Goal: Task Accomplishment & Management: Use online tool/utility

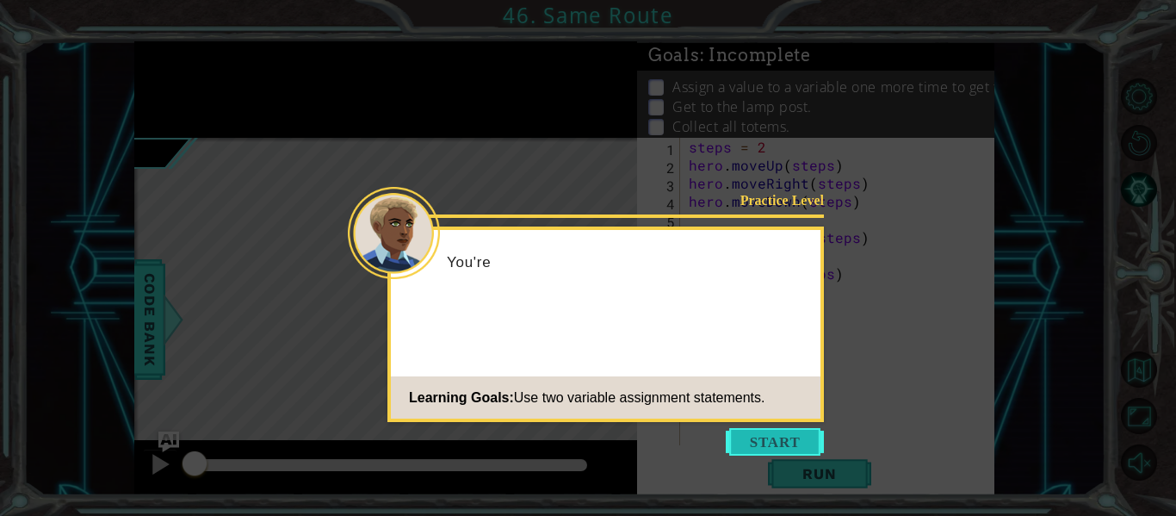
click at [767, 441] on button "Start" at bounding box center [775, 442] width 98 height 28
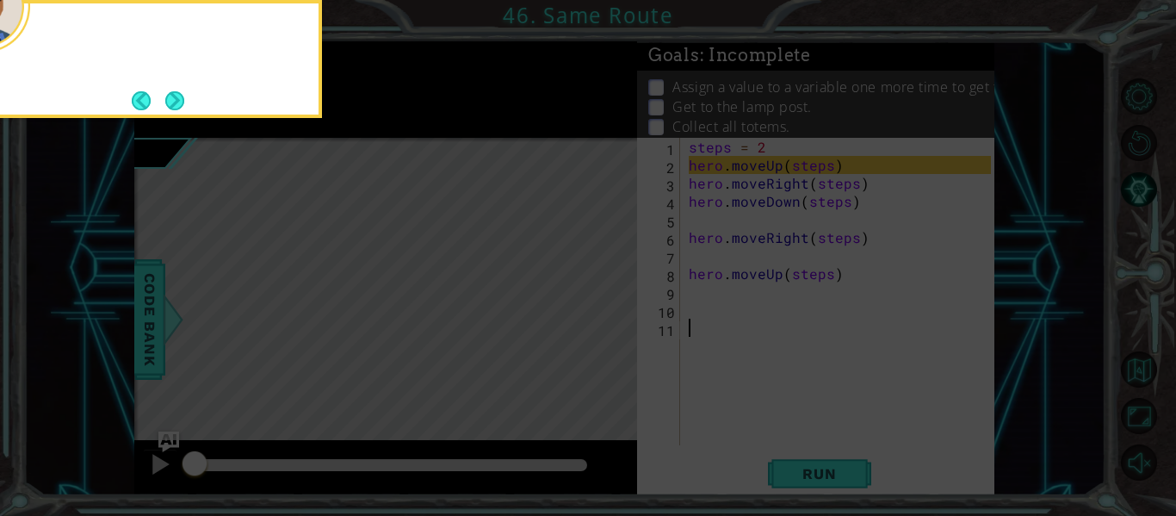
click at [767, 441] on icon at bounding box center [588, 76] width 1176 height 877
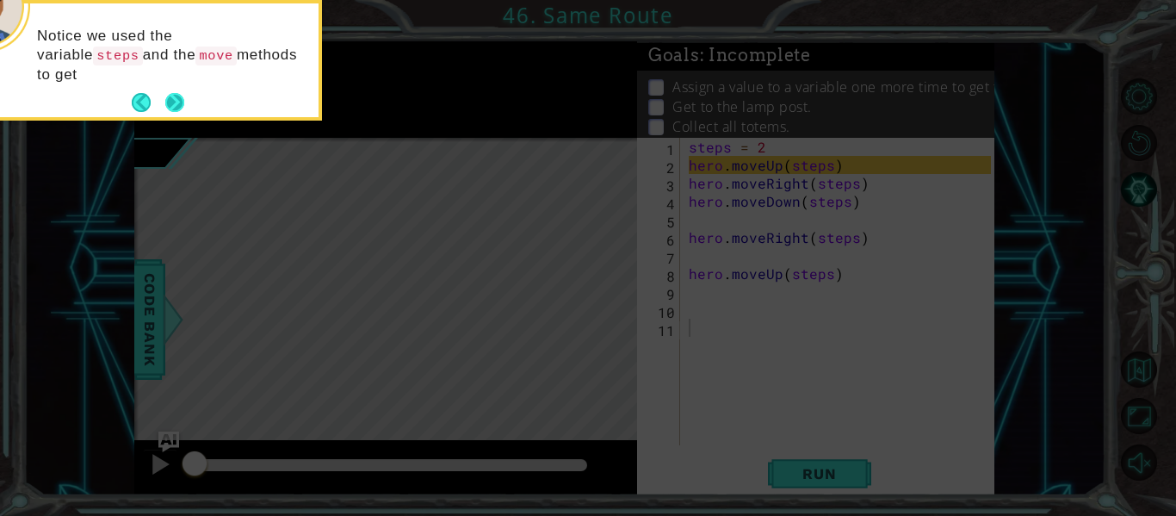
click at [170, 100] on button "Next" at bounding box center [174, 102] width 19 height 19
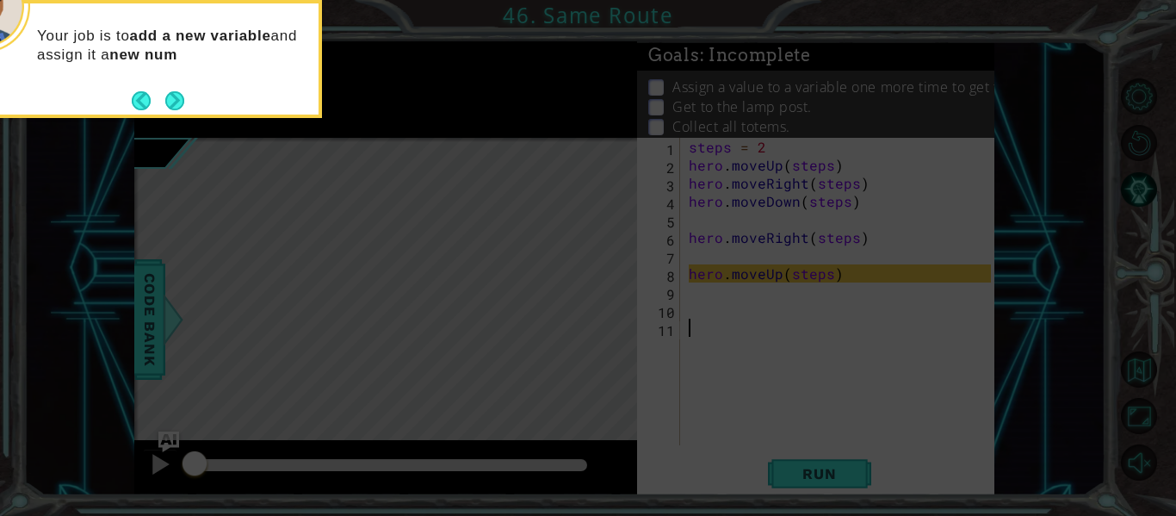
click at [170, 100] on button "Next" at bounding box center [174, 100] width 19 height 19
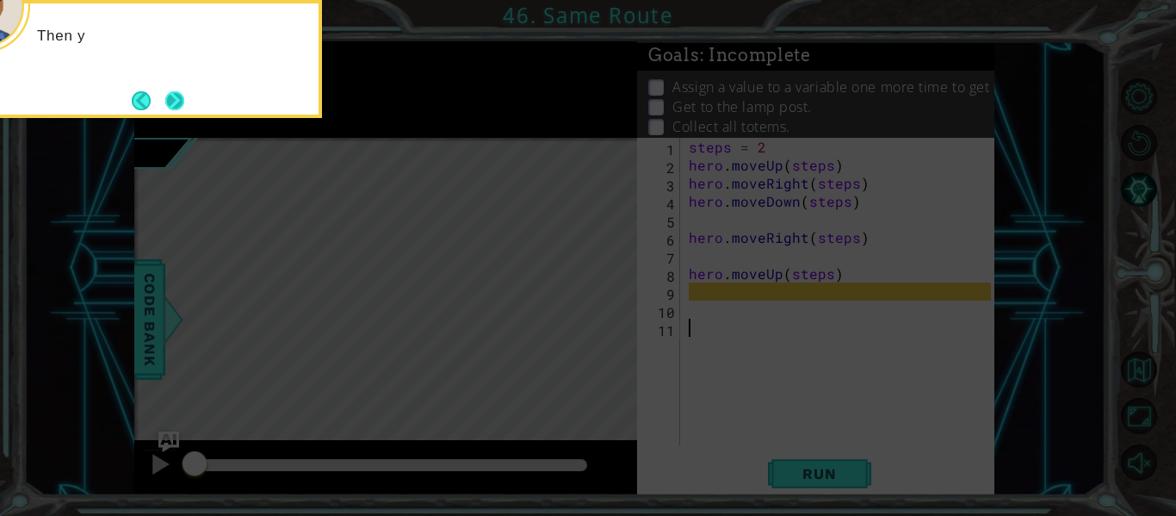
click at [175, 99] on button "Next" at bounding box center [174, 100] width 19 height 19
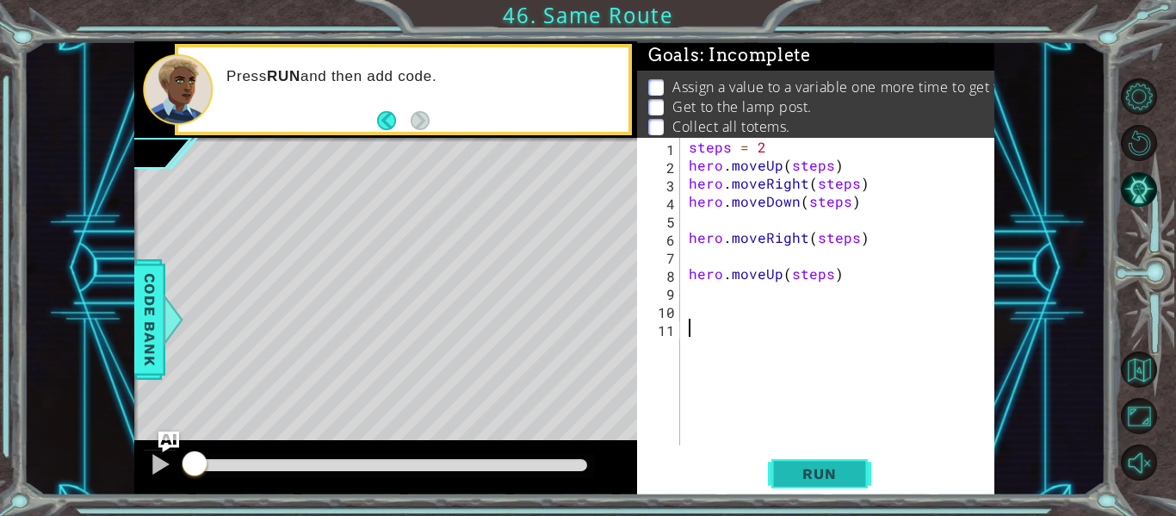
click at [853, 462] on button "Run" at bounding box center [819, 473] width 103 height 35
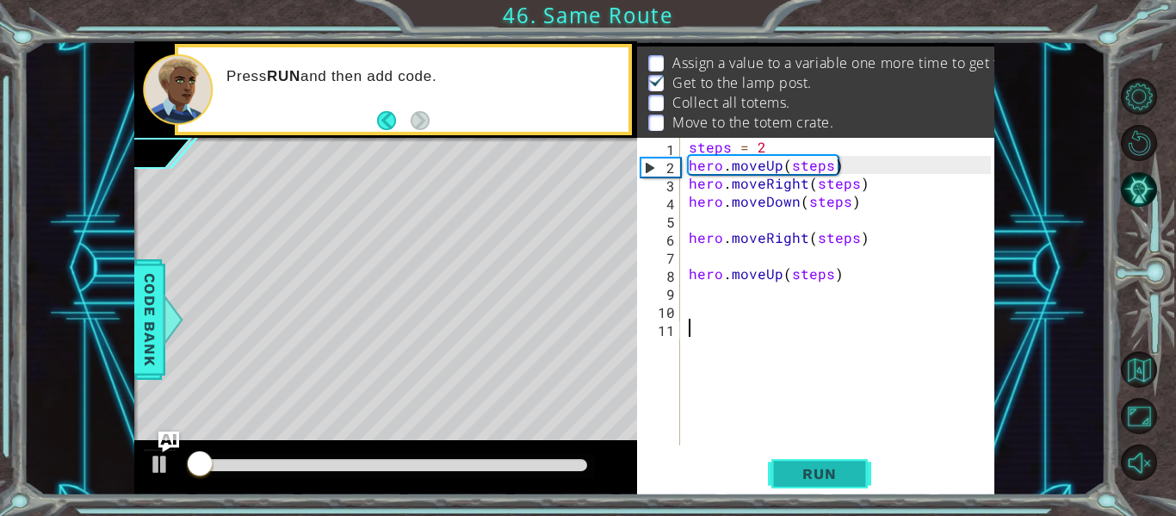
scroll to position [25, 0]
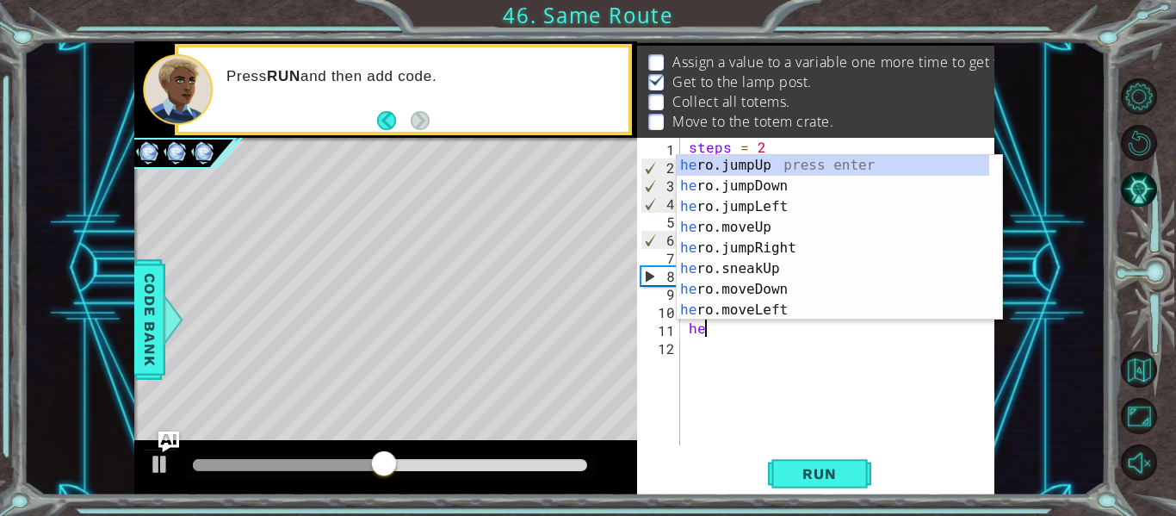
type textarea "h"
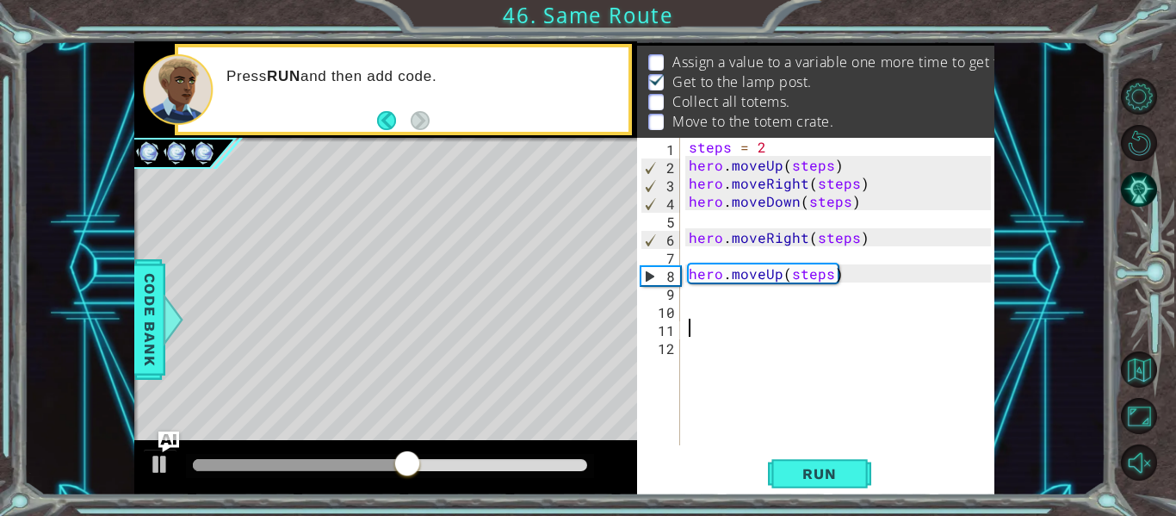
click at [783, 138] on div "Goals : Incomplete Assign a value to a variable one more time to get to the tot…" at bounding box center [815, 89] width 357 height 96
click at [777, 145] on div "steps = 2 hero . moveUp ( steps ) hero . moveRight ( steps ) hero . moveDown ( …" at bounding box center [842, 310] width 314 height 344
type textarea "steps = 3"
click at [717, 305] on div "steps = 3 hero . moveUp ( steps ) hero . moveRight ( steps ) hero . moveDown ( …" at bounding box center [842, 310] width 314 height 344
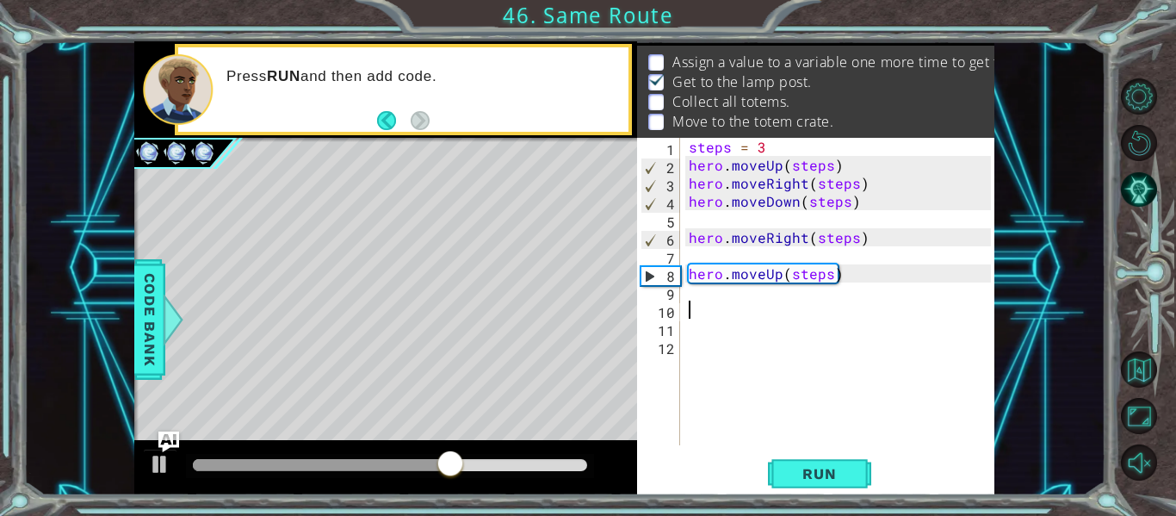
scroll to position [0, 0]
type textarea "h"
click at [815, 495] on div "1 2 3 4 5 6 7 8 9 10 11 12 steps = 3 hero . moveUp ( steps ) hero . moveRight (…" at bounding box center [815, 316] width 357 height 357
click at [806, 480] on span "Run" at bounding box center [819, 473] width 68 height 17
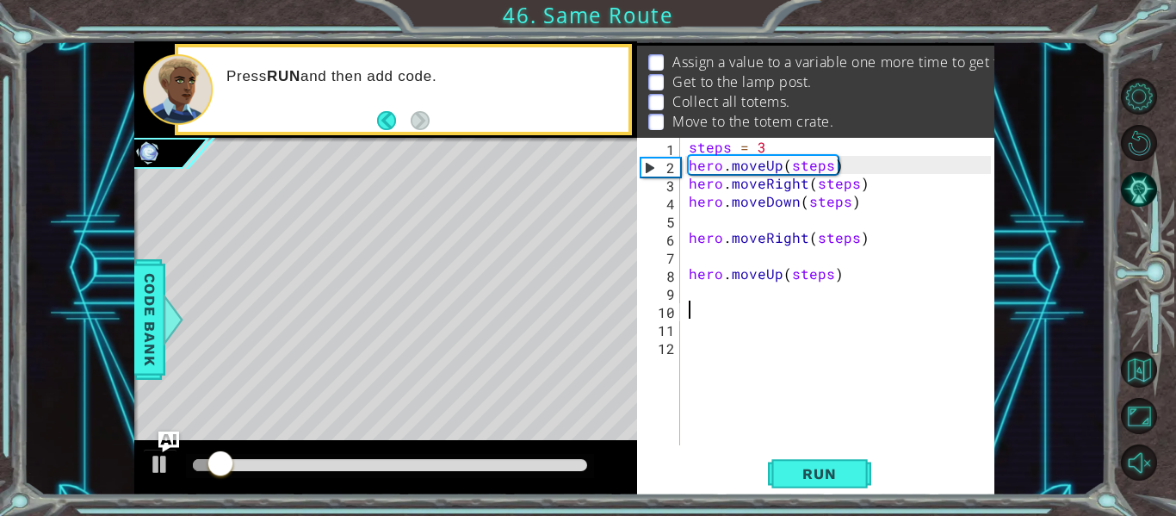
click at [771, 163] on div "steps = 3 hero . moveUp ( steps ) hero . moveRight ( steps ) hero . moveDown ( …" at bounding box center [842, 310] width 314 height 344
click at [764, 146] on div "steps = 3 hero . moveUp ( steps ) hero . moveRight ( steps ) hero . moveDown ( …" at bounding box center [842, 310] width 314 height 344
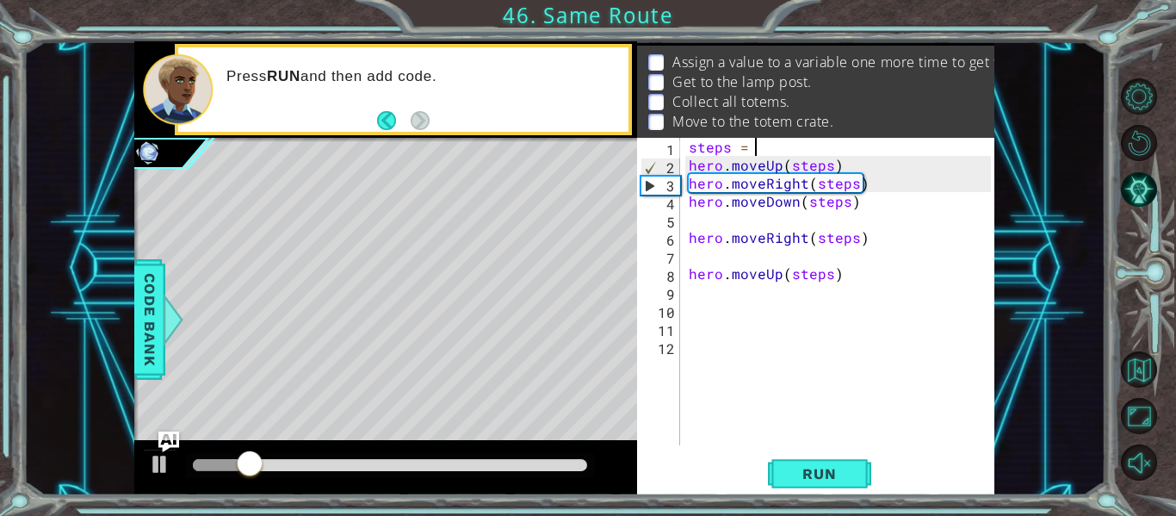
type textarea "steps = 2"
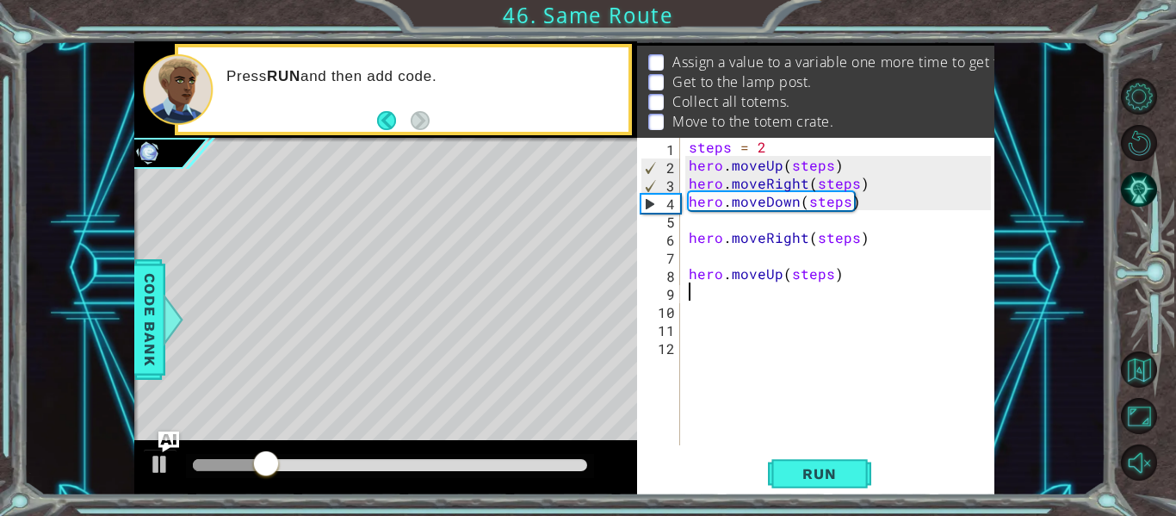
click at [842, 285] on div "steps = 2 hero . moveUp ( steps ) hero . moveRight ( steps ) hero . moveDown ( …" at bounding box center [842, 310] width 314 height 344
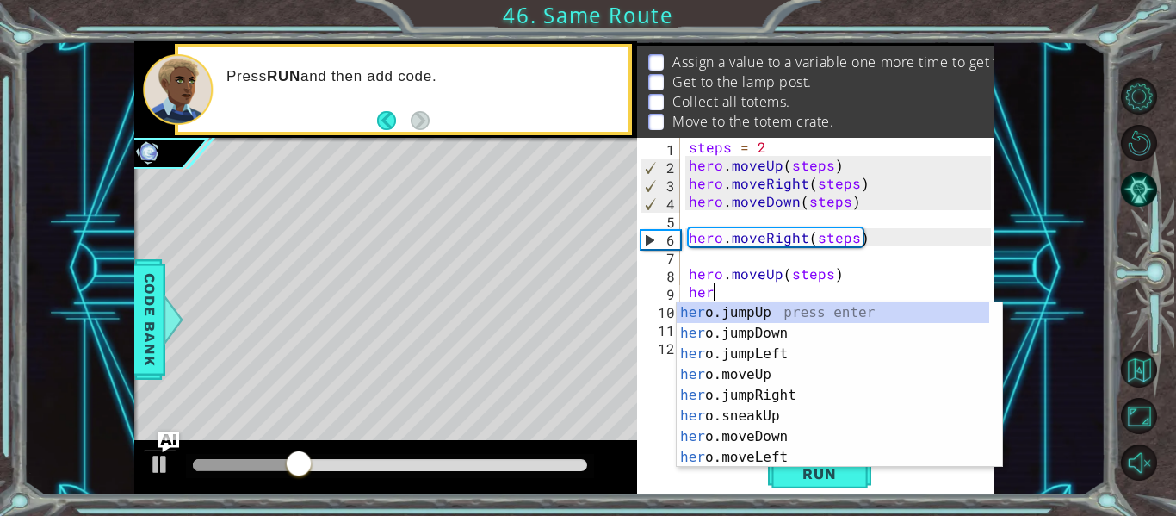
scroll to position [0, 0]
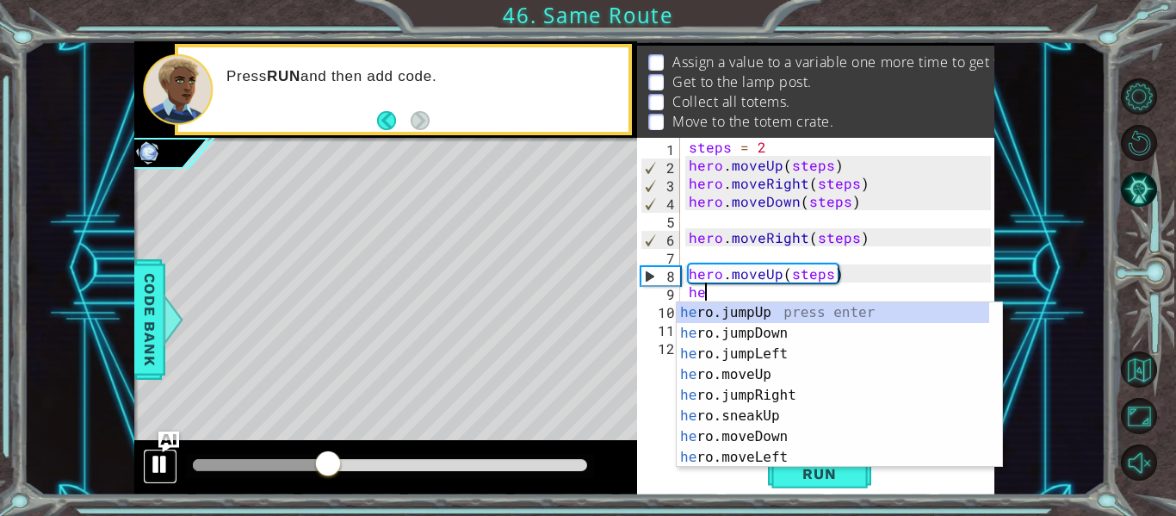
click at [174, 453] on button at bounding box center [160, 466] width 34 height 35
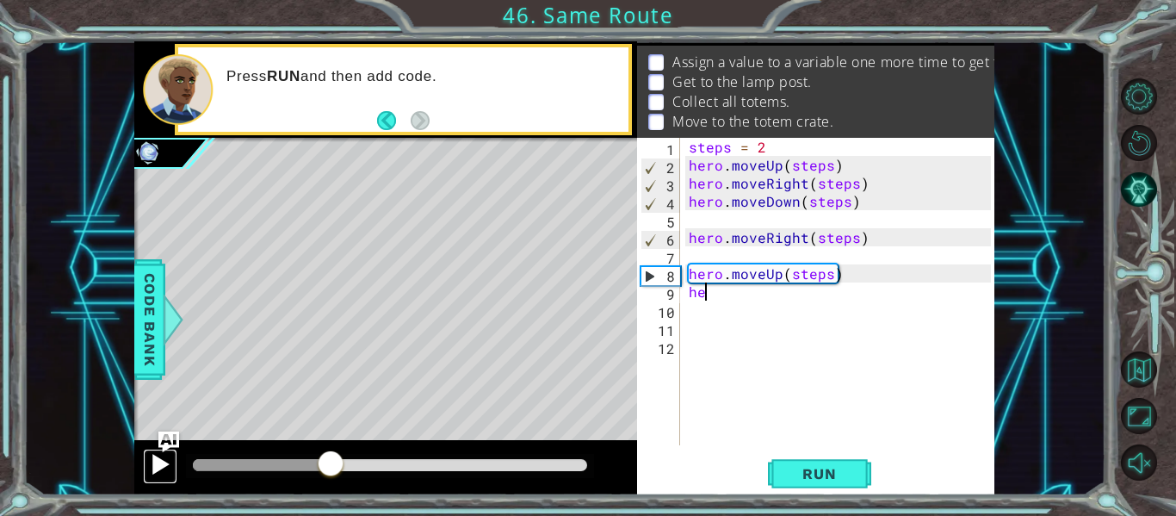
click at [164, 461] on div at bounding box center [160, 464] width 22 height 22
click at [150, 468] on div at bounding box center [160, 464] width 22 height 22
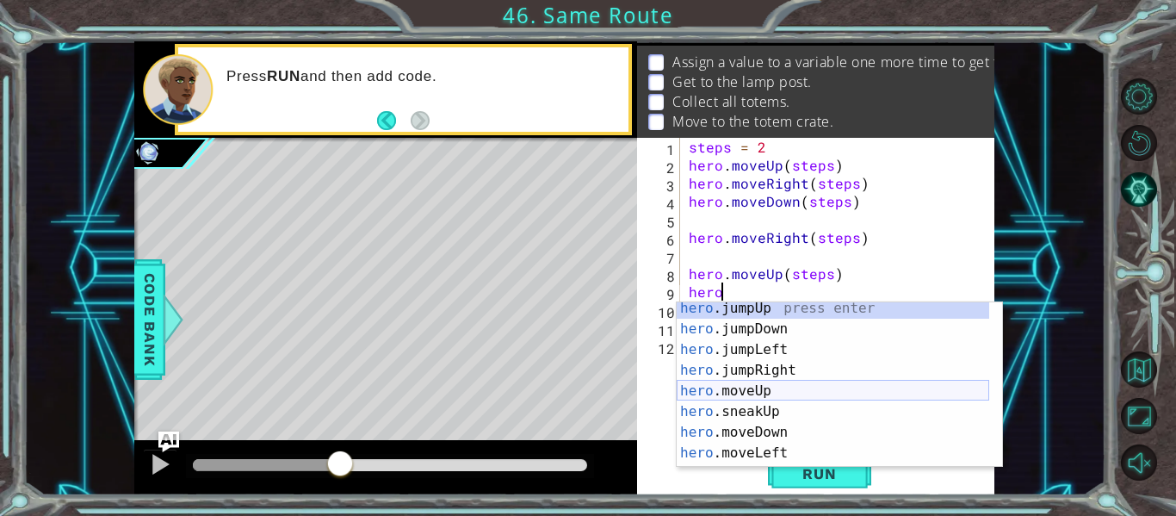
scroll to position [5, 0]
click at [797, 393] on div "hero .jumpUp press enter hero .jumpDown press enter hero .jumpLeft press enter …" at bounding box center [833, 401] width 313 height 207
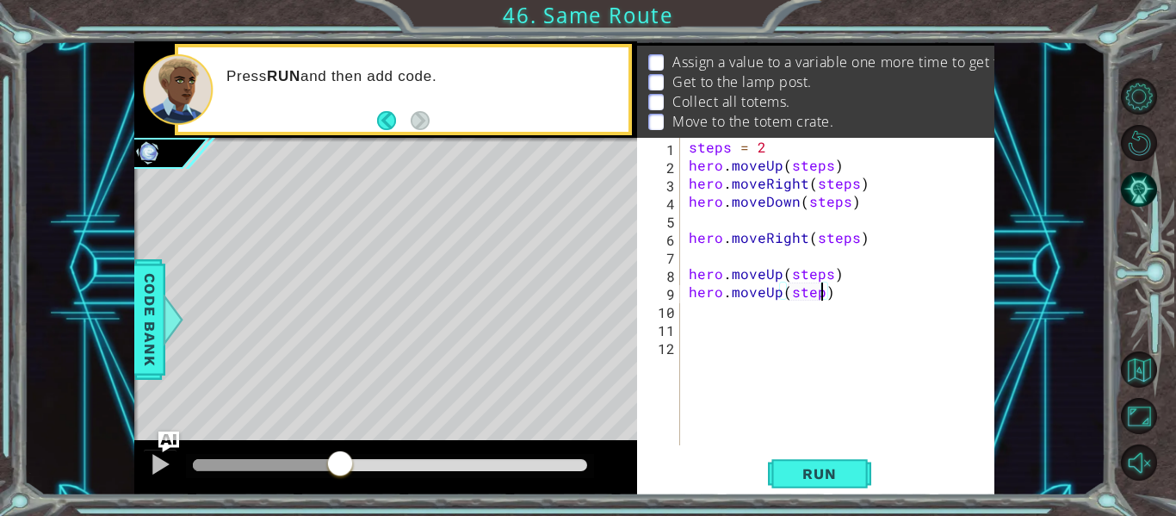
type textarea "hero.moveUp(steps)"
click at [710, 326] on div "steps = 2 hero . moveUp ( steps ) hero . moveRight ( steps ) hero . moveDown ( …" at bounding box center [842, 310] width 314 height 344
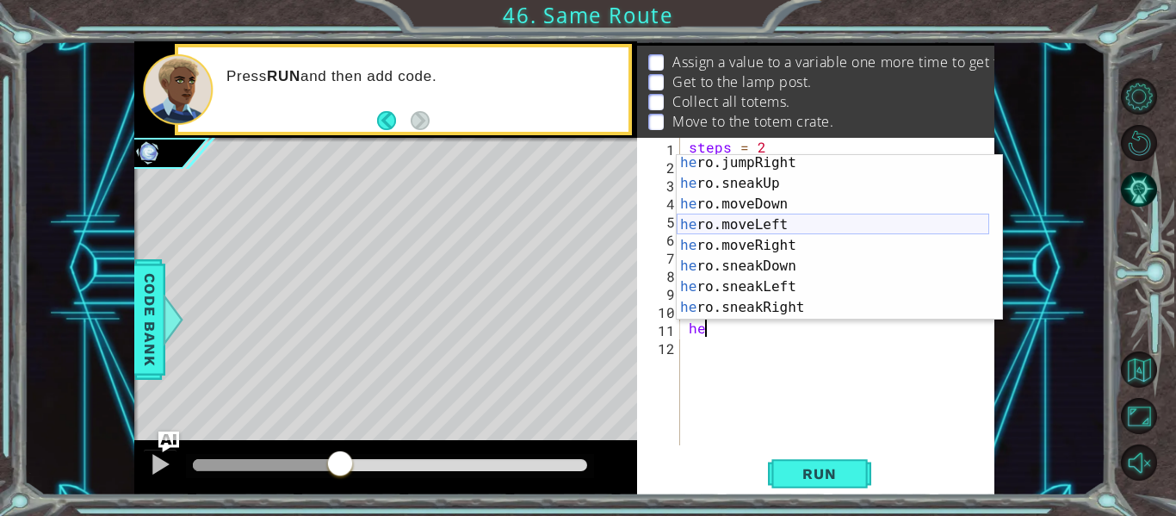
scroll to position [86, 0]
click at [843, 244] on div "he ro.jumpRight press enter he ro.sneakUp press enter he ro.moveDown press ente…" at bounding box center [833, 255] width 313 height 207
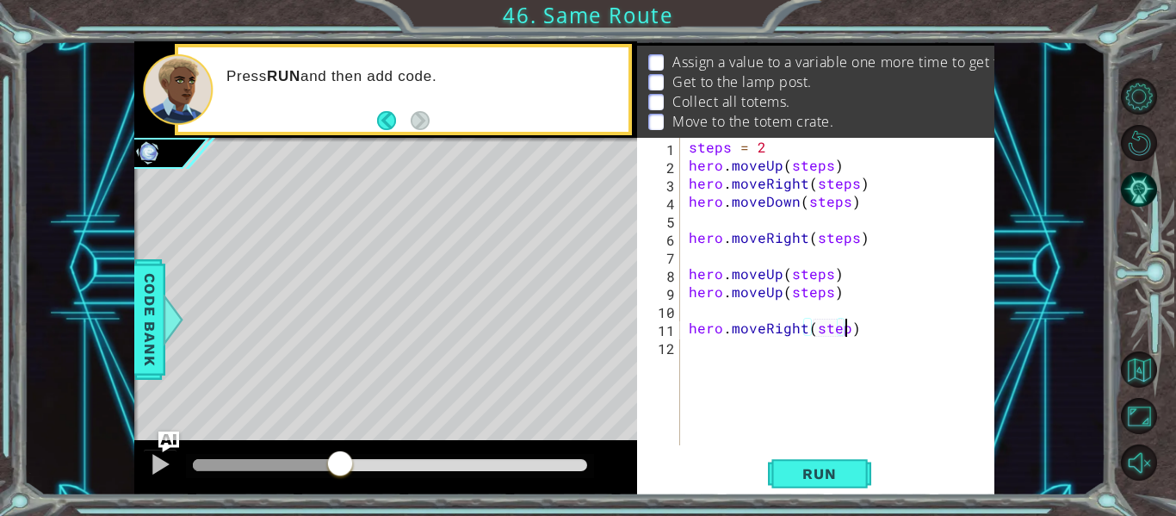
scroll to position [0, 10]
click at [833, 470] on span "Run" at bounding box center [819, 473] width 68 height 17
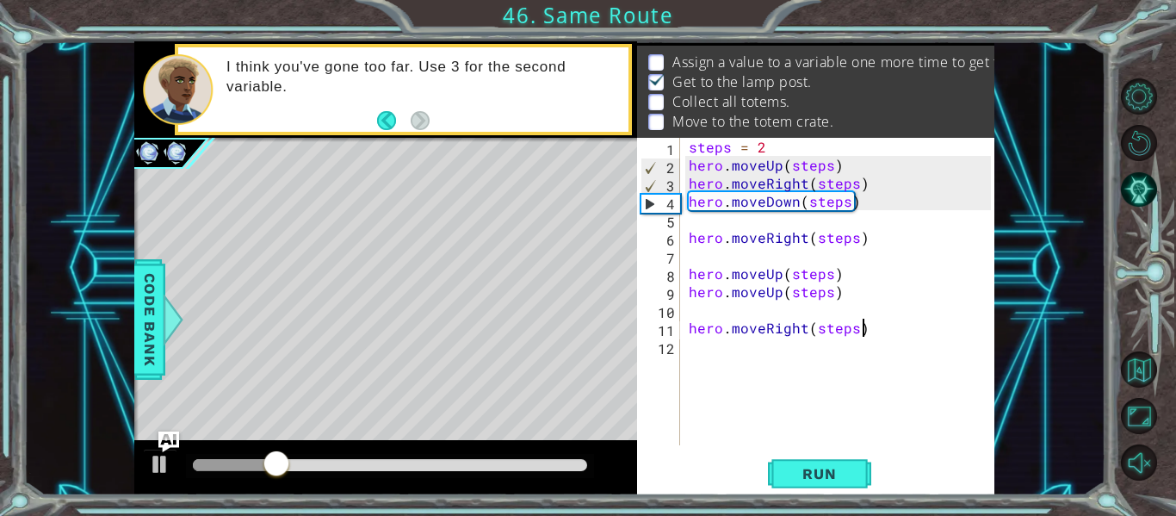
click at [864, 335] on div "steps = 2 hero . moveUp ( steps ) hero . moveRight ( steps ) hero . moveDown ( …" at bounding box center [842, 310] width 314 height 344
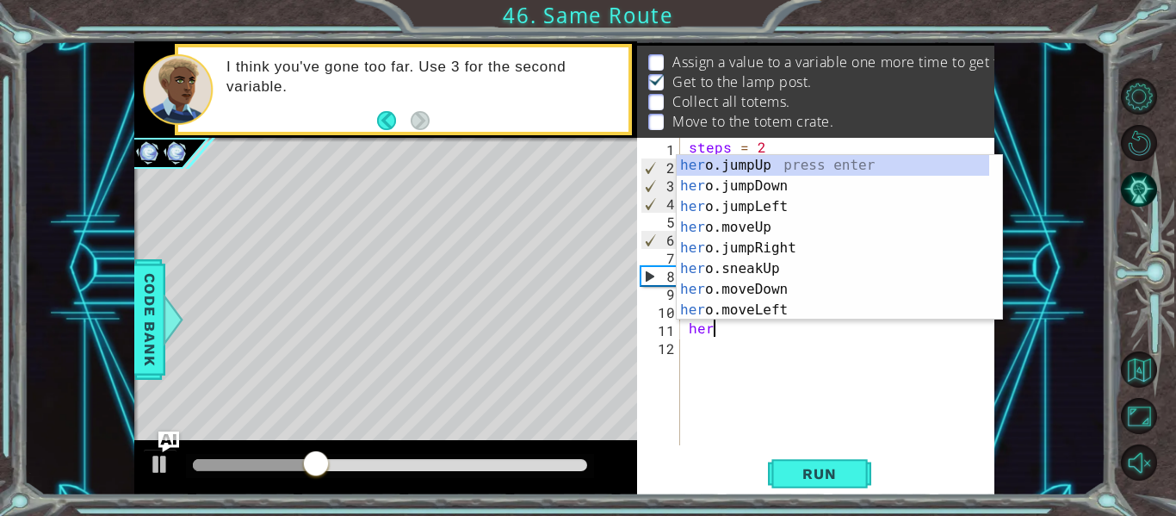
scroll to position [0, 0]
type textarea "h"
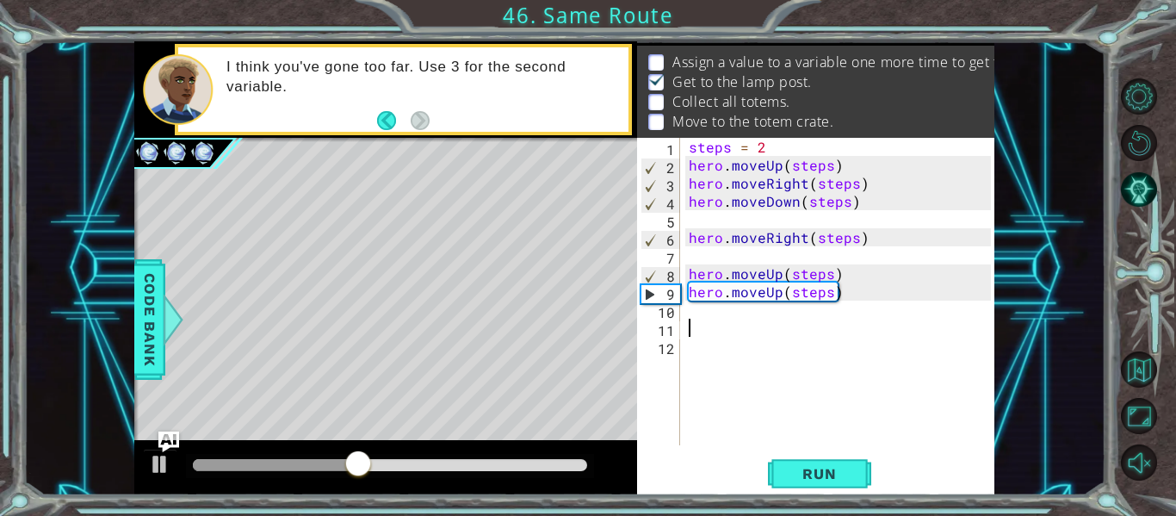
click at [856, 449] on div "1 2 3 4 5 6 7 8 9 10 11 12 steps = 2 hero . moveUp ( steps ) hero . moveRight (…" at bounding box center [815, 316] width 357 height 357
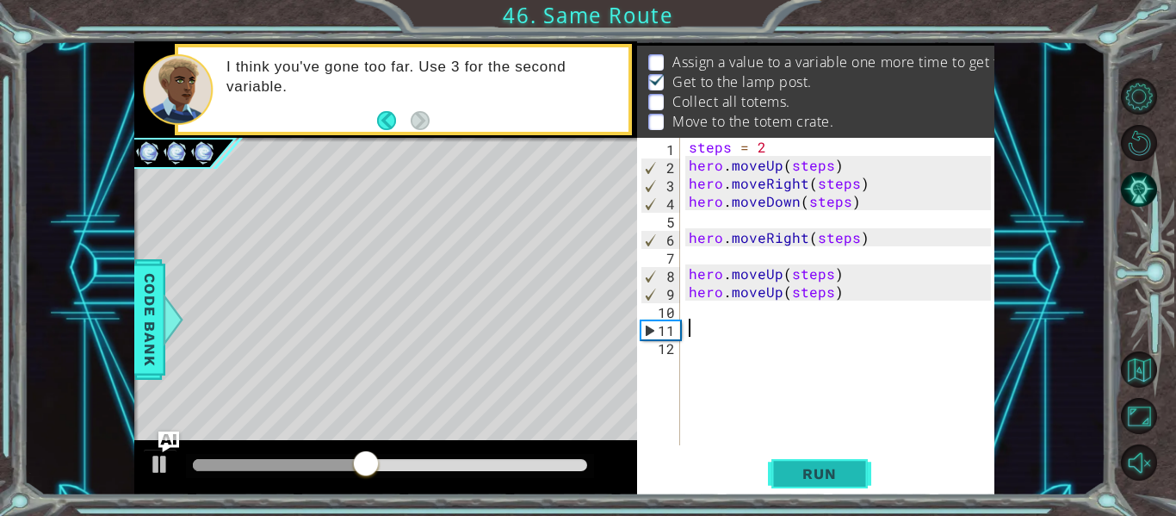
click at [856, 467] on button "Run" at bounding box center [819, 473] width 103 height 35
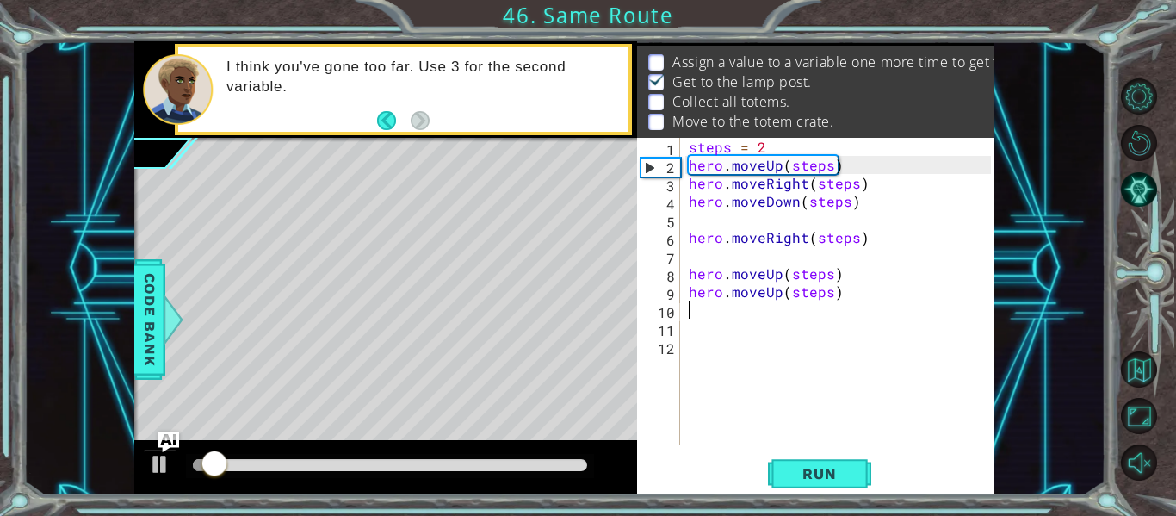
click at [870, 302] on div "steps = 2 hero . moveUp ( steps ) hero . moveRight ( steps ) hero . moveDown ( …" at bounding box center [842, 310] width 314 height 344
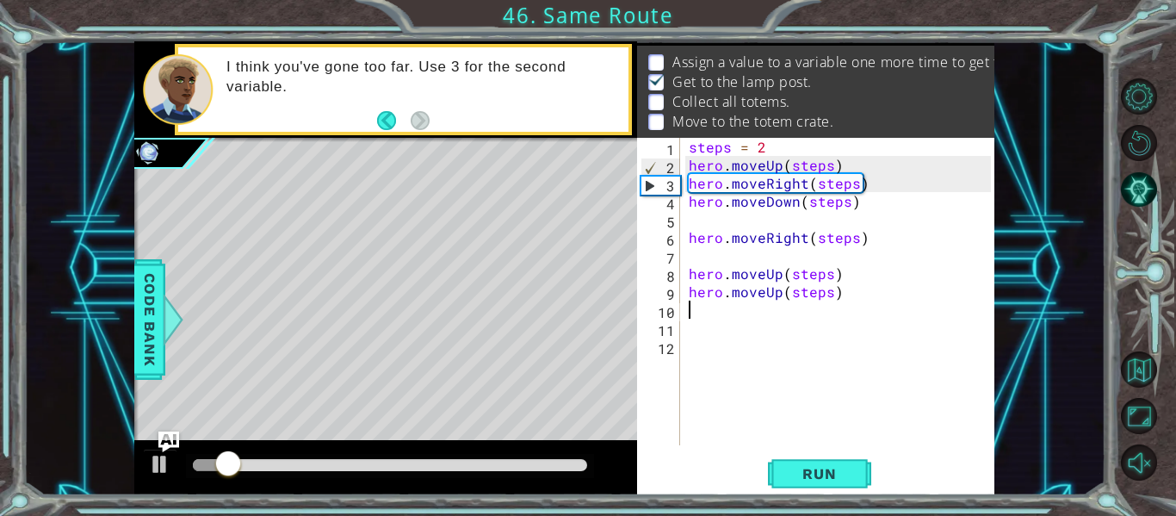
click at [868, 281] on div "steps = 2 hero . moveUp ( steps ) hero . moveRight ( steps ) hero . moveDown ( …" at bounding box center [842, 310] width 314 height 344
type textarea "hero.moveUp(steps)"
click at [853, 314] on div "steps = 2 hero . moveUp ( steps ) hero . moveRight ( steps ) hero . moveDown ( …" at bounding box center [842, 310] width 314 height 344
click at [857, 313] on div "steps = 2 hero . moveUp ( steps ) hero . moveRight ( steps ) hero . moveDown ( …" at bounding box center [842, 310] width 314 height 344
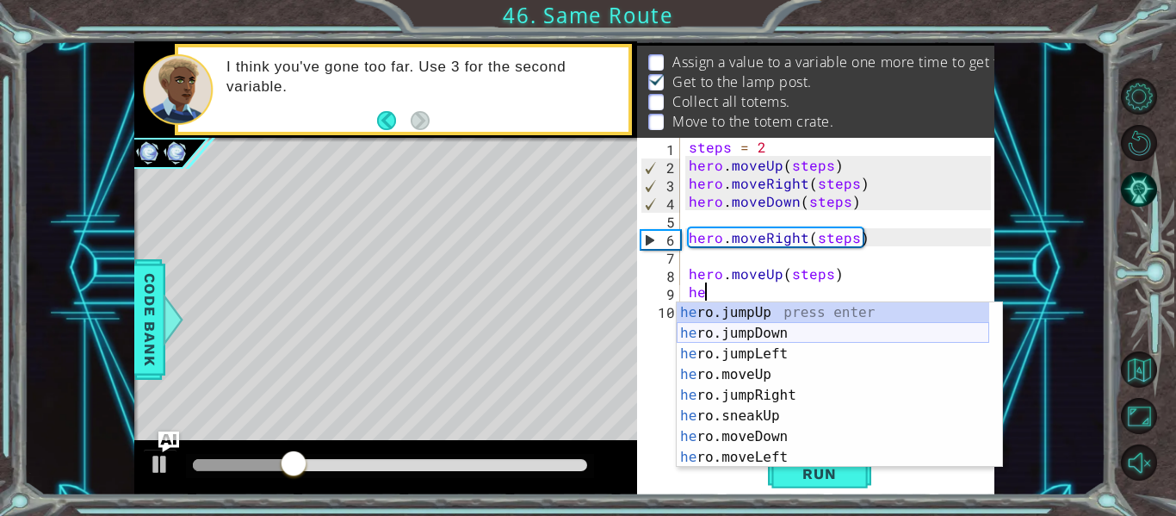
type textarea "h"
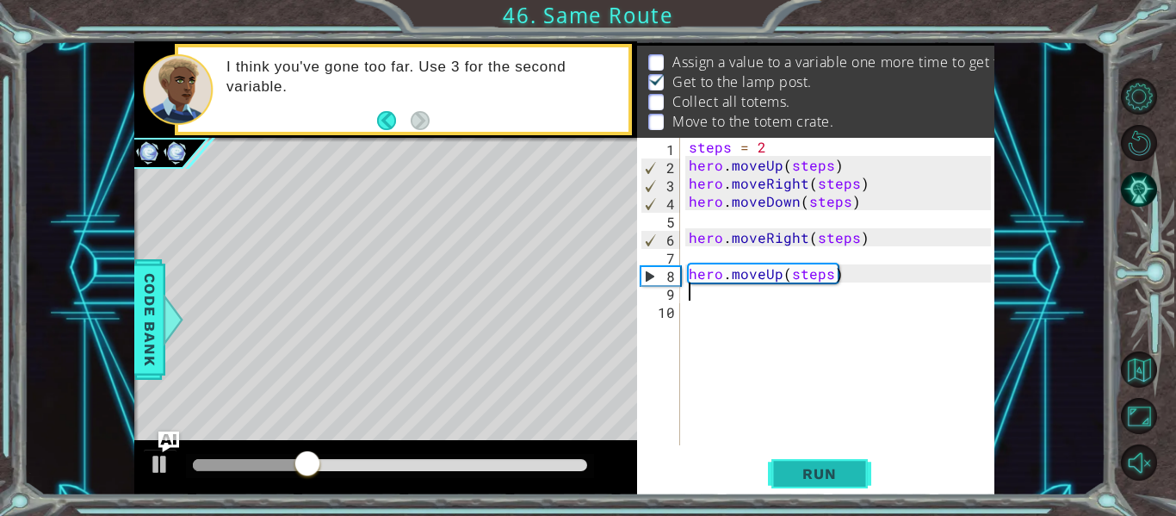
click at [815, 466] on span "Run" at bounding box center [819, 473] width 68 height 17
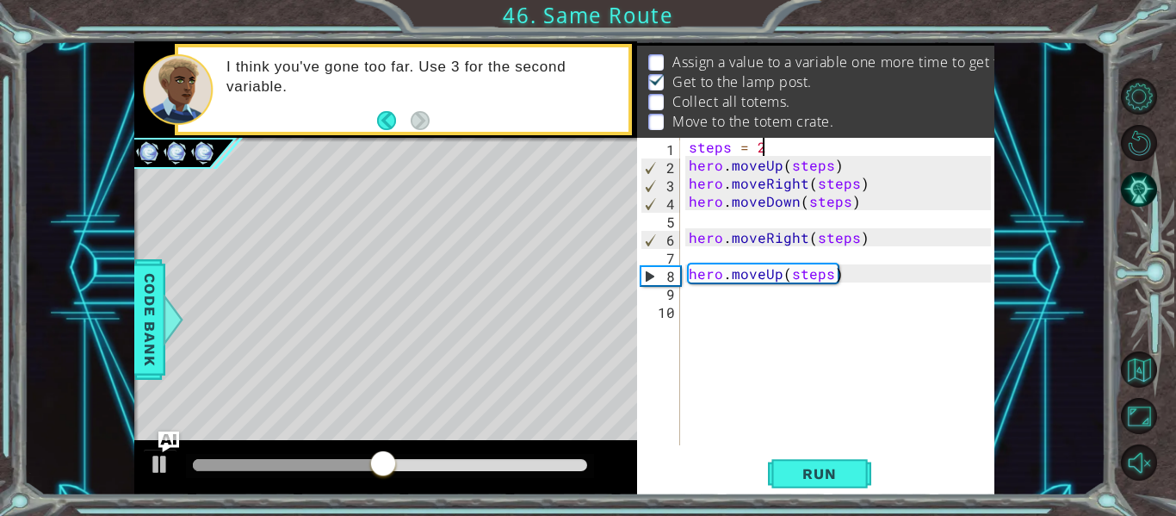
click at [813, 140] on div "steps = 2 hero . moveUp ( steps ) hero . moveRight ( steps ) hero . moveDown ( …" at bounding box center [842, 310] width 314 height 344
type textarea "steps = 1"
click at [718, 294] on div "steps = 1 hero . moveUp ( steps ) hero . moveRight ( steps ) hero . moveDown ( …" at bounding box center [842, 310] width 314 height 344
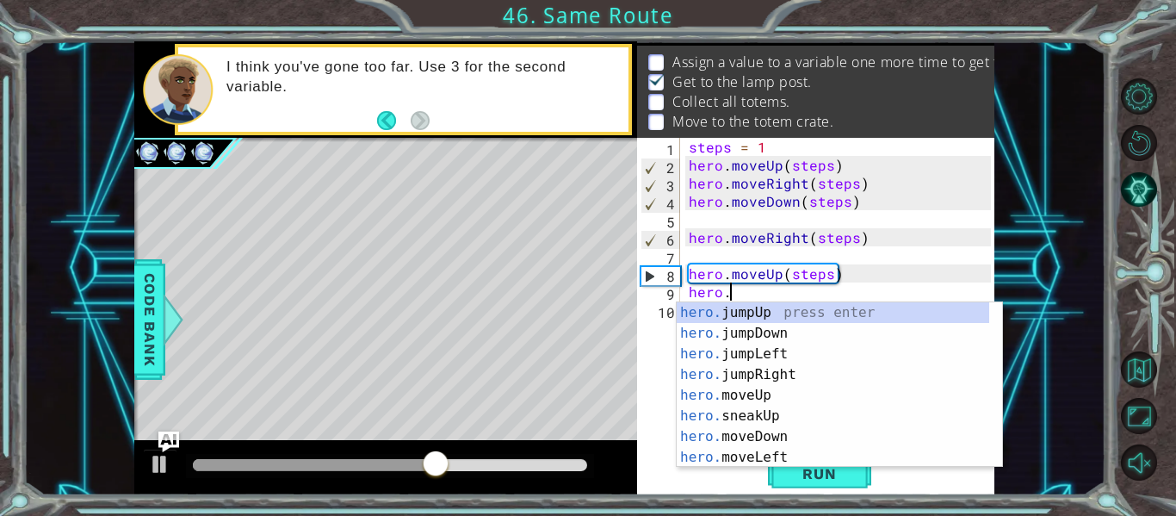
scroll to position [0, 3]
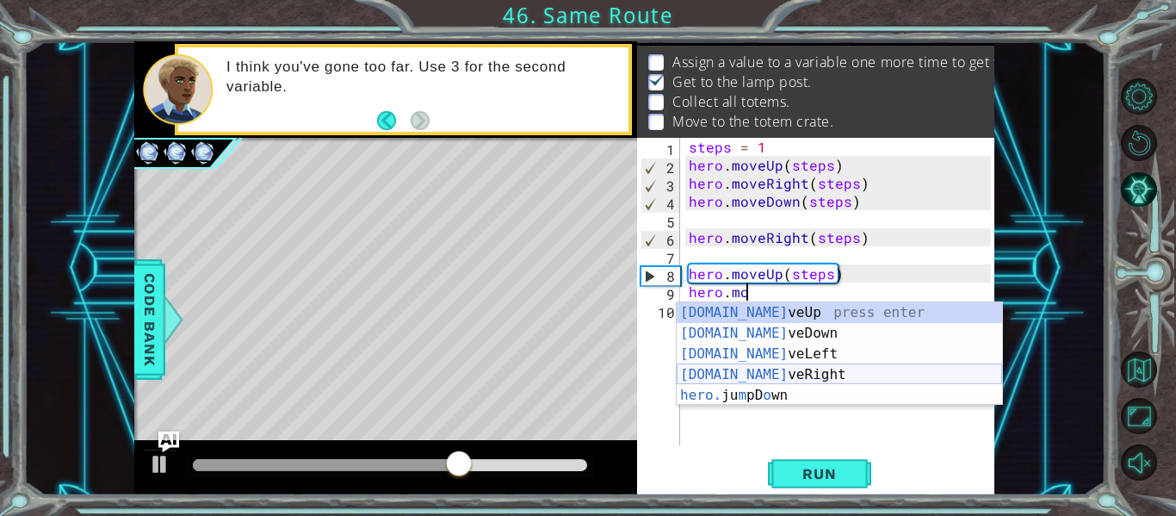
click at [743, 377] on div "[DOMAIN_NAME] veUp press enter [DOMAIN_NAME] veDown press enter [DOMAIN_NAME] v…" at bounding box center [839, 374] width 325 height 145
type textarea "hero.moveRight(1)"
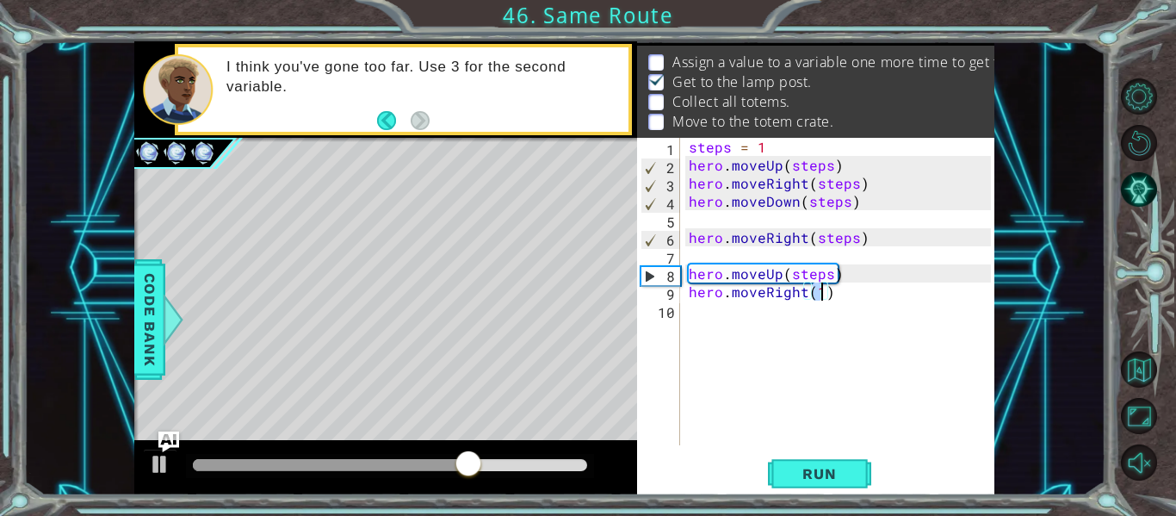
click at [720, 343] on div "steps = 1 hero . moveUp ( steps ) hero . moveRight ( steps ) hero . moveDown ( …" at bounding box center [842, 310] width 314 height 344
click at [827, 297] on div "steps = 1 hero . moveUp ( steps ) hero . moveRight ( steps ) hero . moveDown ( …" at bounding box center [842, 310] width 314 height 344
click at [820, 294] on div "steps = 1 hero . moveUp ( steps ) hero . moveRight ( steps ) hero . moveDown ( …" at bounding box center [842, 310] width 314 height 344
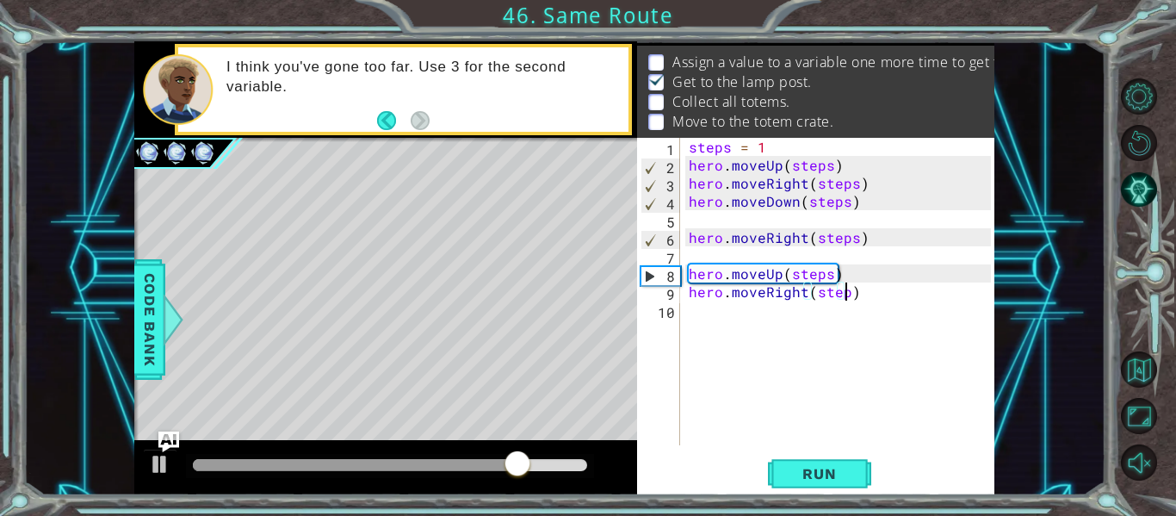
type textarea "hero.moveRight(steps)"
click at [831, 464] on button "Run" at bounding box center [819, 473] width 103 height 35
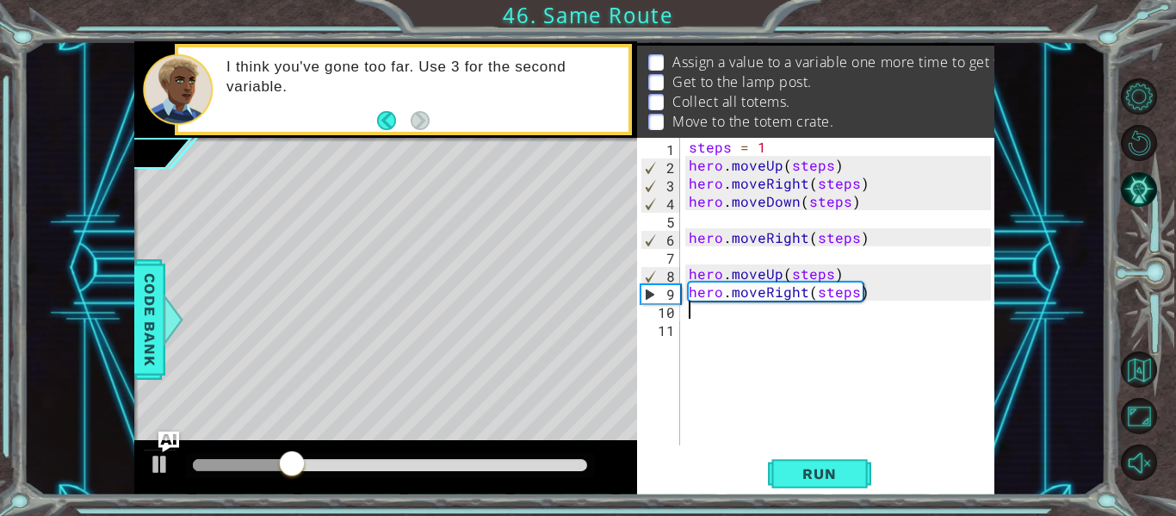
click at [849, 400] on div "steps = 1 hero . moveUp ( steps ) hero . moveRight ( steps ) hero . moveDown ( …" at bounding box center [842, 310] width 314 height 344
click at [780, 143] on div "steps = 1 hero . moveUp ( steps ) hero . moveRight ( steps ) hero . moveDown ( …" at bounding box center [842, 310] width 314 height 344
click at [821, 475] on span "Run" at bounding box center [819, 473] width 68 height 17
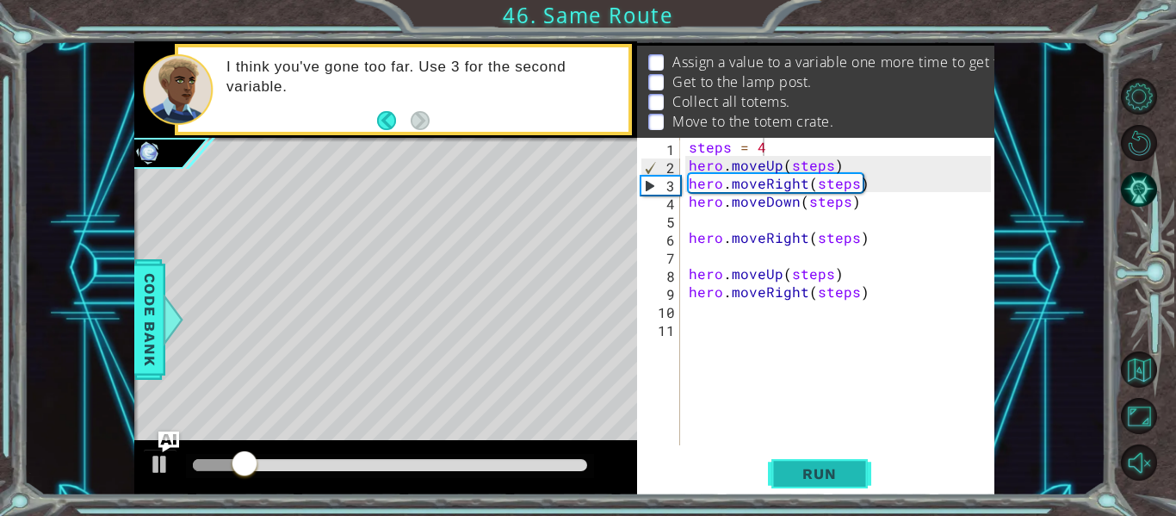
click at [827, 468] on span "Run" at bounding box center [819, 473] width 68 height 17
click at [824, 471] on span "Run" at bounding box center [819, 473] width 68 height 17
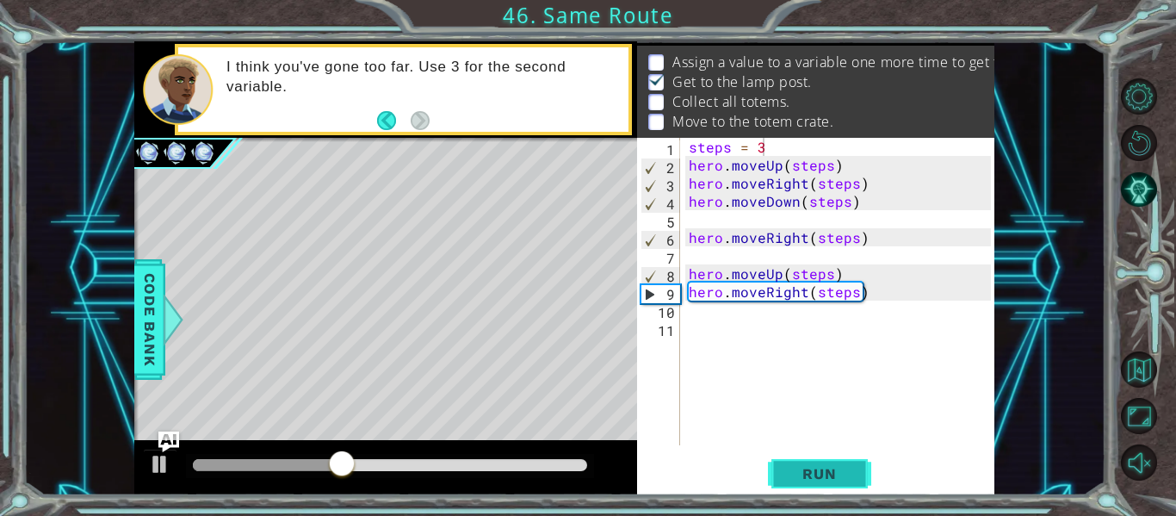
click at [830, 472] on span "Run" at bounding box center [819, 473] width 68 height 17
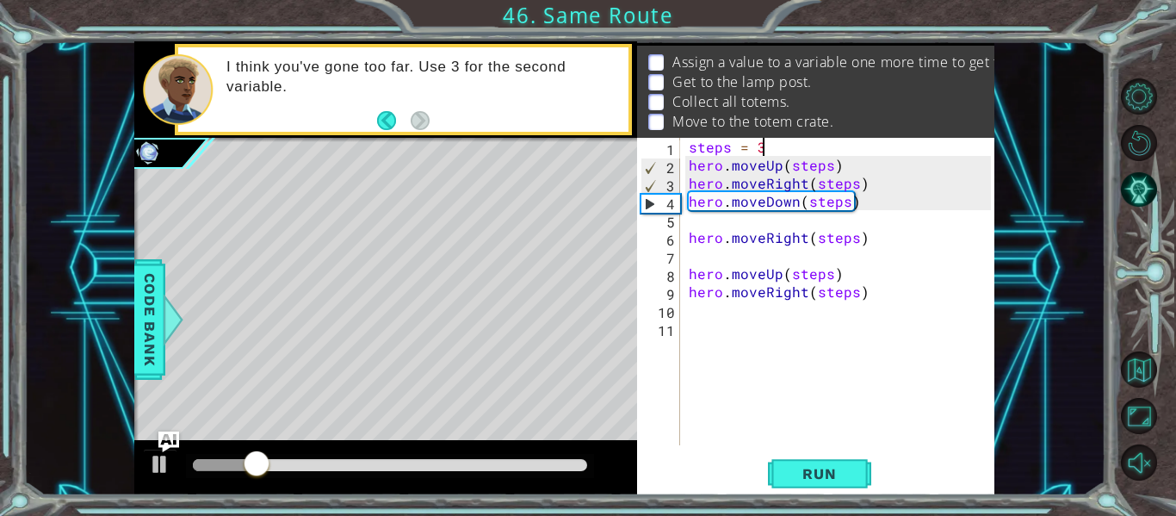
click at [883, 299] on div "steps = 3 hero . moveUp ( steps ) hero . moveRight ( steps ) hero . moveDown ( …" at bounding box center [842, 310] width 314 height 344
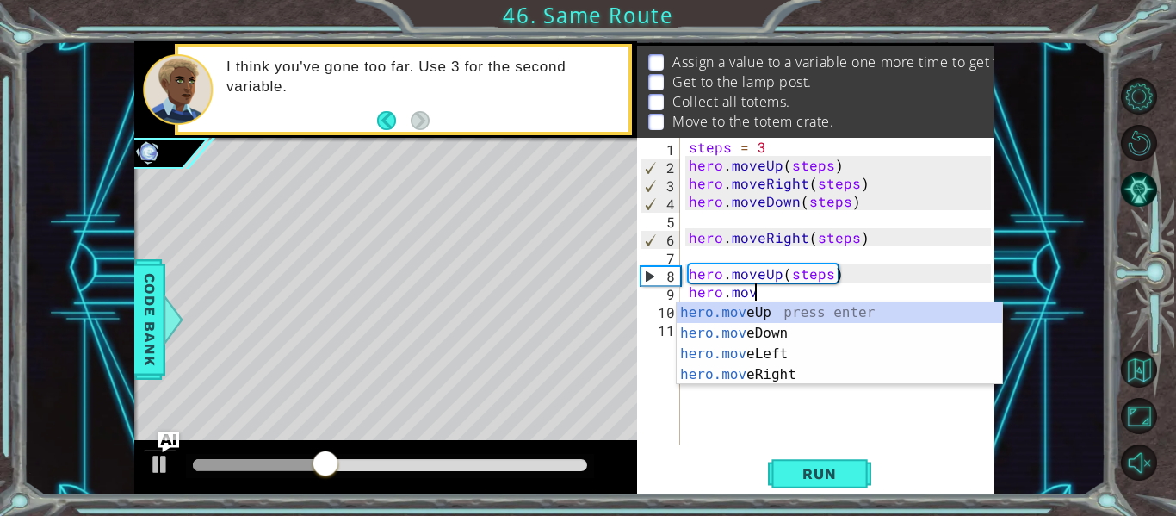
scroll to position [0, 1]
type textarea "h"
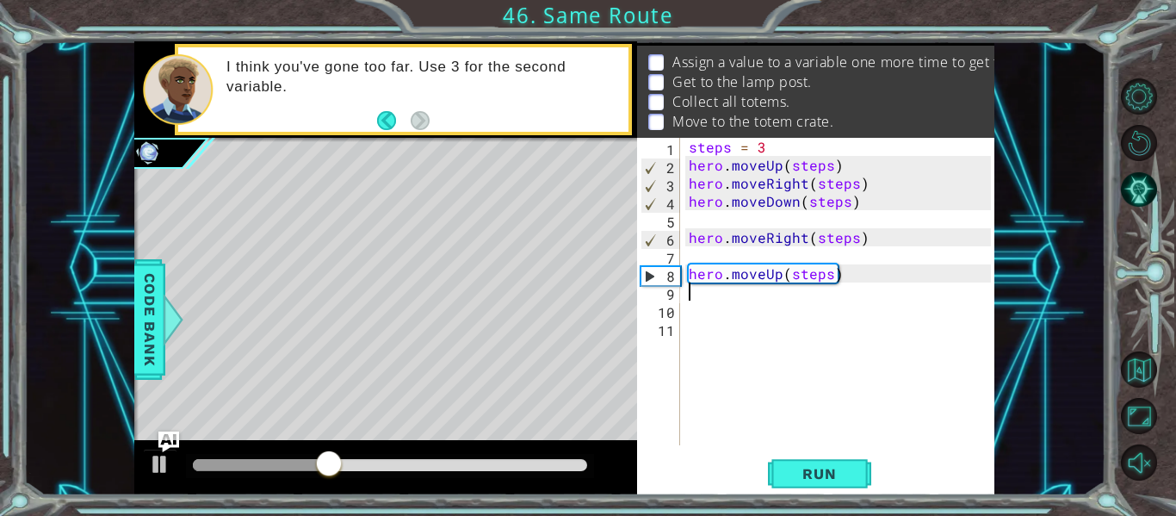
scroll to position [0, 0]
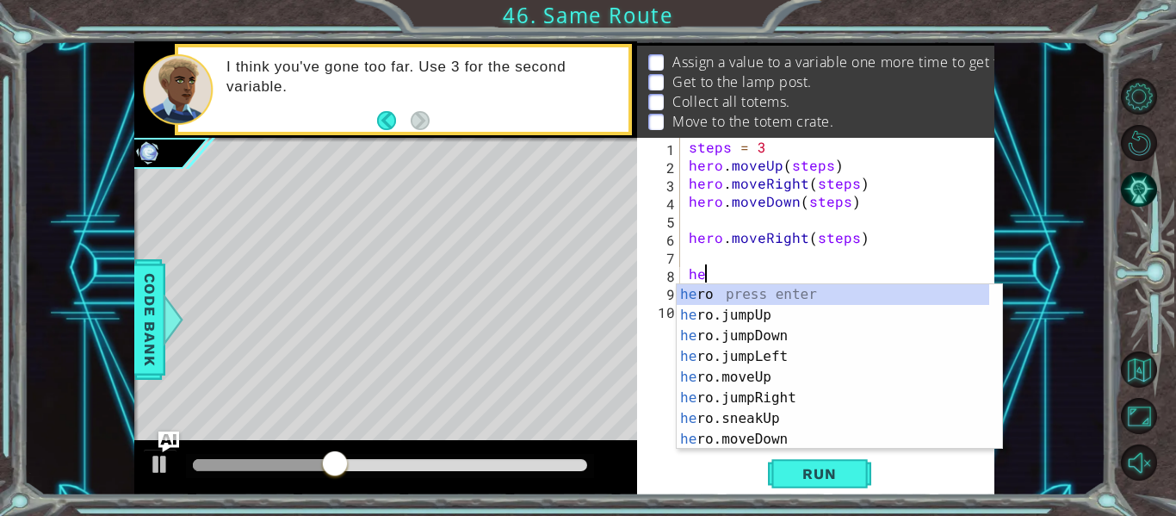
type textarea "h"
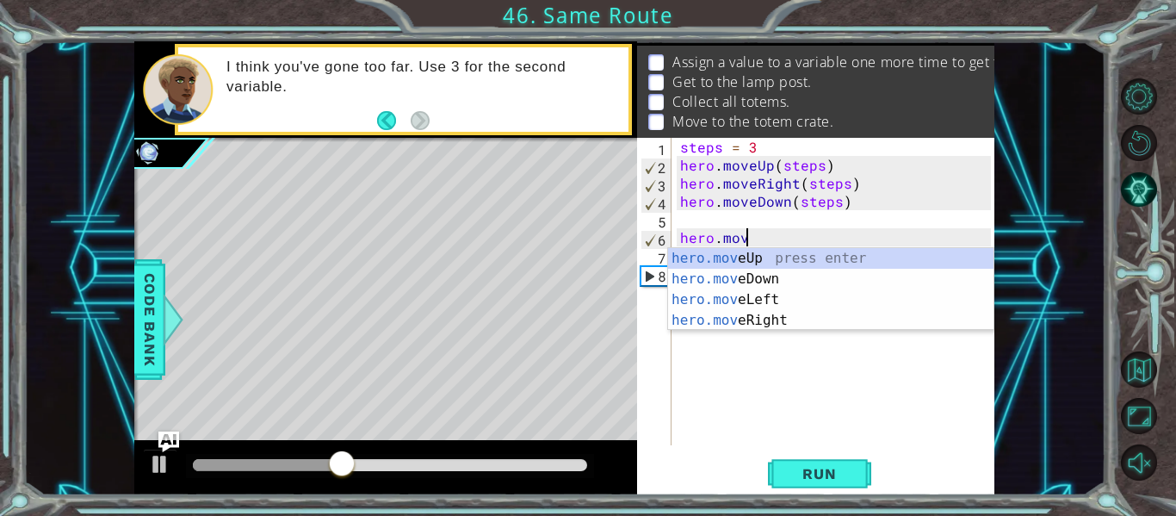
type textarea "h"
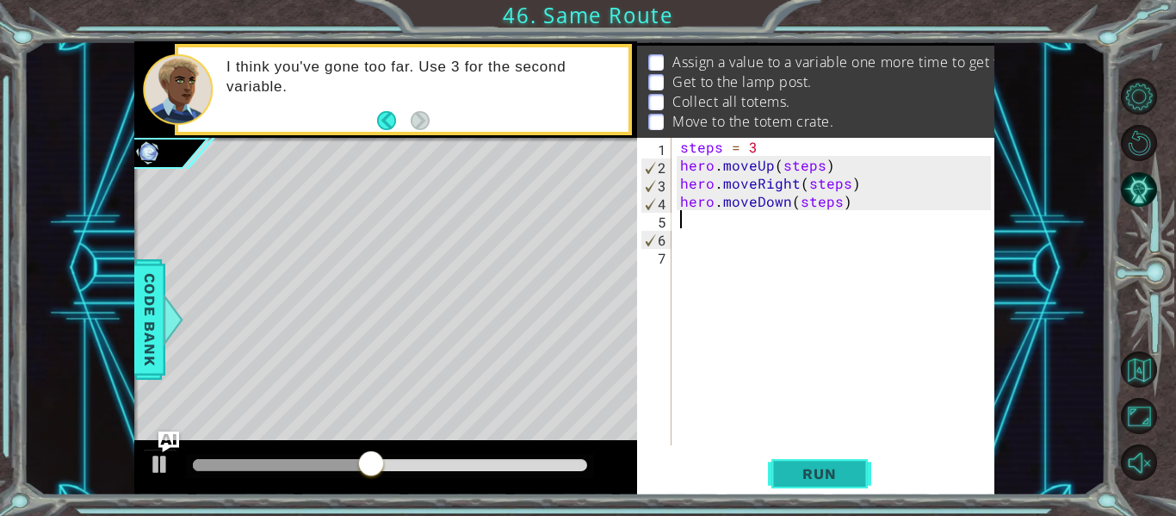
click at [803, 469] on span "Run" at bounding box center [819, 473] width 68 height 17
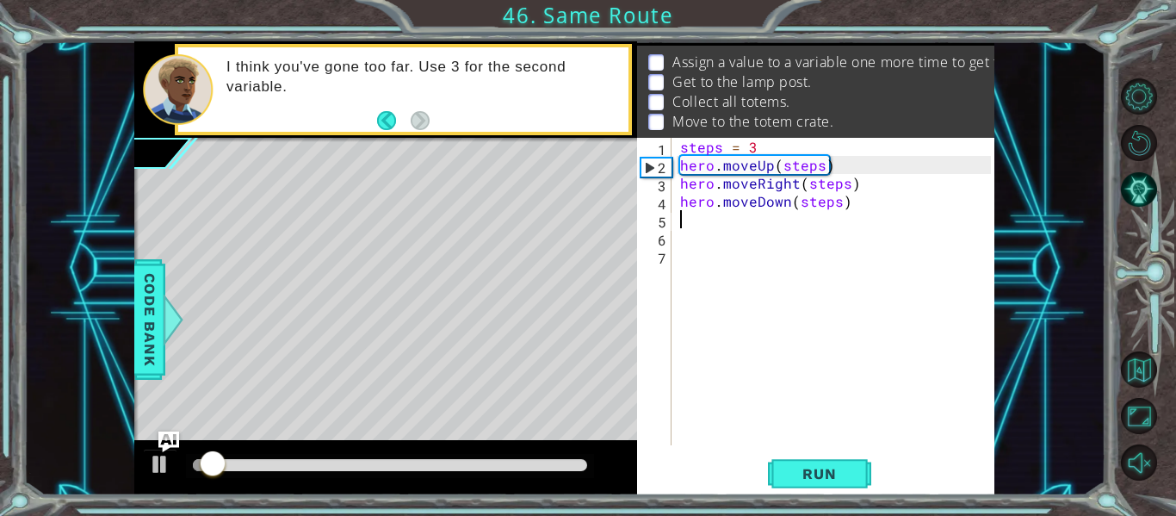
click at [861, 201] on div "steps = 3 hero . moveUp ( steps ) hero . moveRight ( steps ) hero . moveDown ( …" at bounding box center [838, 310] width 323 height 344
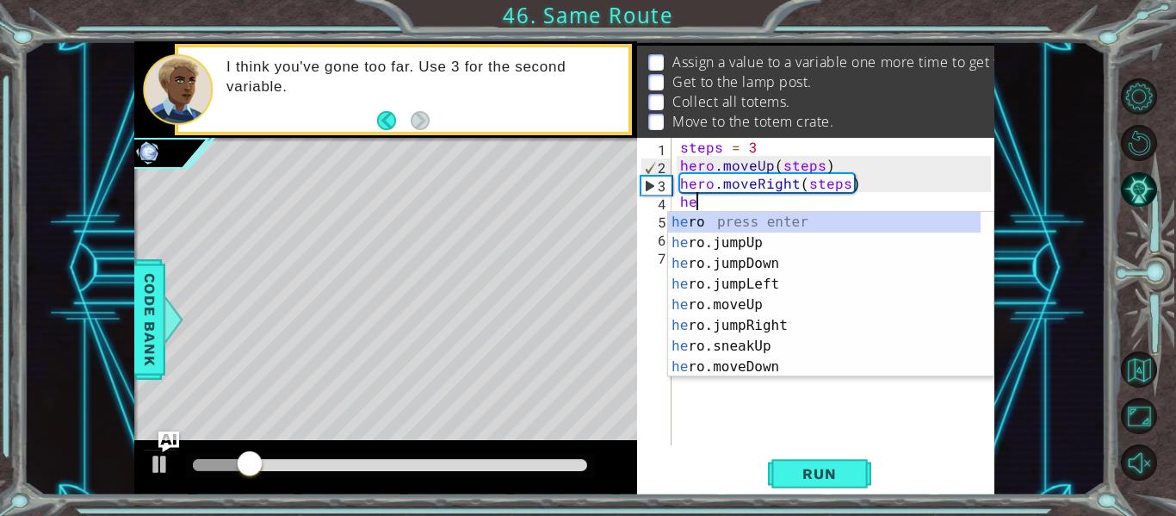
type textarea "h"
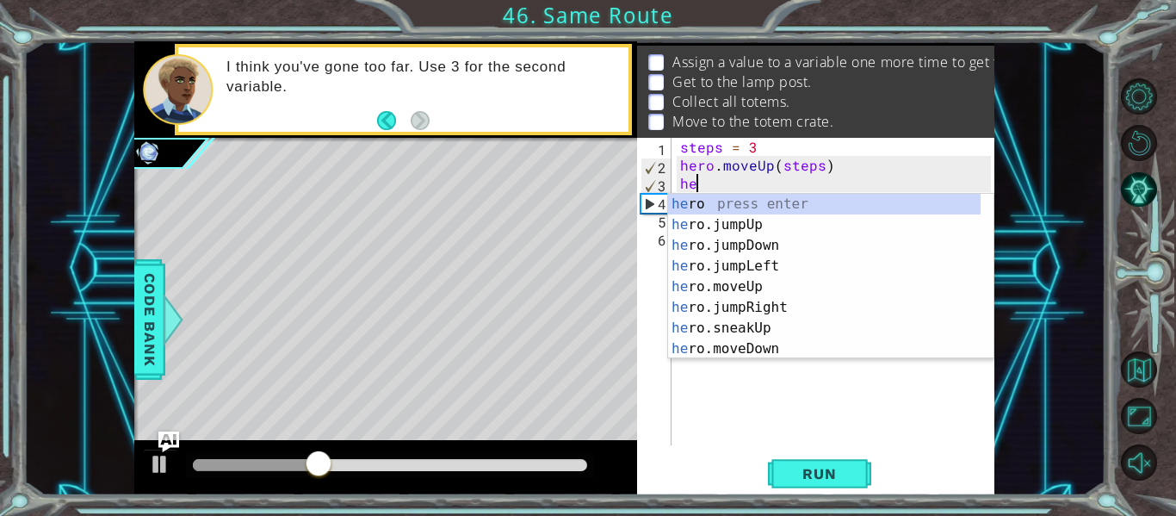
type textarea "h"
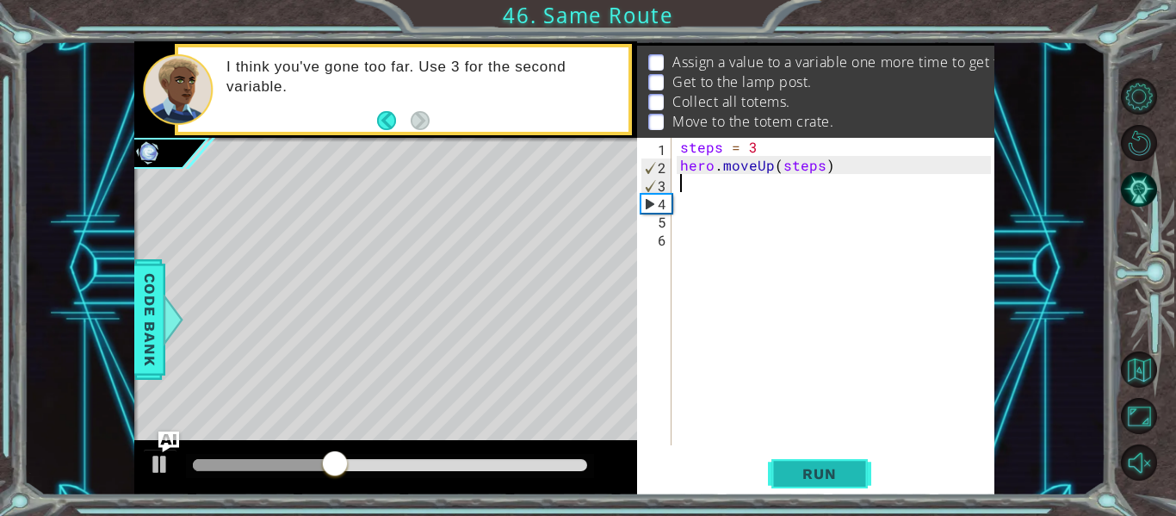
click at [821, 468] on span "Run" at bounding box center [819, 473] width 68 height 17
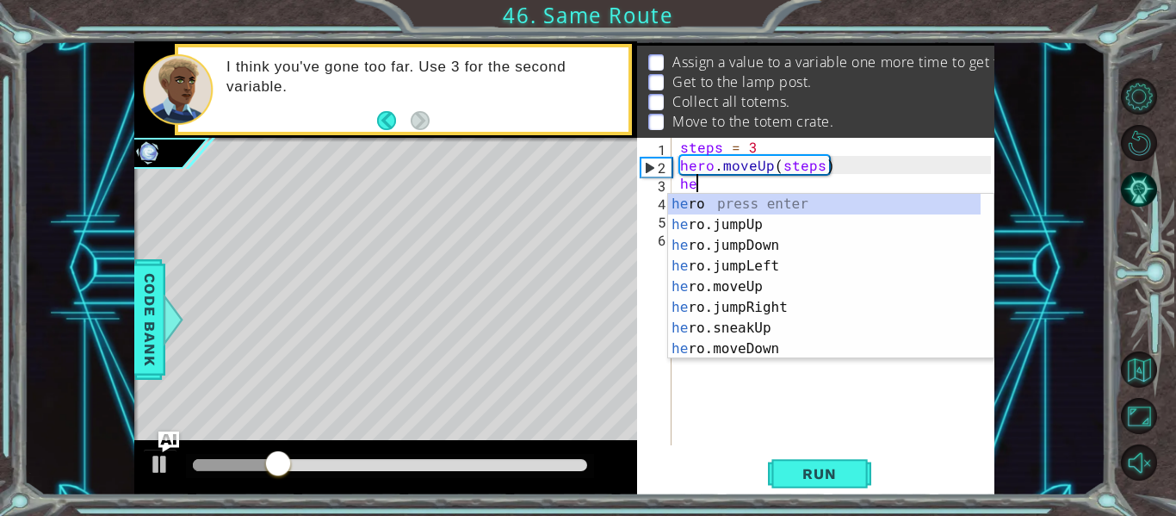
scroll to position [0, 1]
type textarea "h"
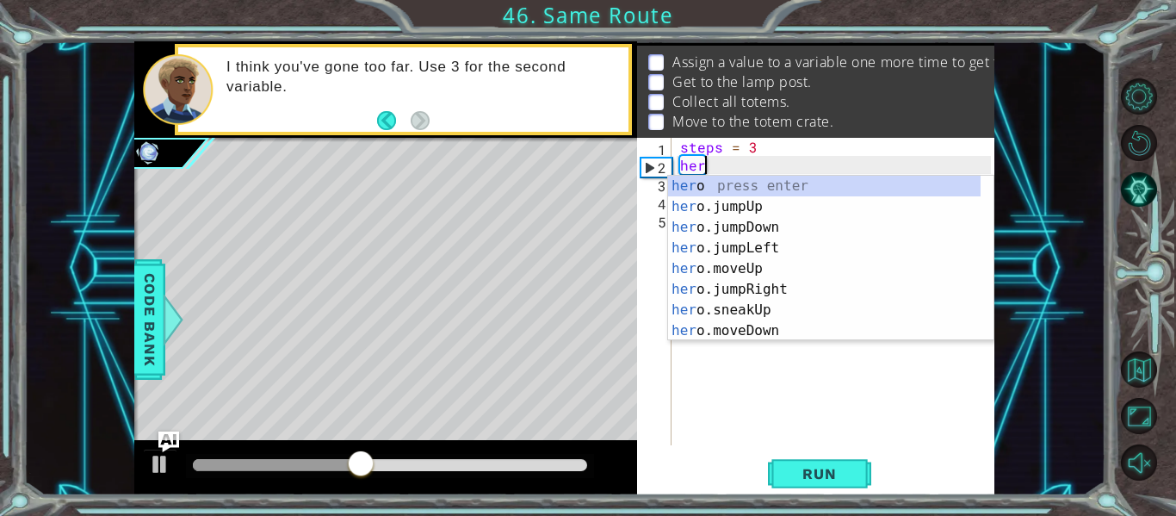
type textarea "h"
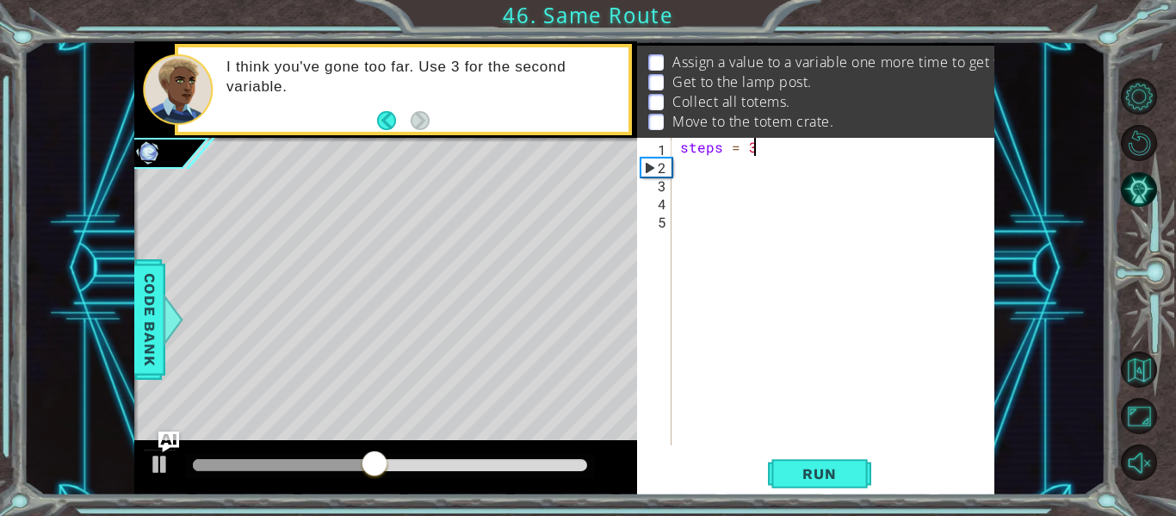
click at [765, 149] on div "steps = 3" at bounding box center [838, 310] width 323 height 344
type textarea "steps = 3"
click at [731, 170] on div "steps = 3" at bounding box center [838, 310] width 323 height 344
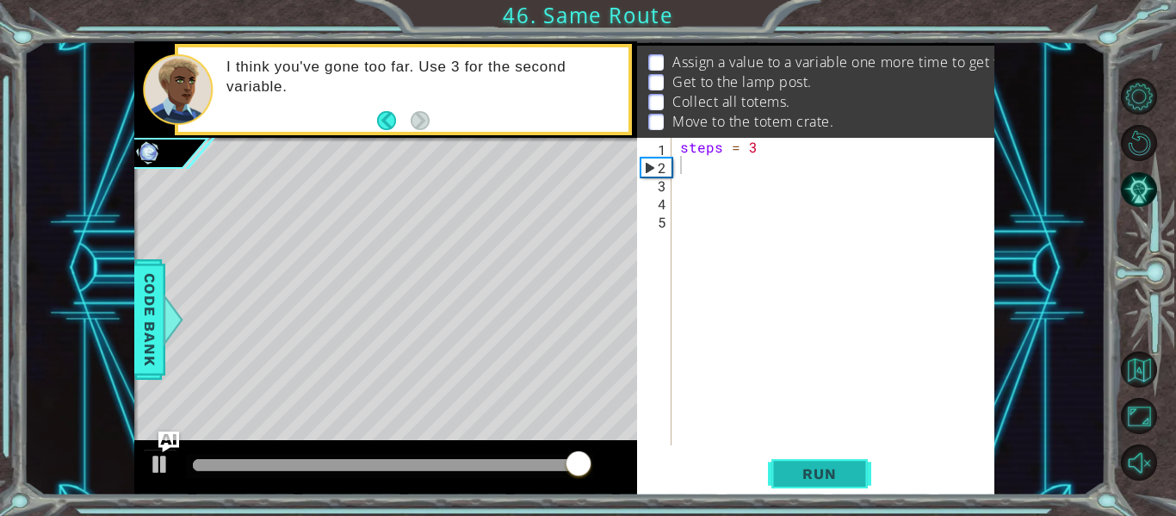
click at [802, 469] on span "Run" at bounding box center [819, 473] width 68 height 17
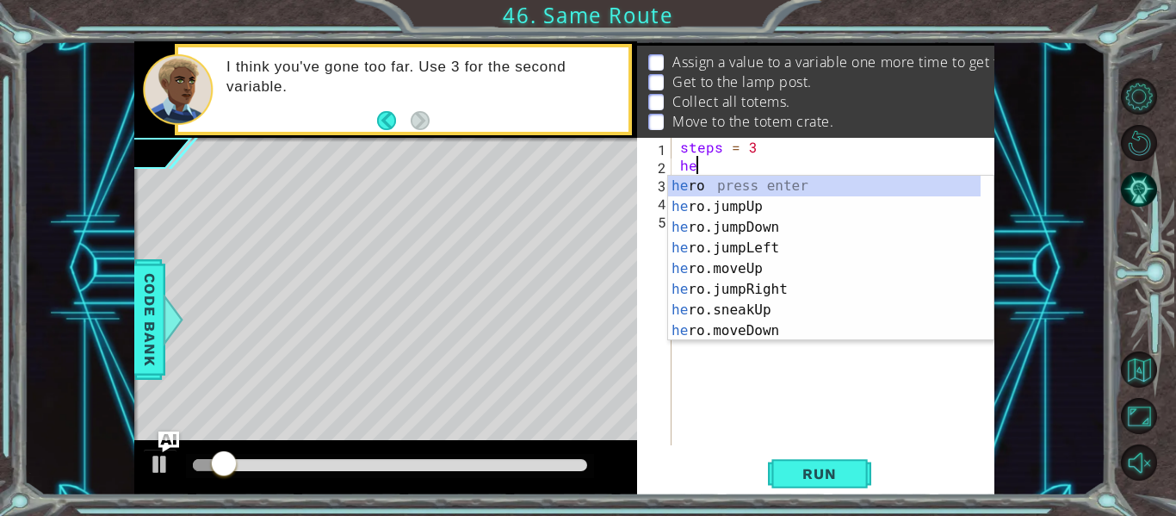
scroll to position [0, 1]
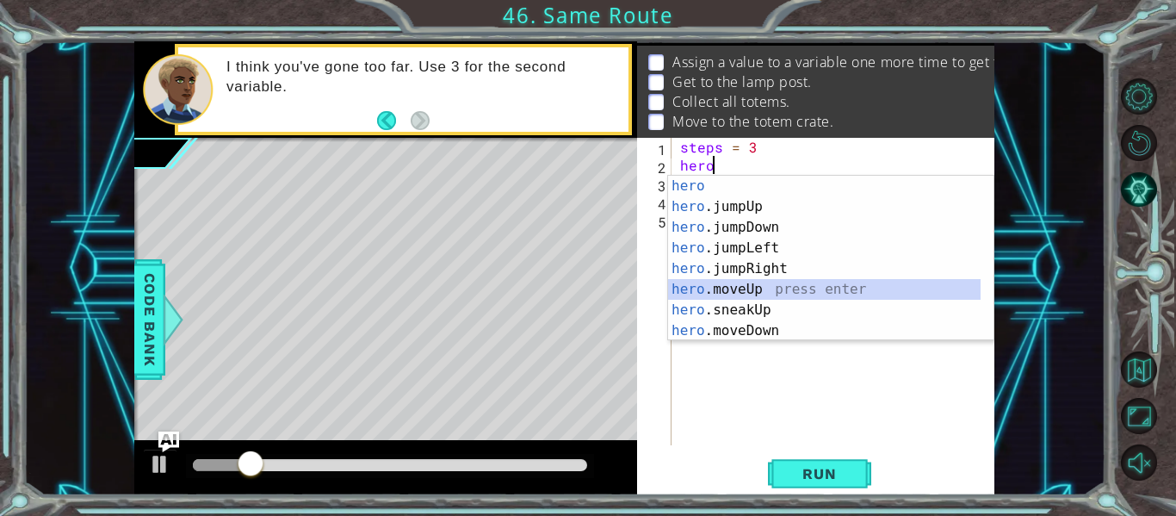
click at [755, 291] on div "hero press enter hero .jumpUp press enter hero .jumpDown press enter hero .jump…" at bounding box center [824, 279] width 313 height 207
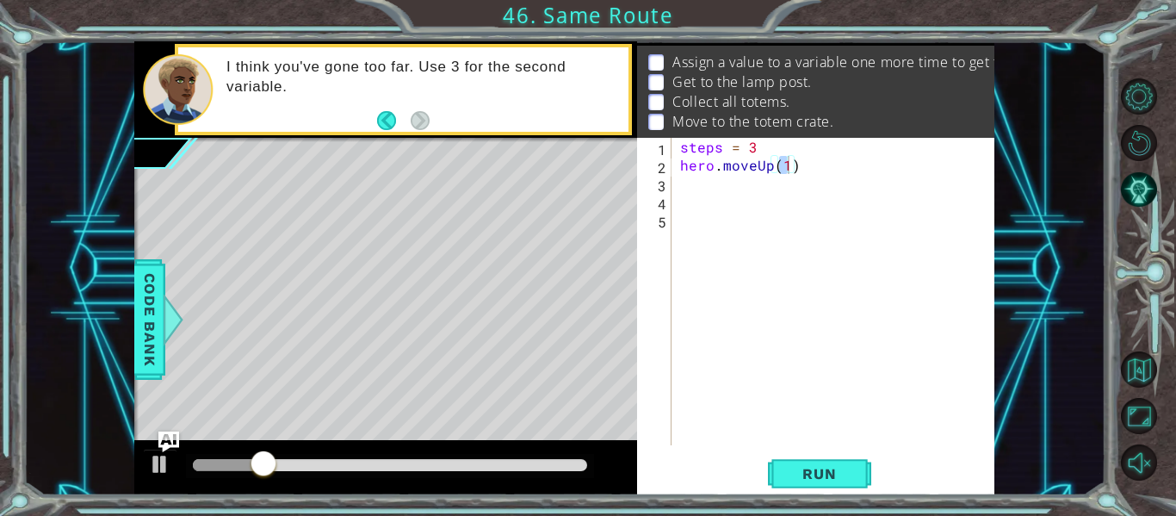
click at [775, 451] on div "hero.moveUp(1) 1 2 3 4 5 steps = 3 hero . moveUp ( 1 ) הההההההההההההההההההההההה…" at bounding box center [815, 316] width 357 height 357
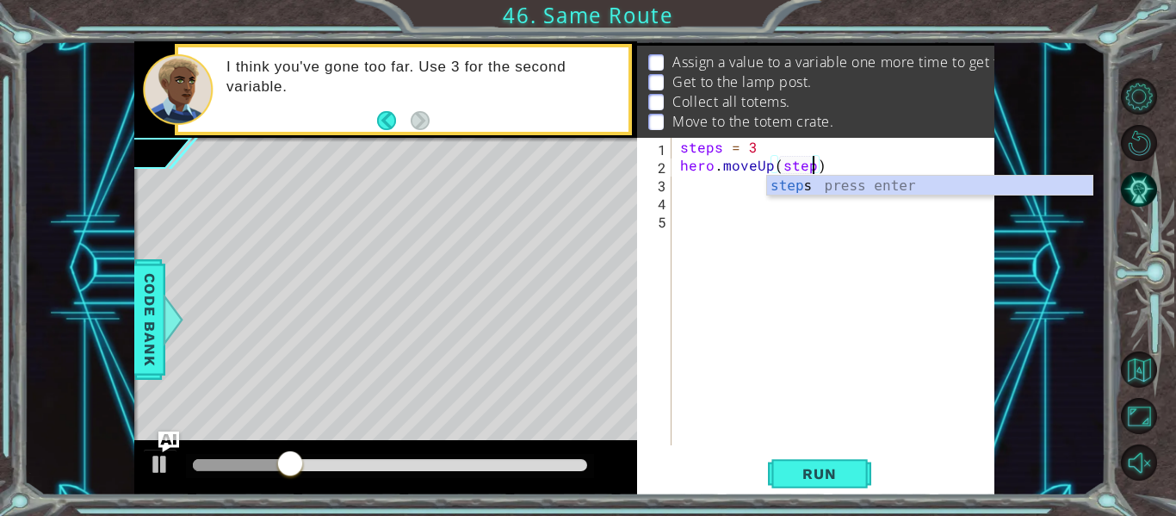
scroll to position [0, 9]
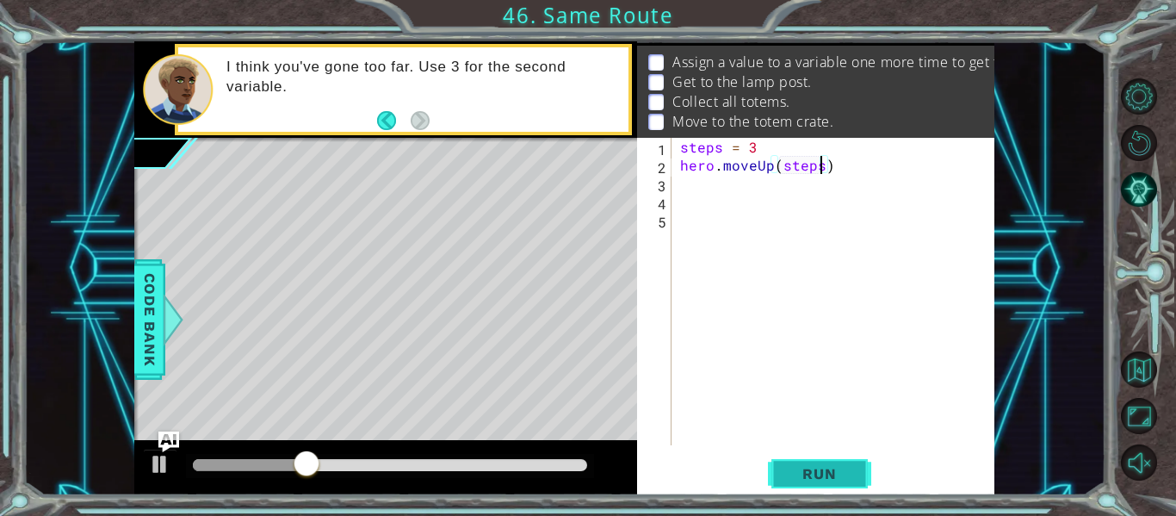
type textarea "hero.moveUp(steps)"
click at [829, 474] on span "Run" at bounding box center [819, 473] width 68 height 17
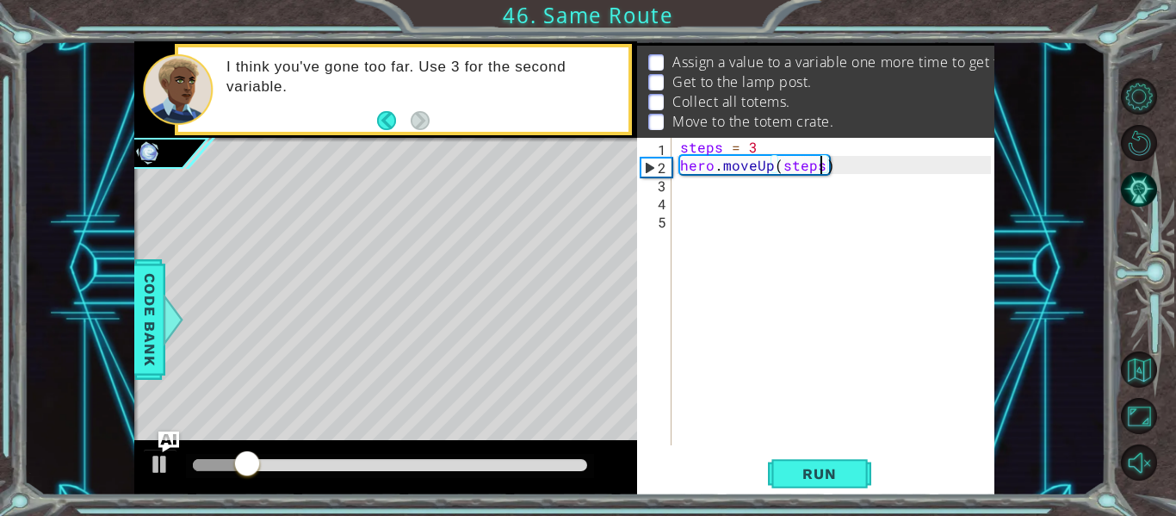
click at [716, 197] on div "steps = 3 hero . moveUp ( steps )" at bounding box center [838, 310] width 323 height 344
click at [705, 192] on div "steps = 3 hero . moveUp ( steps )" at bounding box center [838, 310] width 323 height 344
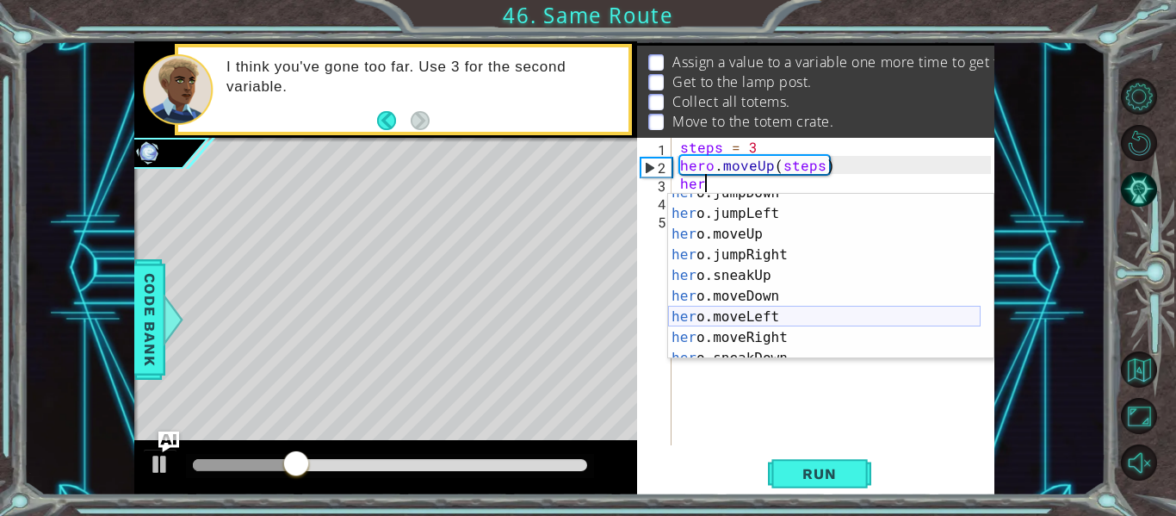
scroll to position [53, 0]
click at [715, 302] on div "her o.jumpDown press enter her o.jumpLeft press enter her o.moveUp press enter …" at bounding box center [824, 286] width 313 height 207
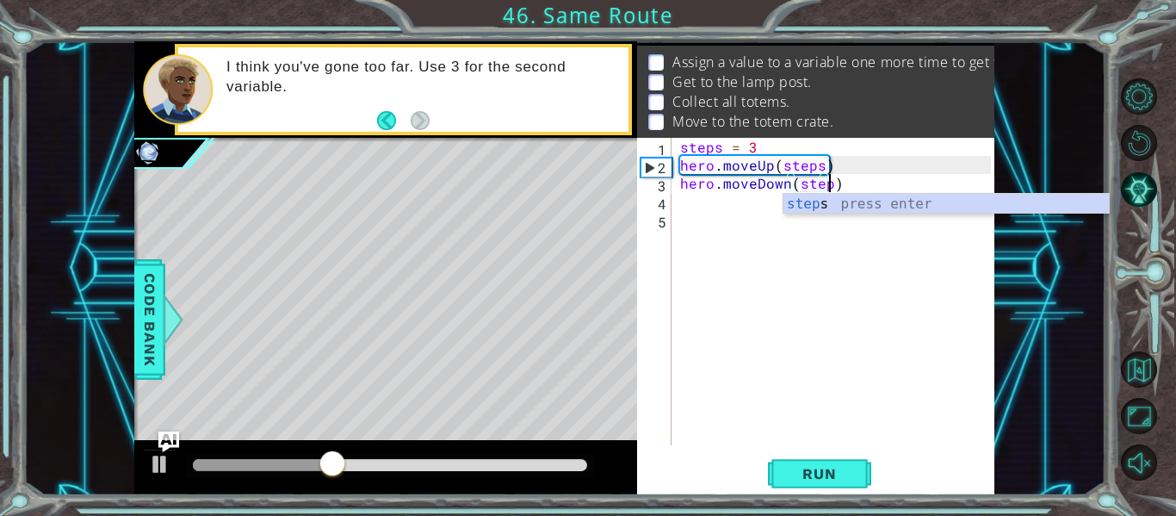
type textarea "hero.moveDown(steps)"
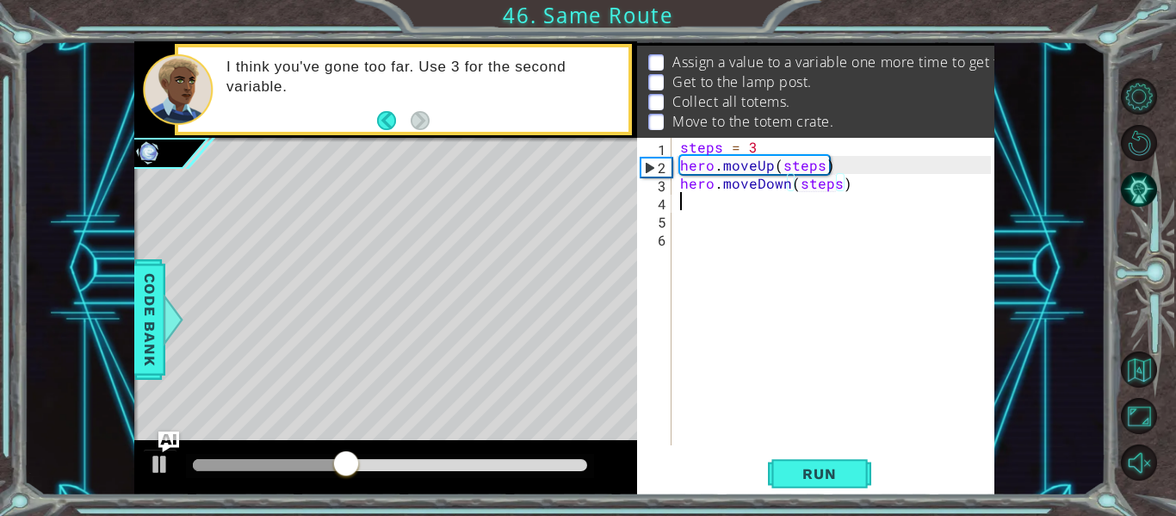
scroll to position [0, 0]
click at [825, 462] on button "Run" at bounding box center [819, 473] width 103 height 35
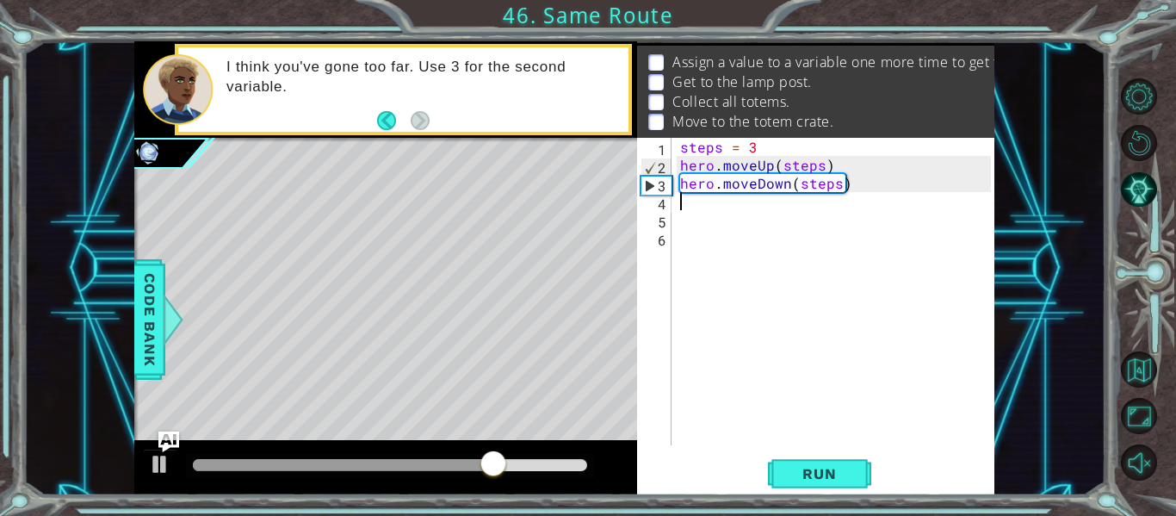
click at [895, 183] on div "steps = 3 hero . moveUp ( steps ) hero . moveDown ( steps )" at bounding box center [838, 310] width 323 height 344
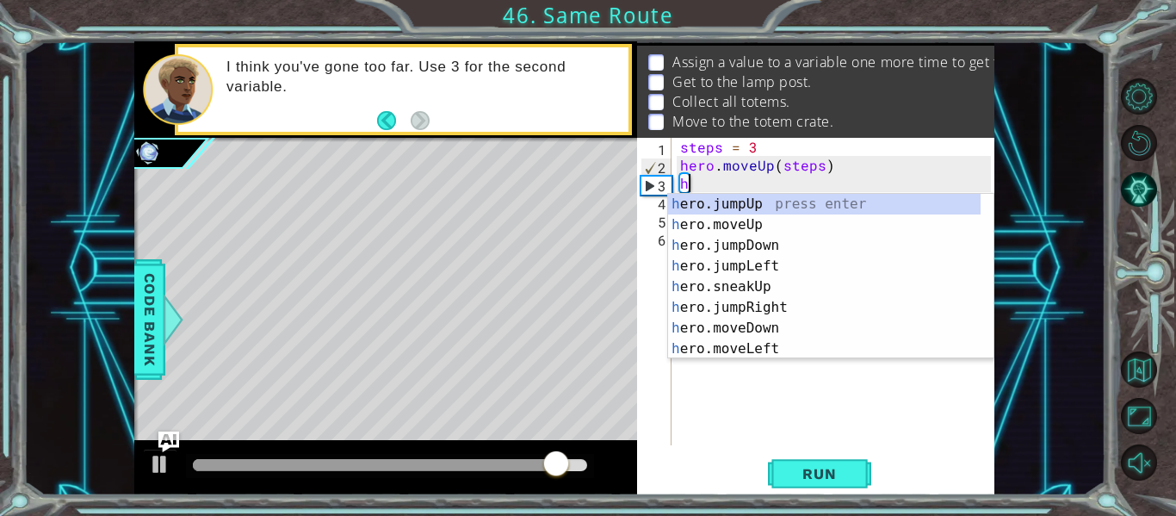
type textarea "h"
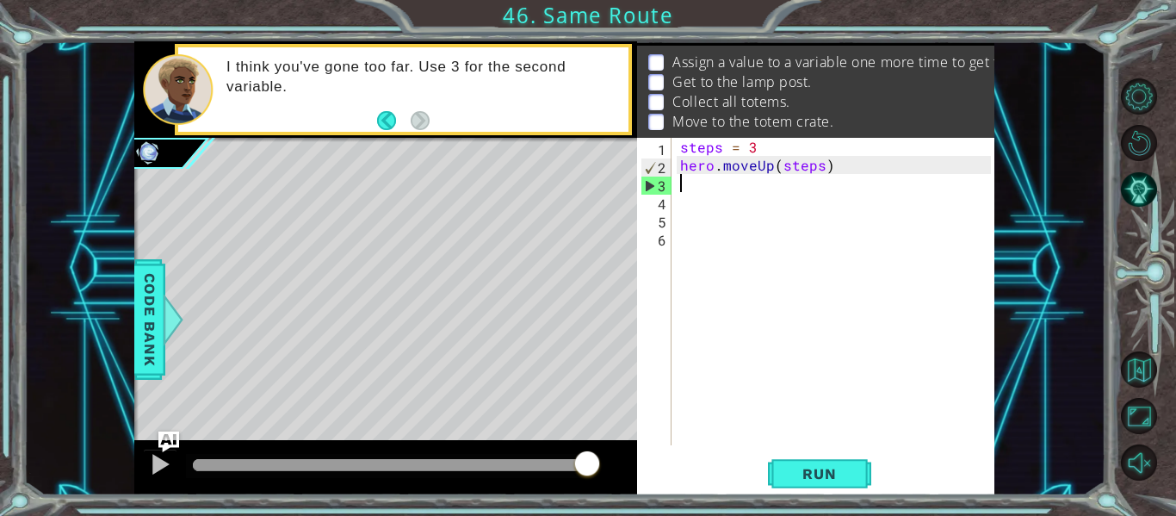
click at [887, 186] on div "steps = 3 hero . moveUp ( steps )" at bounding box center [838, 310] width 323 height 344
click at [816, 461] on button "Run" at bounding box center [819, 473] width 103 height 35
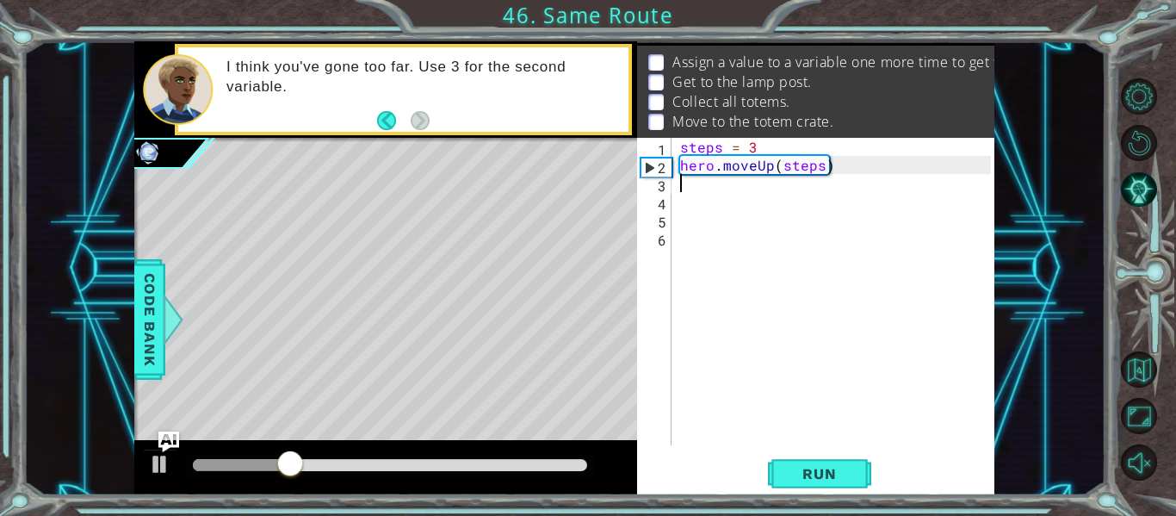
click at [765, 152] on div "steps = 3 hero . moveUp ( steps )" at bounding box center [838, 310] width 323 height 344
type textarea "steps = 2"
click at [691, 204] on div "steps = 2 hero . moveUp ( steps )" at bounding box center [838, 310] width 323 height 344
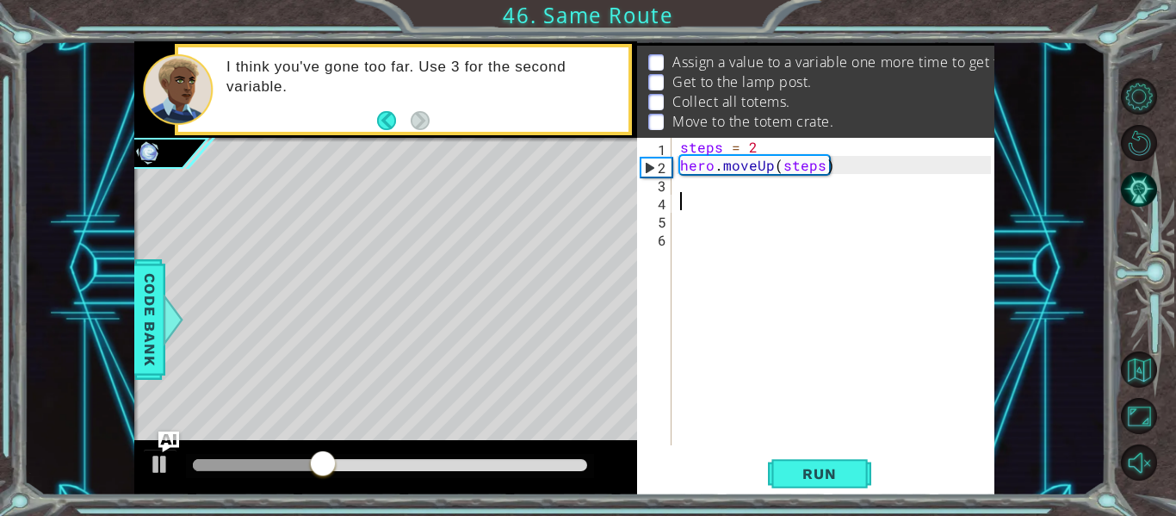
click at [796, 452] on div "1 2 3 4 5 6 steps = 2 hero . moveUp ( steps ) ההההההההההההההההההההההההההההההההה…" at bounding box center [815, 316] width 357 height 357
click at [799, 483] on button "Run" at bounding box center [819, 473] width 103 height 35
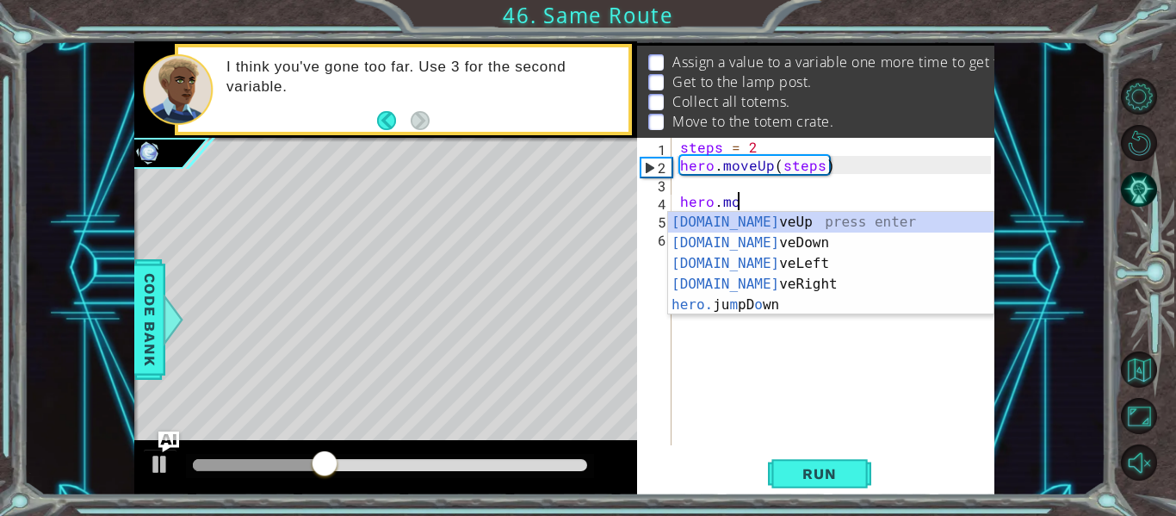
scroll to position [0, 3]
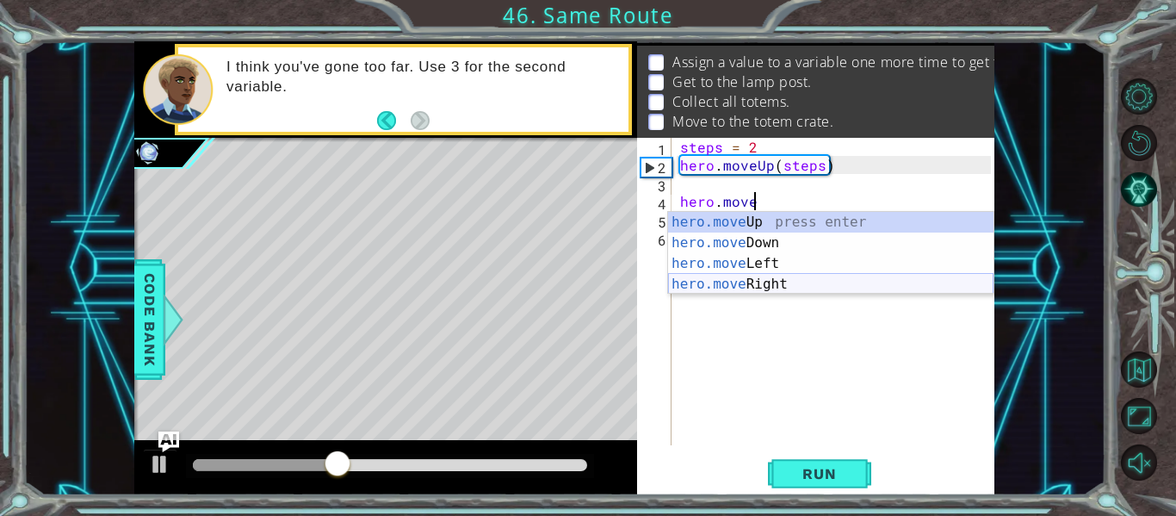
click at [759, 293] on div "hero.move Up press enter hero.move Down press enter hero.move Left press enter …" at bounding box center [830, 274] width 325 height 124
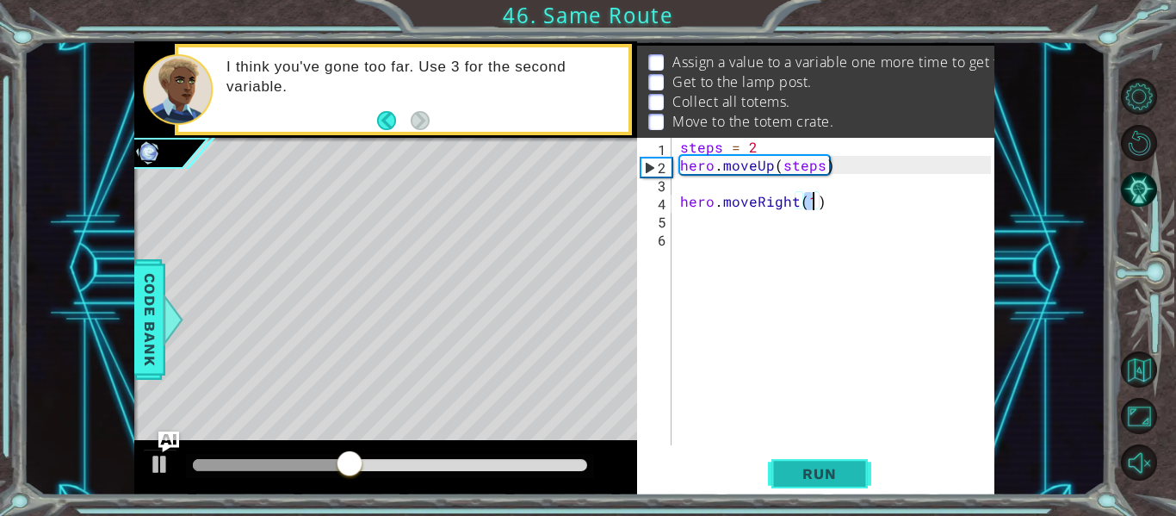
click at [800, 470] on span "Run" at bounding box center [819, 473] width 68 height 17
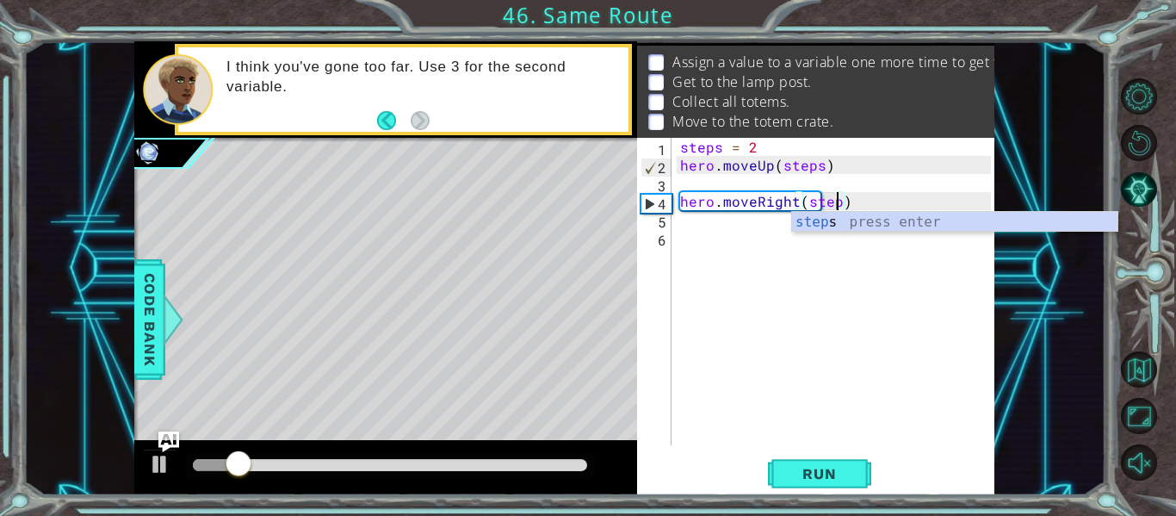
scroll to position [0, 10]
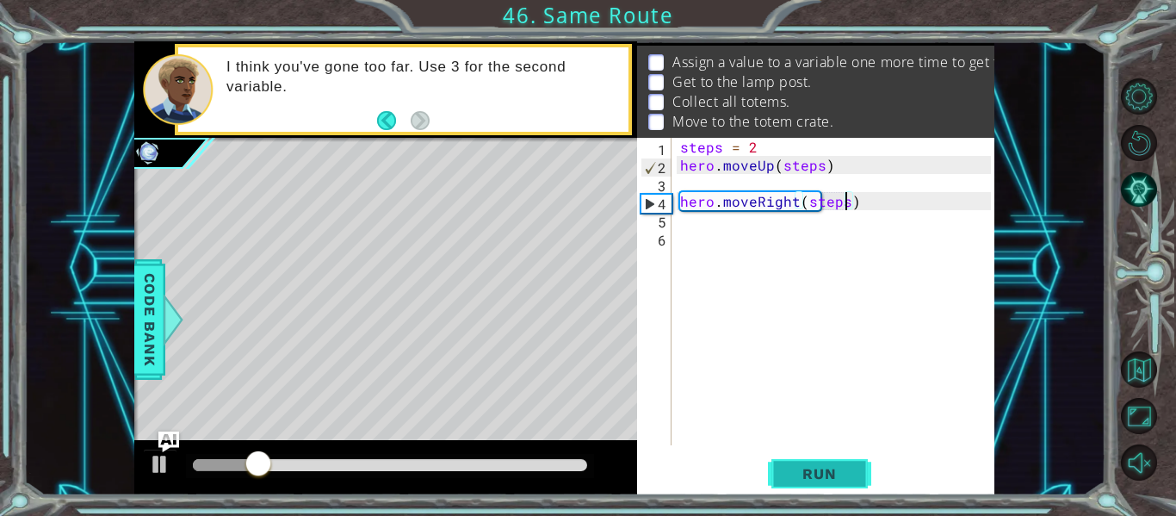
type textarea "hero.moveRight(steps)"
click at [811, 474] on span "Run" at bounding box center [819, 473] width 68 height 17
click at [707, 234] on div "steps = 2 hero . moveUp ( steps ) hero . moveRight ( steps )" at bounding box center [838, 310] width 323 height 344
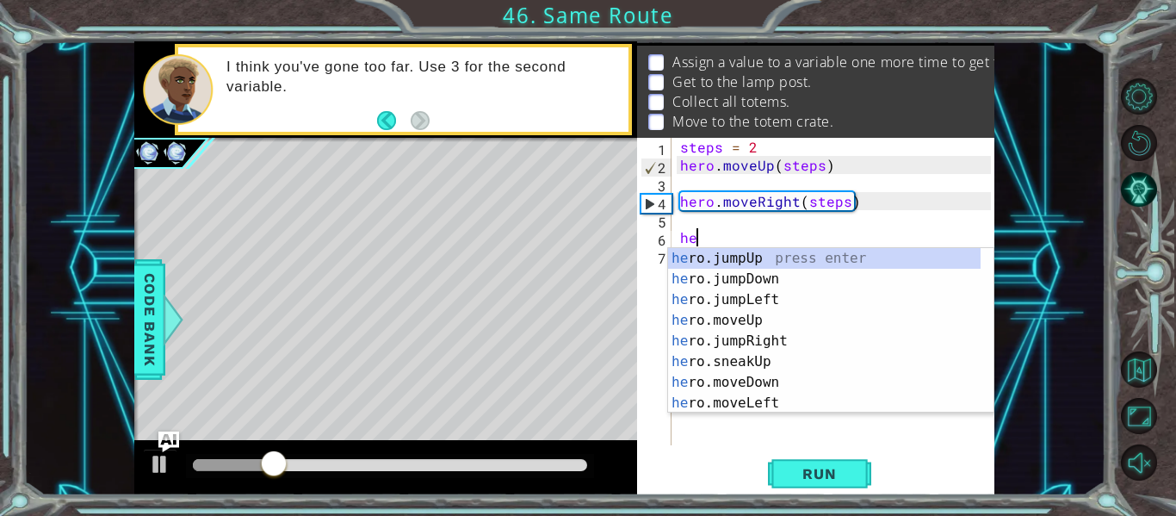
scroll to position [0, 1]
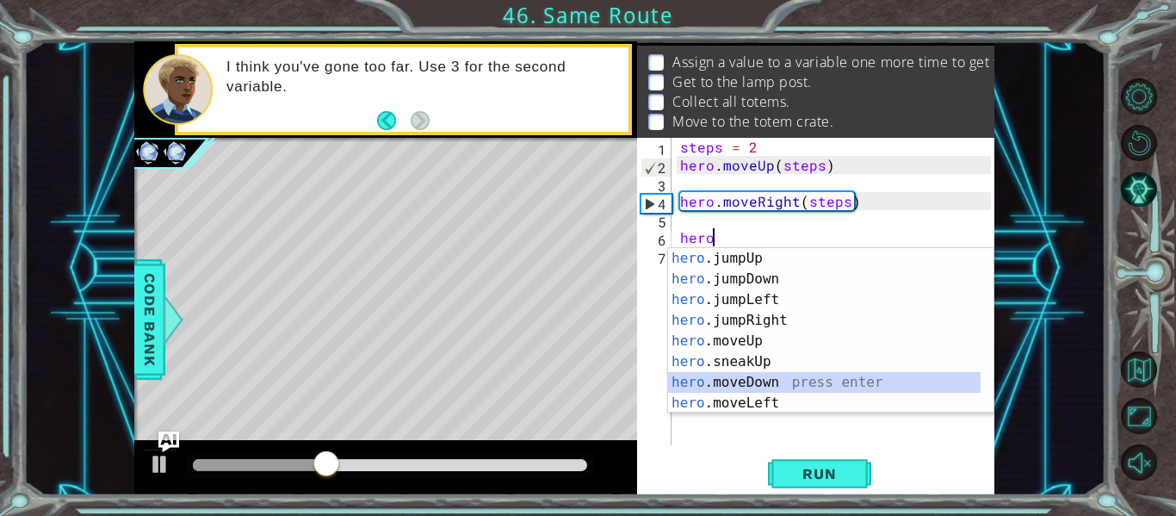
click at [746, 379] on div "hero .jumpUp press enter hero .jumpDown press enter hero .jumpLeft press enter …" at bounding box center [824, 351] width 313 height 207
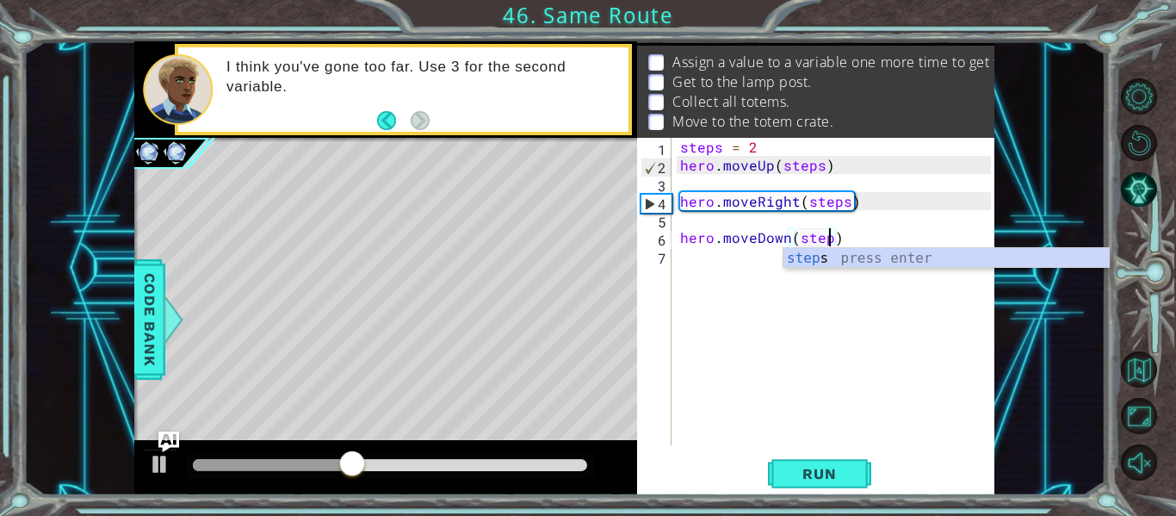
scroll to position [0, 9]
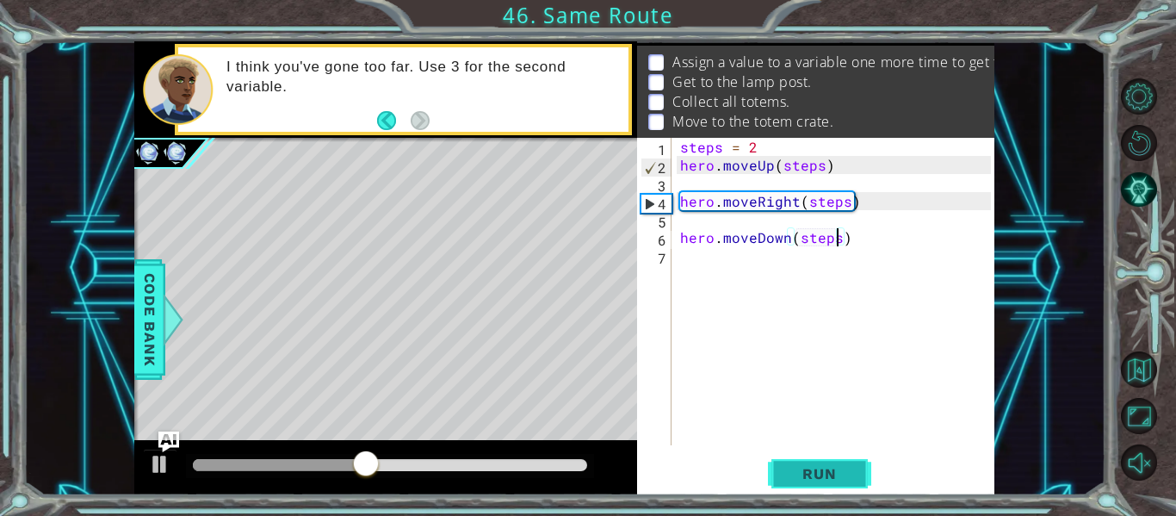
type textarea "hero.moveDown(steps)"
click at [812, 462] on button "Run" at bounding box center [819, 473] width 103 height 35
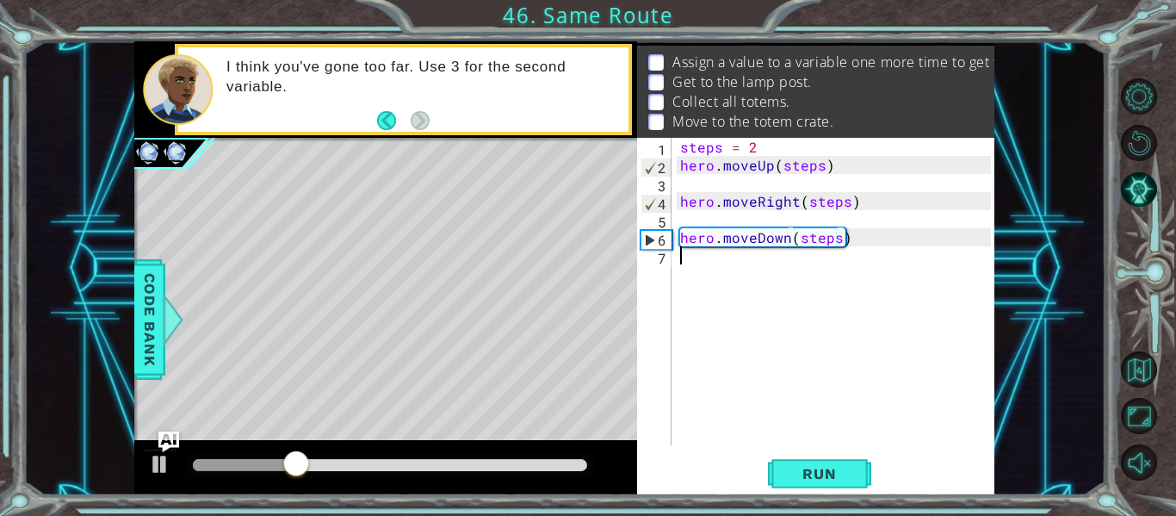
click at [691, 278] on div "steps = 2 hero . moveUp ( steps ) hero . moveRight ( steps ) hero . moveDown ( …" at bounding box center [838, 310] width 323 height 344
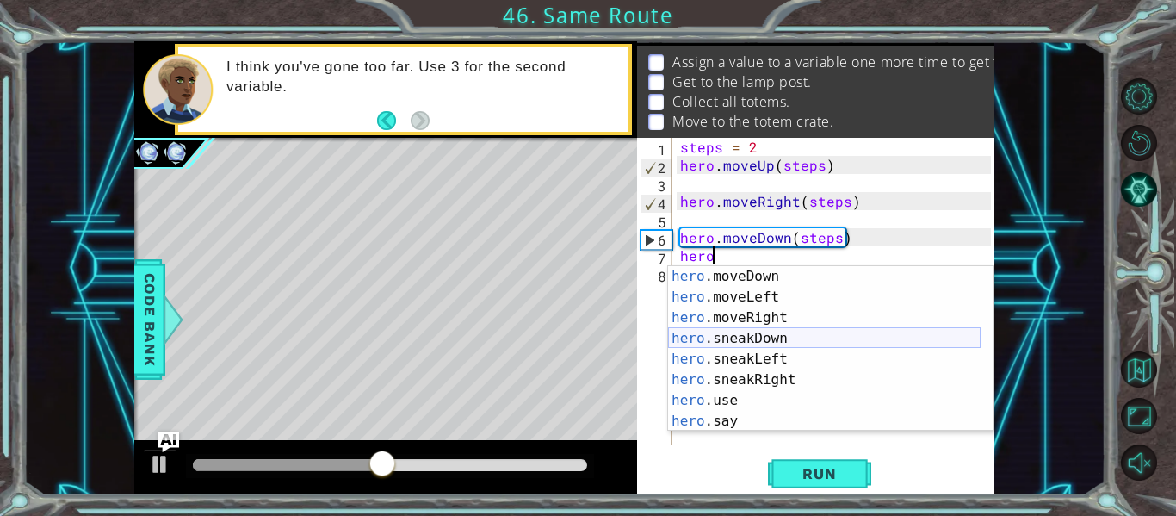
scroll to position [124, 0]
click at [767, 146] on div "steps = 2 hero . moveUp ( steps ) hero . moveRight ( steps ) hero . moveDown ( …" at bounding box center [838, 310] width 323 height 344
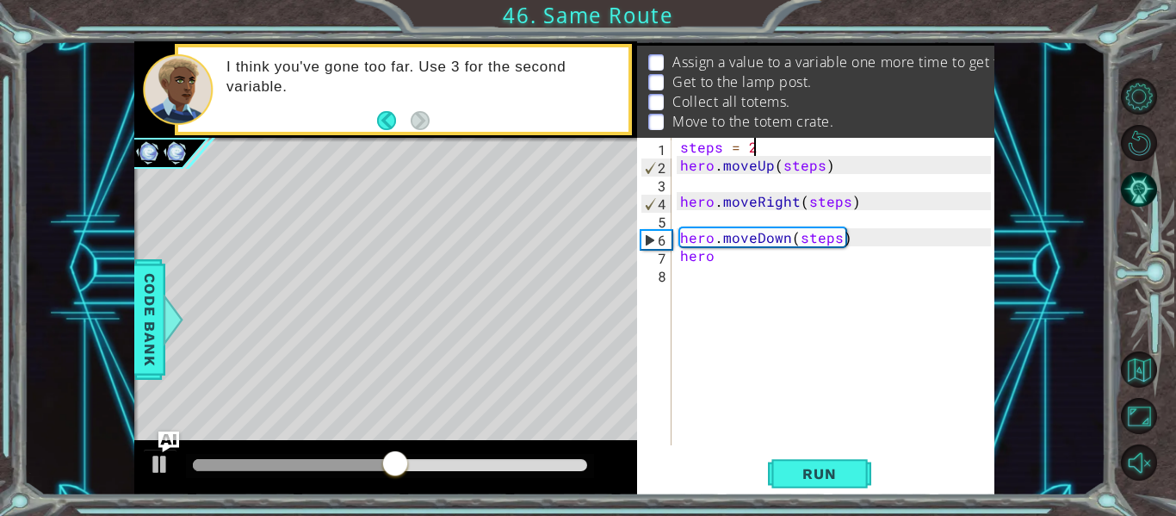
type textarea "steps ="
click at [717, 266] on div "steps = hero . moveUp ( steps ) hero . moveRight ( steps ) hero . moveDown ( st…" at bounding box center [838, 310] width 323 height 344
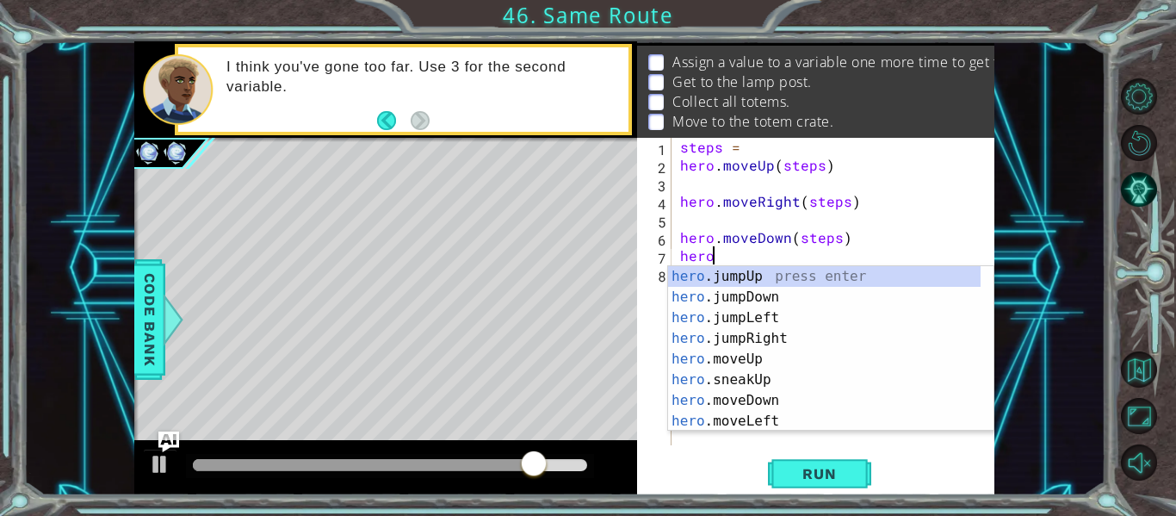
scroll to position [0, 0]
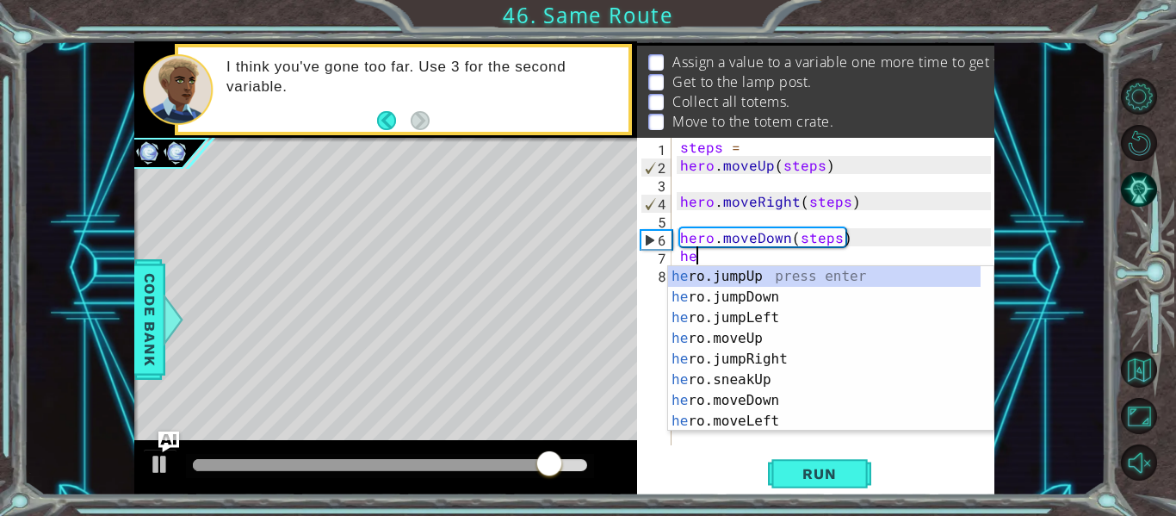
type textarea "h"
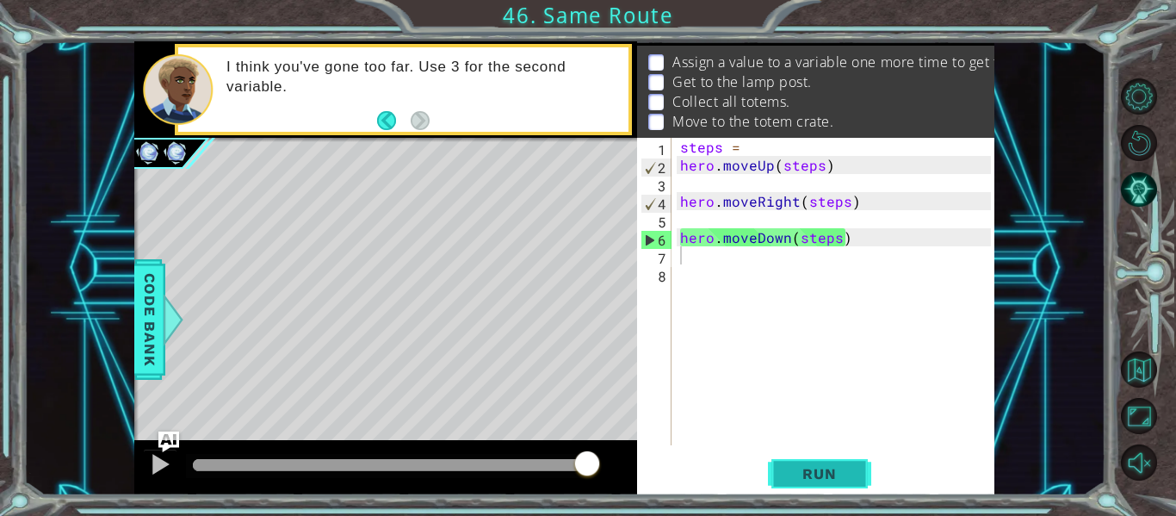
click at [800, 467] on span "Run" at bounding box center [819, 473] width 68 height 17
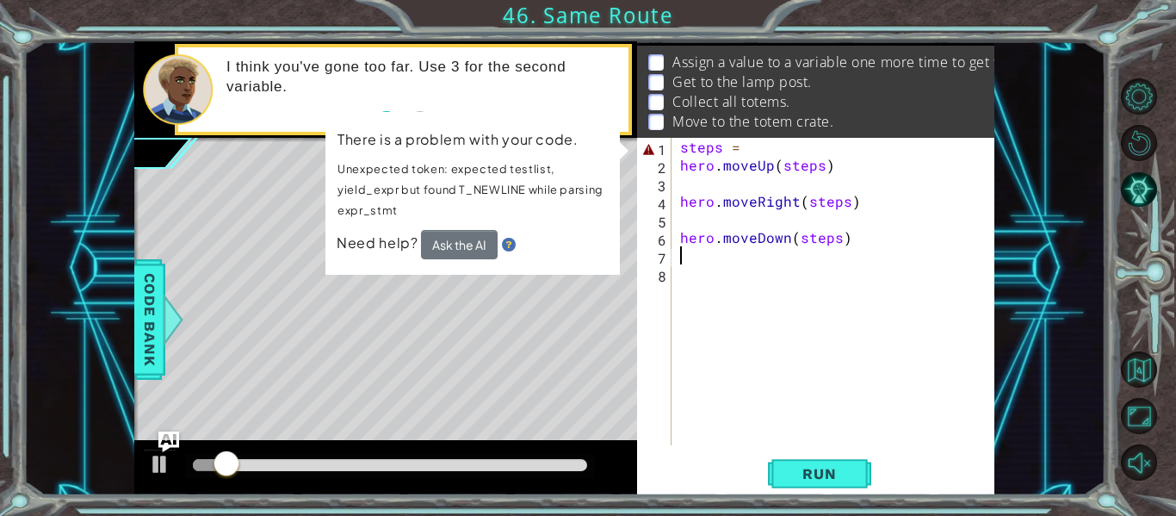
click at [889, 271] on div "steps = hero . moveUp ( steps ) hero . moveRight ( steps ) hero . moveDown ( st…" at bounding box center [838, 310] width 323 height 344
click at [895, 244] on div "steps = hero . moveUp ( steps ) hero . moveRight ( steps ) hero . moveDown ( st…" at bounding box center [838, 310] width 323 height 344
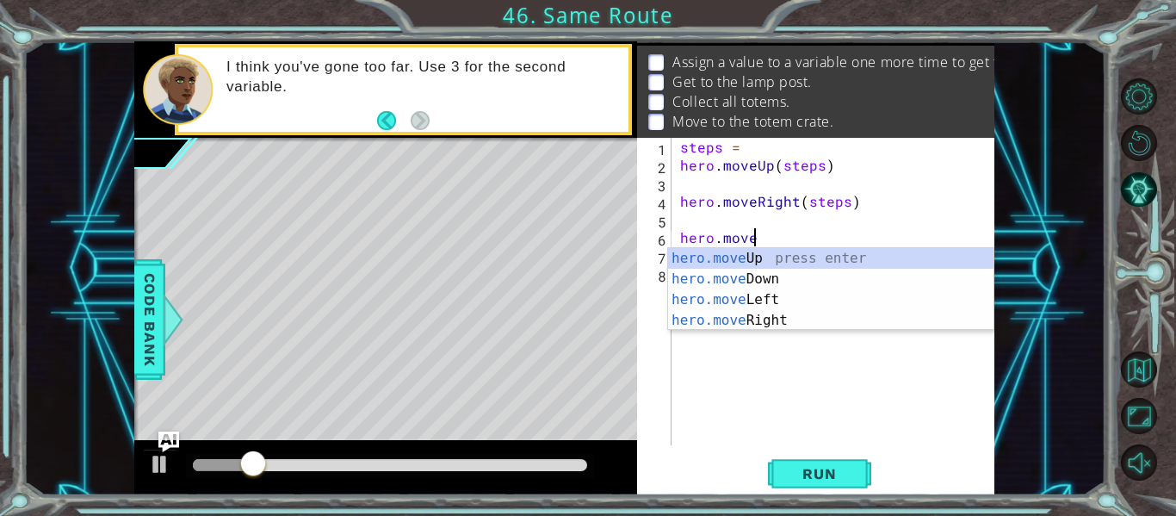
type textarea "h"
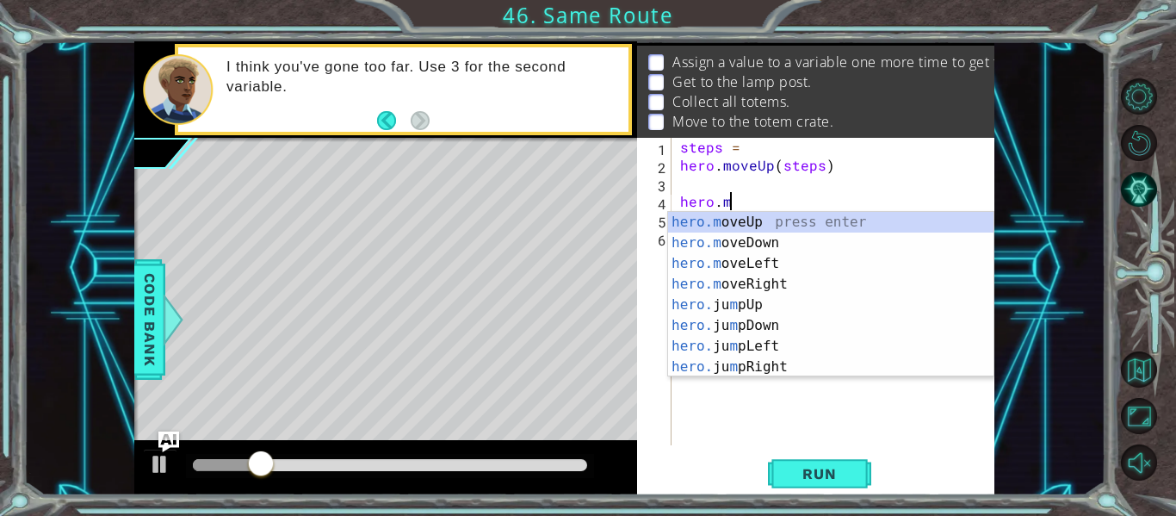
type textarea "h"
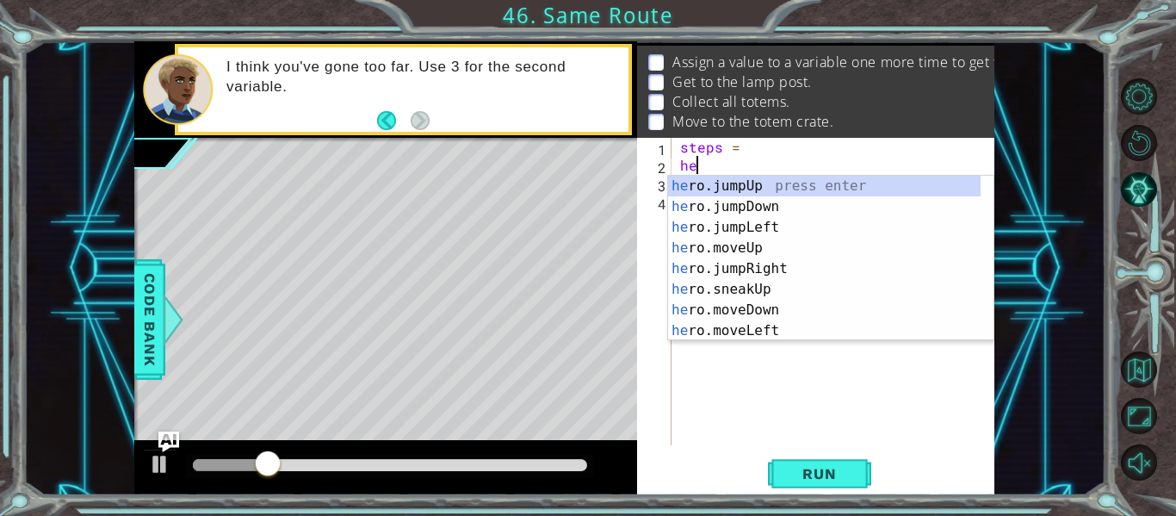
type textarea "h"
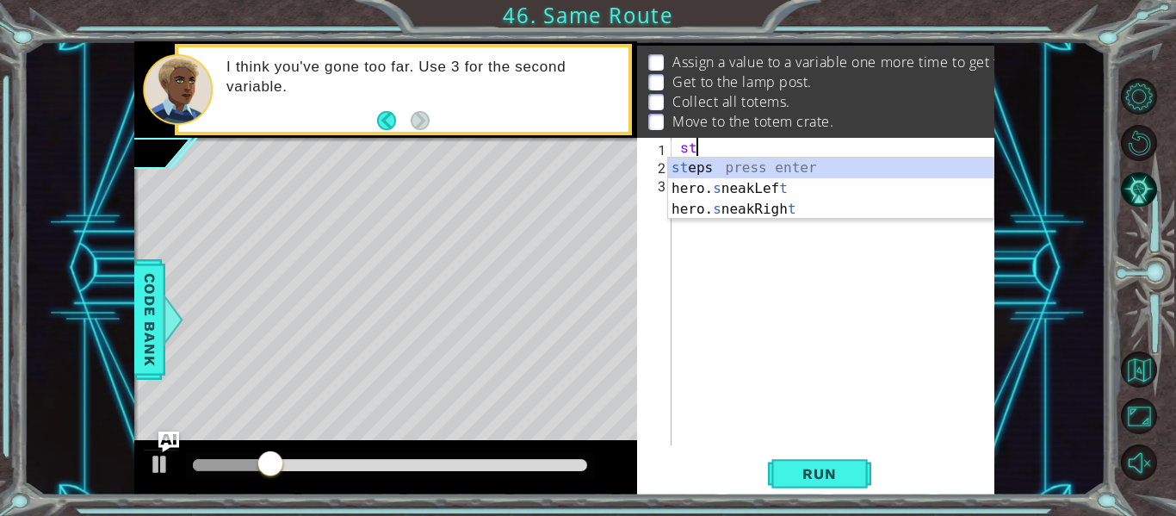
type textarea "s"
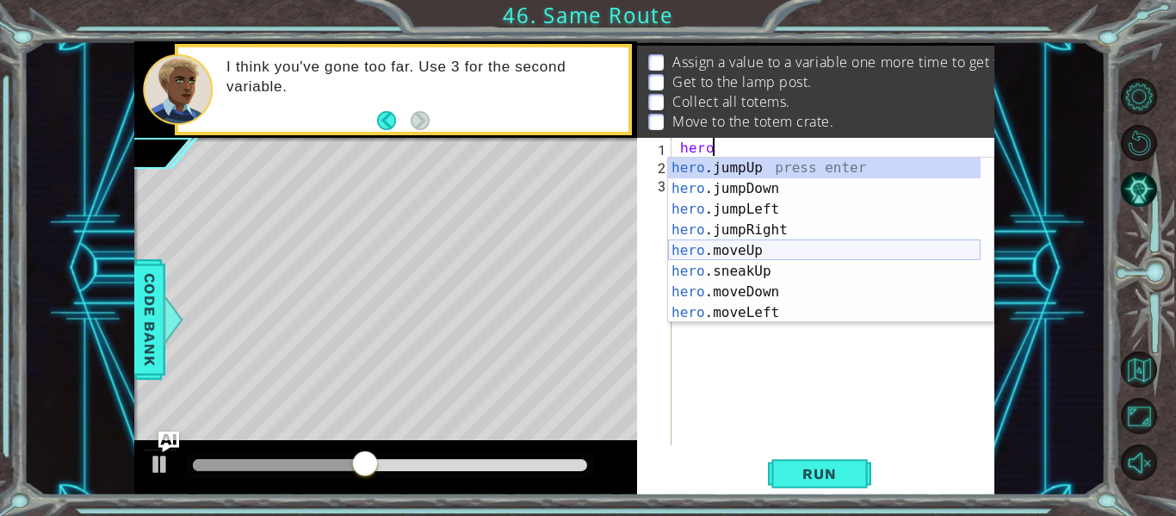
click at [813, 248] on div "hero .jumpUp press enter hero .jumpDown press enter hero .jumpLeft press enter …" at bounding box center [824, 261] width 313 height 207
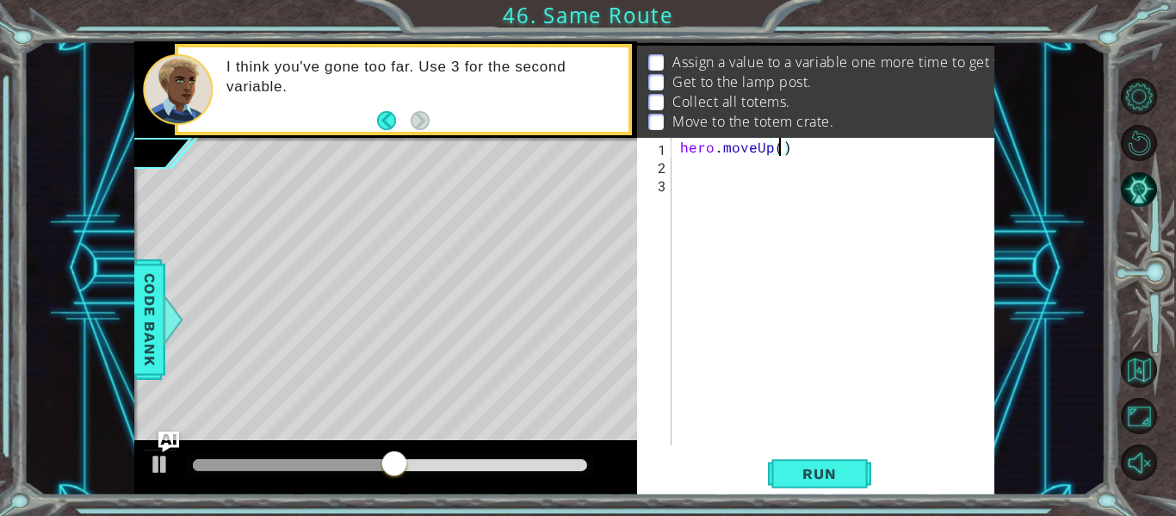
type textarea "hero.moveUp(3)"
click at [711, 190] on div "hero . moveUp ( 3 )" at bounding box center [838, 310] width 323 height 344
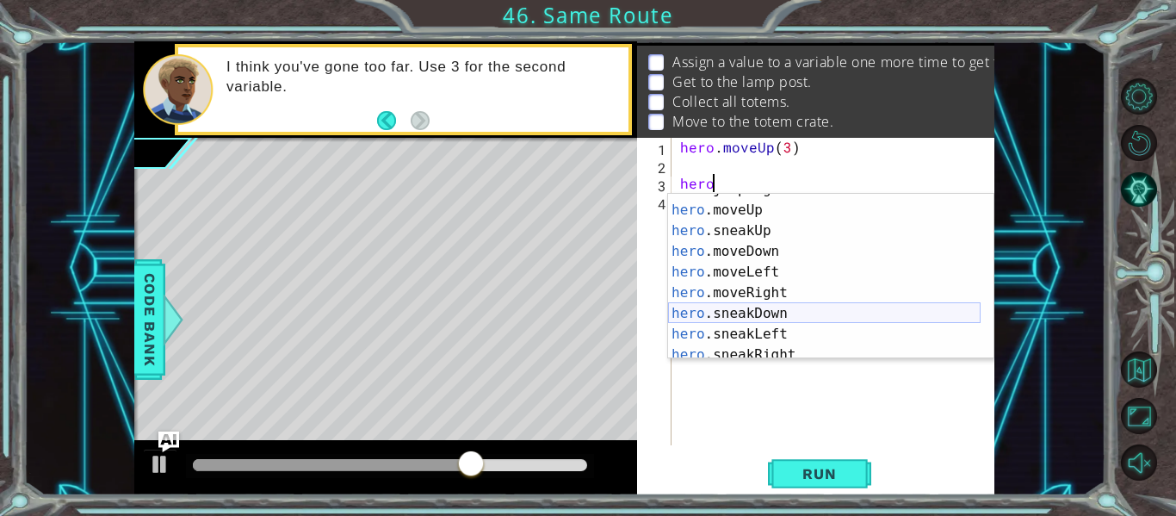
scroll to position [77, 0]
click at [741, 293] on div "hero .jumpRight press enter hero .moveUp press enter hero .sneakUp press enter …" at bounding box center [824, 282] width 313 height 207
type textarea "hero.moveRight(1)"
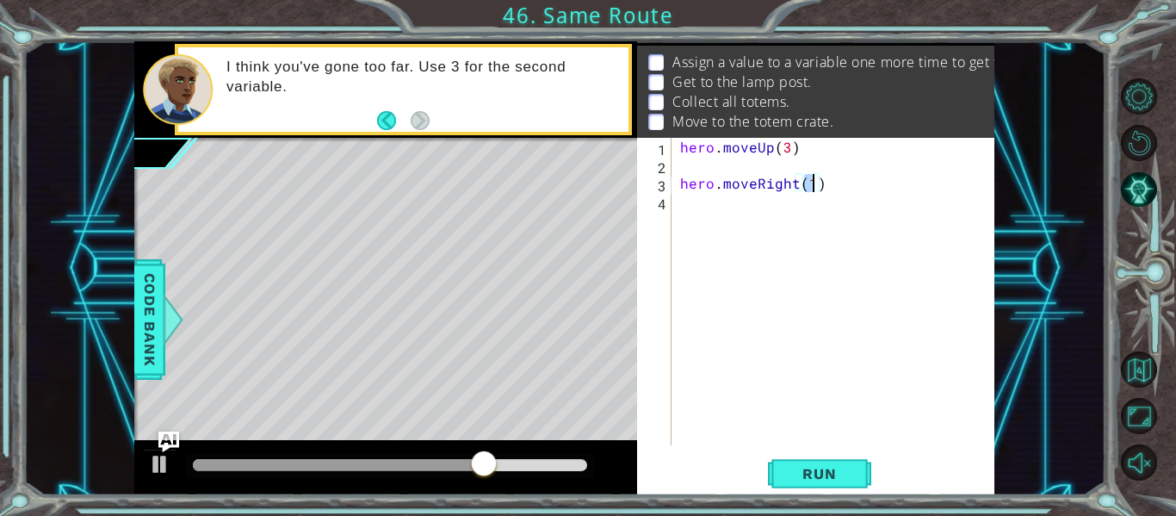
click at [741, 293] on div "hero . moveUp ( 3 ) hero . moveRight ( 1 )" at bounding box center [838, 310] width 323 height 344
click at [844, 465] on span "Run" at bounding box center [819, 473] width 68 height 17
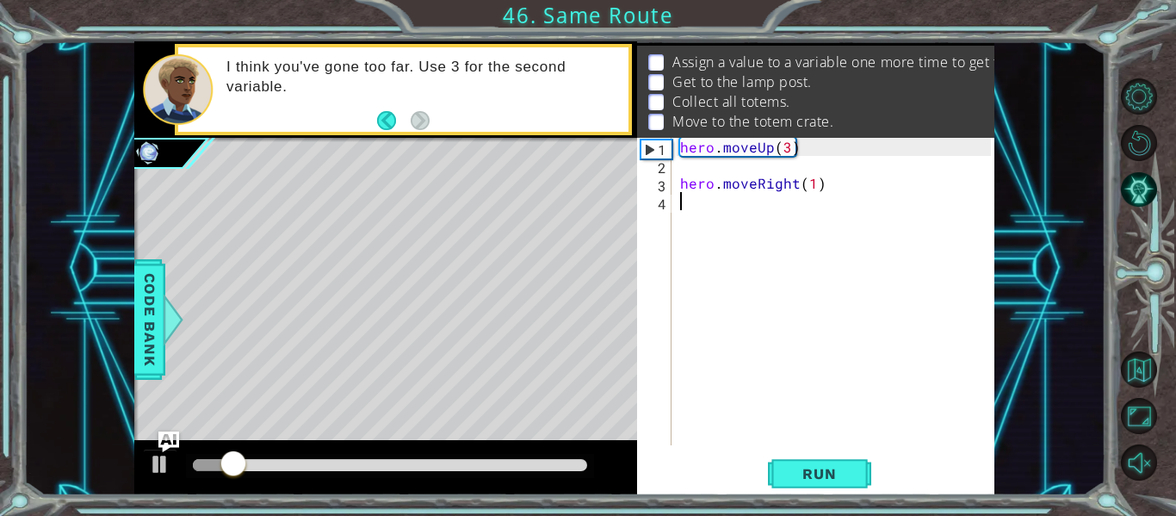
click at [789, 152] on div "hero . moveUp ( 3 ) hero . moveRight ( 1 )" at bounding box center [838, 310] width 323 height 344
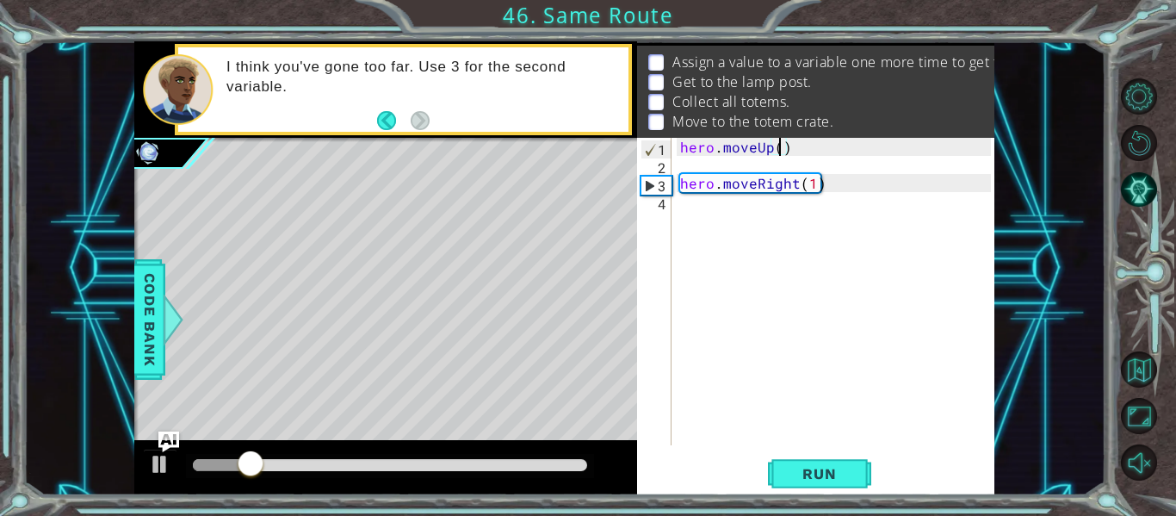
scroll to position [0, 6]
click at [816, 459] on button "Run" at bounding box center [819, 473] width 103 height 35
type textarea "hero.moveUp(2)"
click at [701, 214] on div "hero . moveUp ( 2 ) hero . moveRight ( 1 )" at bounding box center [838, 310] width 323 height 344
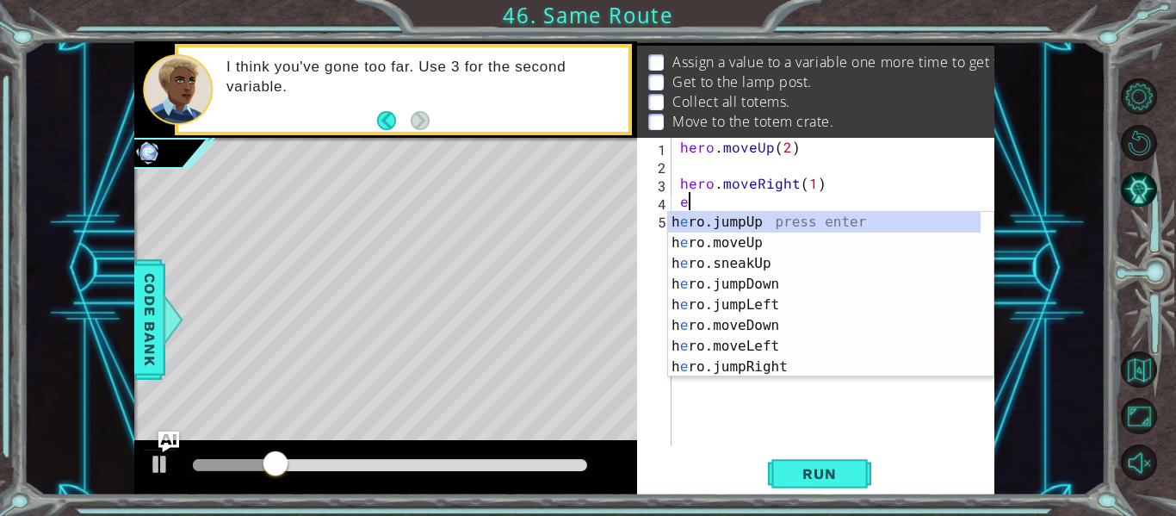
scroll to position [0, 0]
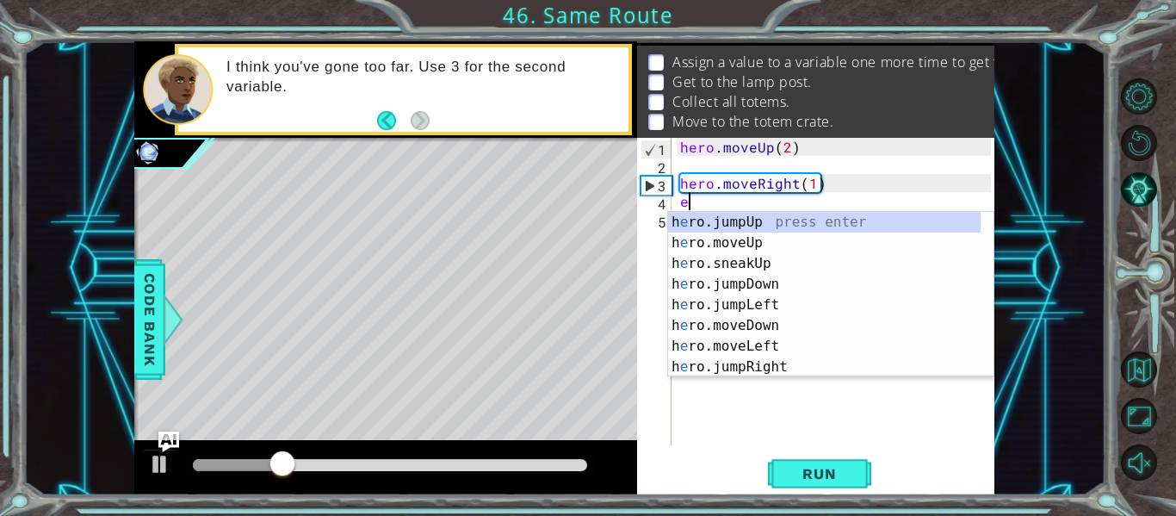
type textarea "e"
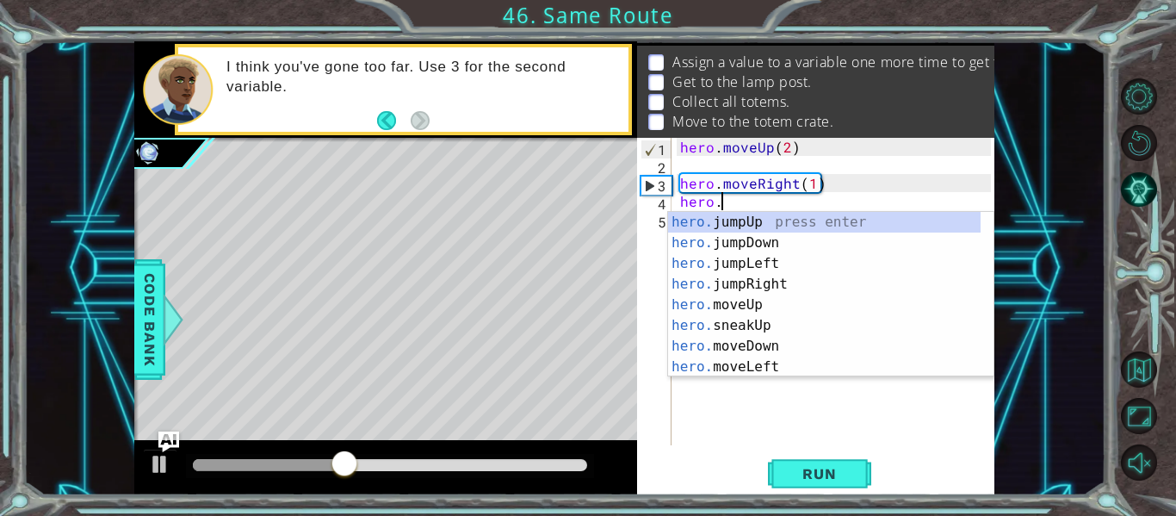
scroll to position [0, 3]
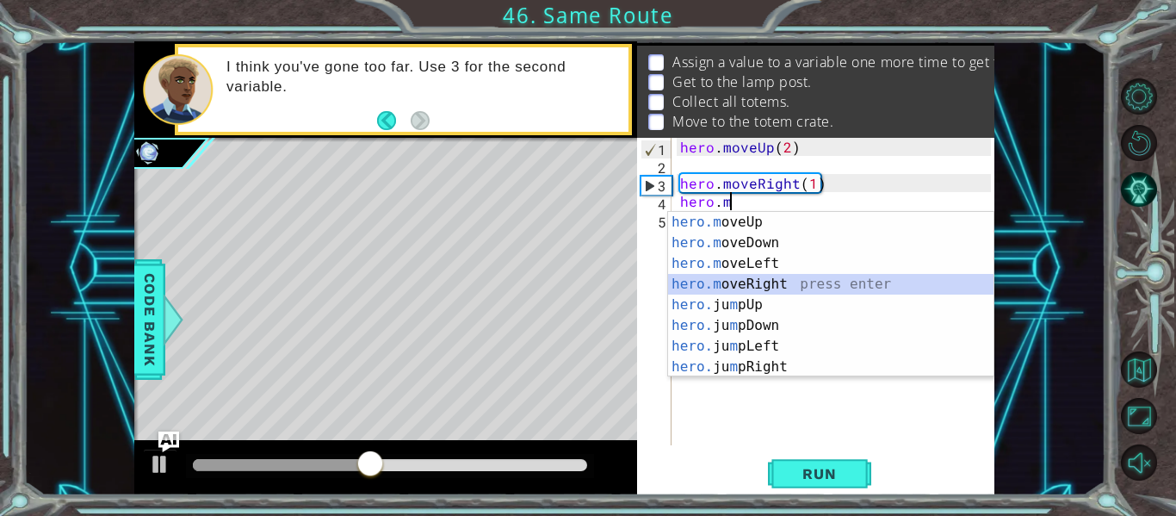
click at [760, 282] on div "hero.m oveUp press enter hero.m oveDown press enter hero.m oveLeft press enter …" at bounding box center [830, 315] width 325 height 207
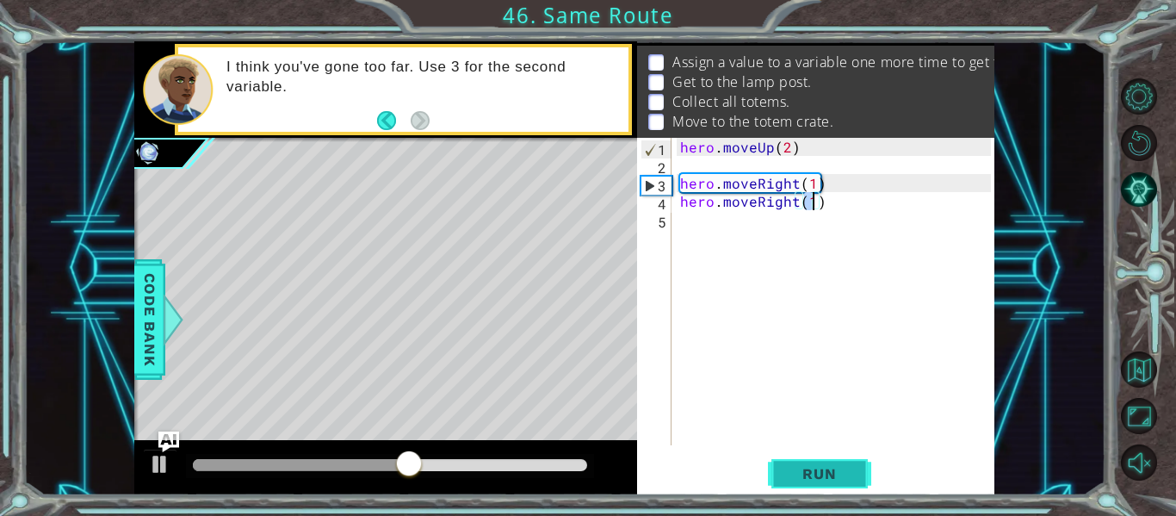
type textarea "hero.moveRight(1)"
click at [831, 473] on span "Run" at bounding box center [819, 473] width 68 height 17
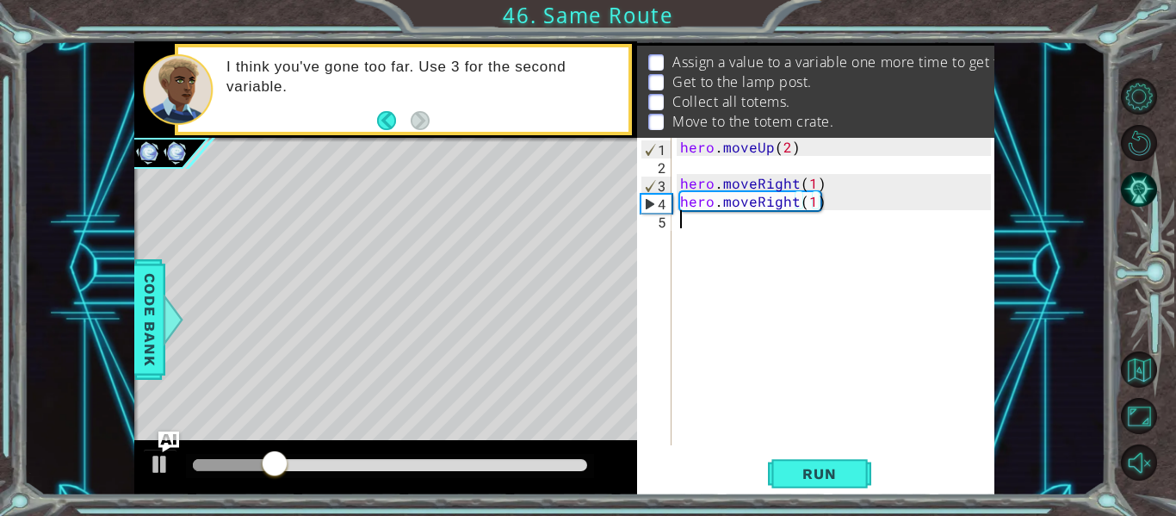
click at [684, 234] on div "hero . moveUp ( 2 ) hero . moveRight ( 1 ) hero . moveRight ( 1 )" at bounding box center [838, 310] width 323 height 344
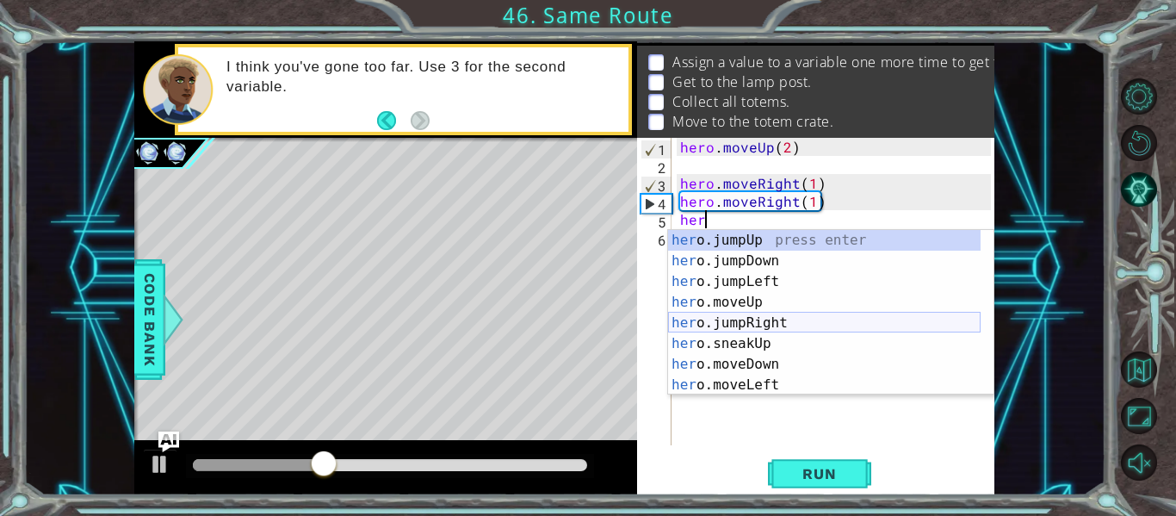
scroll to position [4, 0]
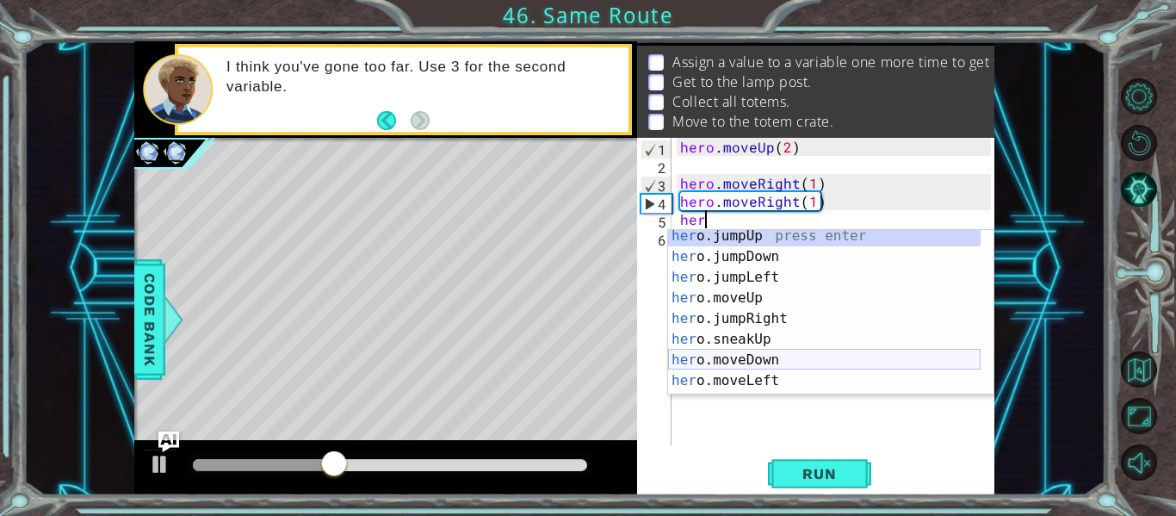
click at [784, 360] on div "her o.jumpUp press enter her o.jumpDown press enter her o.jumpLeft press enter …" at bounding box center [824, 329] width 313 height 207
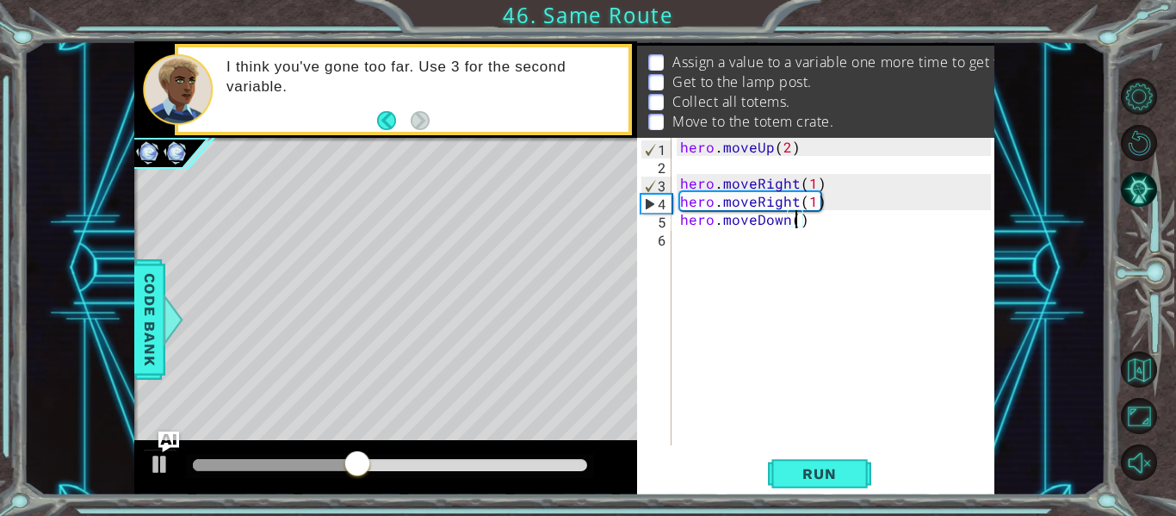
type textarea "hero.moveDown(3)"
click at [764, 252] on div "hero . moveUp ( 2 ) hero . moveRight ( 1 ) hero . moveRight ( 1 ) hero . moveDo…" at bounding box center [838, 310] width 323 height 344
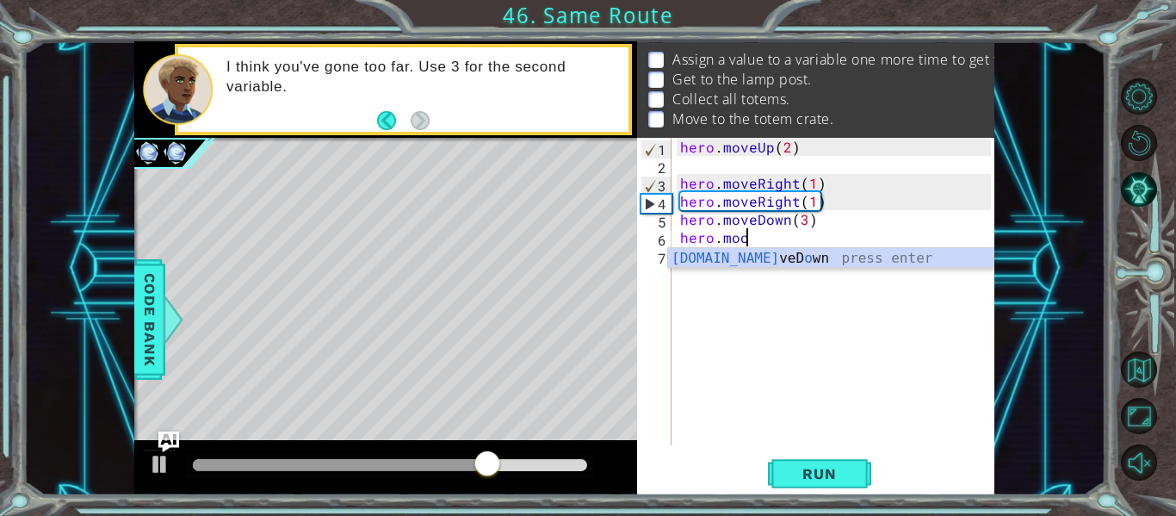
scroll to position [0, 3]
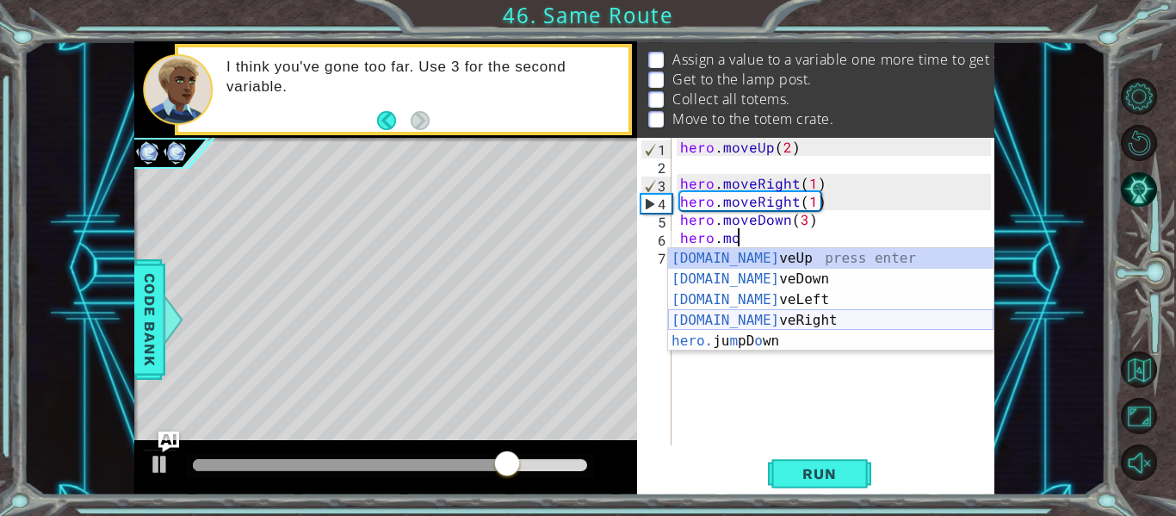
click at [752, 316] on div "[DOMAIN_NAME] veUp press enter [DOMAIN_NAME] veDown press enter [DOMAIN_NAME] v…" at bounding box center [830, 320] width 325 height 145
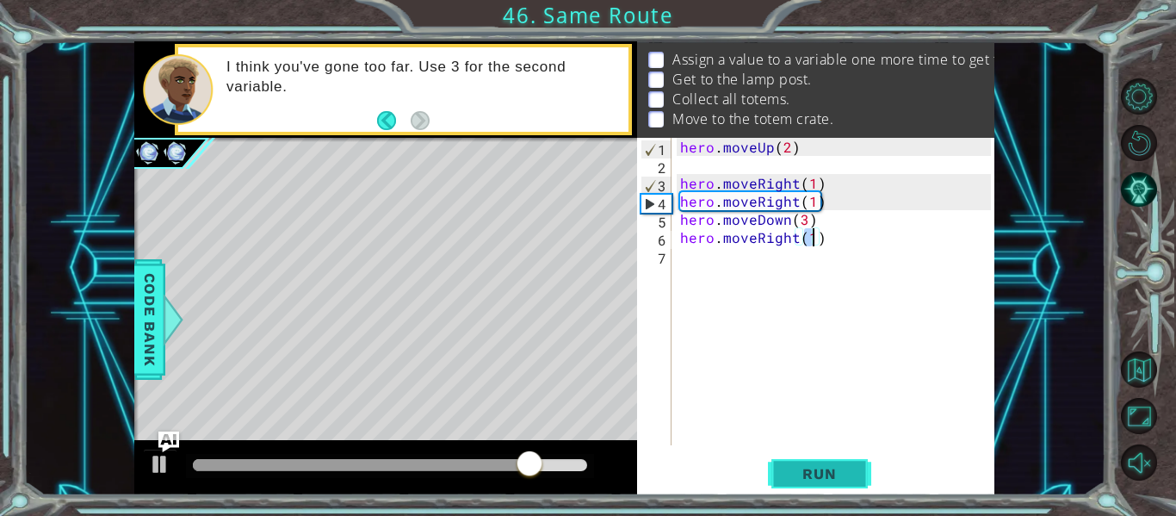
type textarea "hero.moveRight(1)"
click at [829, 463] on button "Run" at bounding box center [819, 473] width 103 height 35
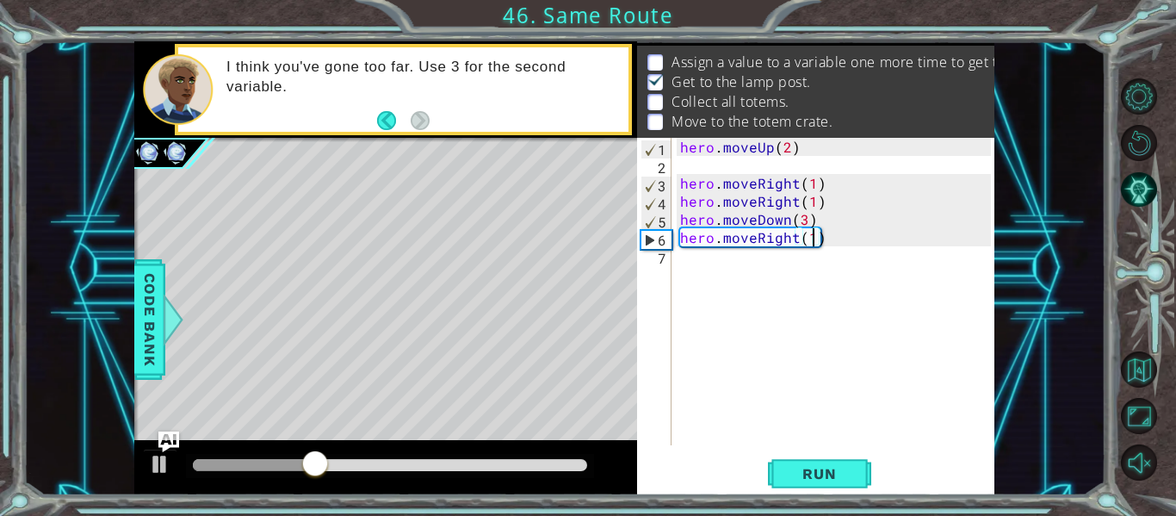
scroll to position [0, 0]
click at [690, 265] on div "hero . moveUp ( 2 ) hero . moveRight ( 1 ) hero . moveRight ( 1 ) hero . moveDo…" at bounding box center [838, 310] width 323 height 344
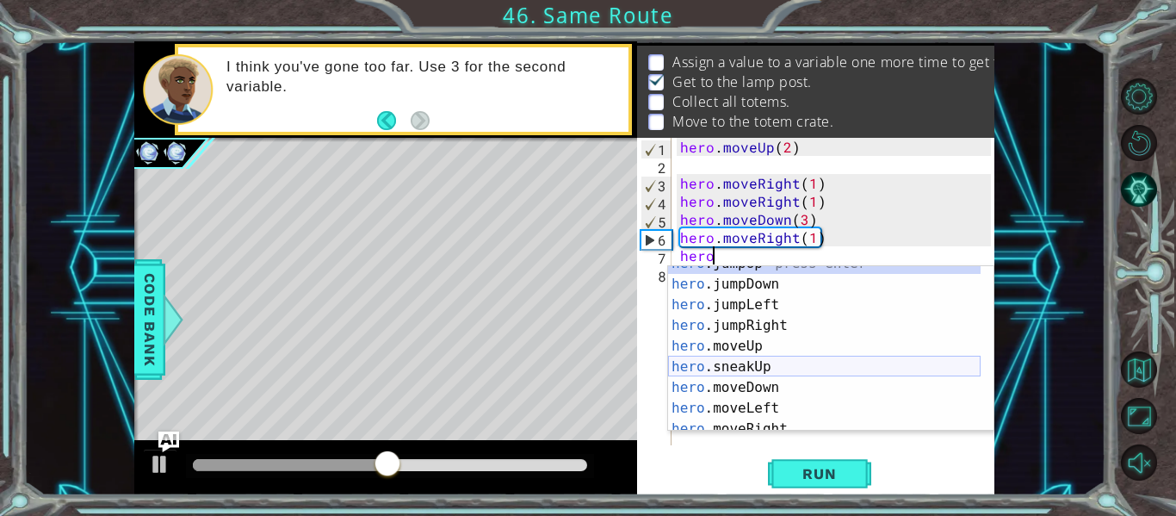
scroll to position [14, 0]
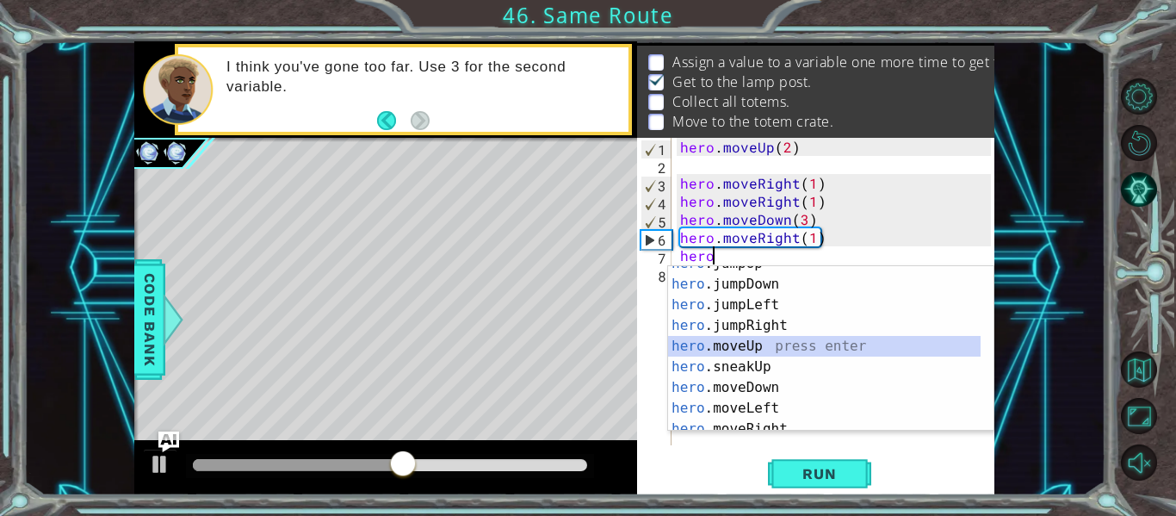
click at [764, 340] on div "hero .jumpUp press enter hero .jumpDown press enter hero .jumpLeft press enter …" at bounding box center [824, 356] width 313 height 207
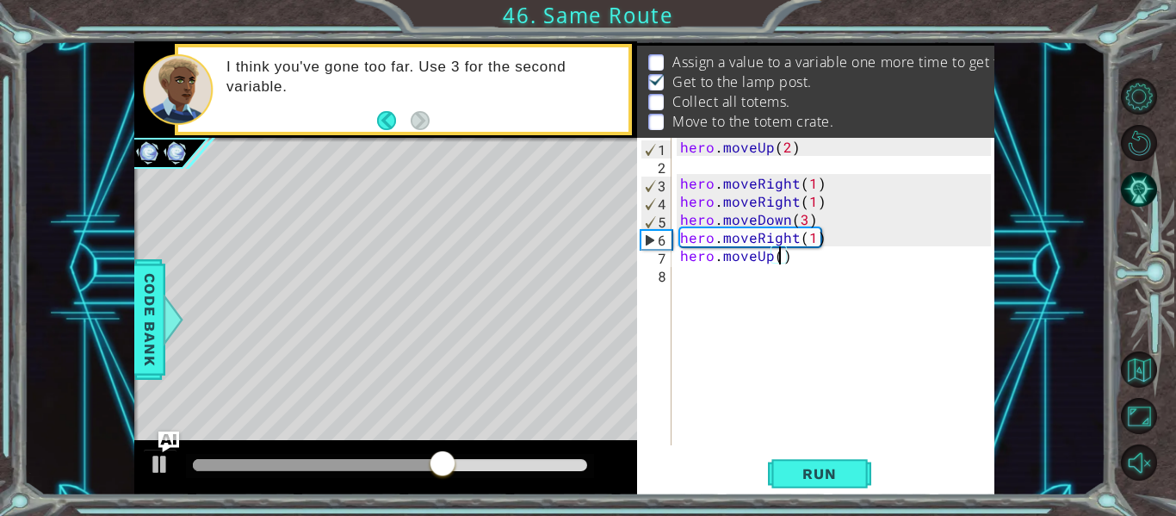
scroll to position [0, 6]
click at [821, 483] on button "Run" at bounding box center [819, 473] width 103 height 35
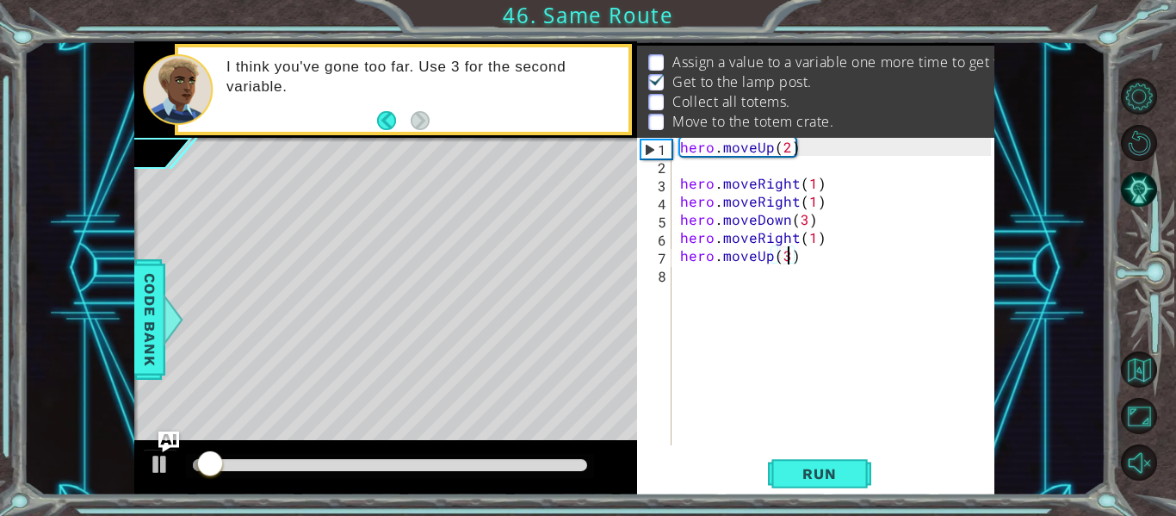
click at [787, 257] on div "hero . moveUp ( 2 ) hero . moveRight ( 1 ) hero . moveRight ( 1 ) hero . moveDo…" at bounding box center [838, 310] width 323 height 344
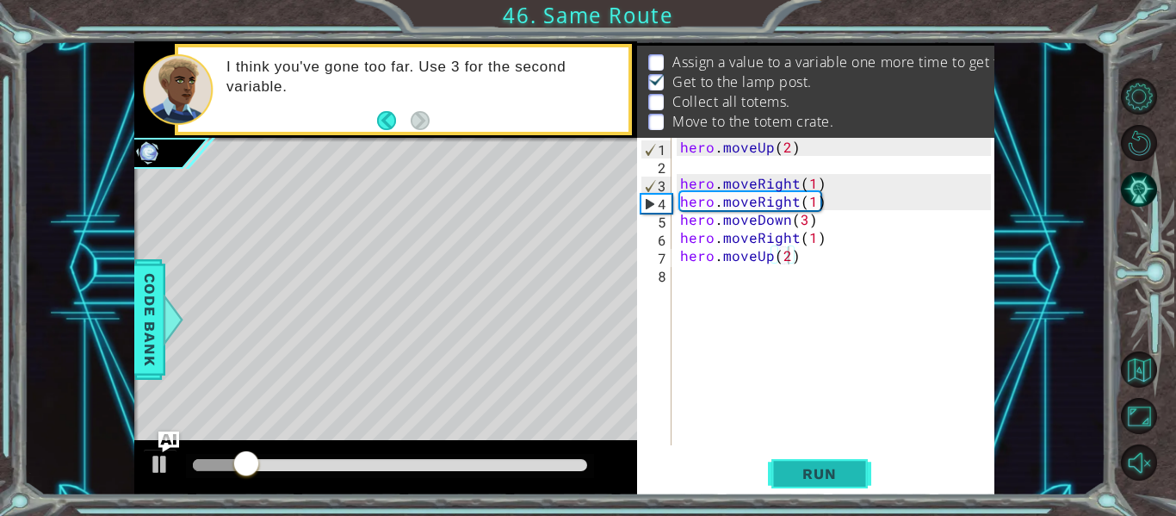
click at [844, 480] on span "Run" at bounding box center [819, 473] width 68 height 17
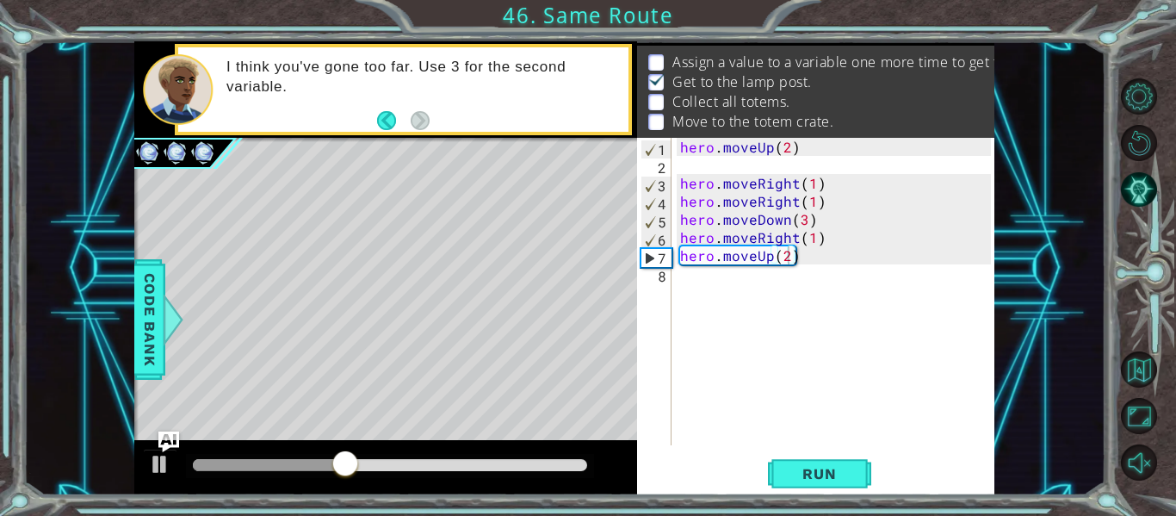
drag, startPoint x: 844, startPoint y: 480, endPoint x: 767, endPoint y: 292, distance: 202.7
click at [767, 292] on div "hero.moveUp(2) 1 2 3 4 5 6 7 8 hero . moveUp ( 2 ) hero . moveRight ( 1 ) hero …" at bounding box center [815, 316] width 357 height 357
type textarea "hero.moveUp(3)"
click at [713, 284] on div "hero . moveUp ( 2 ) hero . moveRight ( 1 ) hero . moveRight ( 1 ) hero . moveDo…" at bounding box center [838, 310] width 323 height 344
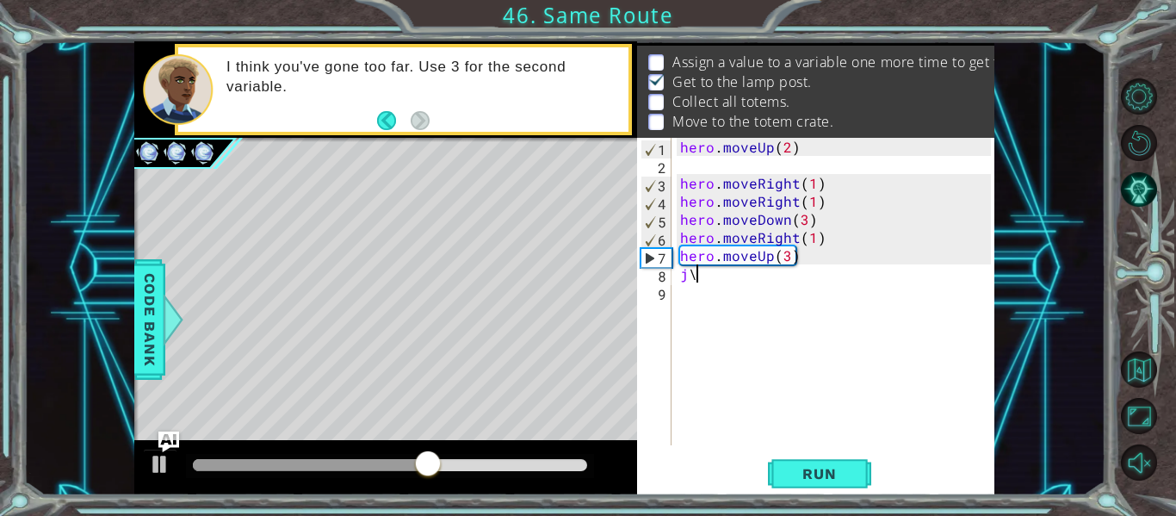
type textarea "j"
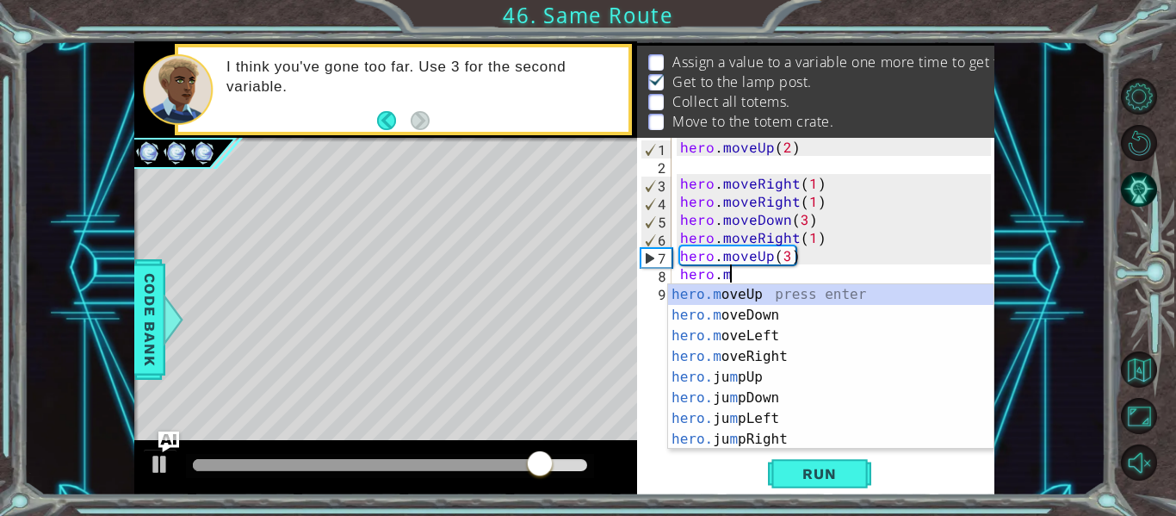
scroll to position [0, 3]
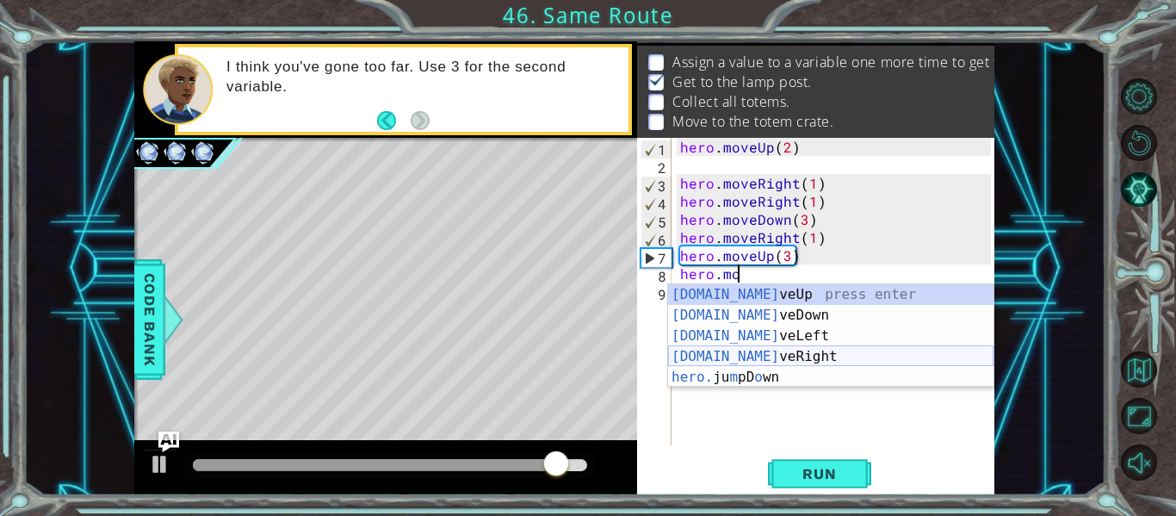
click at [752, 360] on div "[DOMAIN_NAME] veUp press enter [DOMAIN_NAME] veDown press enter [DOMAIN_NAME] v…" at bounding box center [830, 356] width 325 height 145
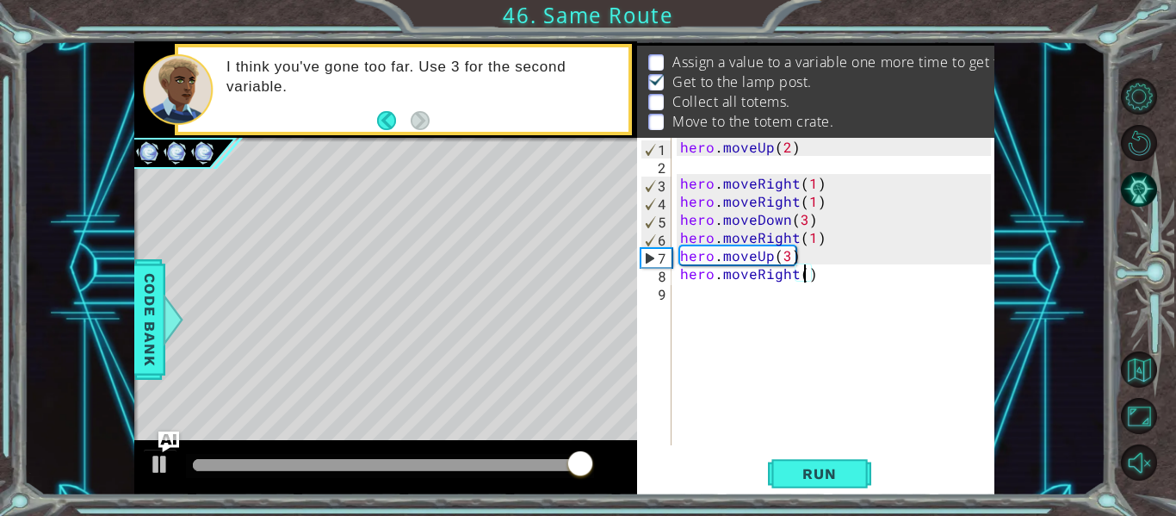
type textarea "hero.moveRight(4)"
click at [709, 296] on div "hero . moveUp ( 2 ) hero . moveRight ( 1 ) hero . moveRight ( 1 ) hero . moveDo…" at bounding box center [838, 310] width 323 height 344
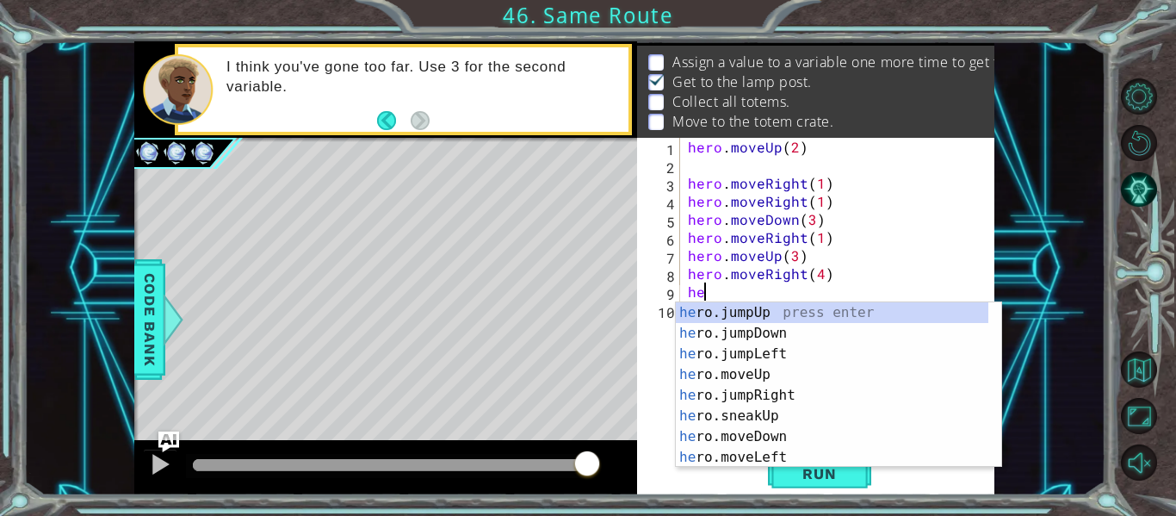
scroll to position [0, 1]
click at [772, 439] on div "hero .jumpUp press enter hero .jumpDown press enter hero .jumpLeft press enter …" at bounding box center [832, 405] width 313 height 207
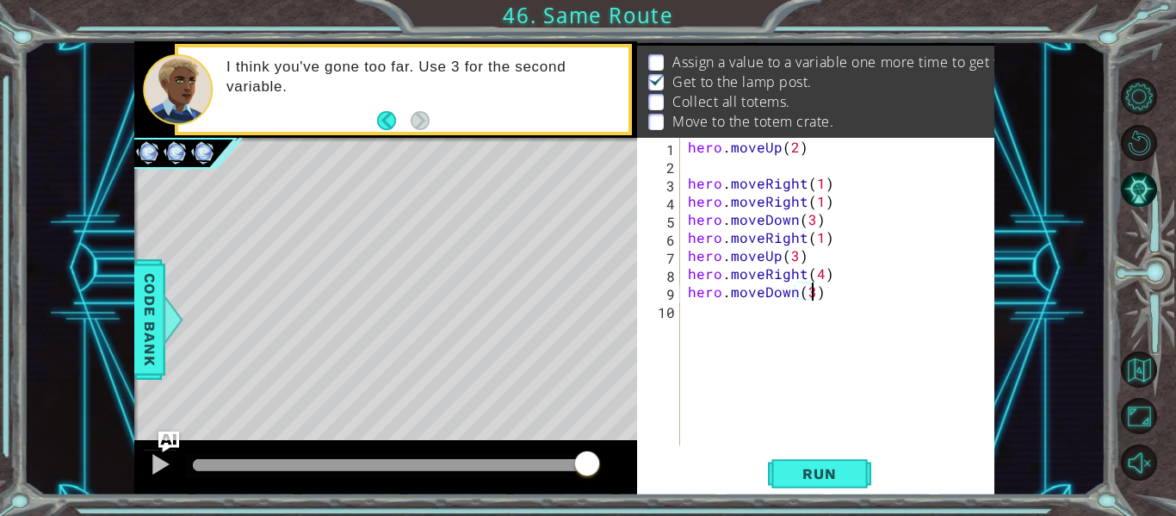
scroll to position [0, 8]
click at [802, 489] on button "Run" at bounding box center [819, 473] width 103 height 35
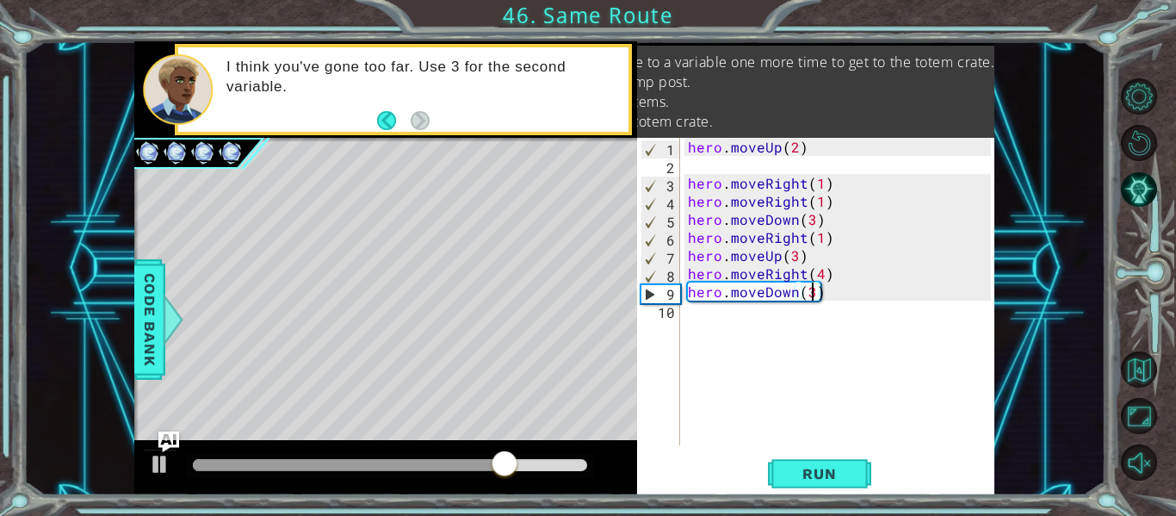
scroll to position [0, 0]
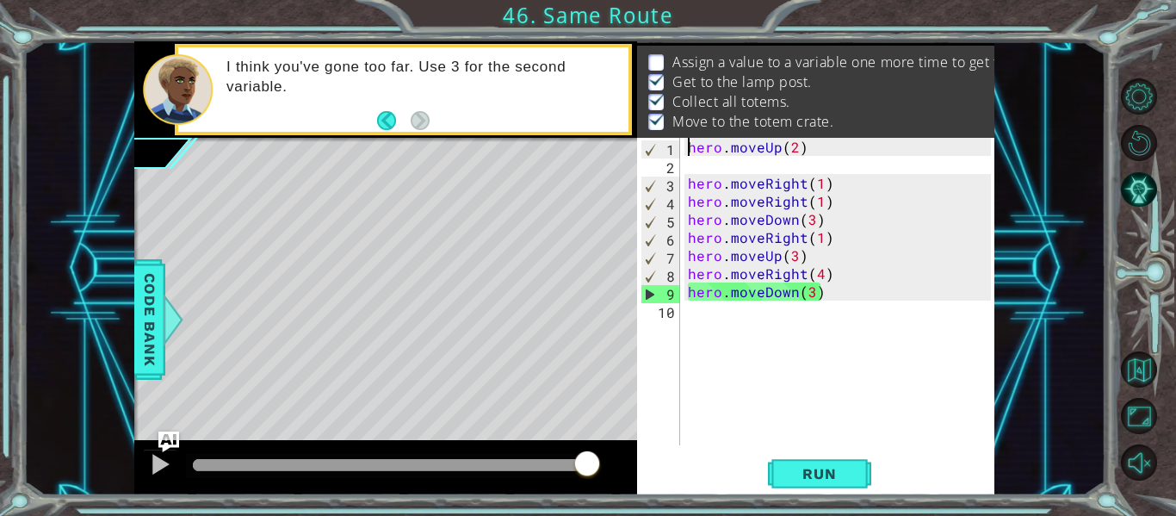
click at [687, 148] on div "hero . moveUp ( 2 ) hero . moveRight ( 1 ) hero . moveRight ( 1 ) hero . moveDo…" at bounding box center [841, 310] width 315 height 344
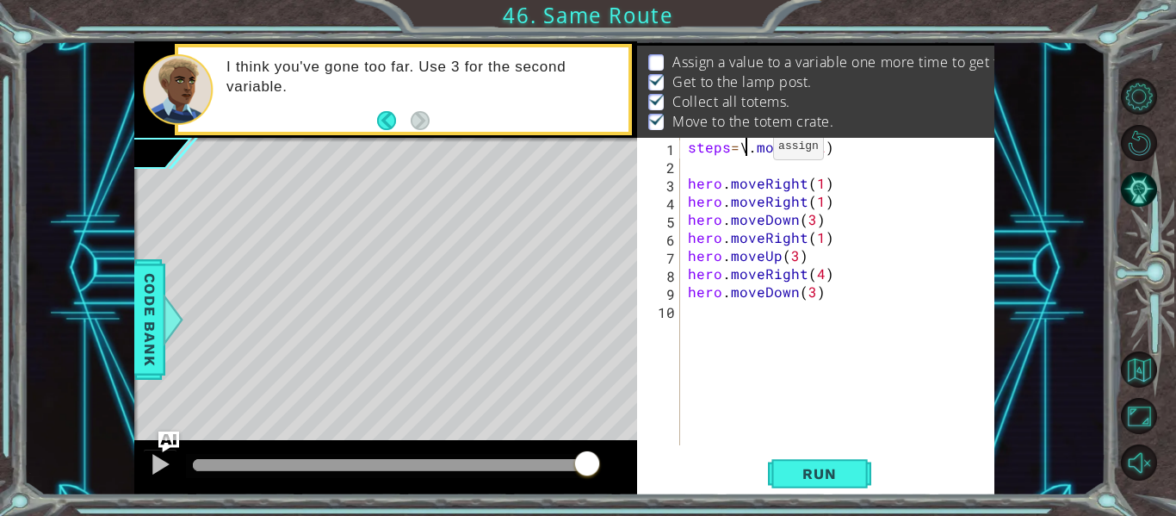
scroll to position [0, 4]
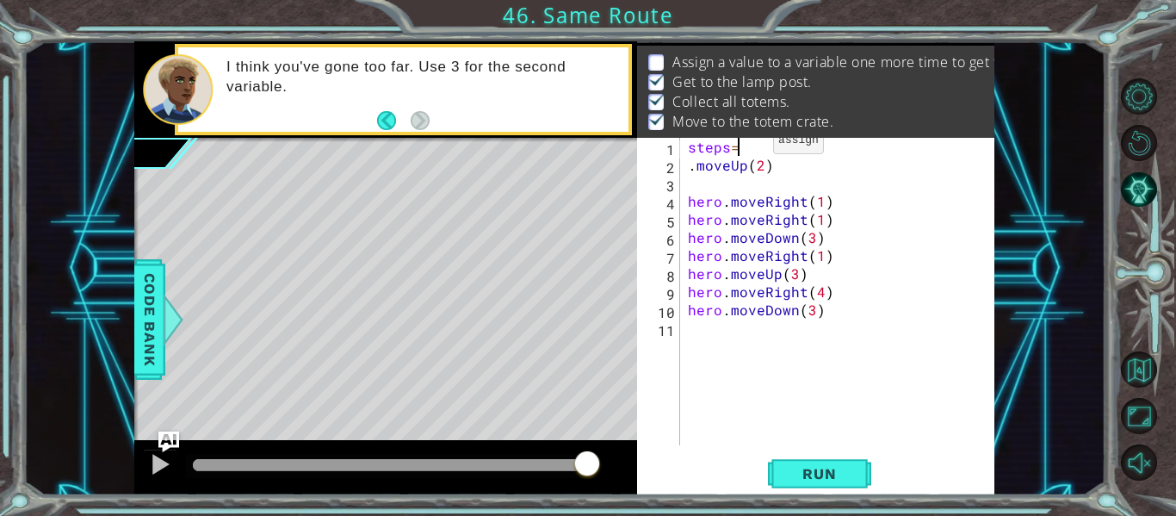
click at [752, 145] on div "steps = . moveUp ( 2 ) hero . moveRight ( 1 ) hero . moveRight ( 1 ) hero . mov…" at bounding box center [841, 310] width 315 height 344
click at [822, 200] on div "steps = 2 . moveUp ( 2 ) hero . moveRight ( 1 ) hero . moveRight ( 1 ) hero . m…" at bounding box center [841, 310] width 315 height 344
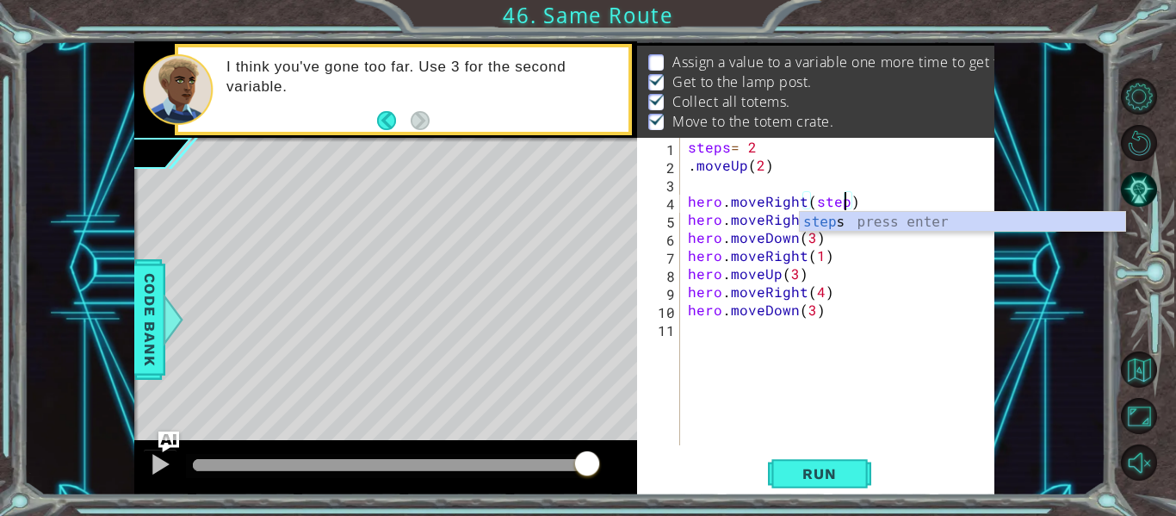
scroll to position [0, 10]
click at [809, 224] on div "steps press enter" at bounding box center [962, 243] width 325 height 62
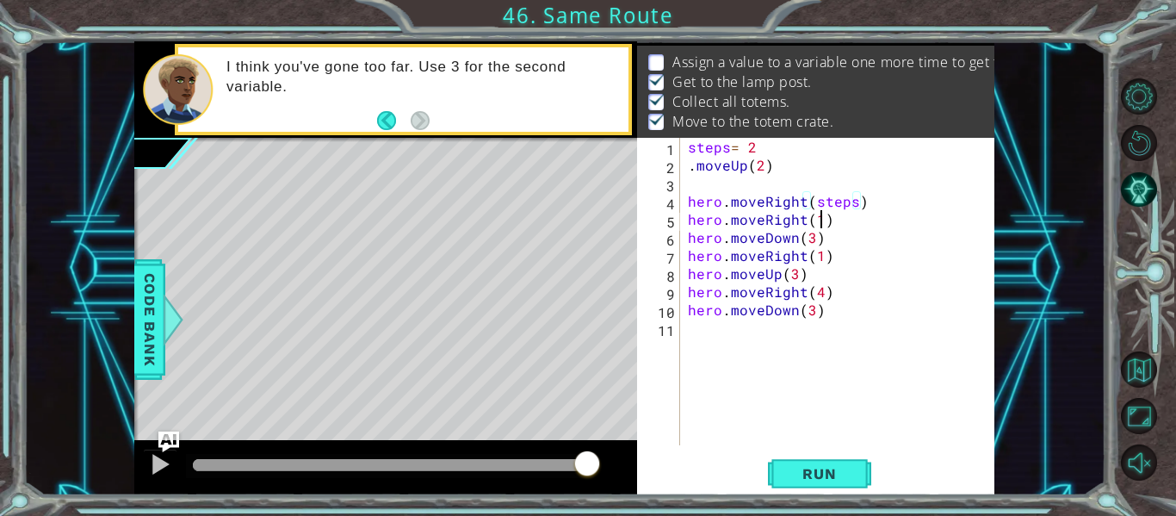
click at [821, 219] on div "steps = 2 . moveUp ( 2 ) hero . moveRight ( steps ) hero . moveRight ( 1 ) hero…" at bounding box center [841, 310] width 315 height 344
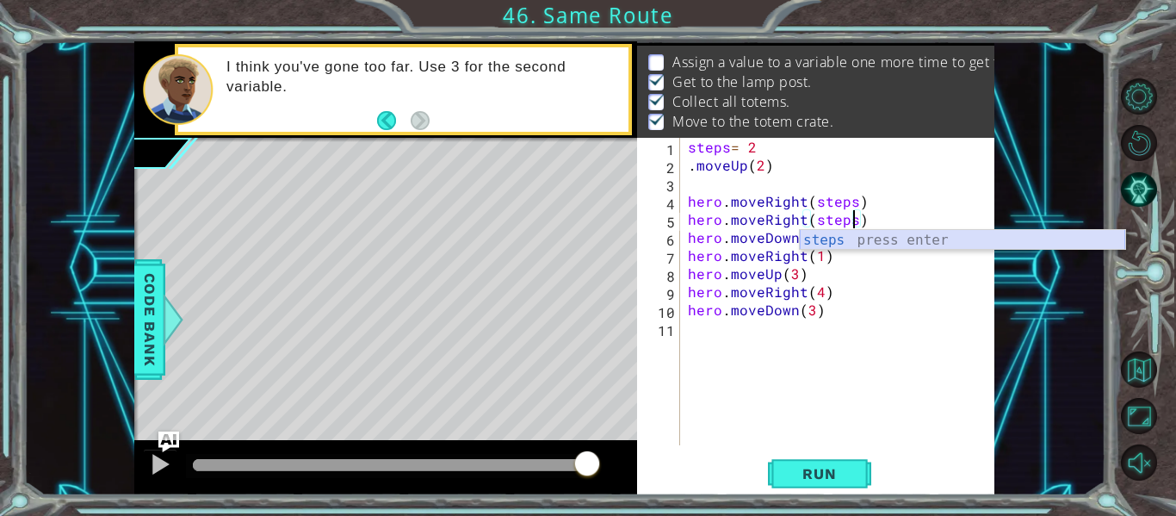
click at [826, 246] on div "steps press enter" at bounding box center [962, 261] width 325 height 62
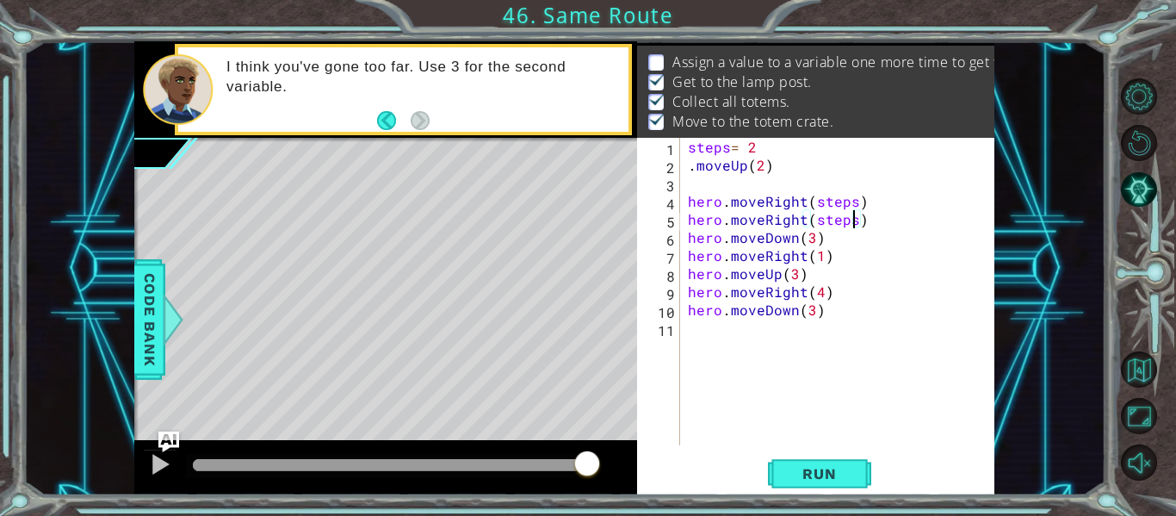
click at [810, 238] on div "steps = 2 . moveUp ( 2 ) hero . moveRight ( steps ) hero . moveRight ( steps ) …" at bounding box center [841, 310] width 315 height 344
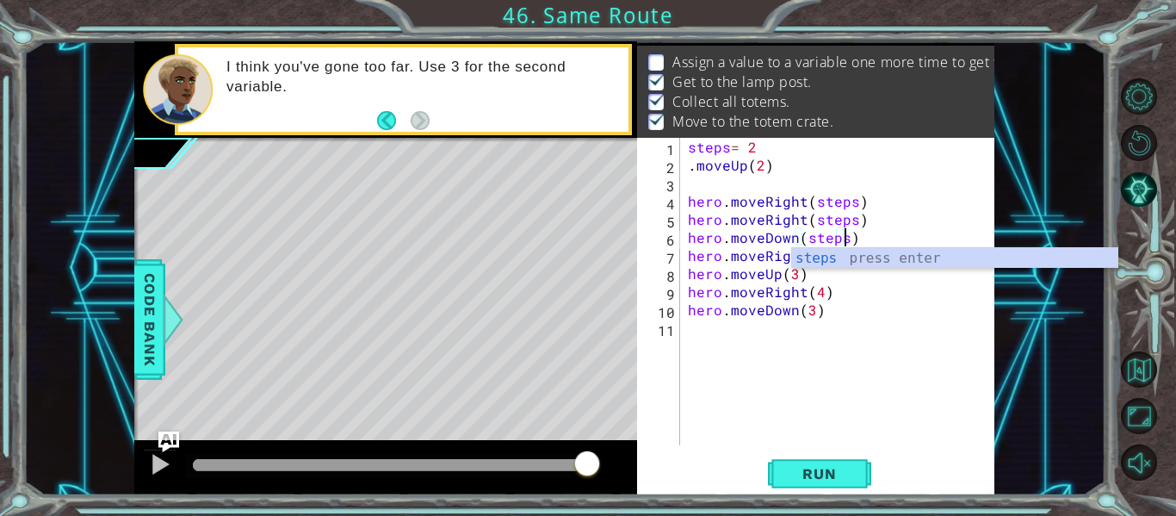
scroll to position [0, 9]
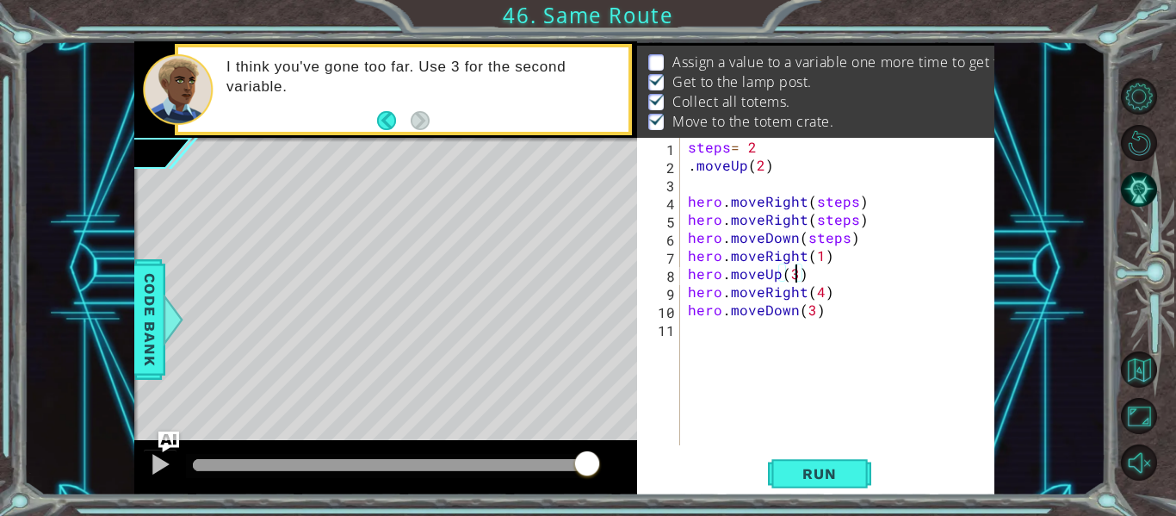
click at [794, 274] on div "steps = 2 . moveUp ( 2 ) hero . moveRight ( steps ) hero . moveRight ( steps ) …" at bounding box center [841, 310] width 315 height 344
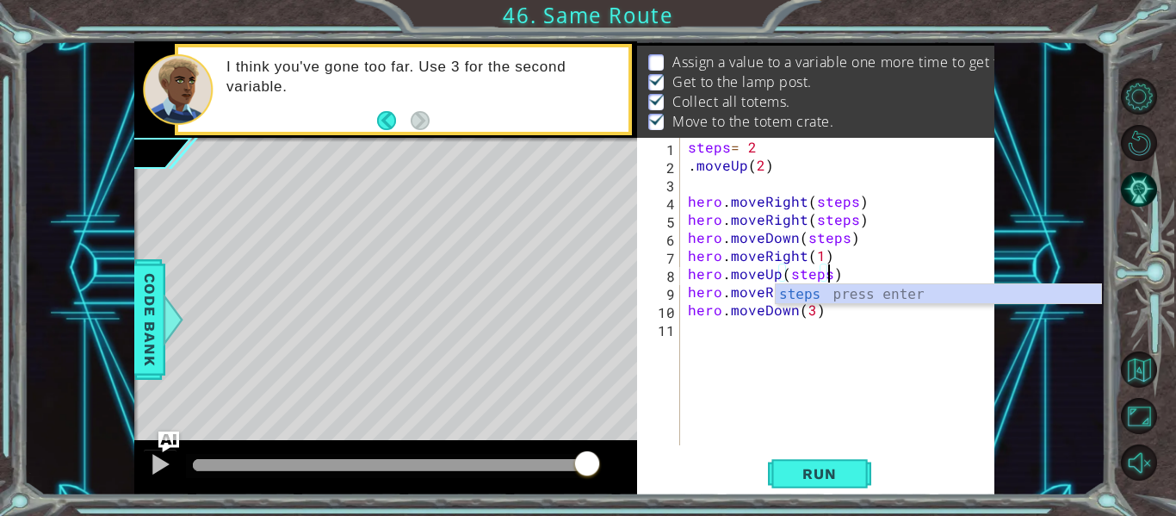
scroll to position [0, 9]
click at [825, 260] on div "steps = 2 . moveUp ( 2 ) hero . moveRight ( steps ) hero . moveRight ( steps ) …" at bounding box center [841, 310] width 315 height 344
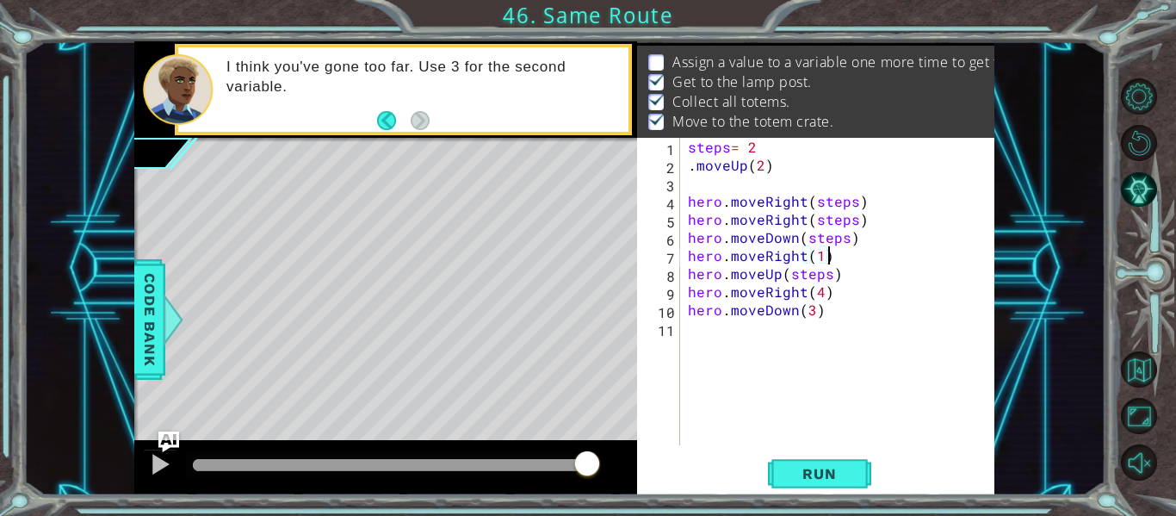
click at [822, 258] on div "steps = 2 . moveUp ( 2 ) hero . moveRight ( steps ) hero . moveRight ( steps ) …" at bounding box center [841, 310] width 315 height 344
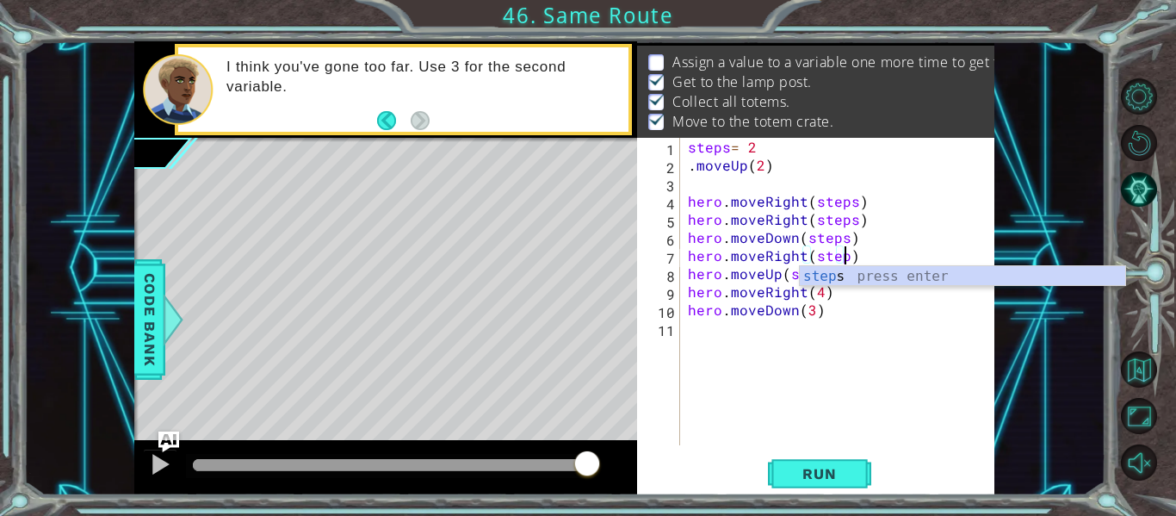
scroll to position [0, 10]
click at [824, 293] on div "steps = 2 . moveUp ( 2 ) hero . moveRight ( steps ) hero . moveRight ( steps ) …" at bounding box center [841, 310] width 315 height 344
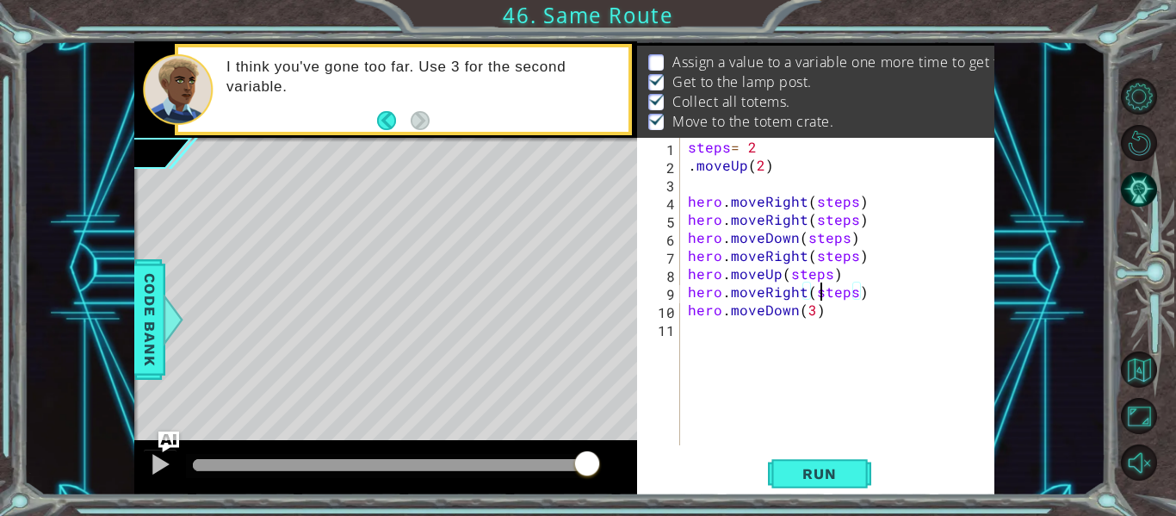
click at [824, 300] on div "steps = 2 . moveUp ( 2 ) hero . moveRight ( steps ) hero . moveRight ( steps ) …" at bounding box center [841, 310] width 315 height 344
click at [812, 315] on div "steps = 2 . moveUp ( 2 ) hero . moveRight ( steps ) hero . moveRight ( steps ) …" at bounding box center [841, 310] width 315 height 344
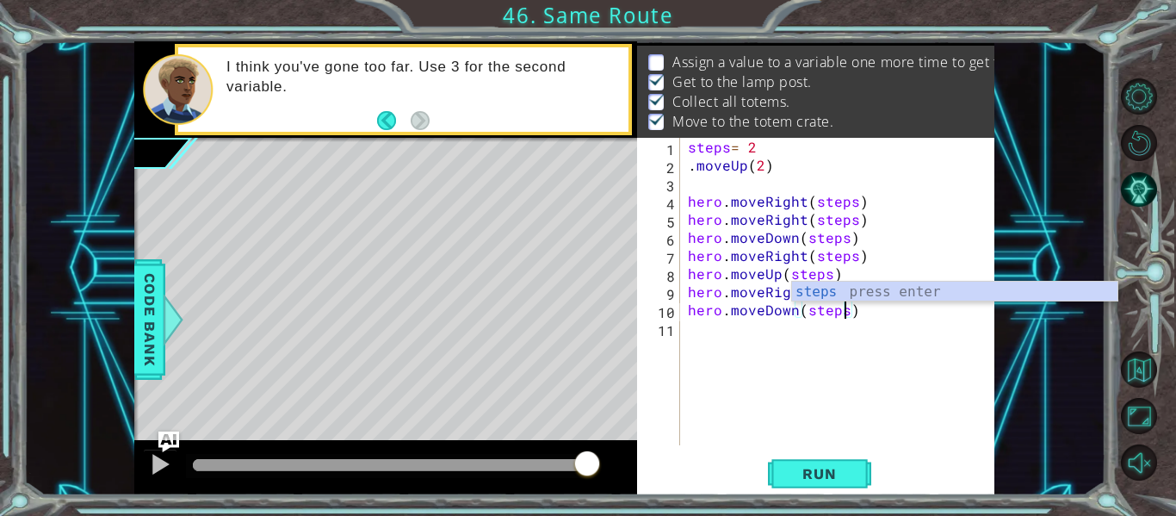
click at [765, 161] on div "steps = 2 . moveUp ( 2 ) hero . moveRight ( steps ) hero . moveRight ( steps ) …" at bounding box center [841, 310] width 315 height 344
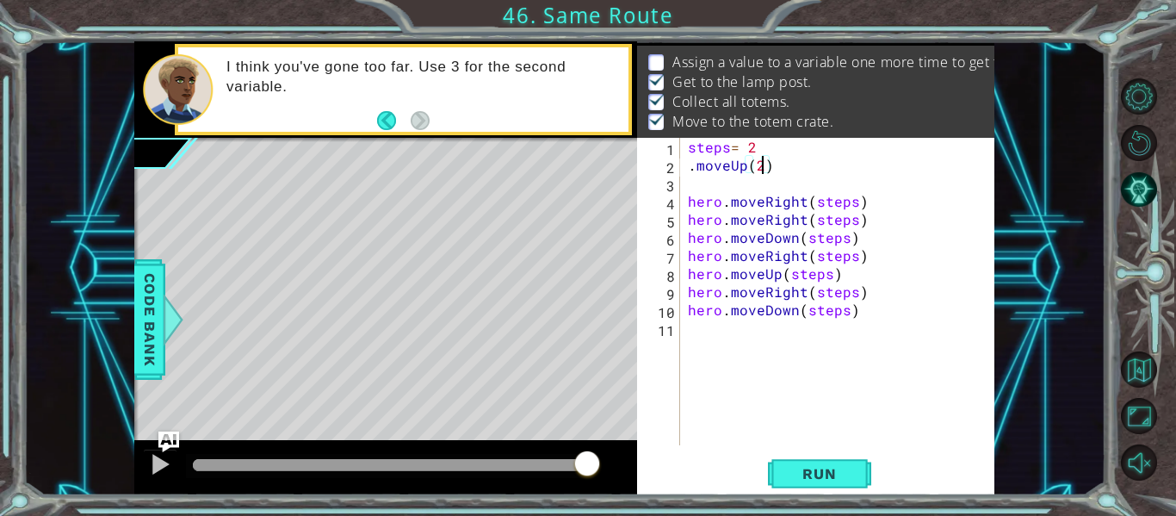
scroll to position [0, 4]
click at [687, 170] on div "steps = 2 . moveUp ( 2 ) hero . moveRight ( steps ) hero . moveRight ( steps ) …" at bounding box center [841, 310] width 315 height 344
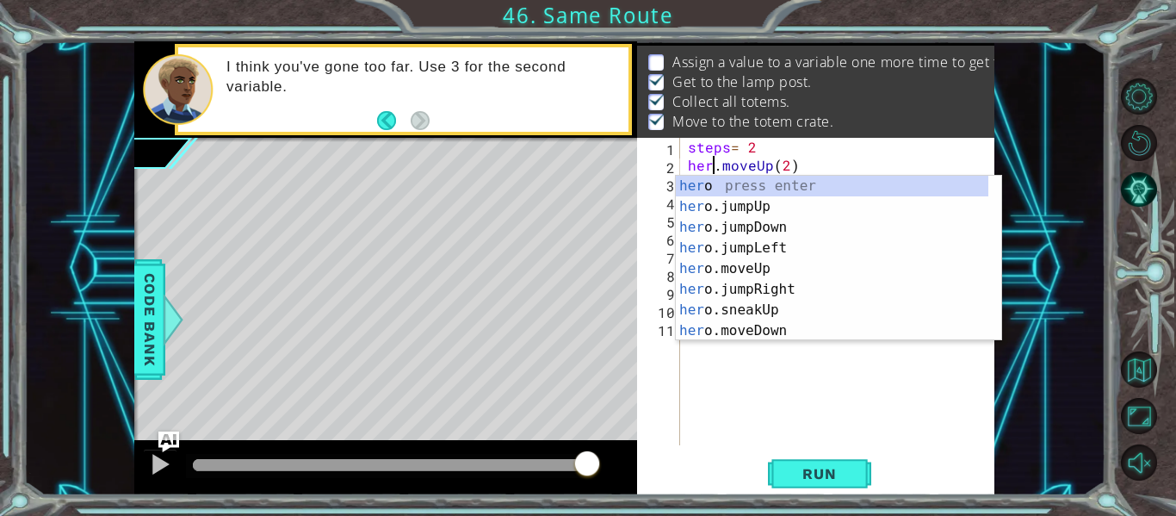
scroll to position [0, 3]
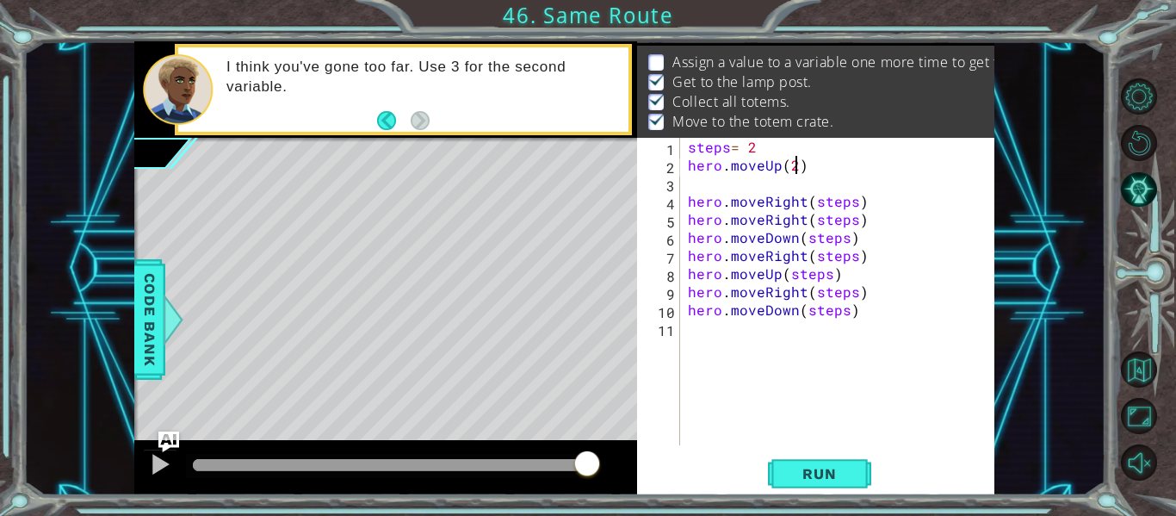
click at [795, 165] on div "steps = 2 hero . moveUp ( 2 ) hero . moveRight ( steps ) hero . moveRight ( ste…" at bounding box center [841, 310] width 315 height 344
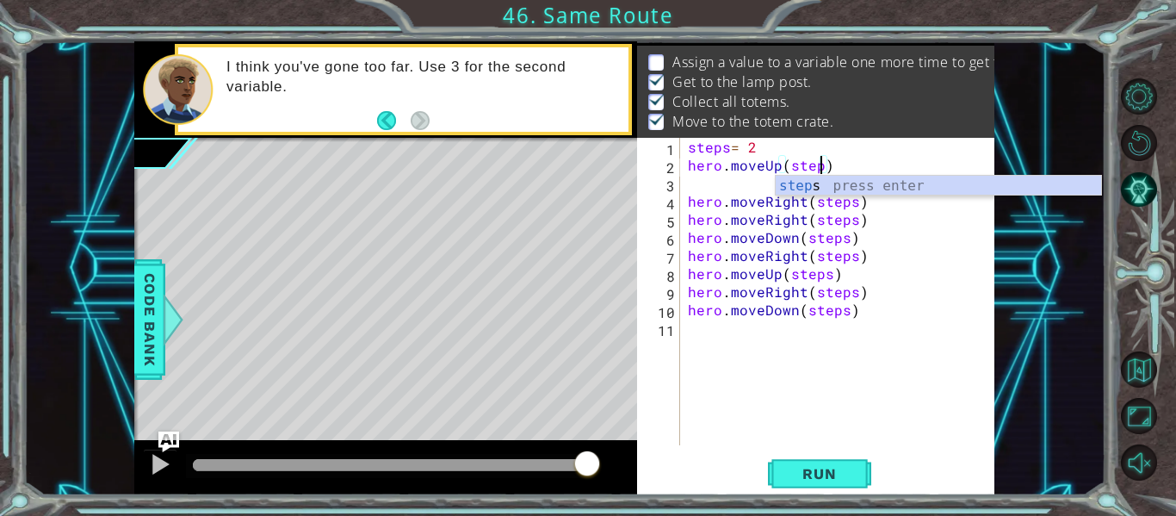
scroll to position [0, 9]
click at [799, 474] on span "Run" at bounding box center [819, 473] width 68 height 17
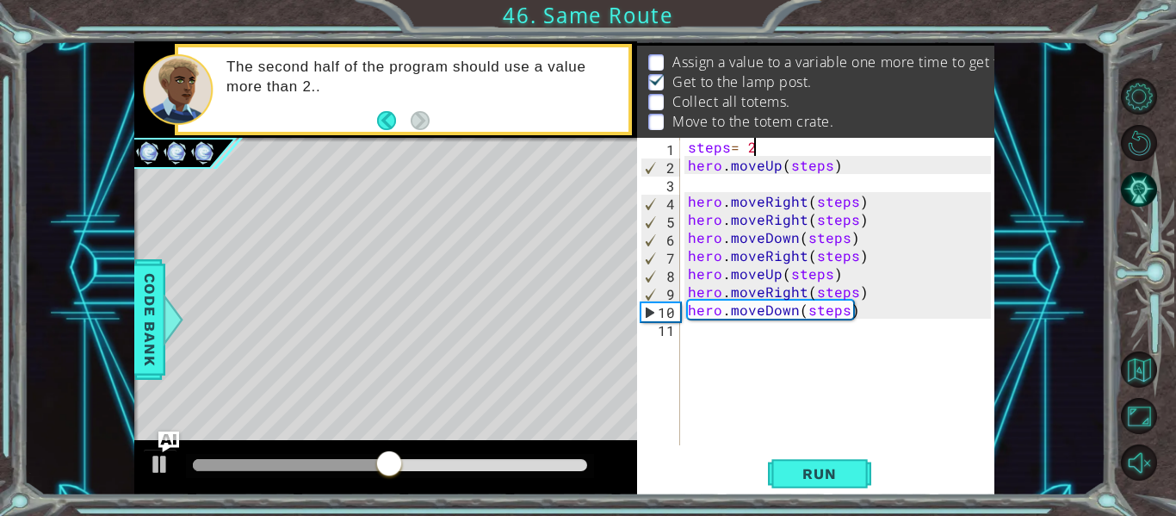
click at [776, 152] on div "steps = 2 hero . moveUp ( steps ) hero . moveRight ( steps ) hero . moveRight (…" at bounding box center [841, 310] width 315 height 344
click at [808, 460] on button "Run" at bounding box center [819, 473] width 103 height 35
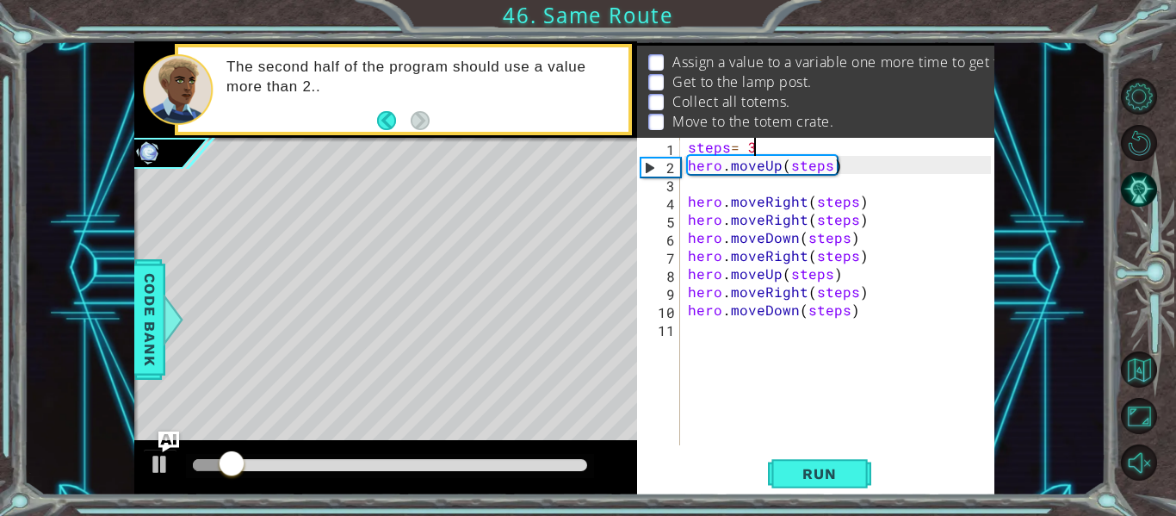
type textarea "steps="
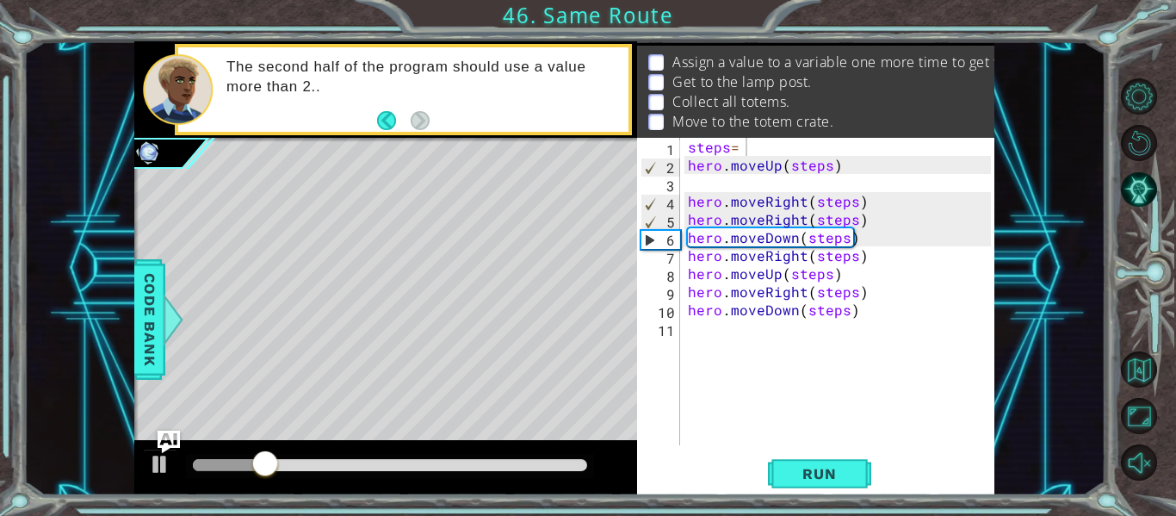
click at [158, 437] on img "Ask AI" at bounding box center [169, 442] width 22 height 22
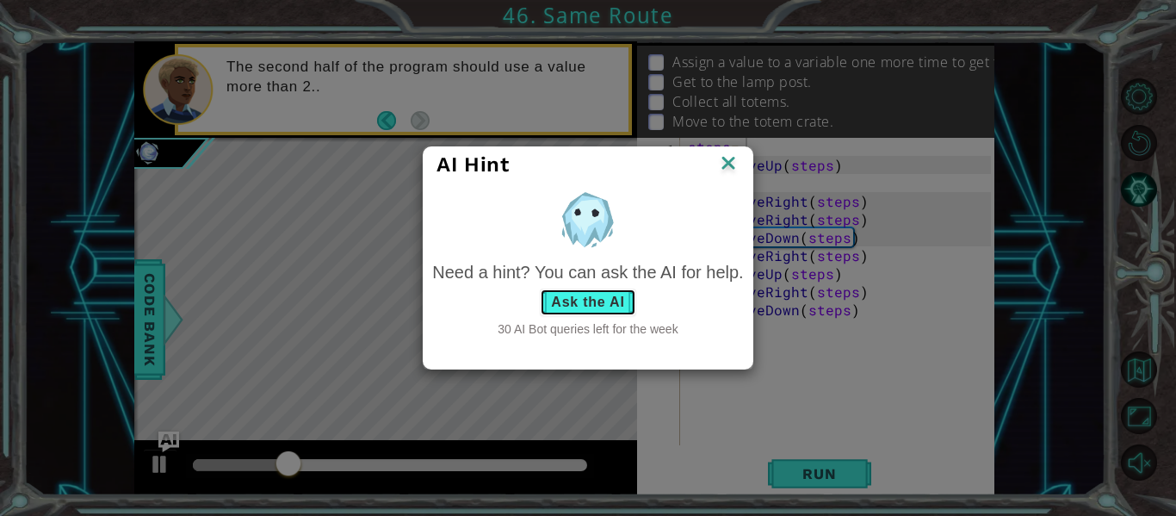
click at [576, 304] on button "Ask the AI" at bounding box center [588, 302] width 96 height 28
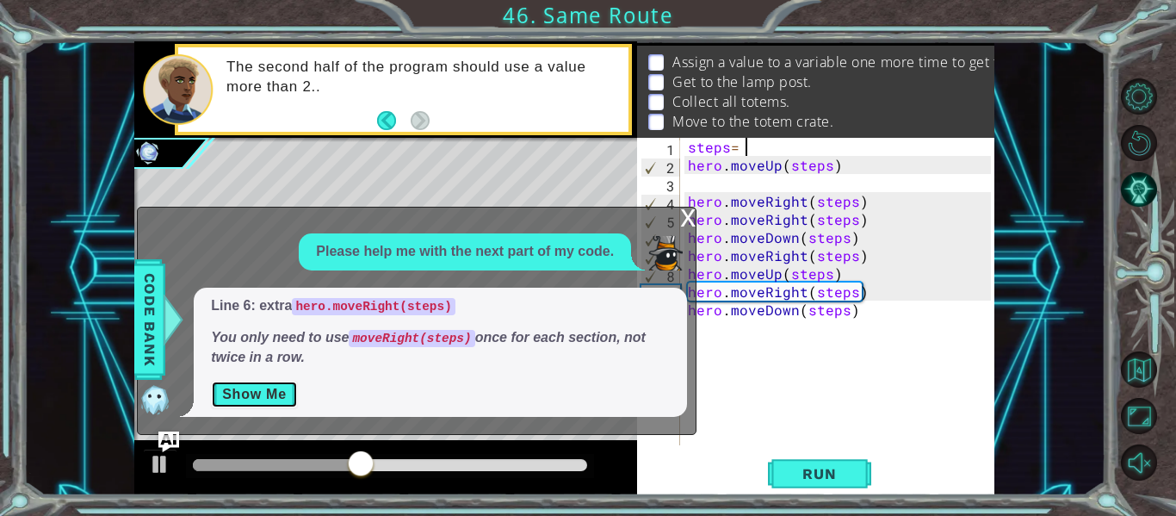
click at [270, 393] on button "Show Me" at bounding box center [254, 395] width 87 height 28
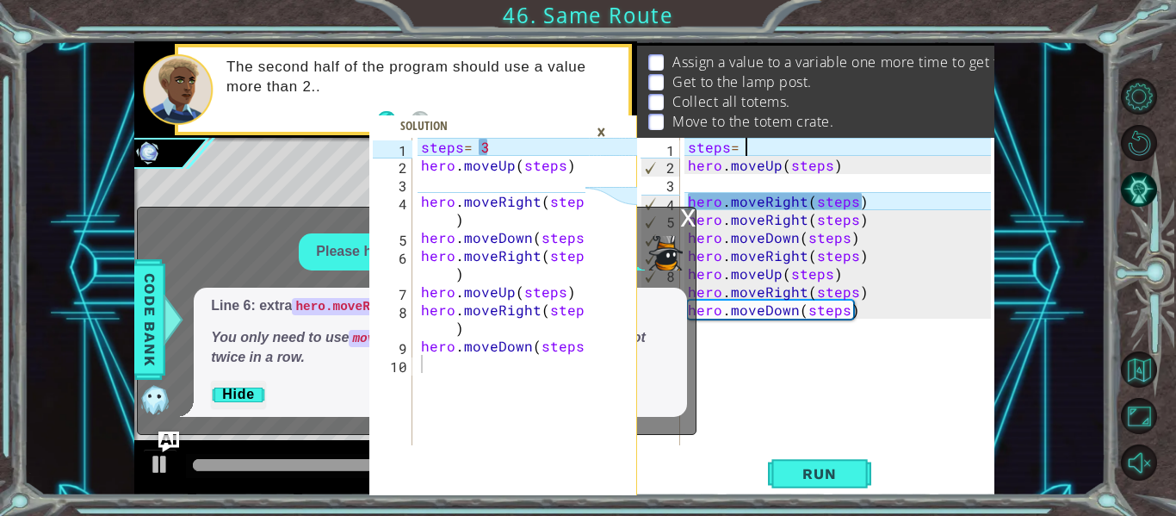
click at [759, 146] on div "steps = hero . moveUp ( steps ) hero . moveRight ( steps ) hero . moveRight ( s…" at bounding box center [841, 310] width 315 height 344
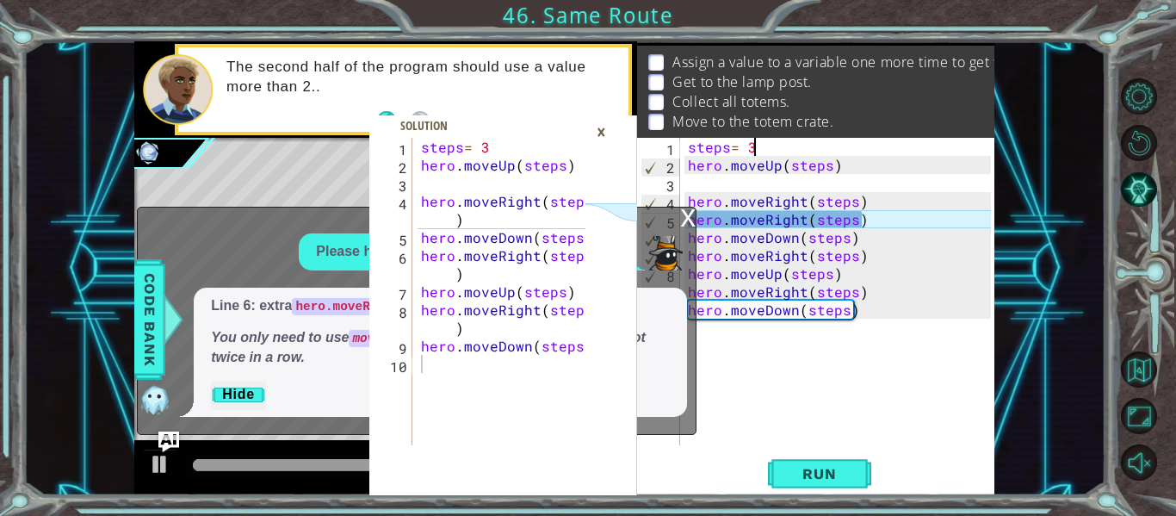
scroll to position [0, 3]
click at [872, 226] on div "steps = 3 hero . moveUp ( steps ) hero . moveRight ( steps ) hero . moveRight (…" at bounding box center [841, 310] width 315 height 344
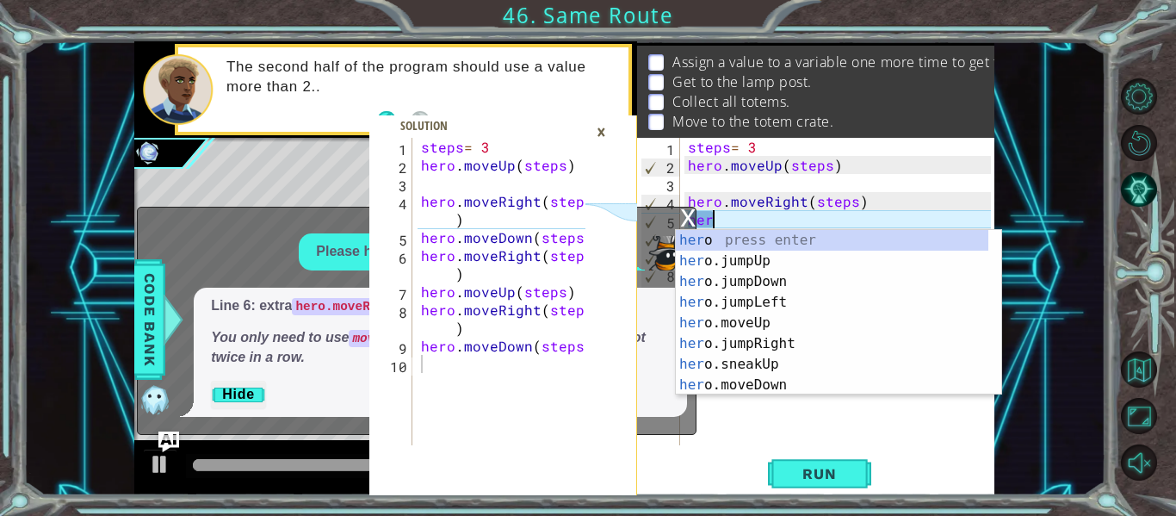
scroll to position [0, 0]
type textarea "h"
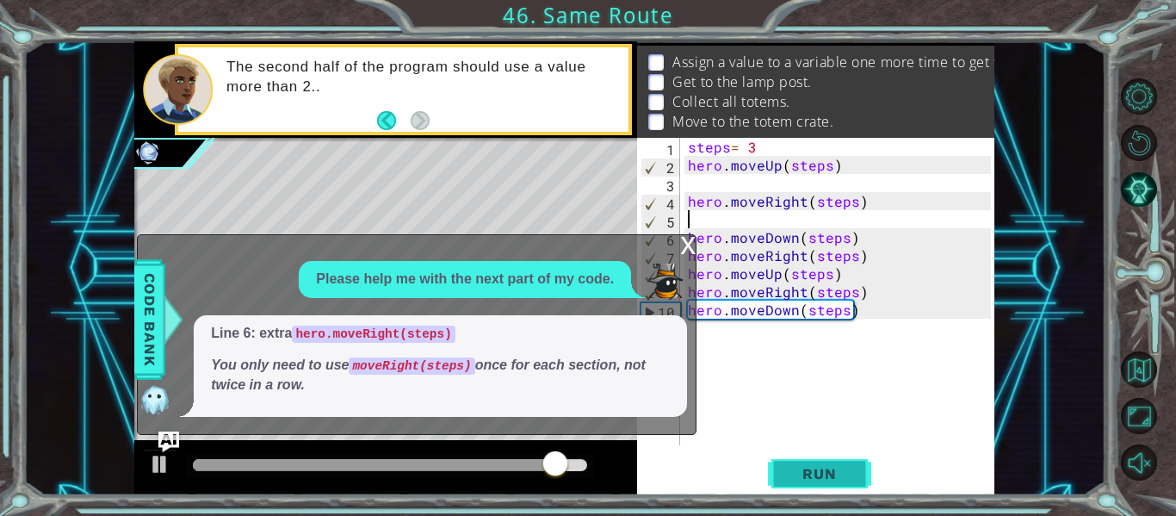
click at [827, 469] on span "Run" at bounding box center [819, 473] width 68 height 17
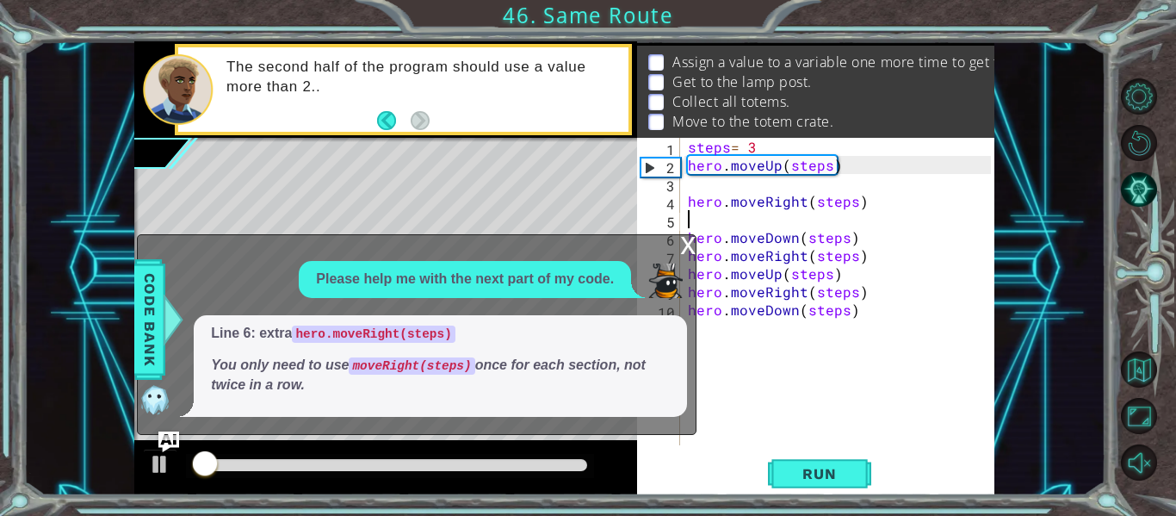
click at [684, 240] on div "x" at bounding box center [687, 243] width 15 height 17
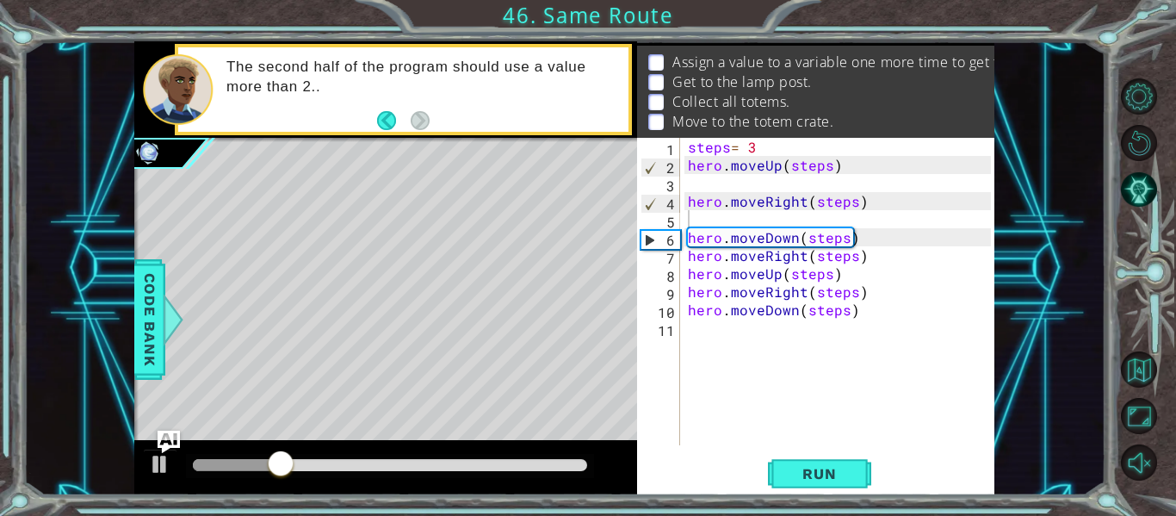
click at [163, 441] on img "Ask AI" at bounding box center [169, 442] width 22 height 22
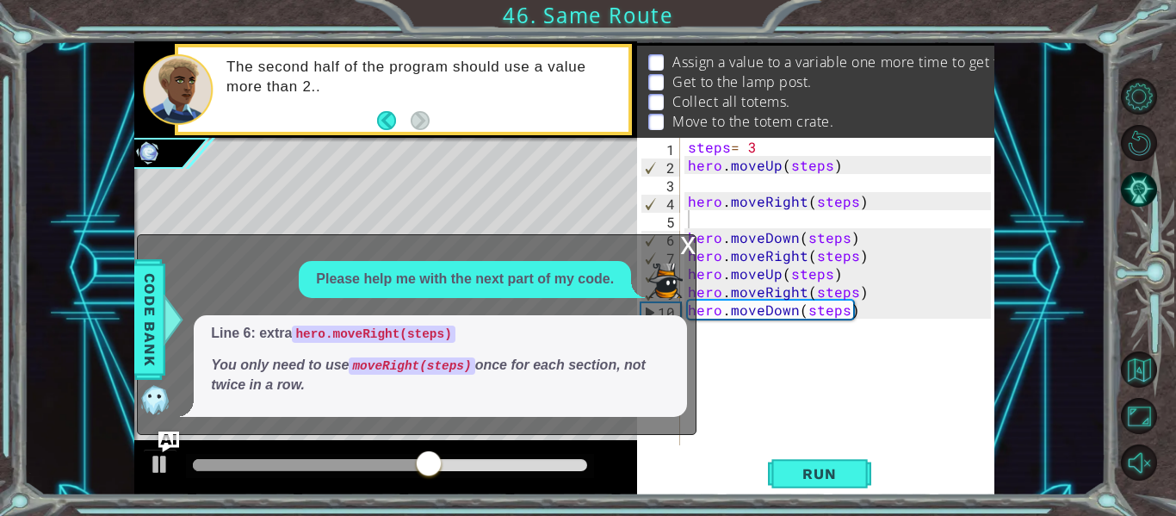
click at [673, 232] on div "6" at bounding box center [660, 240] width 39 height 18
click at [673, 223] on div "5" at bounding box center [661, 222] width 40 height 18
type textarea "hero.moveDown(steps)"
click at [884, 263] on div "steps = 3 hero . moveUp ( steps ) hero . moveRight ( steps ) hero . moveDown ( …" at bounding box center [841, 310] width 315 height 344
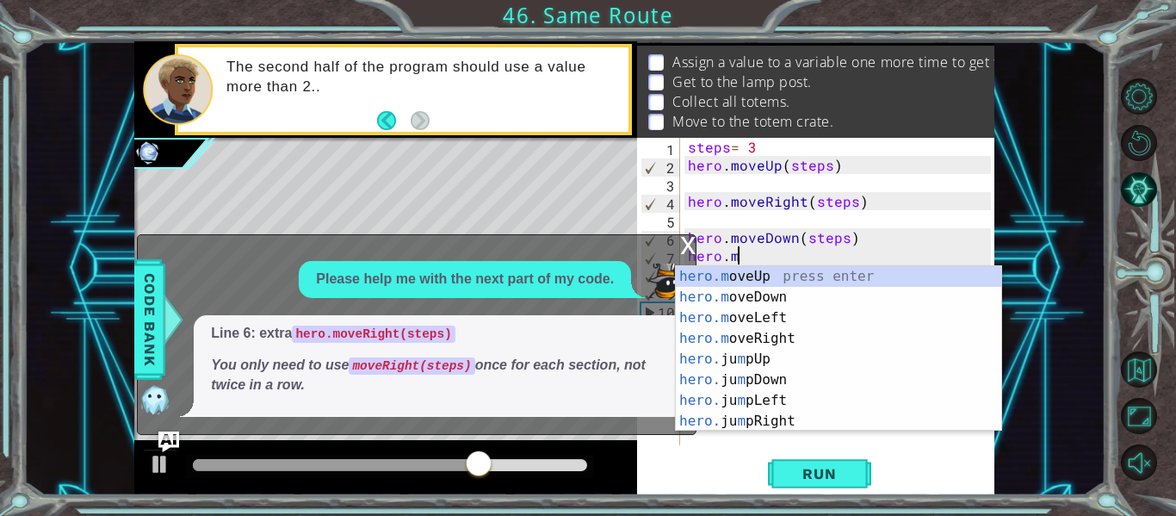
type textarea "h"
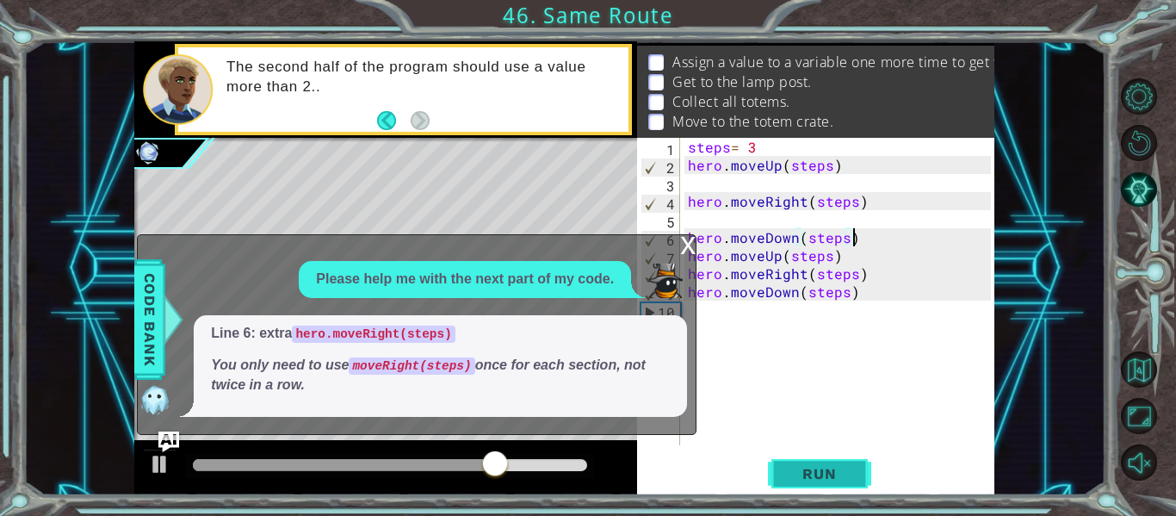
click at [834, 470] on span "Run" at bounding box center [819, 473] width 68 height 17
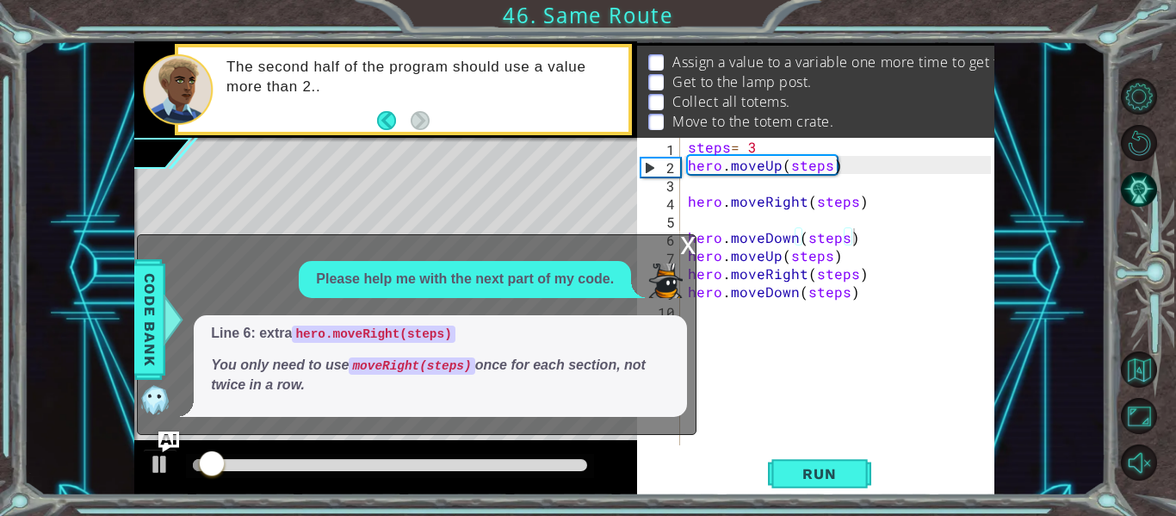
drag, startPoint x: 390, startPoint y: 380, endPoint x: 336, endPoint y: 381, distance: 54.2
click at [369, 381] on p "You only need to use moveRight(steps) once for each section, not twice in a row." at bounding box center [440, 376] width 459 height 40
click at [165, 430] on div "x Please help me with the next part of my code. Line 6: extra hero.moveRight(st…" at bounding box center [417, 334] width 560 height 201
click at [149, 321] on span "Code Bank" at bounding box center [150, 319] width 28 height 105
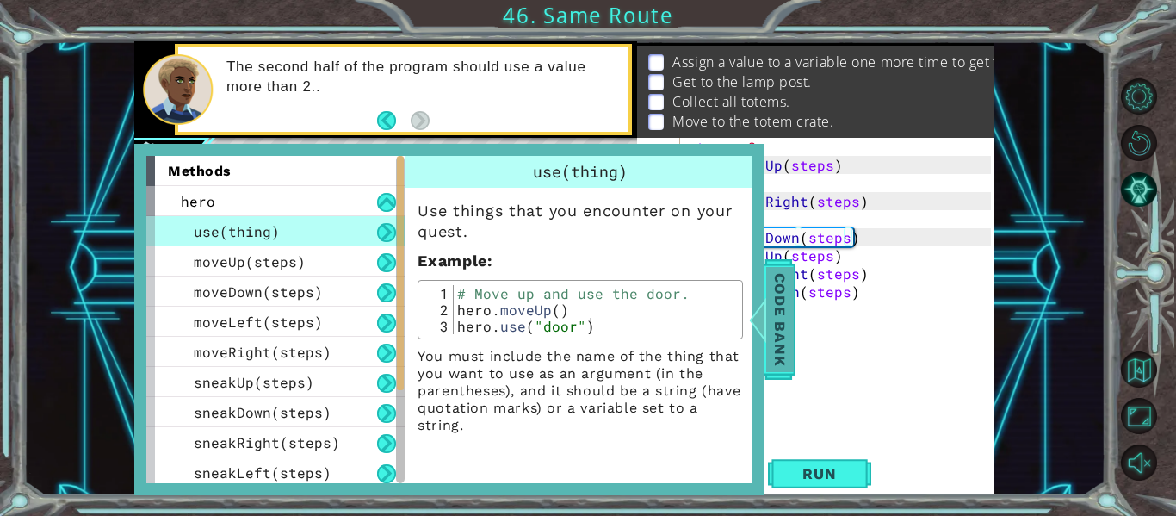
click at [770, 341] on span "Code Bank" at bounding box center [780, 319] width 28 height 105
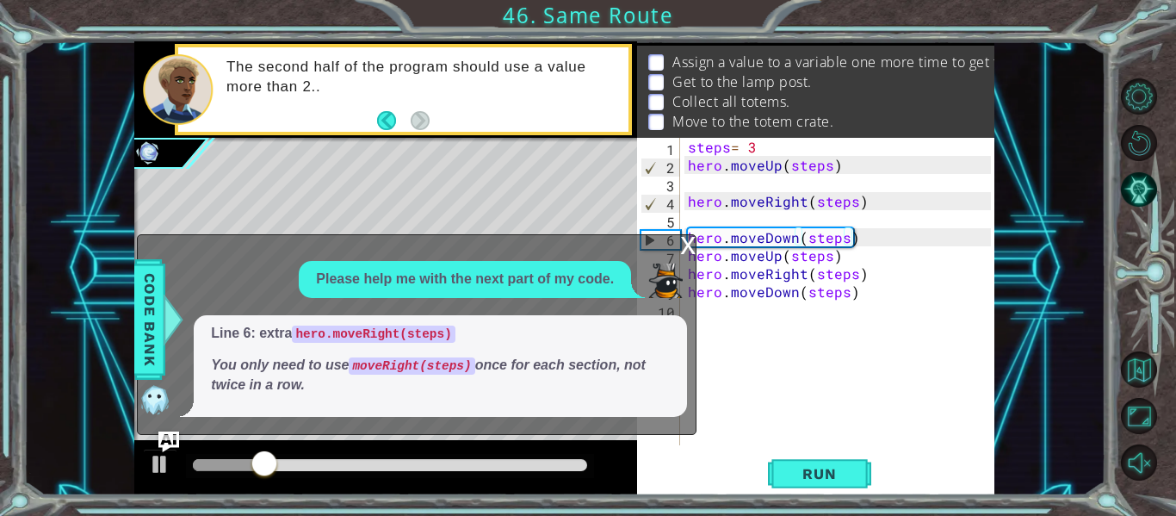
click at [695, 252] on div "x" at bounding box center [687, 243] width 15 height 17
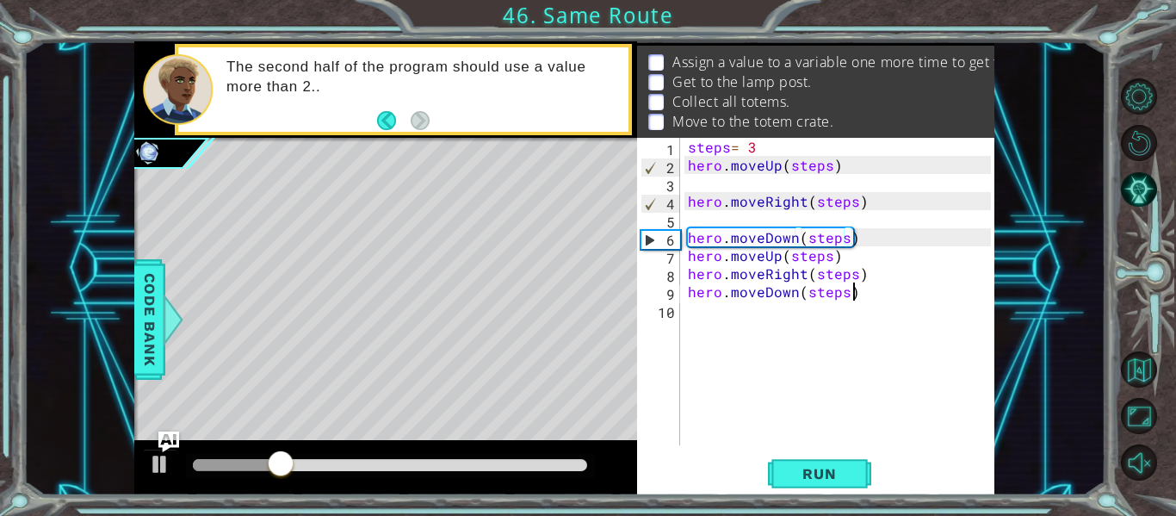
click at [890, 298] on div "steps = 3 hero . moveUp ( steps ) hero . moveRight ( steps ) hero . moveDown ( …" at bounding box center [841, 310] width 315 height 344
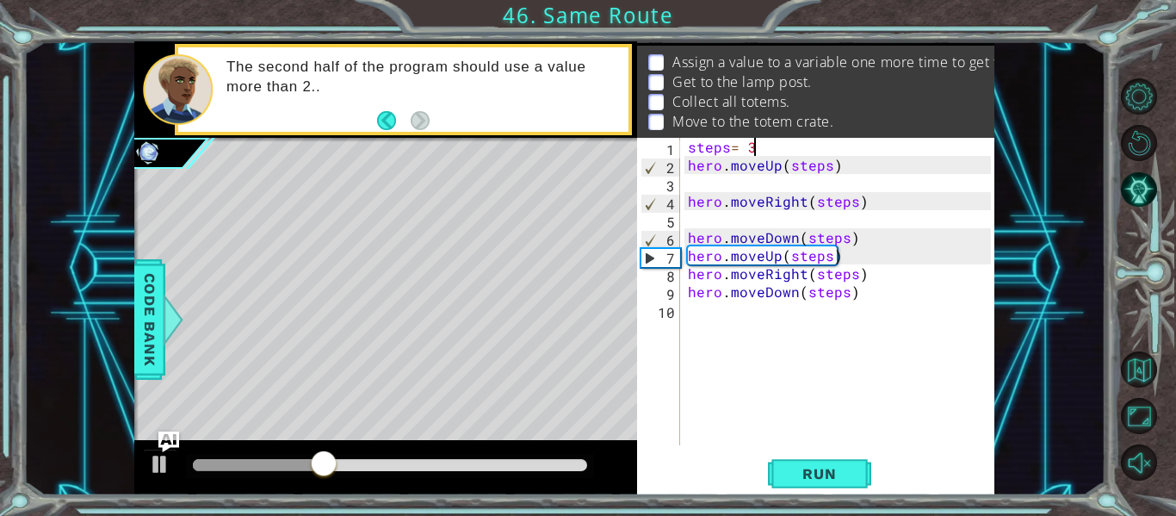
click at [760, 142] on div "steps = 3 hero . moveUp ( steps ) hero . moveRight ( steps ) hero . moveDown ( …" at bounding box center [841, 310] width 315 height 344
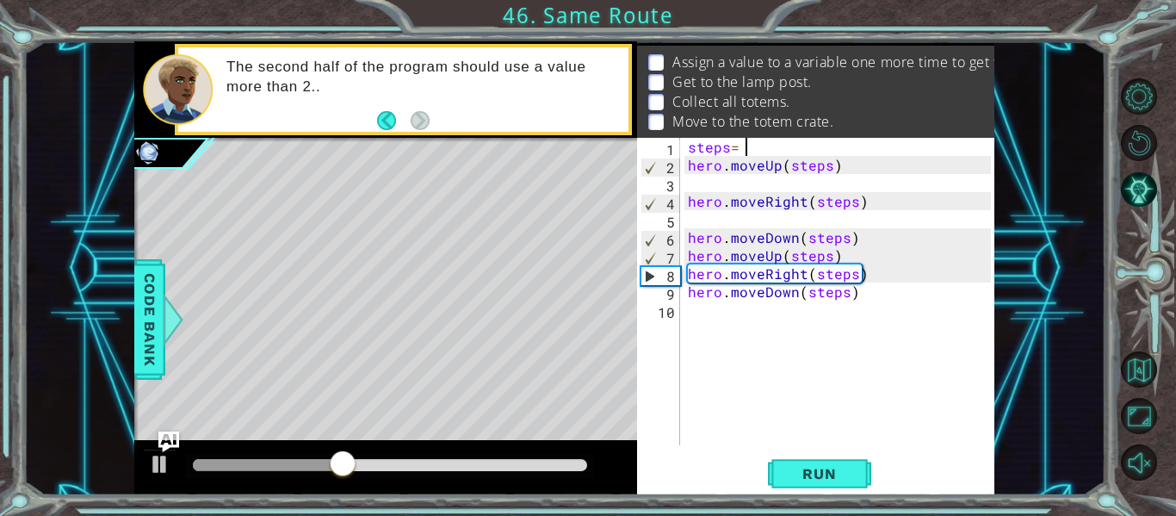
scroll to position [0, 3]
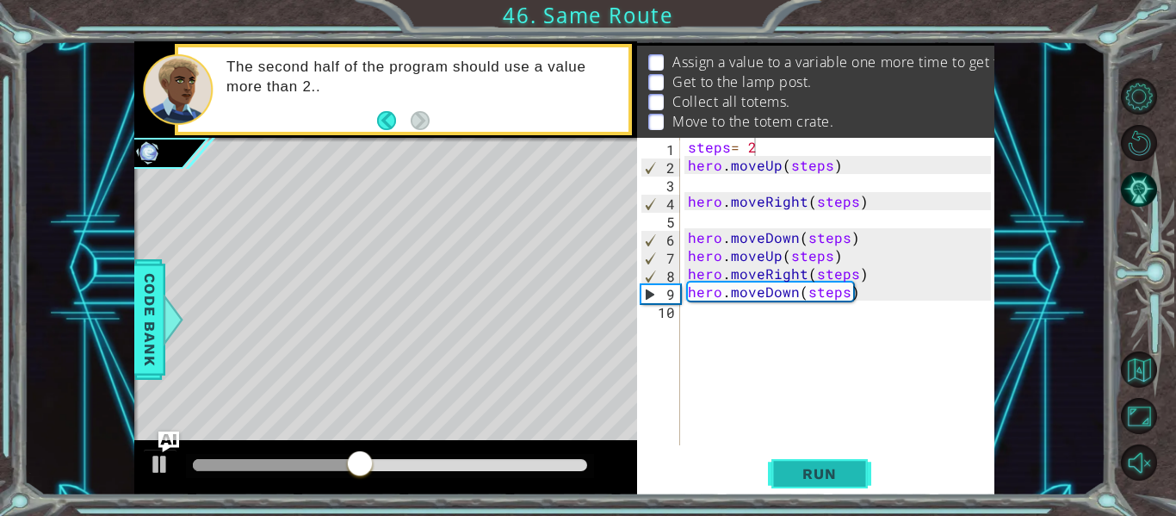
click at [804, 471] on span "Run" at bounding box center [819, 473] width 68 height 17
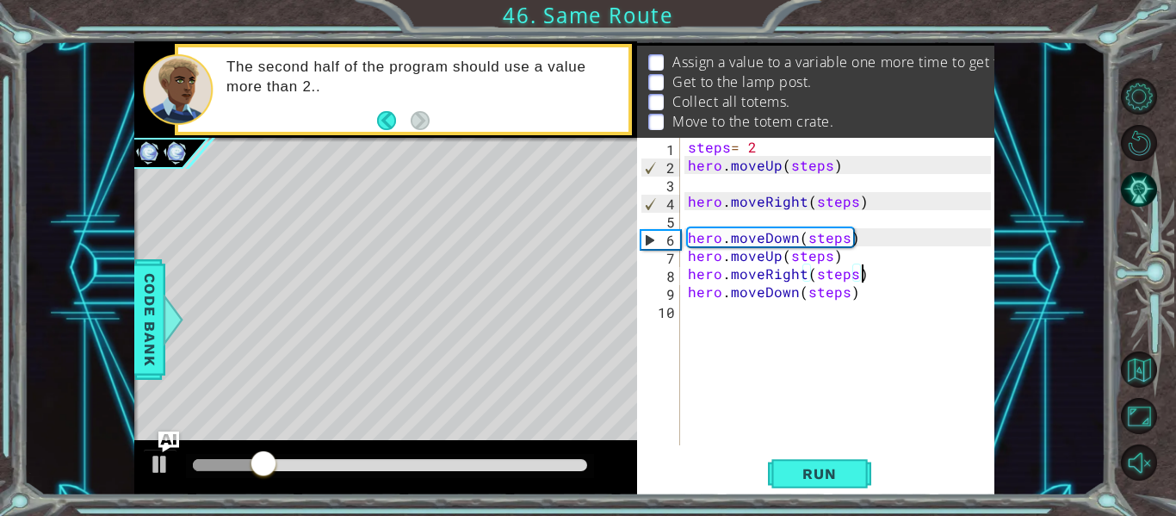
click at [878, 282] on div "steps = 2 hero . moveUp ( steps ) hero . moveRight ( steps ) hero . moveDown ( …" at bounding box center [841, 310] width 315 height 344
click at [881, 298] on div "steps = 2 hero . moveUp ( steps ) hero . moveRight ( steps ) hero . moveDown ( …" at bounding box center [841, 310] width 315 height 344
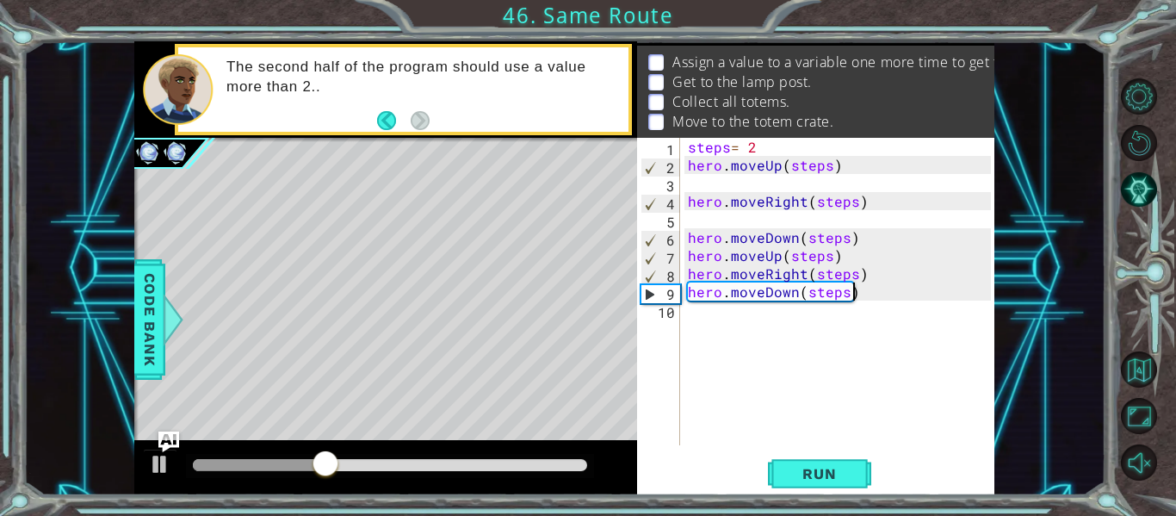
scroll to position [0, 9]
type textarea "hero.moveDown(steps)"
click at [159, 464] on div at bounding box center [160, 464] width 22 height 22
click at [1149, 146] on button "Restart Level" at bounding box center [1139, 143] width 36 height 36
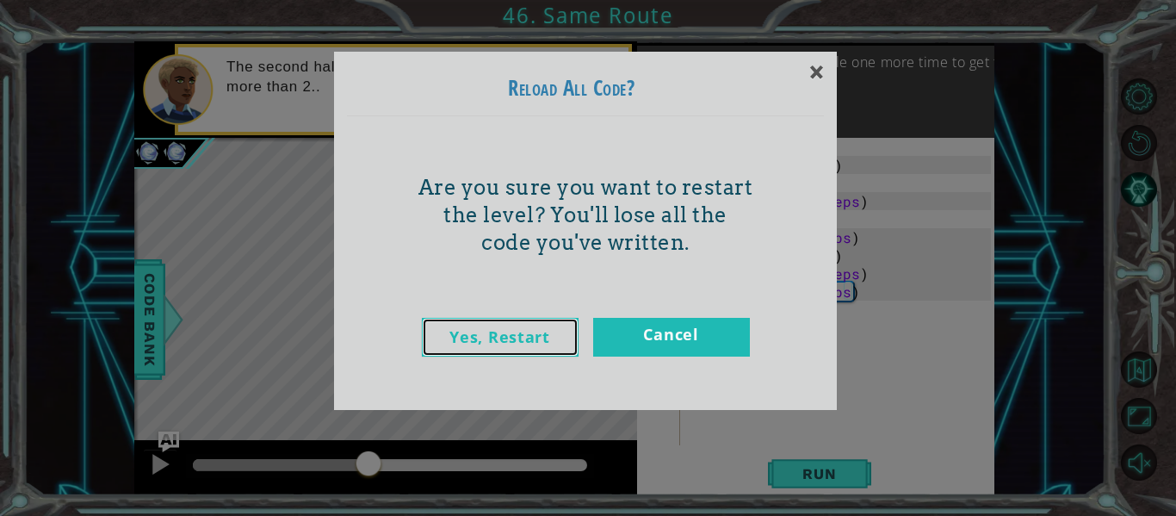
click at [515, 327] on link "Yes, Restart" at bounding box center [500, 337] width 157 height 39
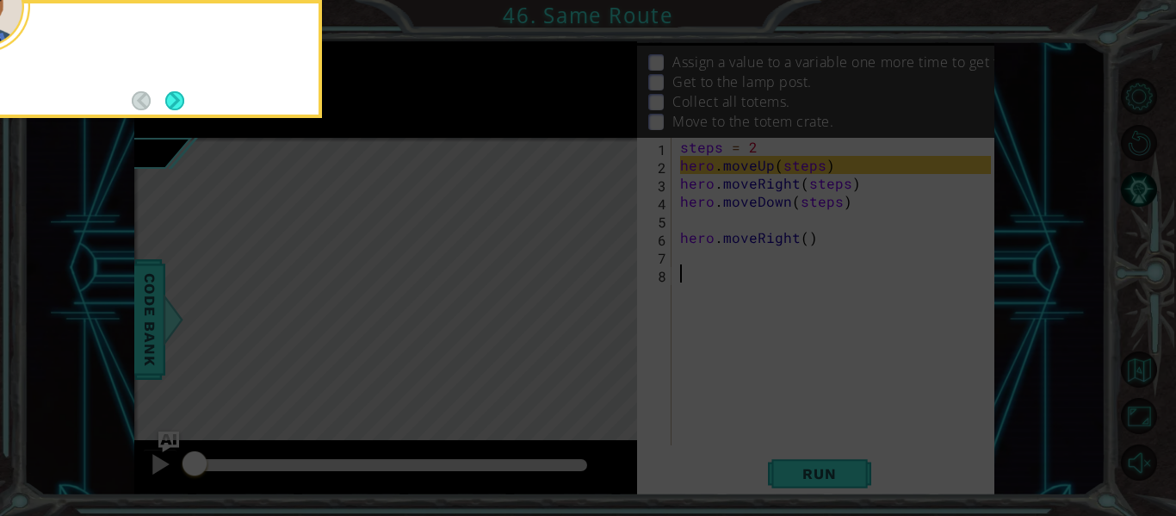
scroll to position [0, 0]
click at [184, 95] on button "Next" at bounding box center [174, 100] width 19 height 19
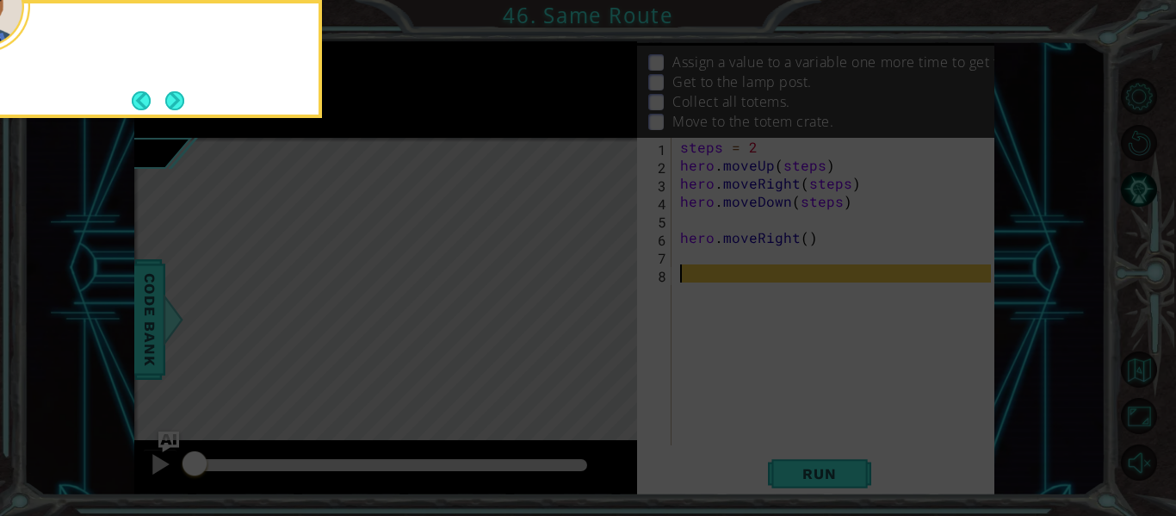
click at [184, 95] on button "Next" at bounding box center [175, 100] width 20 height 20
click at [184, 95] on button "Next" at bounding box center [174, 100] width 19 height 19
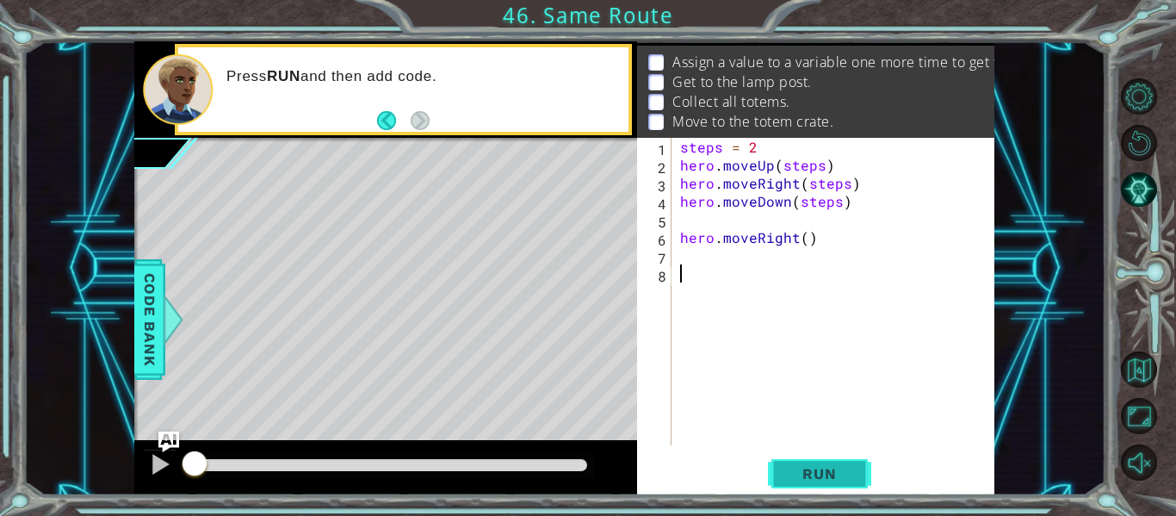
click at [781, 470] on button "Run" at bounding box center [819, 473] width 103 height 35
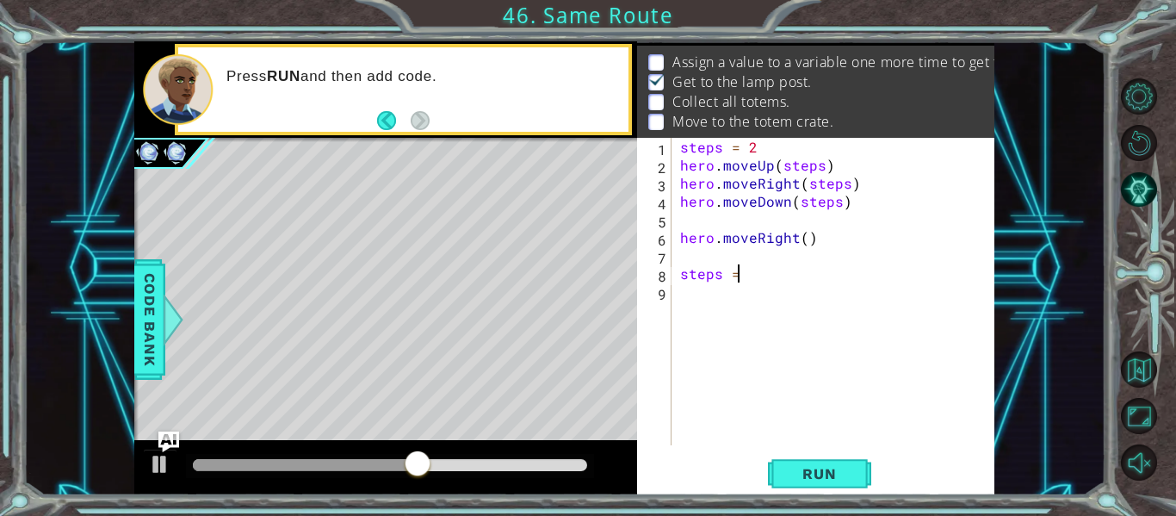
scroll to position [0, 3]
type textarea "steps = 3"
click at [698, 303] on div "steps = 2 hero . moveUp ( steps ) hero . moveRight ( steps ) hero . moveDown ( …" at bounding box center [838, 310] width 323 height 344
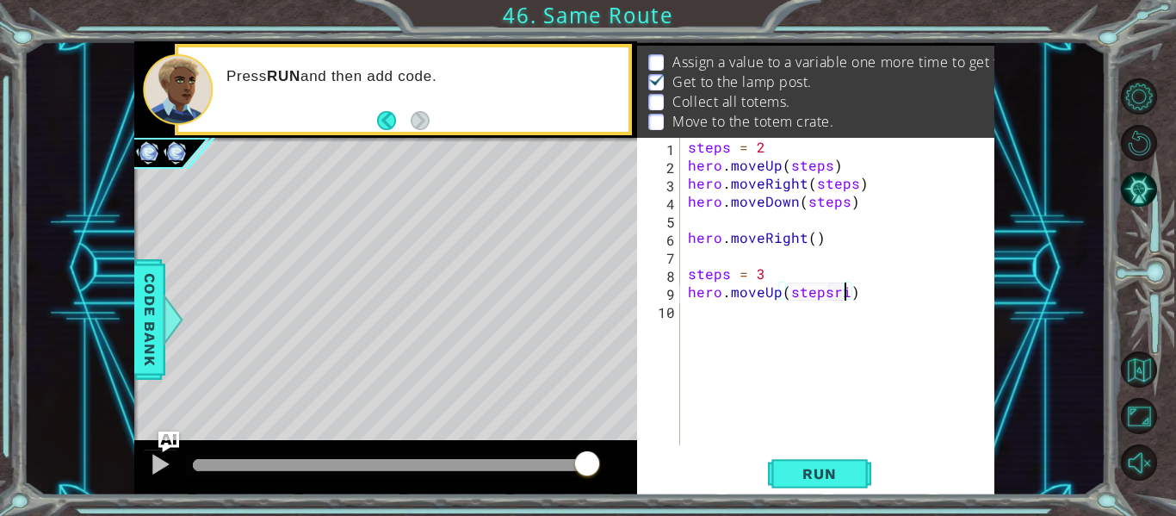
scroll to position [0, 9]
type textarea "hero.moveUp(steps)"
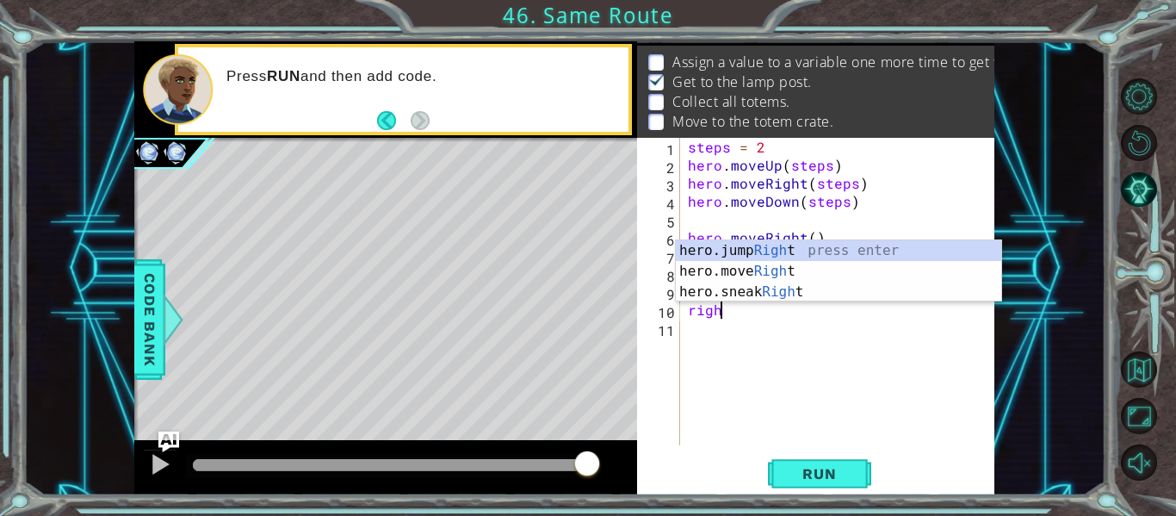
scroll to position [0, 2]
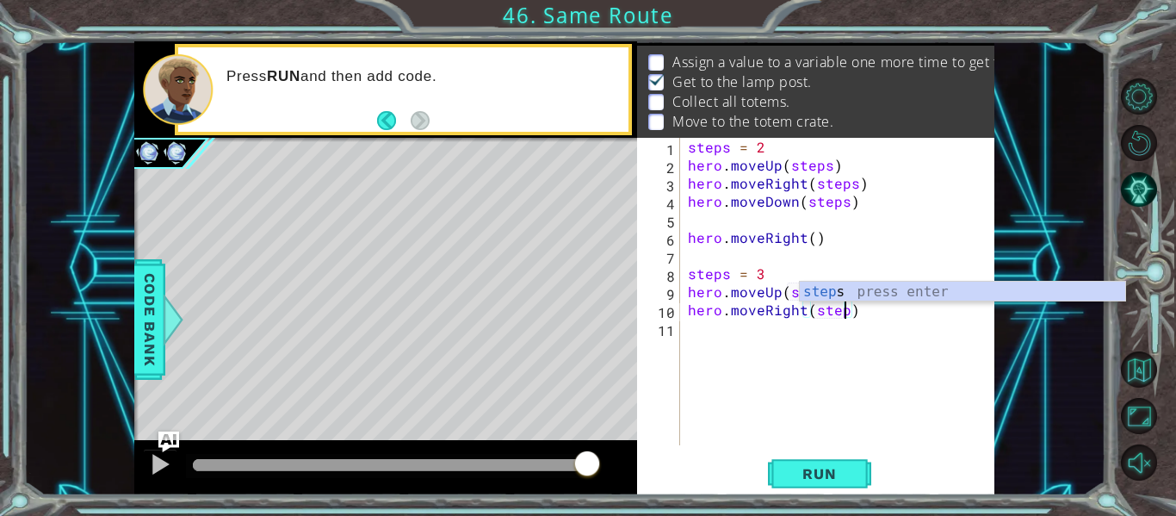
type textarea "hero.moveRight(steps)"
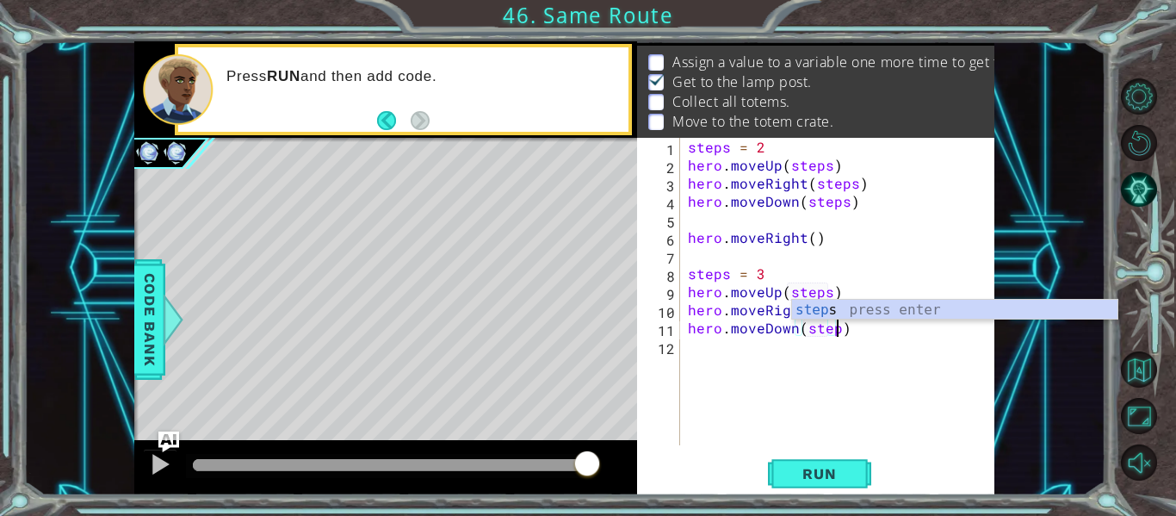
scroll to position [0, 9]
type textarea "hero.moveDown(steps)"
click at [830, 457] on button "Run" at bounding box center [819, 473] width 103 height 35
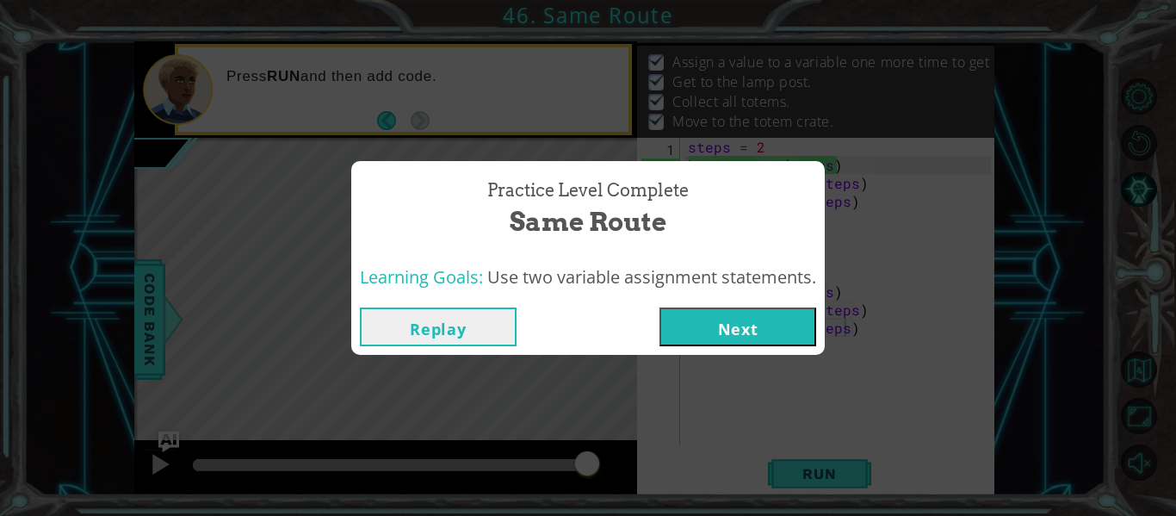
click at [755, 307] on button "Next" at bounding box center [738, 326] width 157 height 39
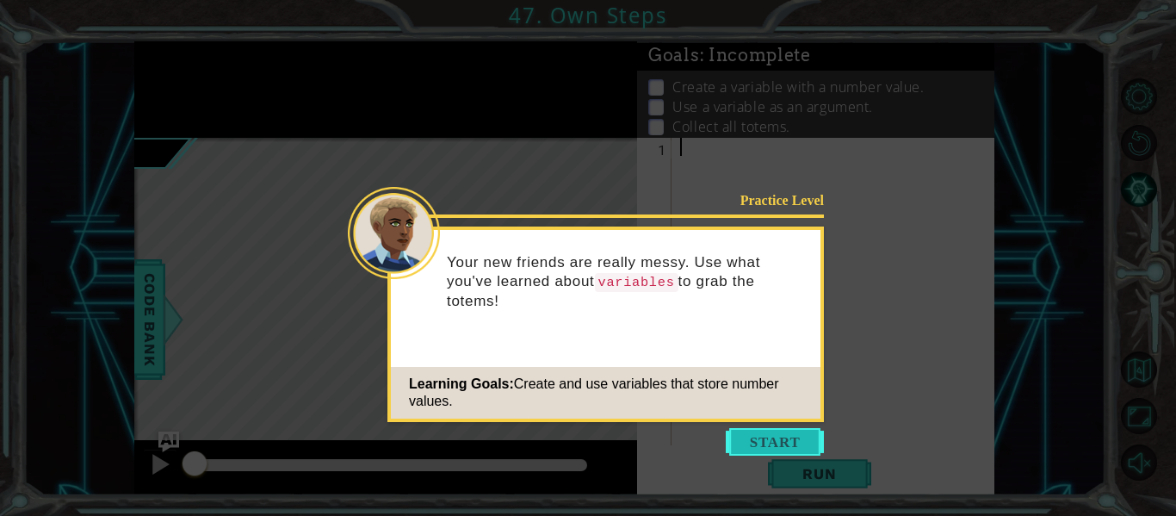
click at [748, 439] on button "Start" at bounding box center [775, 442] width 98 height 28
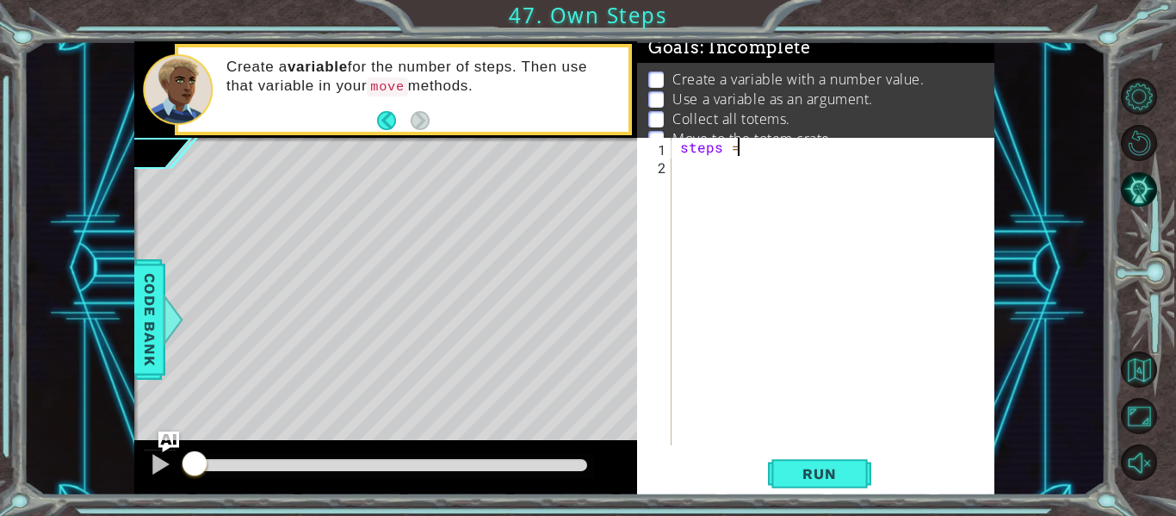
scroll to position [0, 3]
type textarea "steps = 2"
click at [697, 179] on div "steps = 2" at bounding box center [838, 310] width 323 height 344
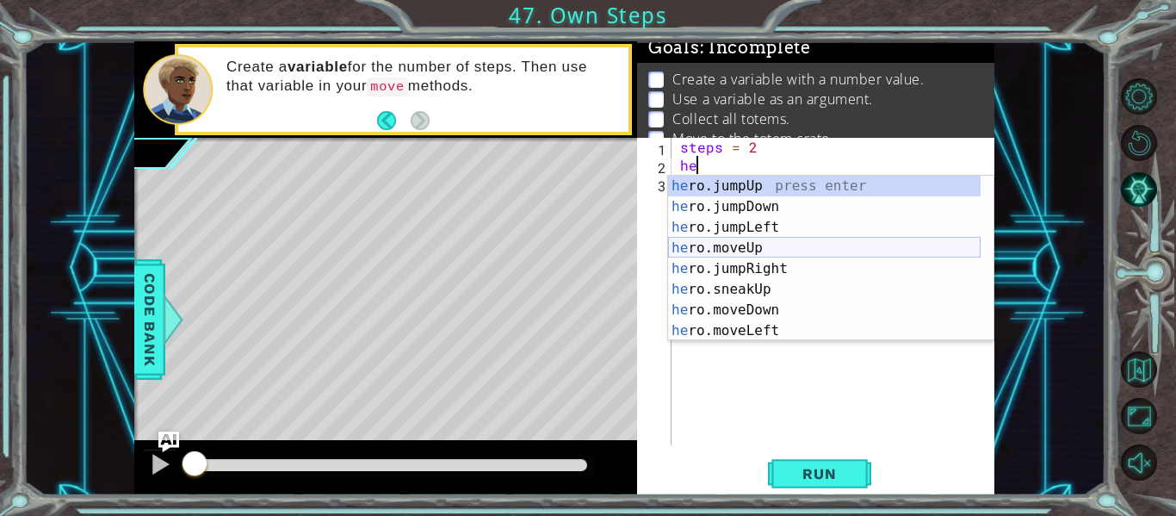
click at [727, 254] on div "he ro.jumpUp press enter he ro.jumpDown press enter he ro.jumpLeft press enter …" at bounding box center [824, 279] width 313 height 207
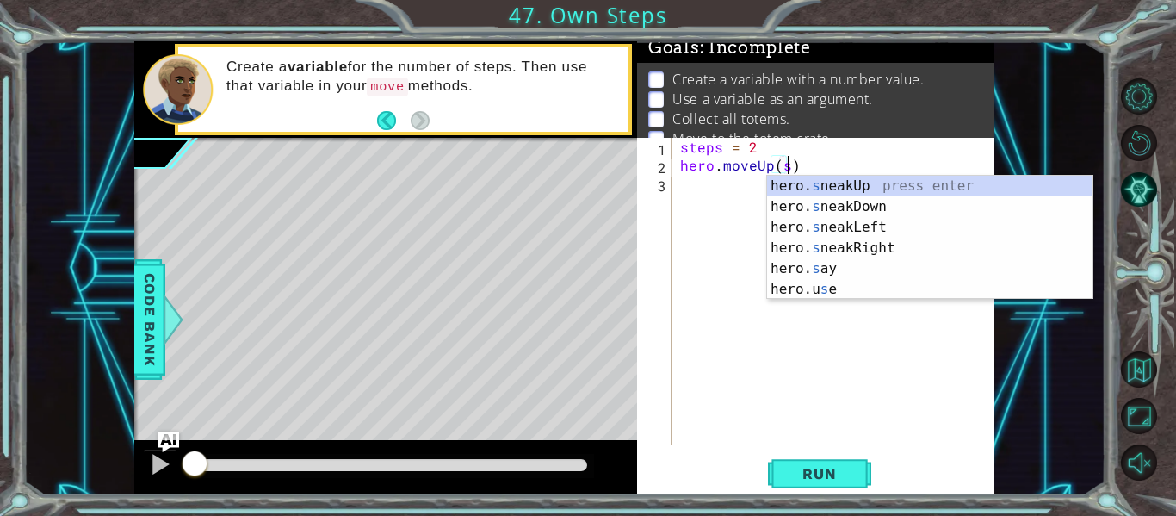
scroll to position [0, 7]
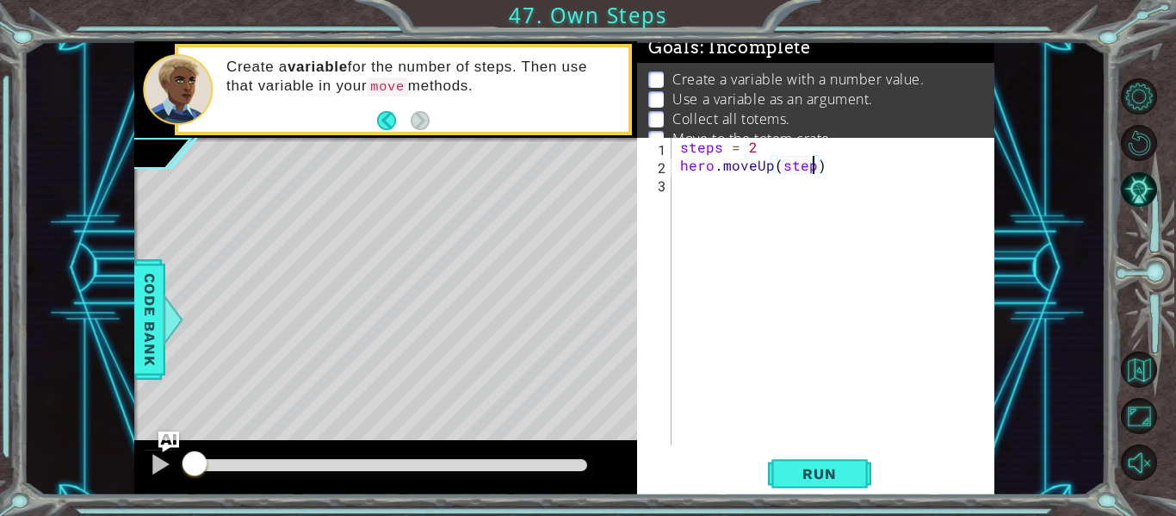
type textarea "hero.moveUp(steps)"
click at [704, 190] on div "steps = 2 hero . moveUp ( steps )" at bounding box center [838, 310] width 323 height 344
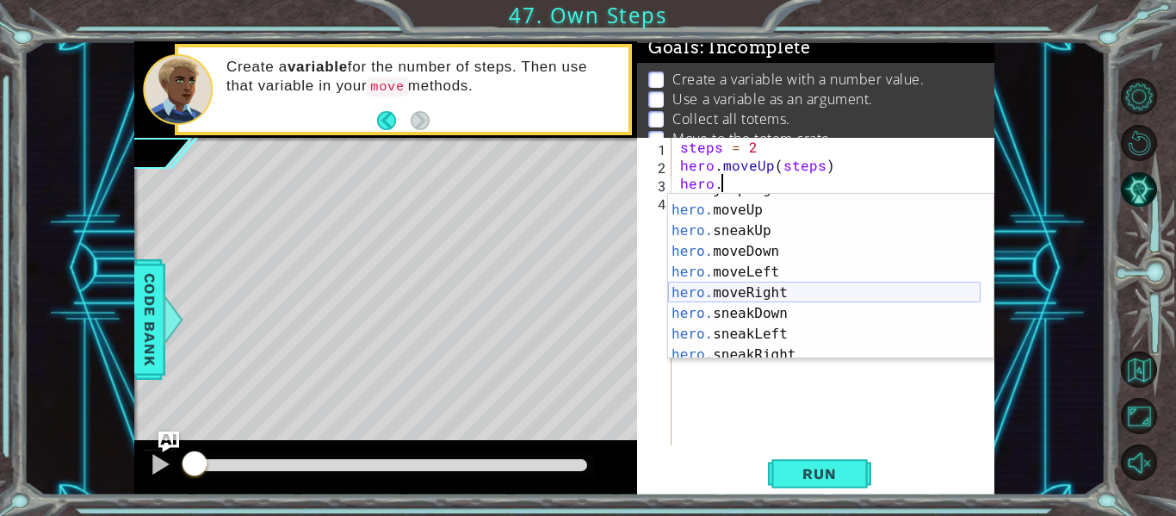
scroll to position [79, 0]
click at [806, 287] on div "hero. jumpRight press enter hero. moveUp press enter hero. sneakUp press enter …" at bounding box center [824, 280] width 313 height 207
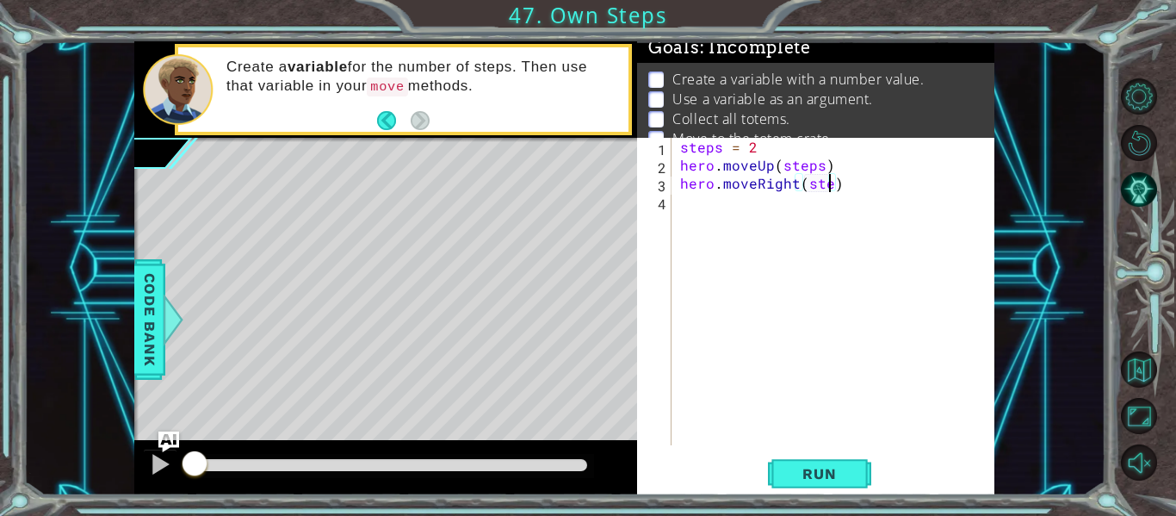
scroll to position [0, 9]
type textarea "hero.moveRight(steps)"
click at [798, 460] on button "Run" at bounding box center [819, 473] width 103 height 35
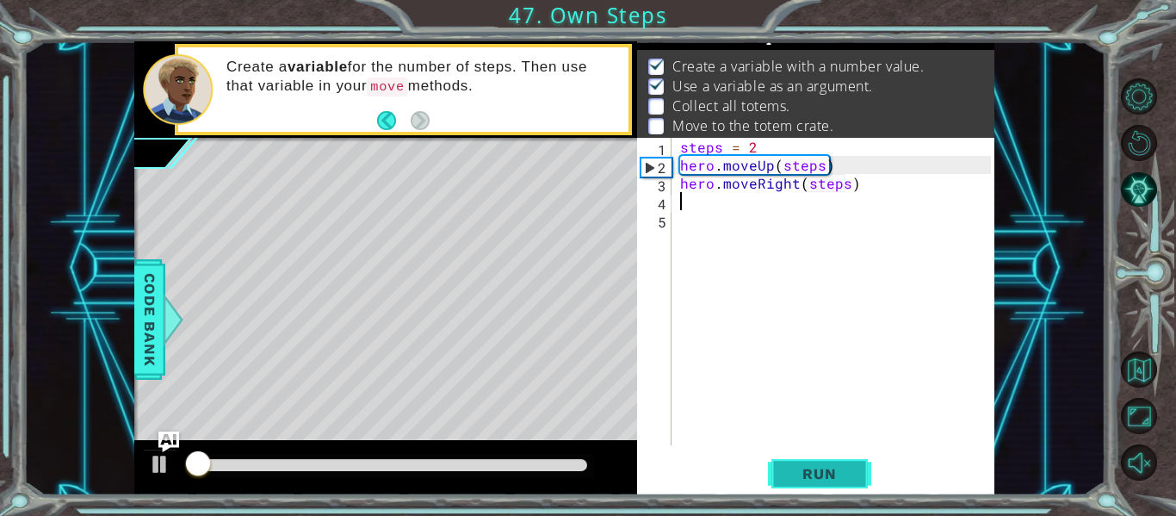
scroll to position [25, 0]
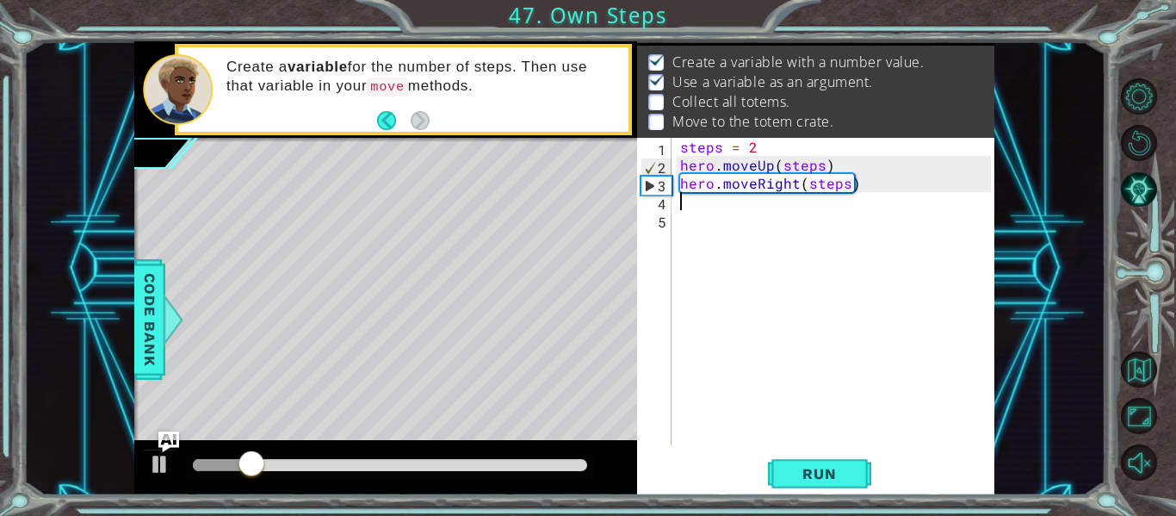
click at [871, 185] on div "steps = 2 hero . moveUp ( steps ) hero . moveRight ( steps )" at bounding box center [838, 310] width 323 height 344
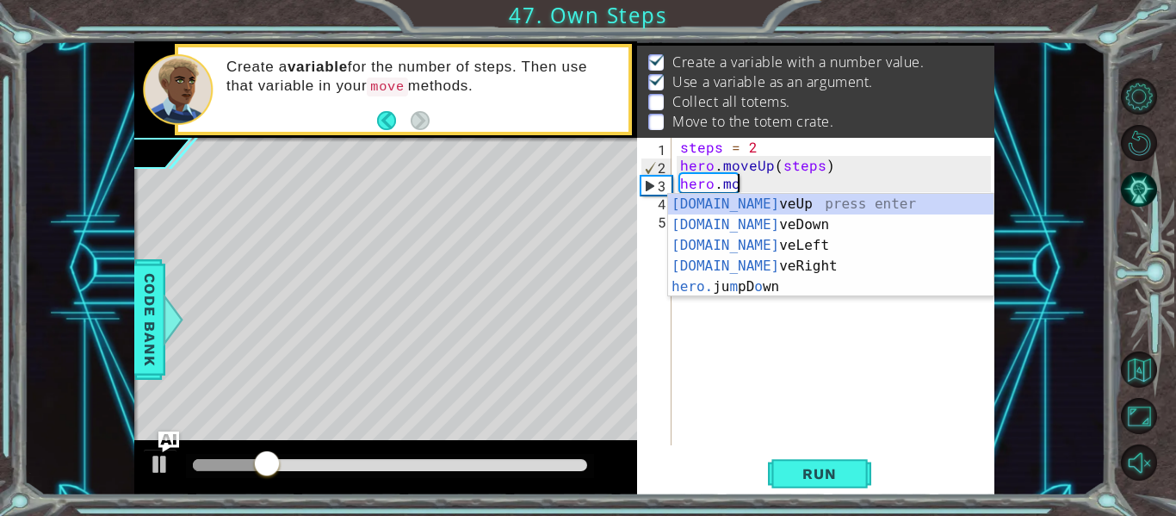
scroll to position [0, 0]
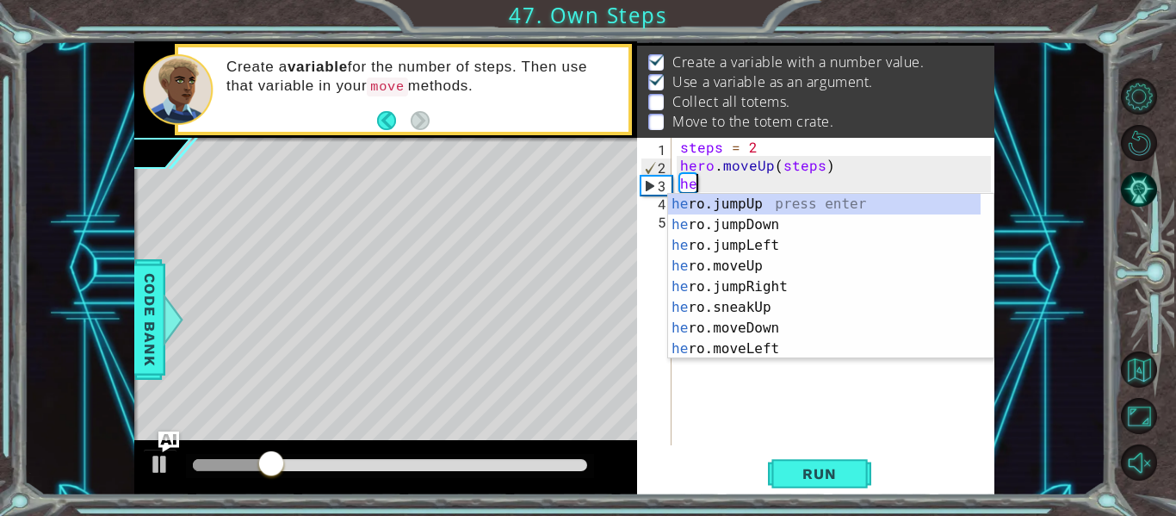
type textarea "h"
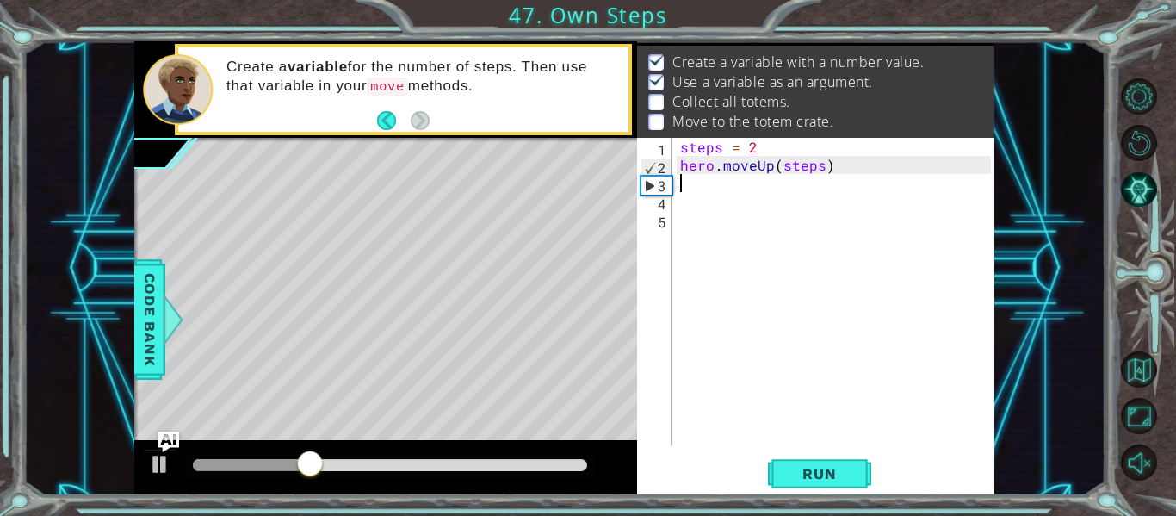
click at [782, 148] on div "steps = 2 hero . moveUp ( steps )" at bounding box center [838, 310] width 323 height 344
type textarea "steps = 3"
click at [853, 478] on span "Run" at bounding box center [819, 473] width 68 height 17
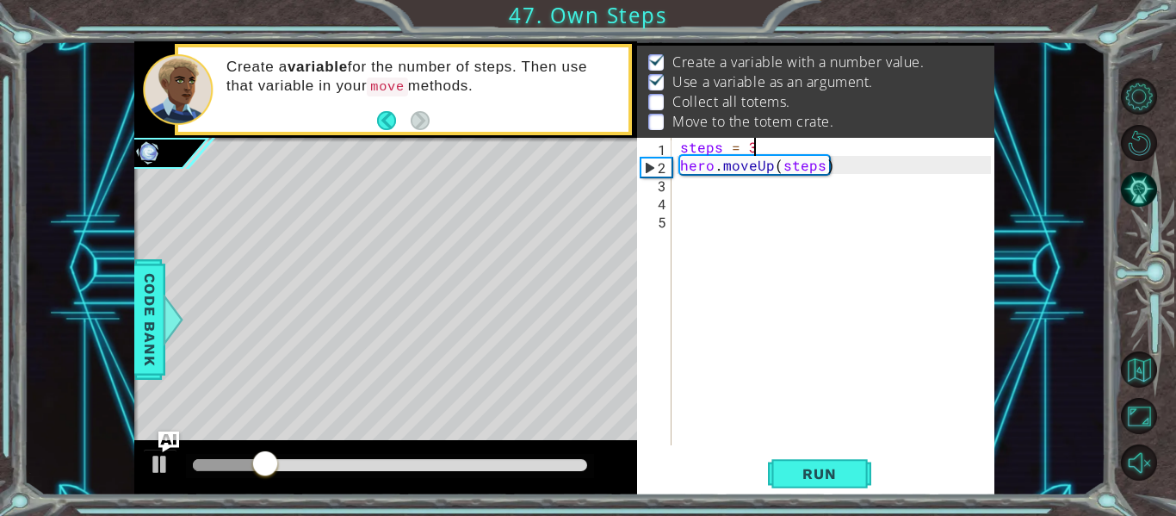
click at [711, 216] on div "steps = 3 hero . moveUp ( steps )" at bounding box center [838, 310] width 323 height 344
click at [705, 190] on div "steps = 3 hero . moveUp ( steps )" at bounding box center [838, 310] width 323 height 344
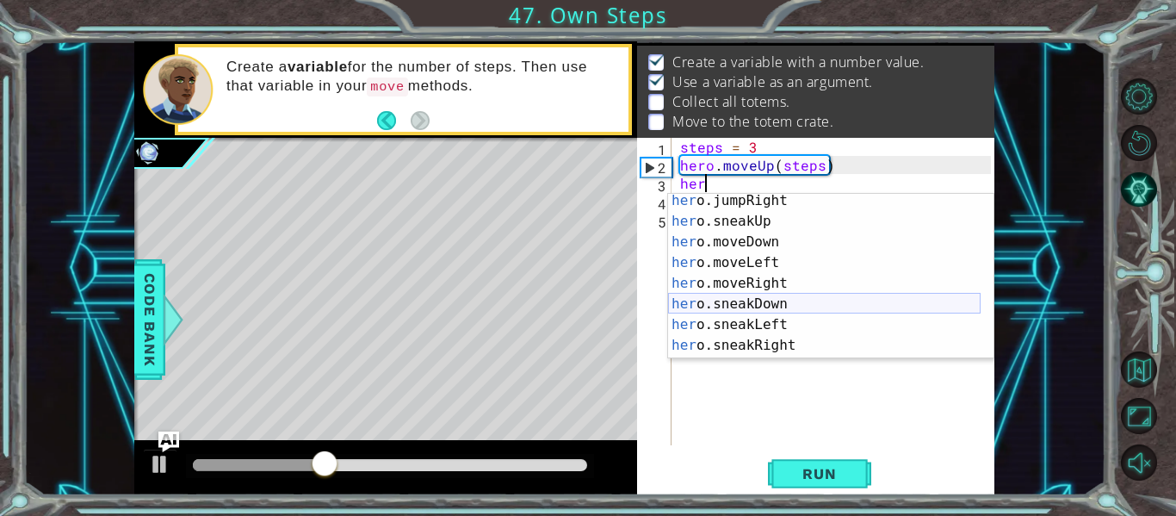
scroll to position [87, 0]
click at [773, 288] on div "her o.jumpRight press enter her o.sneakUp press enter her o.moveDown press ente…" at bounding box center [824, 293] width 313 height 207
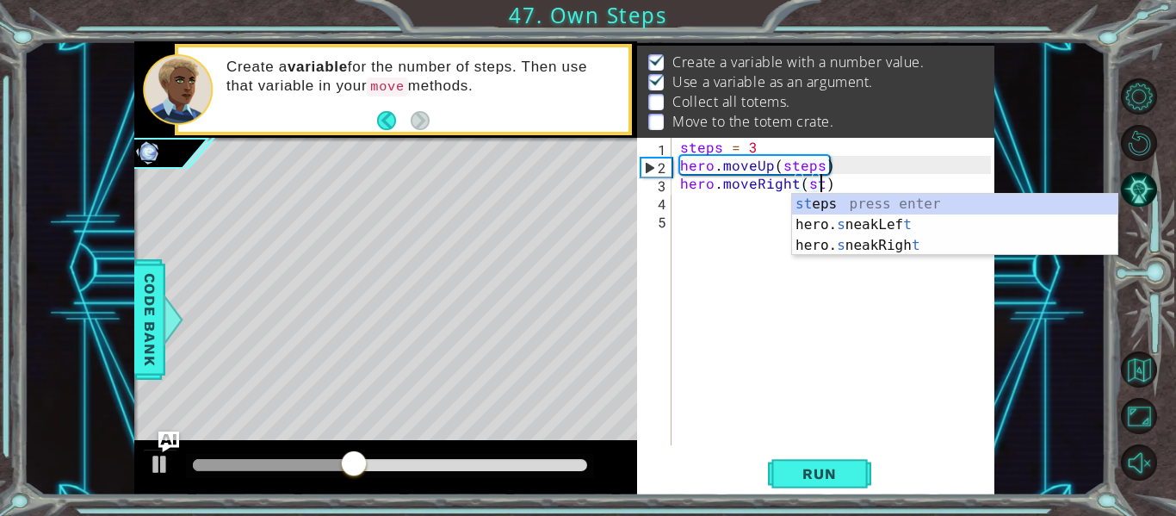
scroll to position [0, 9]
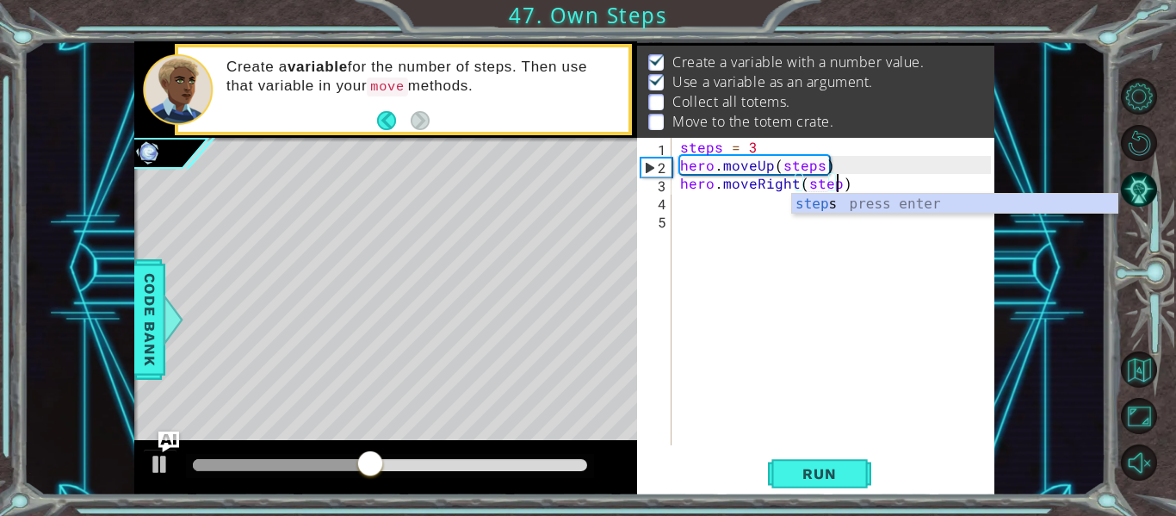
type textarea "hero.moveRight(steps)"
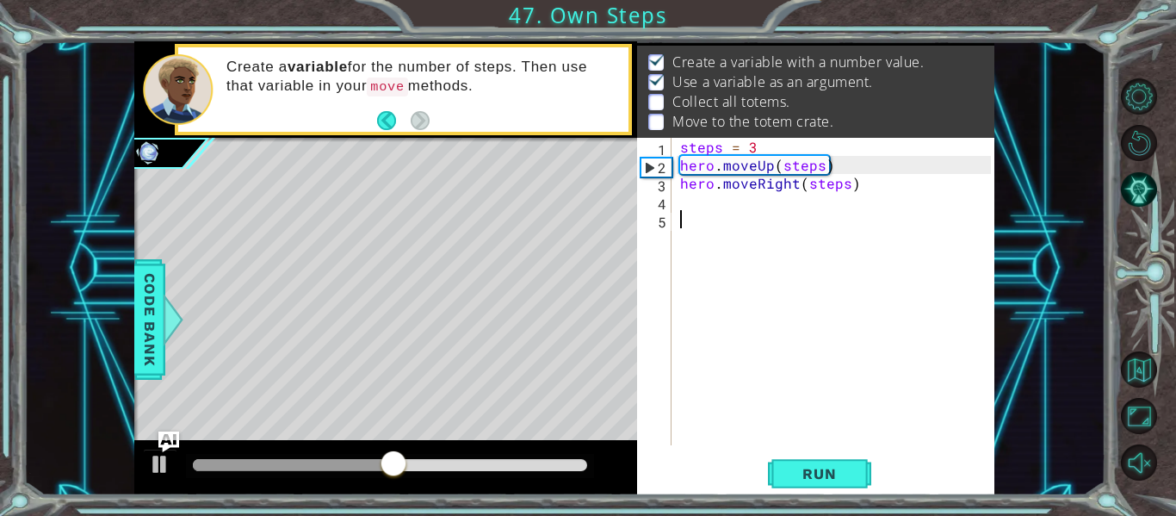
click at [773, 288] on div "steps = 3 hero . moveUp ( steps ) hero . moveRight ( steps )" at bounding box center [838, 310] width 323 height 344
click at [915, 176] on div "steps = 3 hero . moveUp ( steps ) hero . moveRight ( steps )" at bounding box center [838, 310] width 323 height 344
type textarea "hero.moveRight(steps)"
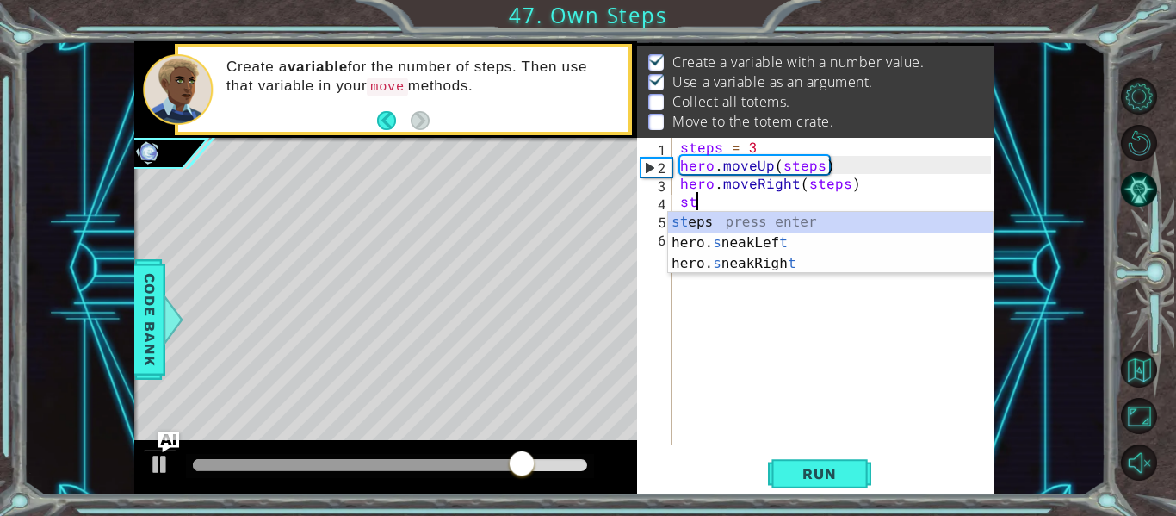
type textarea "s"
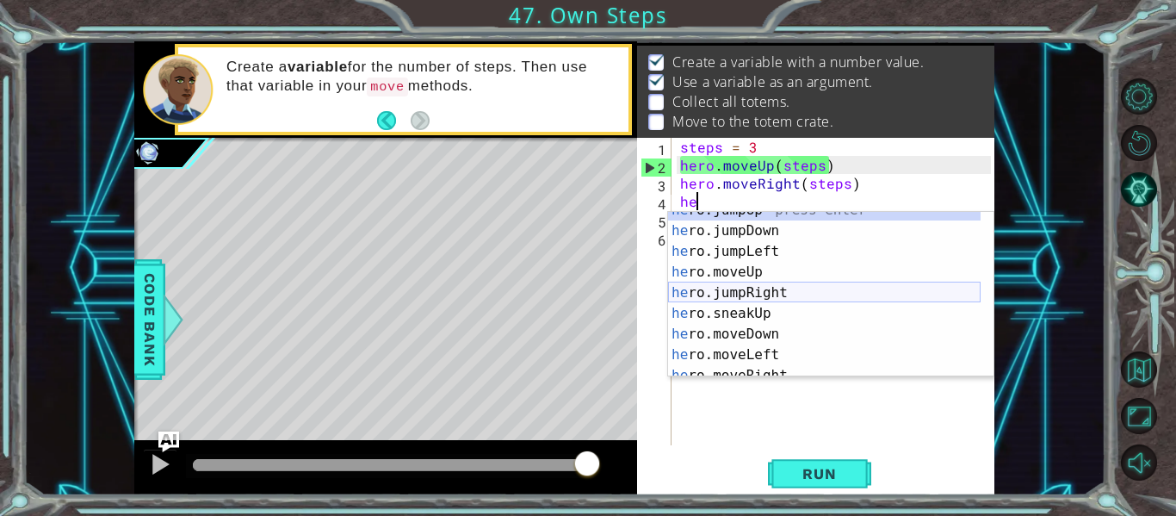
scroll to position [13, 0]
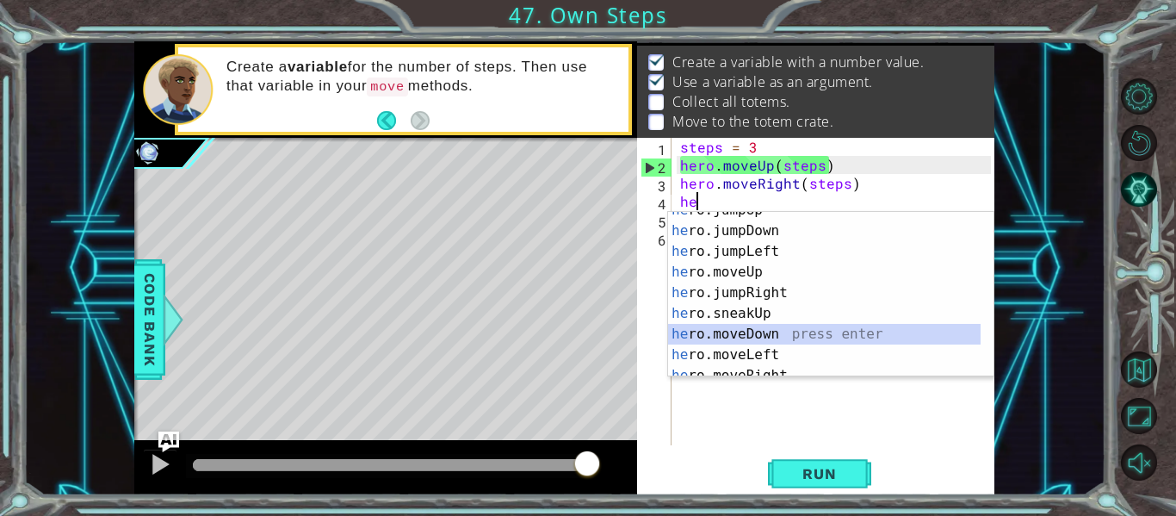
click at [748, 339] on div "he ro.jumpUp press enter he ro.jumpDown press enter he ro.jumpLeft press enter …" at bounding box center [824, 303] width 313 height 207
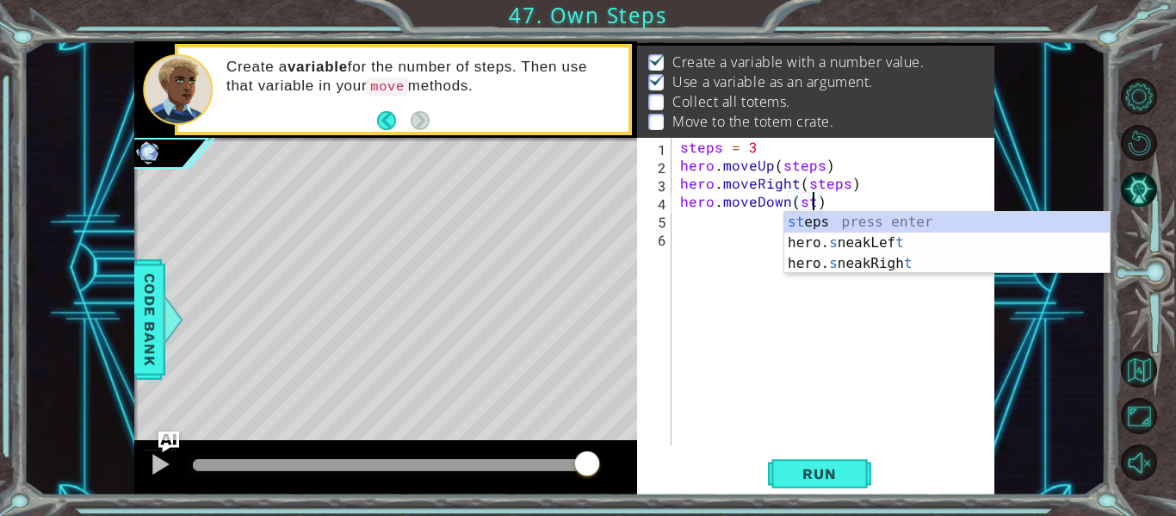
scroll to position [0, 9]
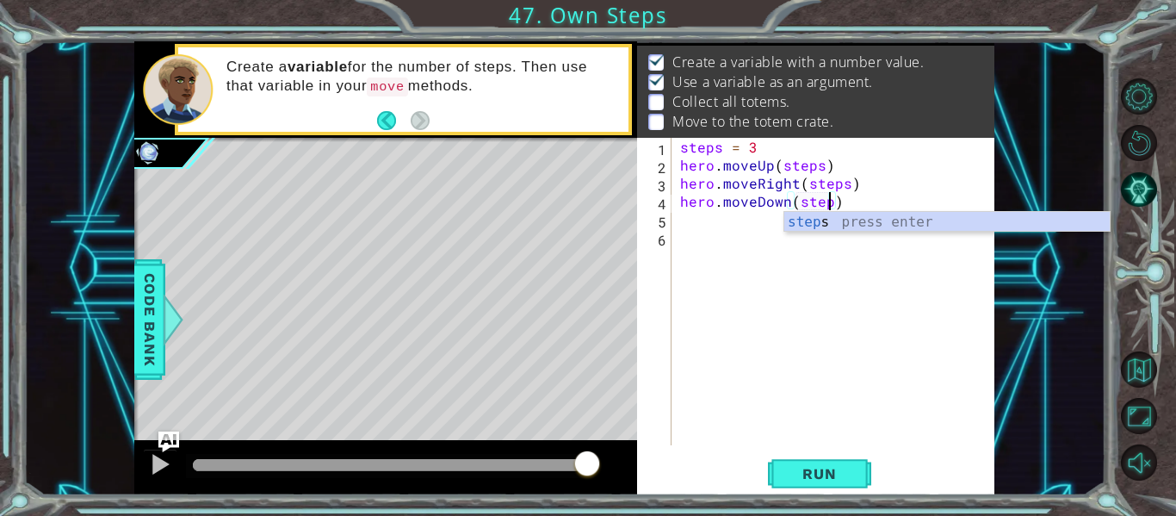
type textarea "hero.moveDown(steps)"
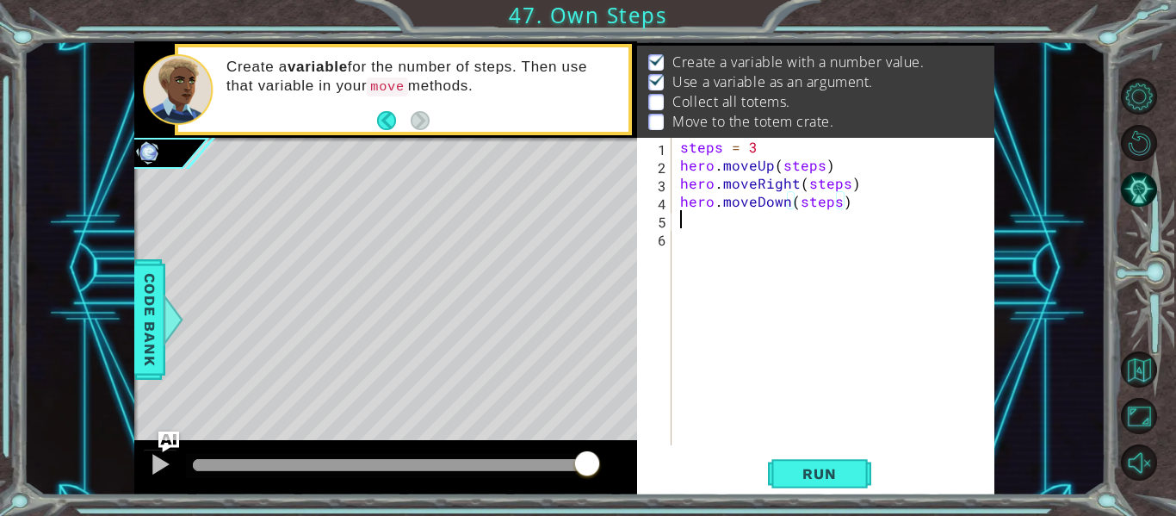
click at [759, 225] on div "steps = 3 hero . moveUp ( steps ) hero . moveRight ( steps ) hero . moveDown ( …" at bounding box center [838, 310] width 323 height 344
click at [846, 474] on span "Run" at bounding box center [819, 473] width 68 height 17
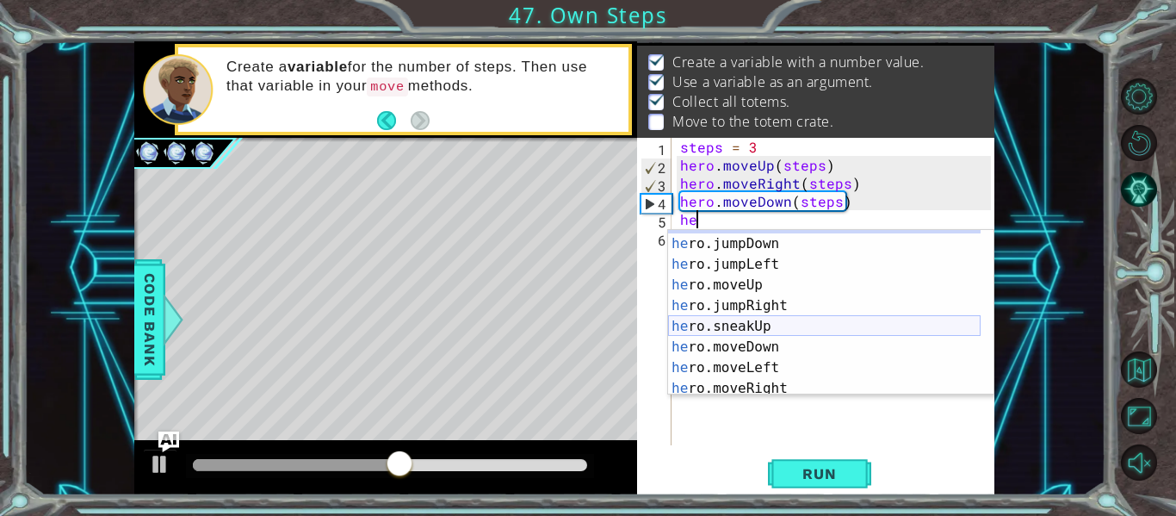
scroll to position [19, 0]
click at [768, 350] on div "he ro.jumpUp press enter he ro.jumpDown press enter he ro.jumpLeft press enter …" at bounding box center [824, 314] width 313 height 207
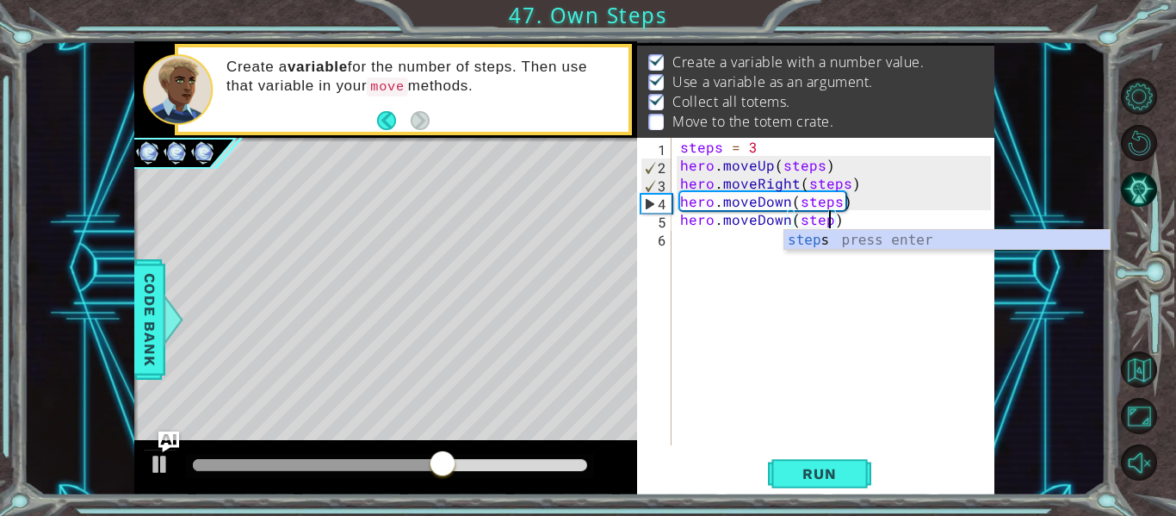
scroll to position [0, 9]
type textarea "hero.moveDown(steps)"
click at [846, 461] on button "Run" at bounding box center [819, 473] width 103 height 35
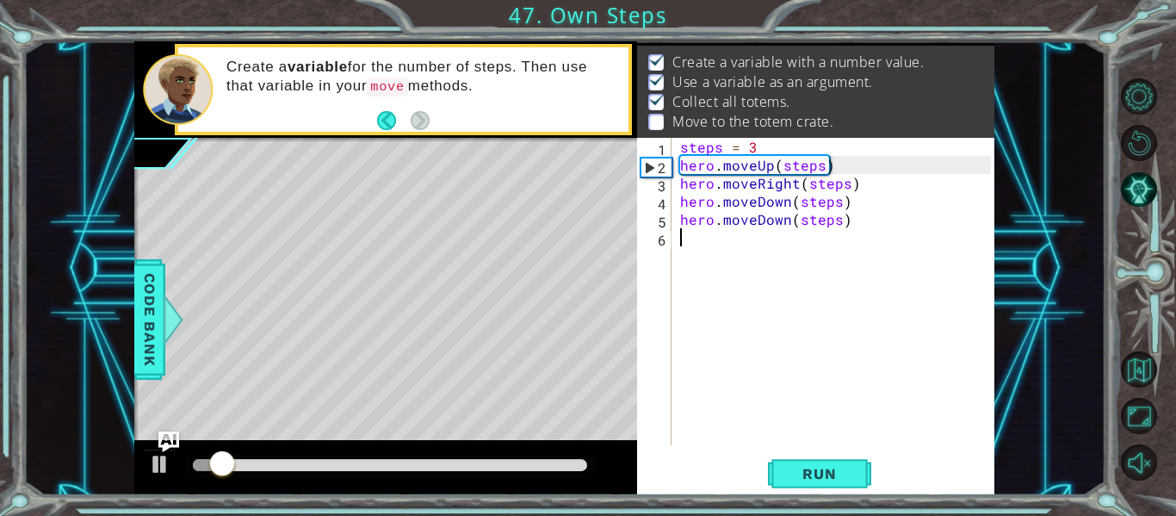
click at [726, 252] on div "steps = 3 hero . moveUp ( steps ) hero . moveRight ( steps ) hero . moveDown ( …" at bounding box center [838, 310] width 323 height 344
click at [852, 219] on div "steps = 3 hero . moveUp ( steps ) hero . moveRight ( steps ) hero . moveDown ( …" at bounding box center [838, 310] width 323 height 344
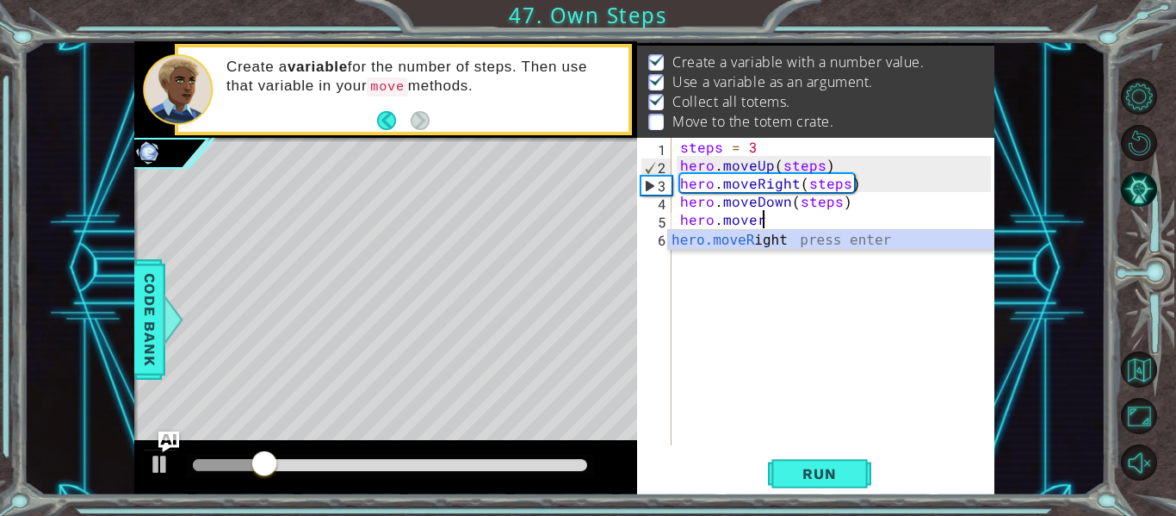
scroll to position [0, 4]
click at [821, 245] on div "hero.moveR ight press enter" at bounding box center [830, 261] width 325 height 62
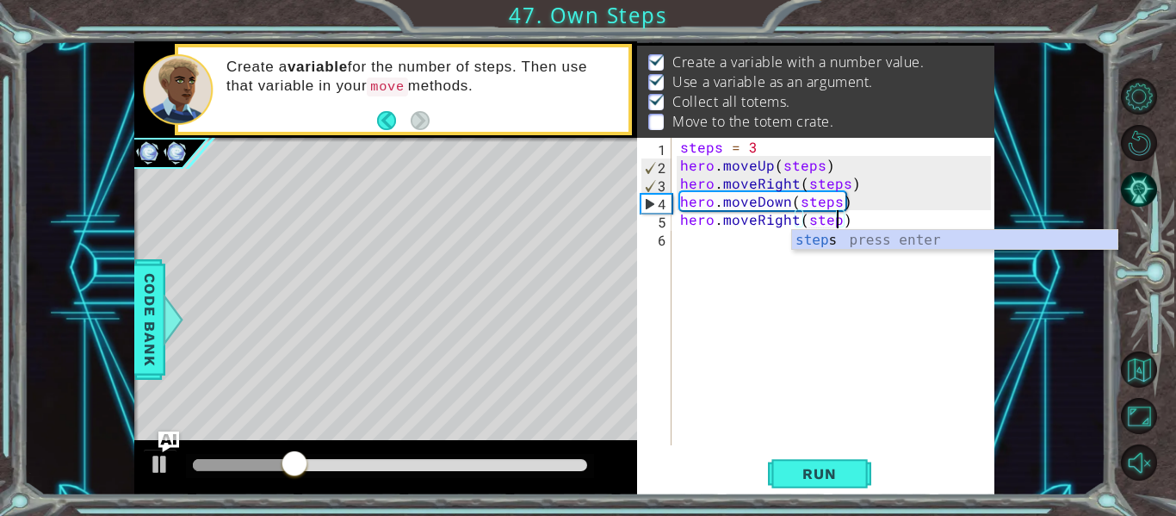
type textarea "hero.moveRight(steps)"
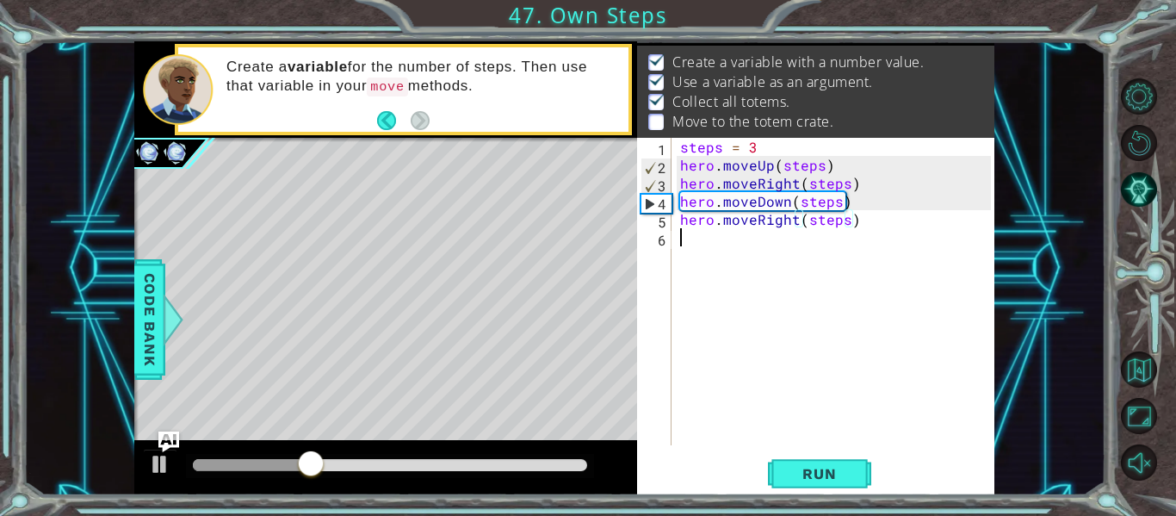
click at [801, 444] on div "steps = 3 hero . moveUp ( steps ) hero . moveRight ( steps ) hero . moveDown ( …" at bounding box center [838, 310] width 323 height 344
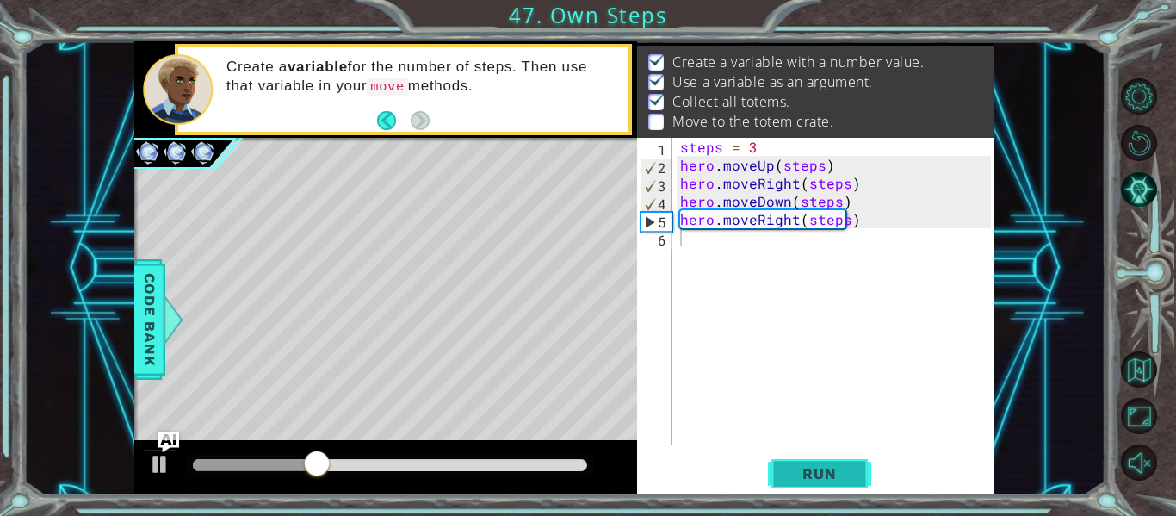
click at [810, 469] on span "Run" at bounding box center [819, 473] width 68 height 17
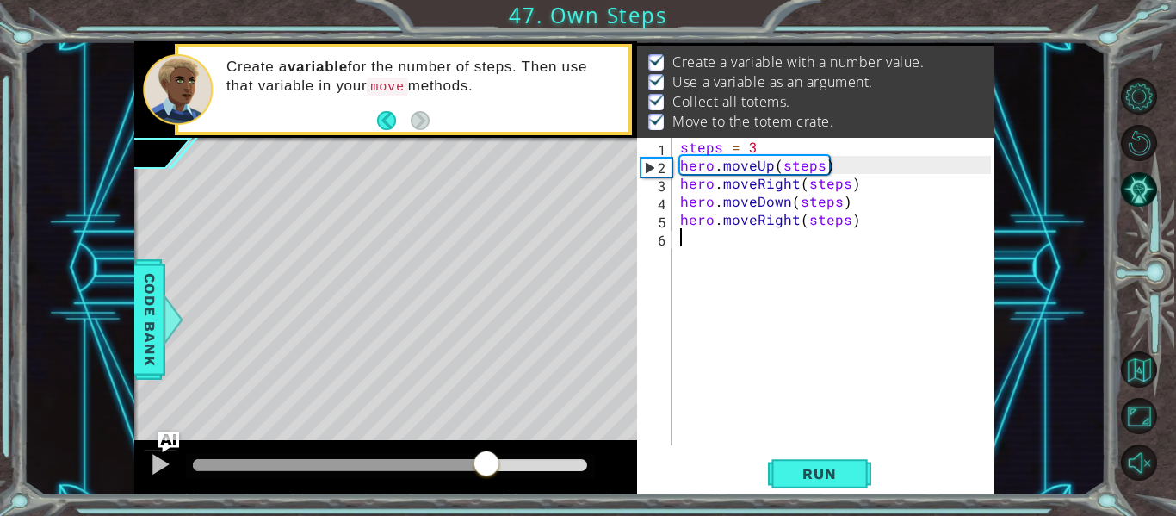
click at [486, 470] on div at bounding box center [390, 465] width 394 height 12
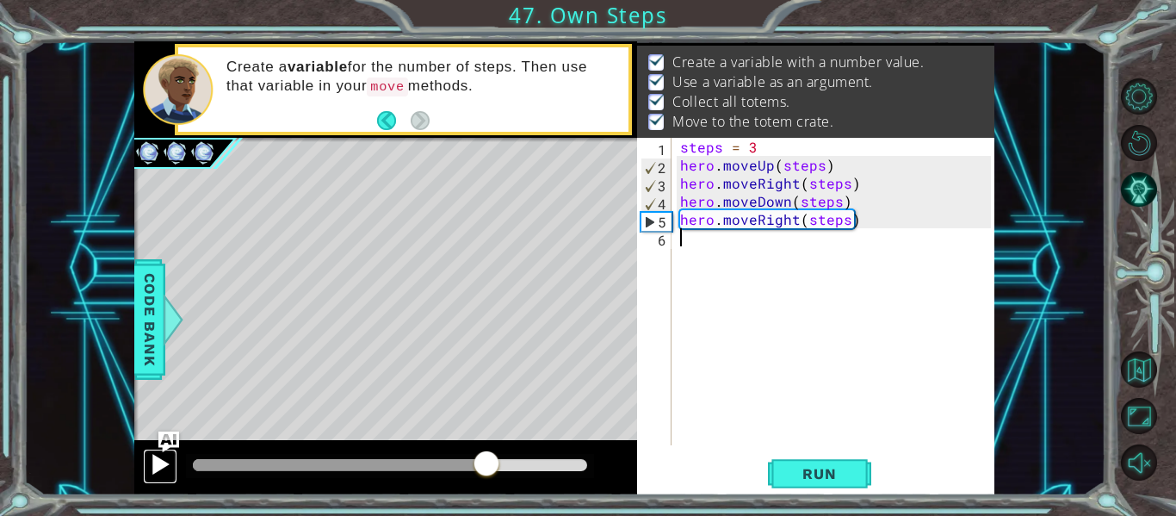
click at [154, 466] on div at bounding box center [160, 464] width 22 height 22
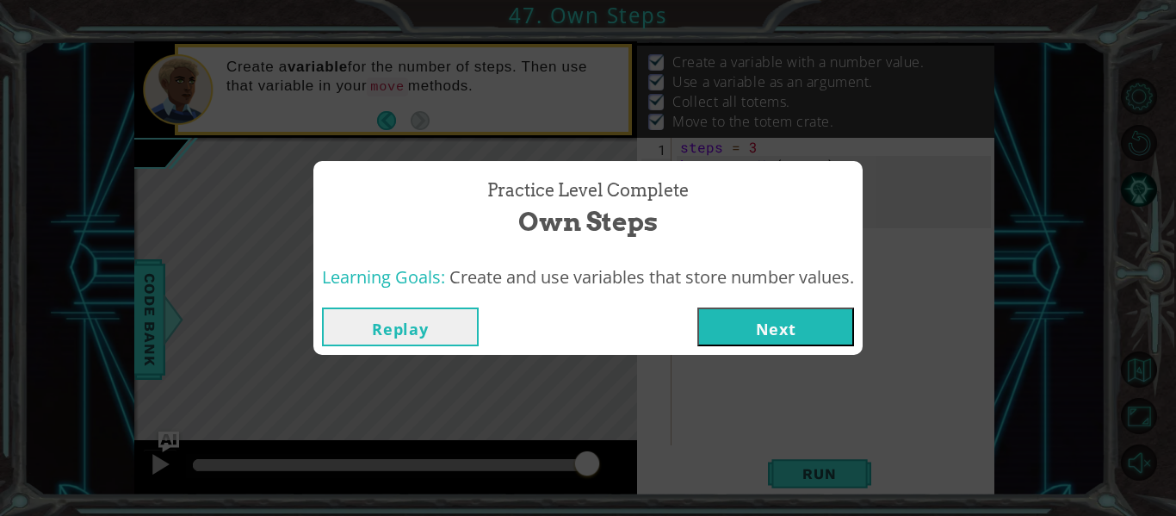
click at [779, 358] on div "Practice Level Complete Own Steps Learning Goals: Create and use variables that…" at bounding box center [588, 258] width 1176 height 516
click at [784, 315] on button "Next" at bounding box center [775, 326] width 157 height 39
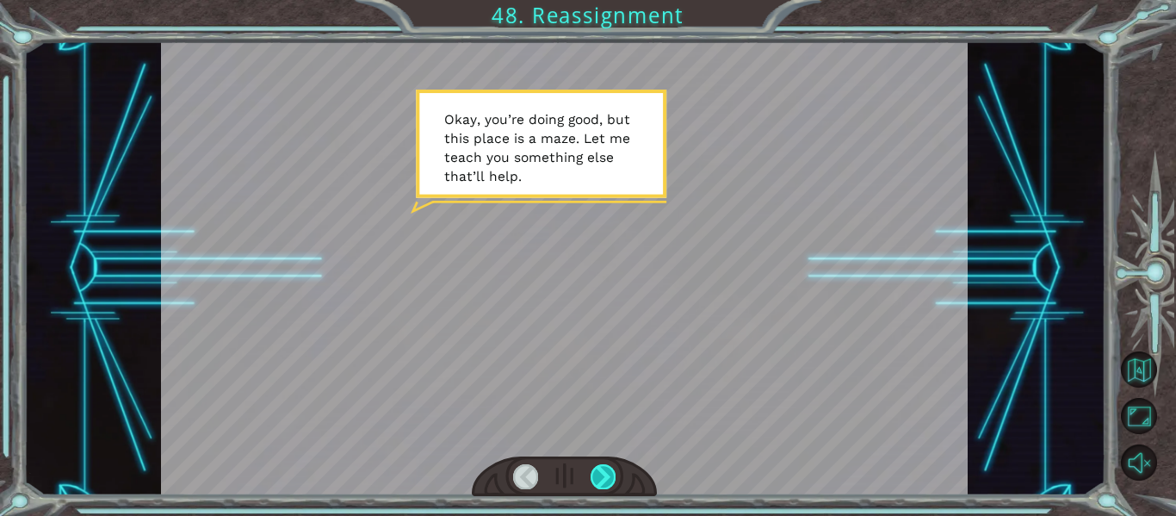
click at [604, 478] on div at bounding box center [603, 476] width 25 height 24
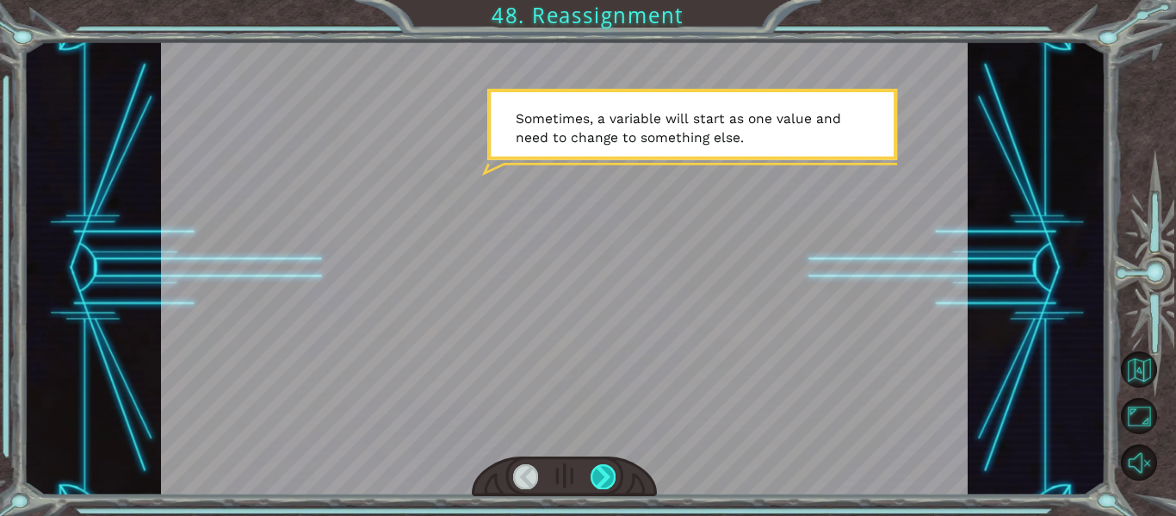
click at [604, 478] on div at bounding box center [603, 476] width 25 height 24
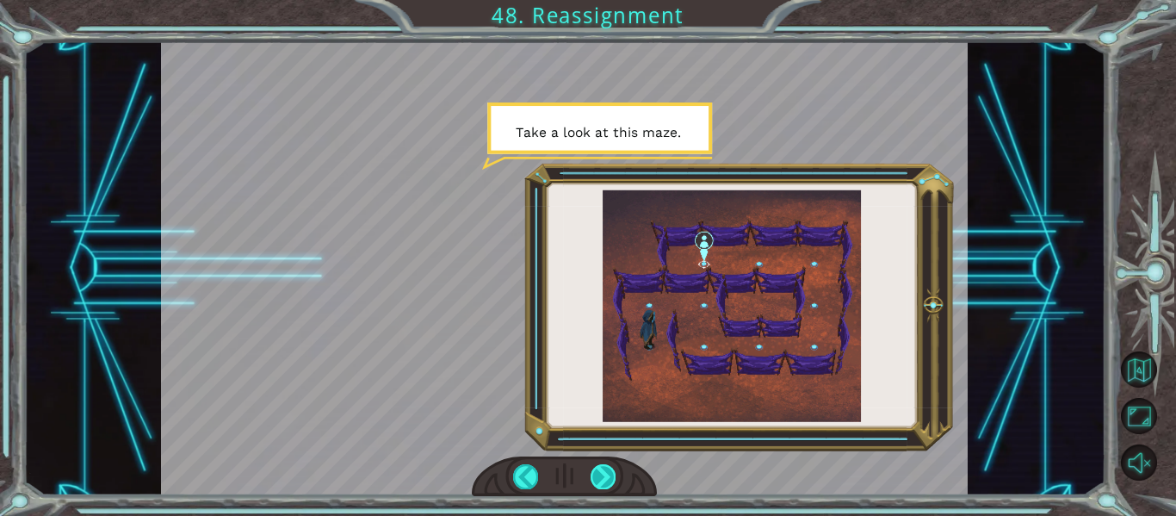
click at [604, 478] on div at bounding box center [603, 476] width 25 height 24
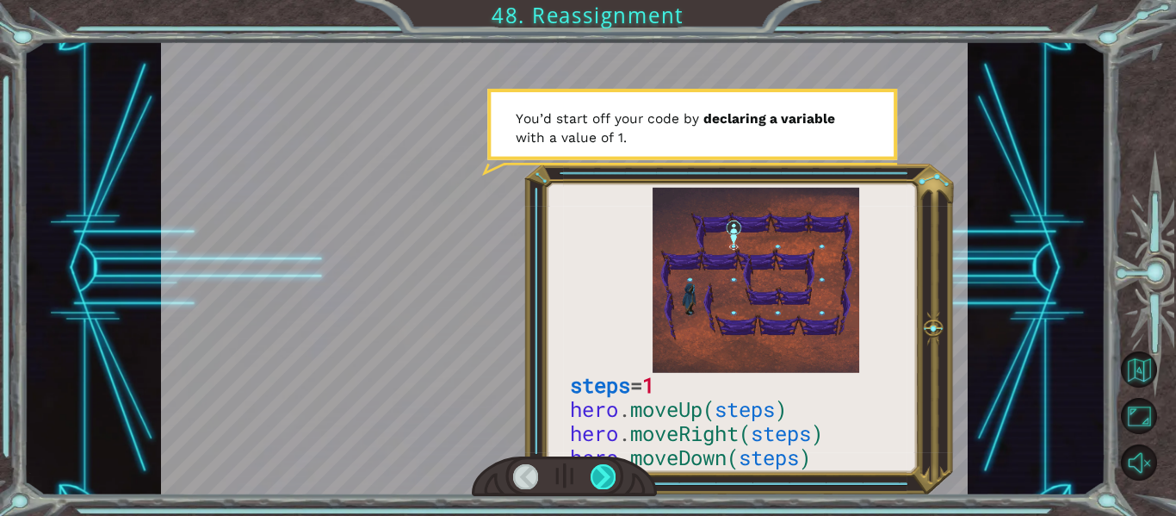
click at [604, 479] on div at bounding box center [603, 476] width 25 height 24
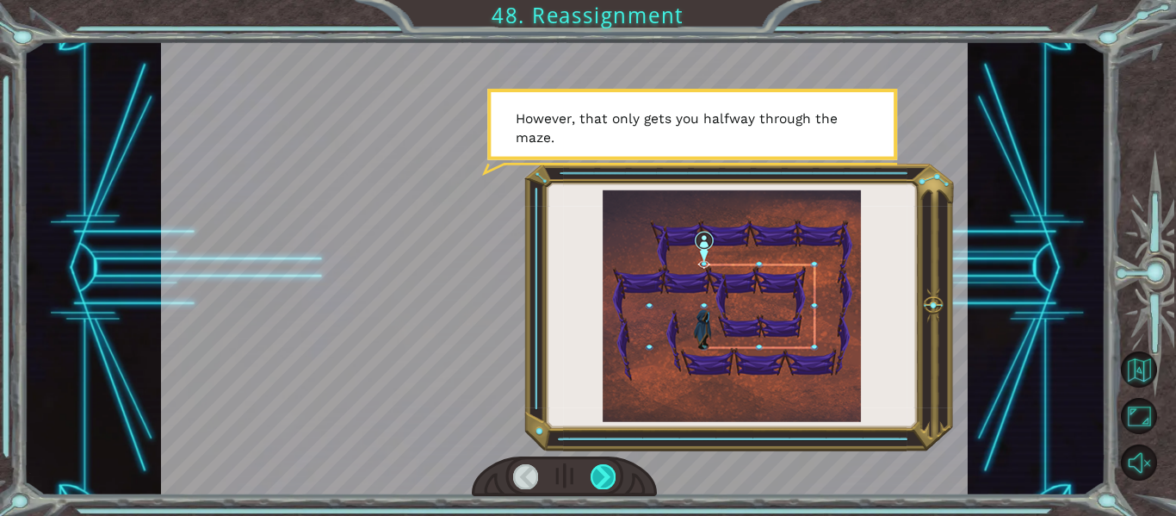
click at [605, 480] on div at bounding box center [603, 476] width 25 height 24
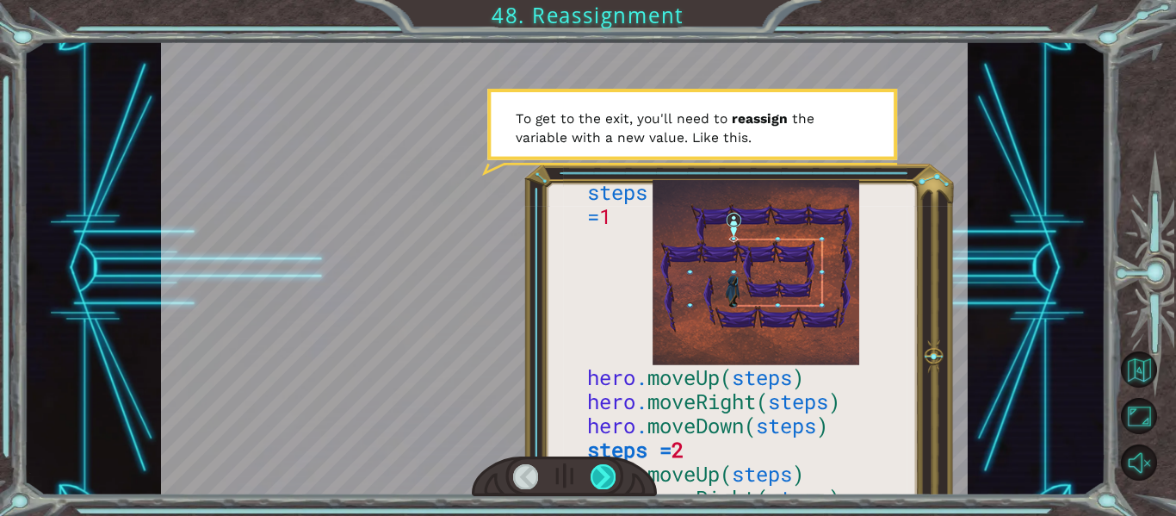
click at [605, 480] on div at bounding box center [603, 476] width 25 height 24
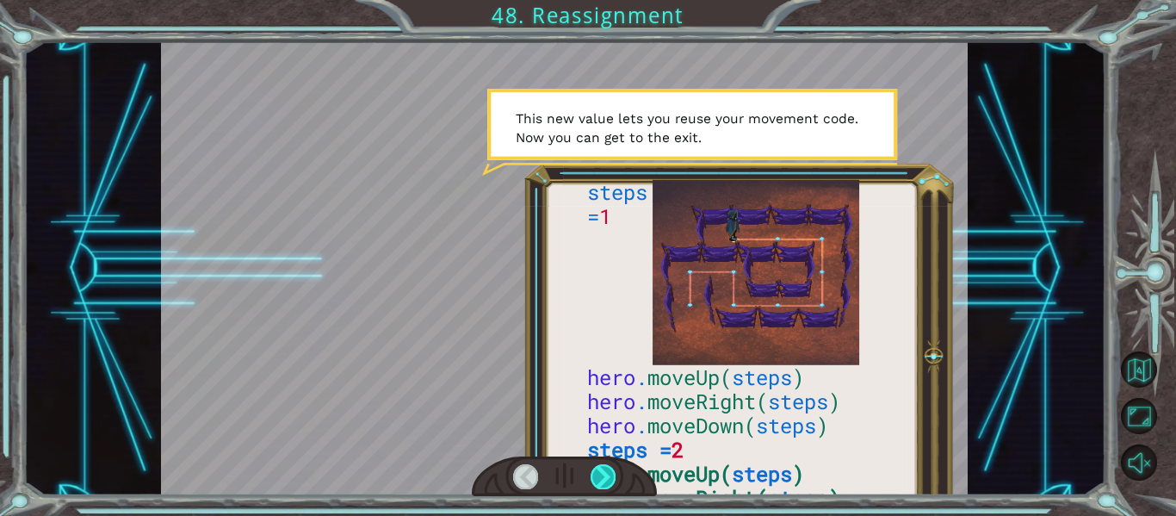
click at [607, 480] on div at bounding box center [603, 476] width 25 height 24
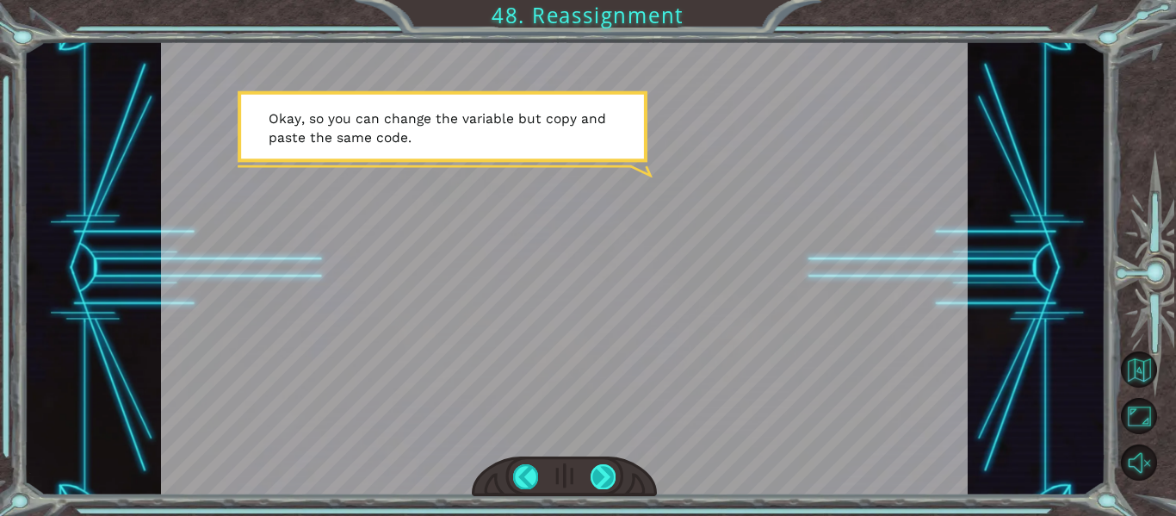
click at [607, 480] on div at bounding box center [603, 476] width 25 height 24
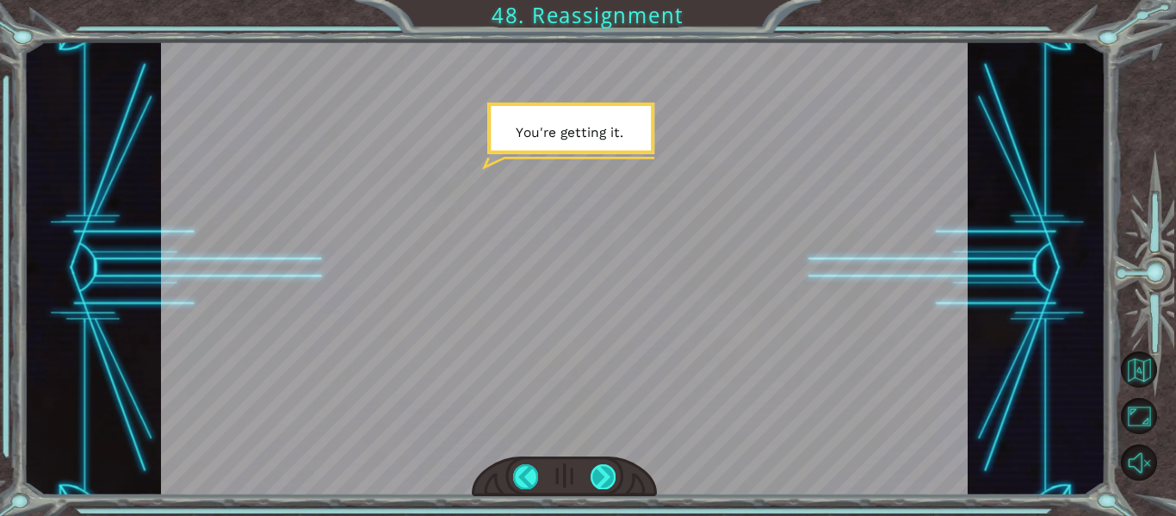
click at [607, 480] on div at bounding box center [603, 476] width 25 height 24
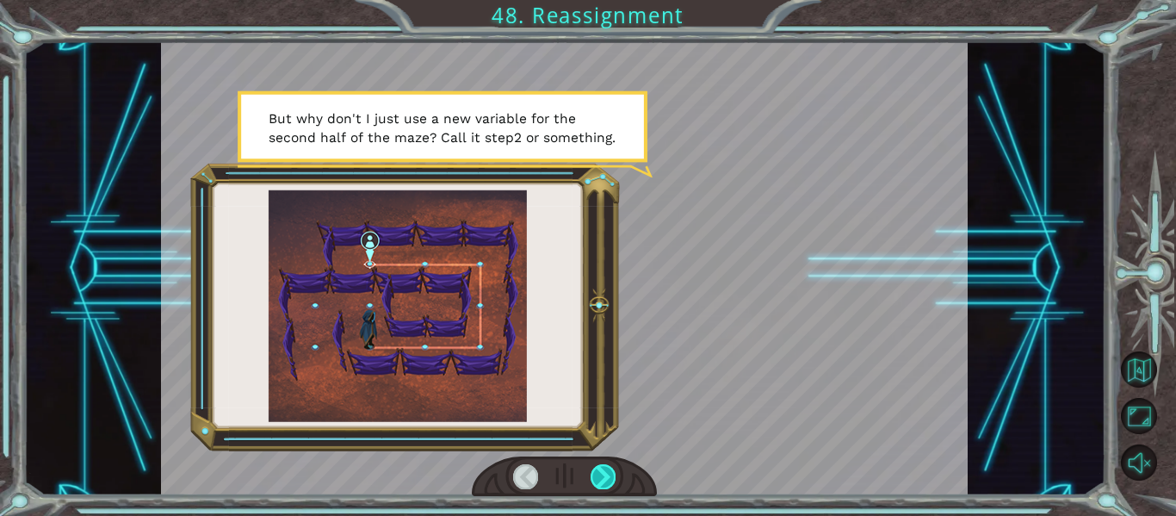
click at [607, 480] on div at bounding box center [603, 476] width 25 height 24
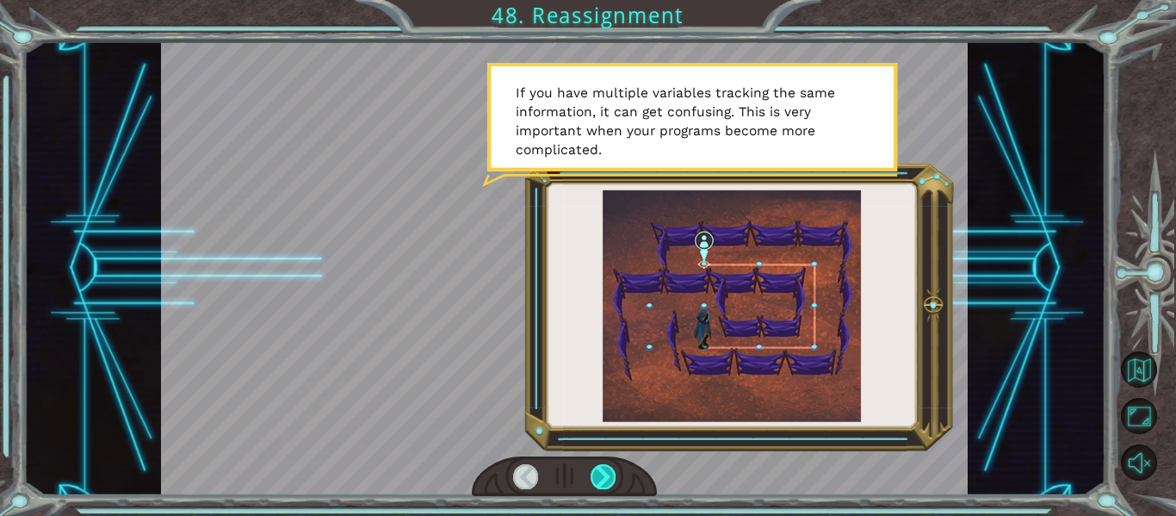
click at [607, 480] on div at bounding box center [603, 476] width 25 height 24
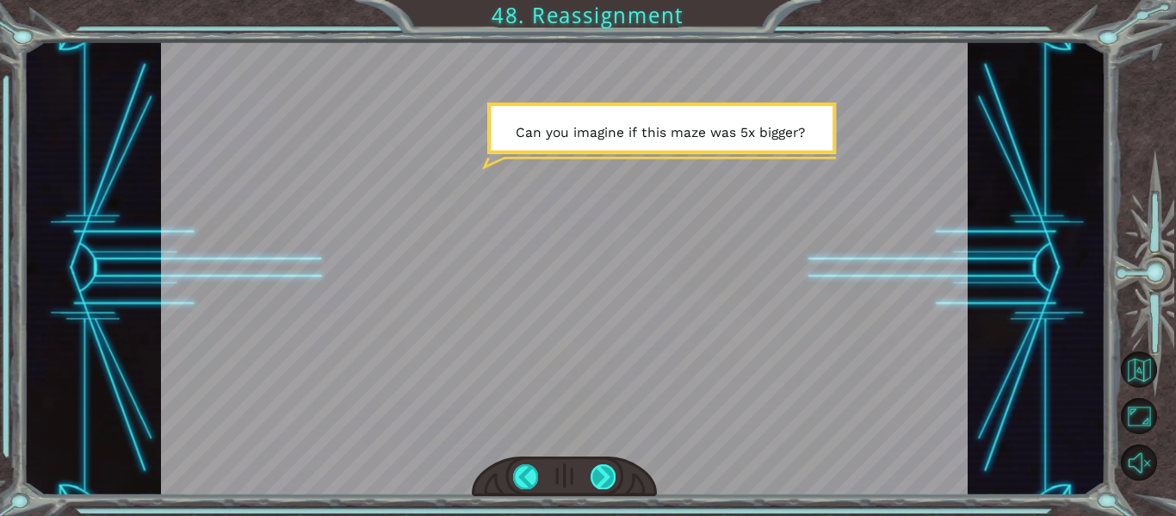
click at [601, 485] on div at bounding box center [603, 476] width 25 height 24
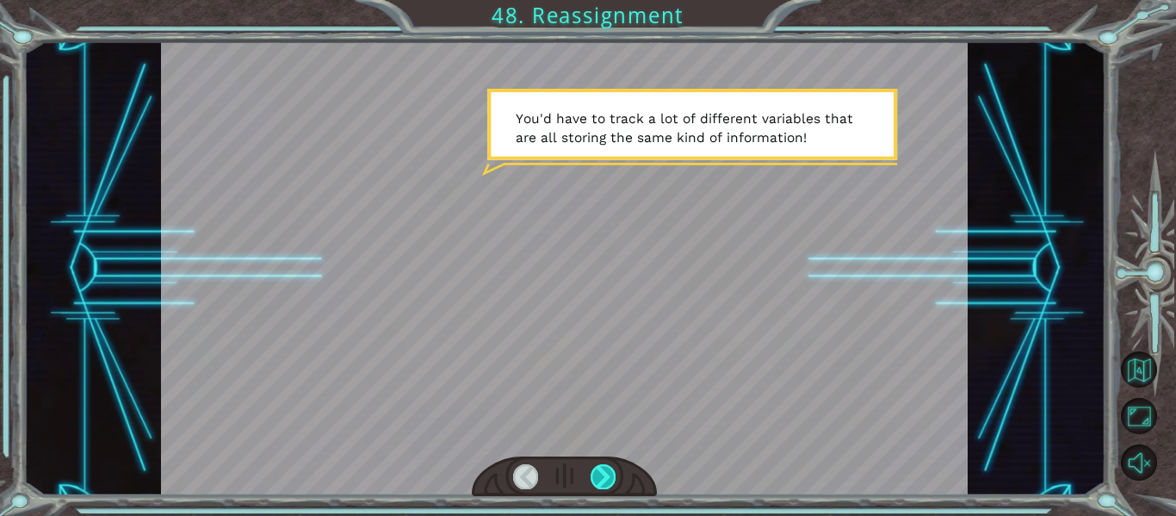
click at [601, 484] on div at bounding box center [603, 476] width 25 height 24
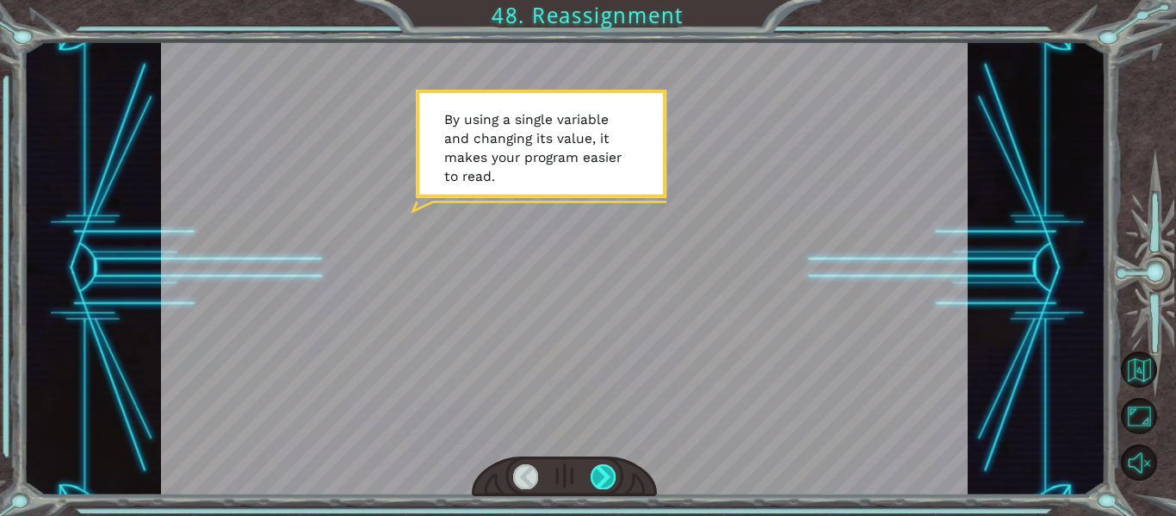
click at [601, 484] on div at bounding box center [603, 476] width 25 height 24
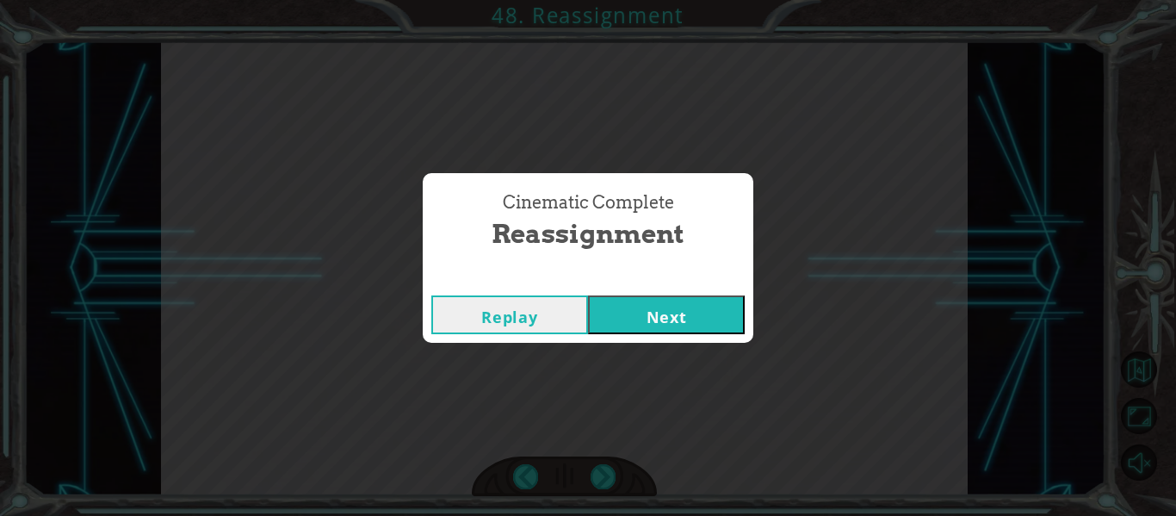
click at [688, 327] on button "Next" at bounding box center [666, 314] width 157 height 39
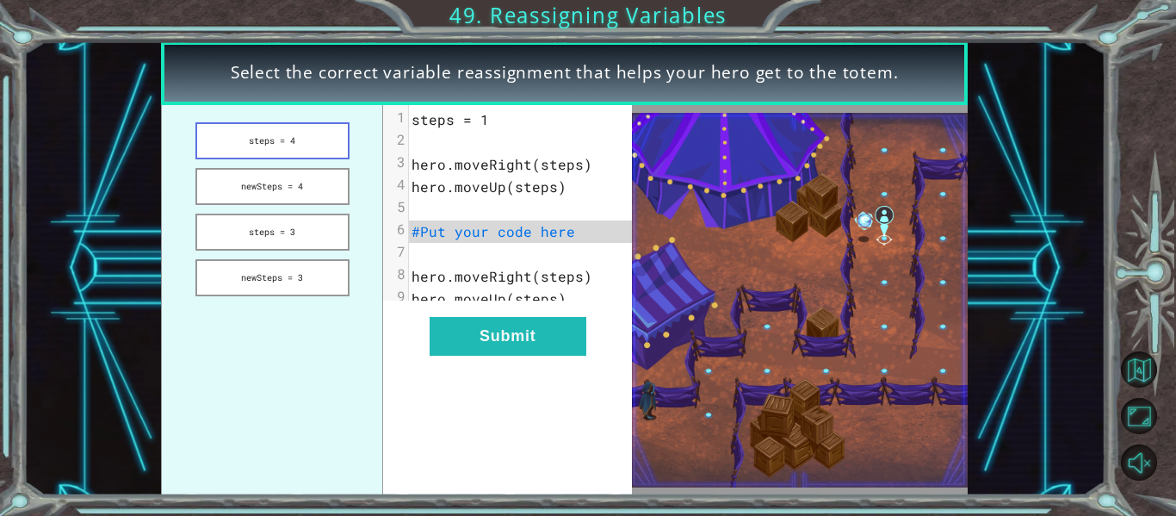
click at [321, 149] on button "steps = 4" at bounding box center [272, 140] width 154 height 37
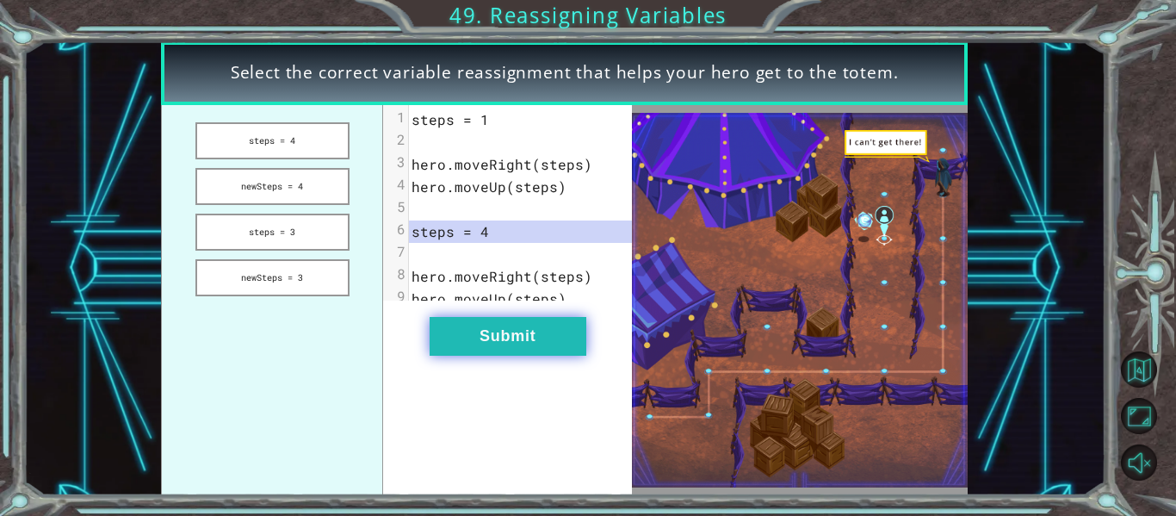
click at [477, 356] on button "Submit" at bounding box center [508, 336] width 157 height 39
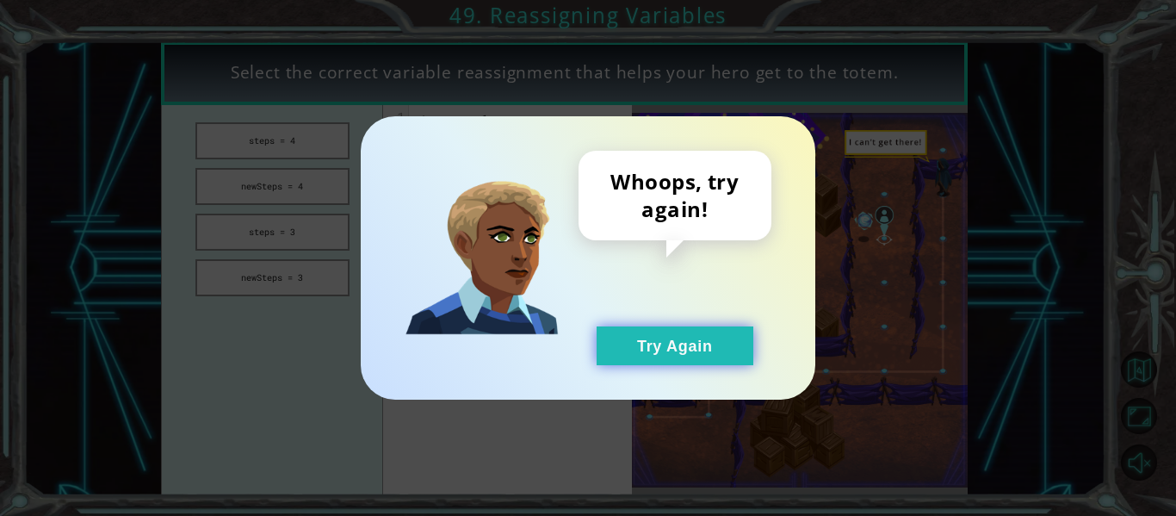
click at [694, 347] on button "Try Again" at bounding box center [675, 345] width 157 height 39
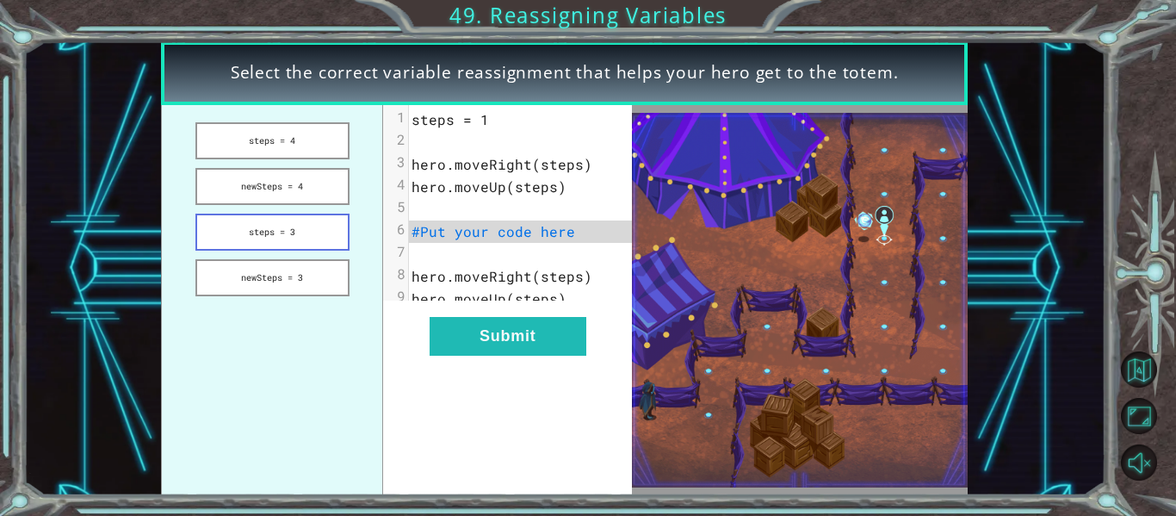
drag, startPoint x: 282, startPoint y: 231, endPoint x: 248, endPoint y: 233, distance: 34.5
click at [248, 233] on button "steps = 3" at bounding box center [272, 232] width 154 height 37
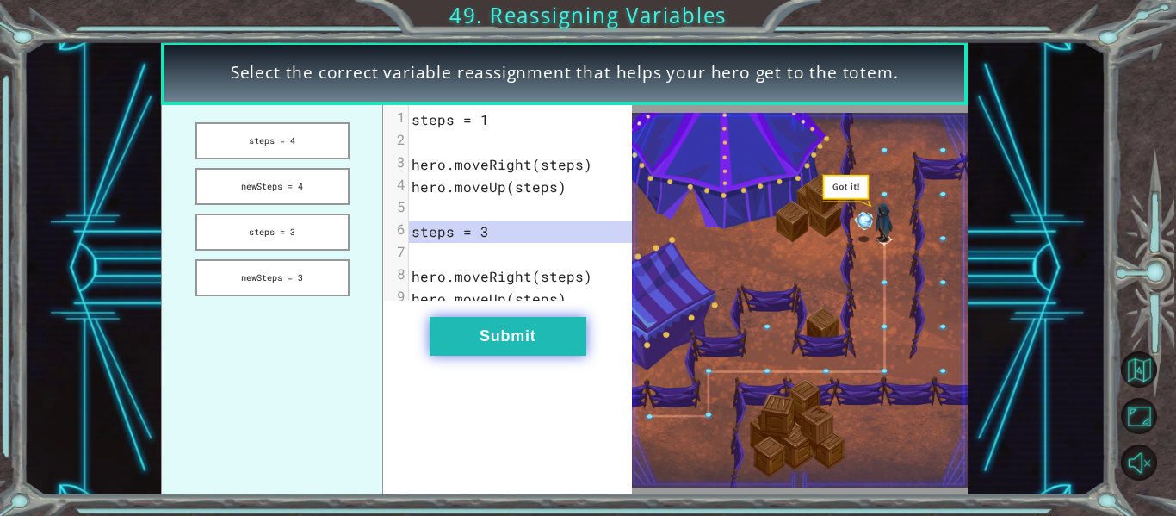
click at [510, 338] on button "Submit" at bounding box center [508, 336] width 157 height 39
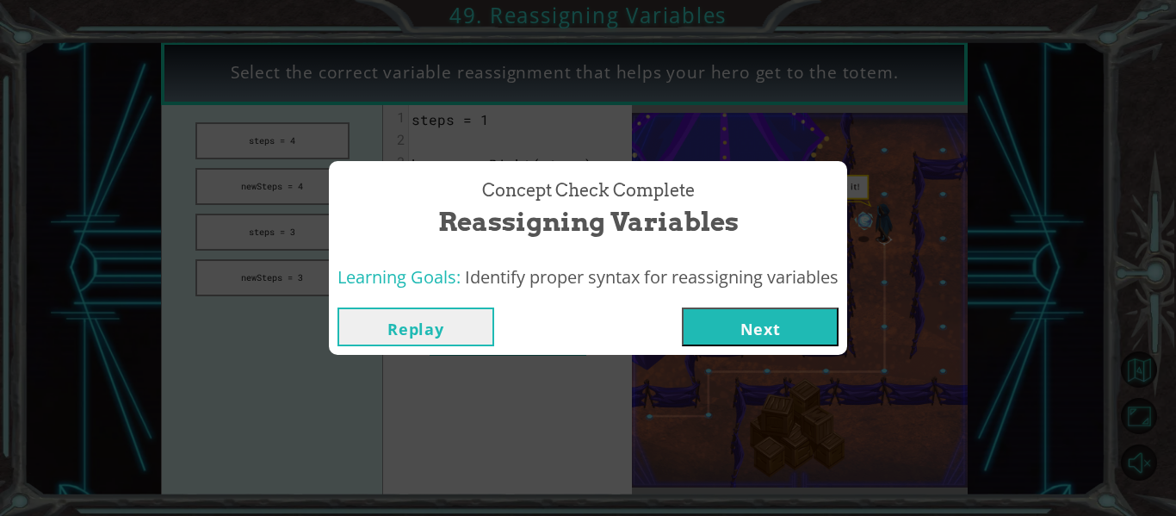
click at [707, 310] on button "Next" at bounding box center [760, 326] width 157 height 39
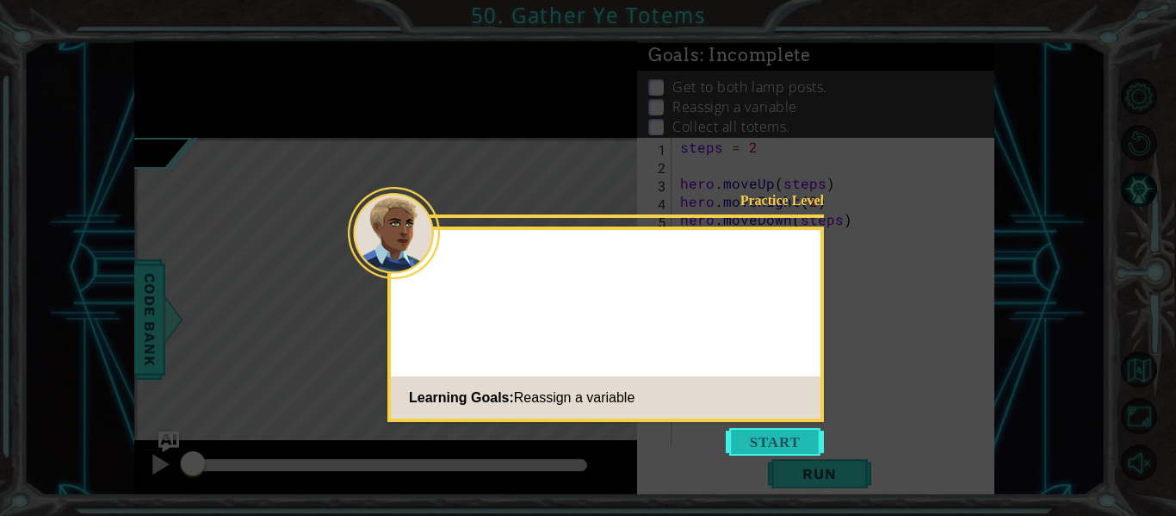
click at [759, 433] on button "Start" at bounding box center [775, 442] width 98 height 28
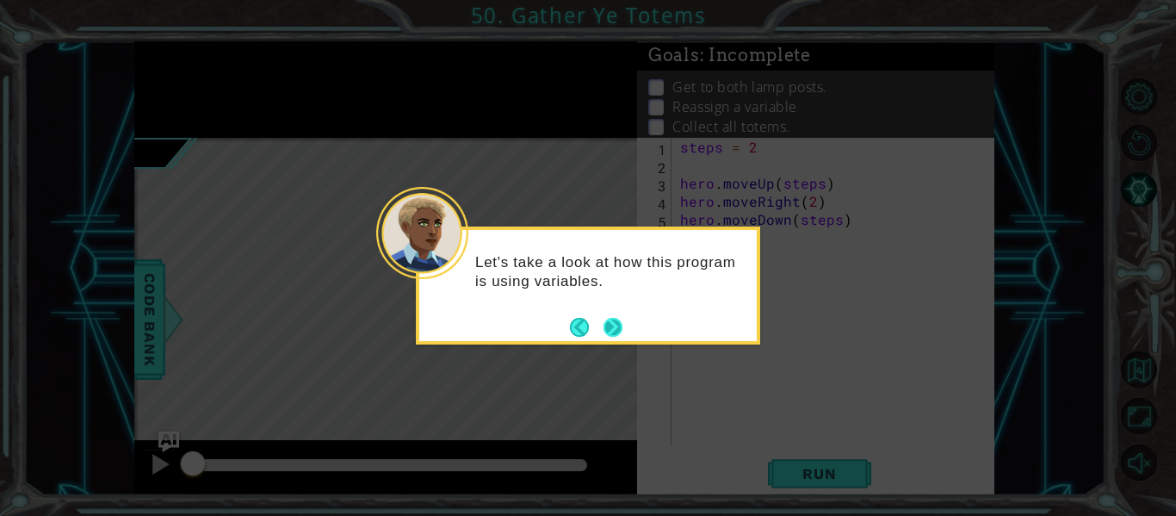
click at [611, 323] on button "Next" at bounding box center [613, 327] width 19 height 19
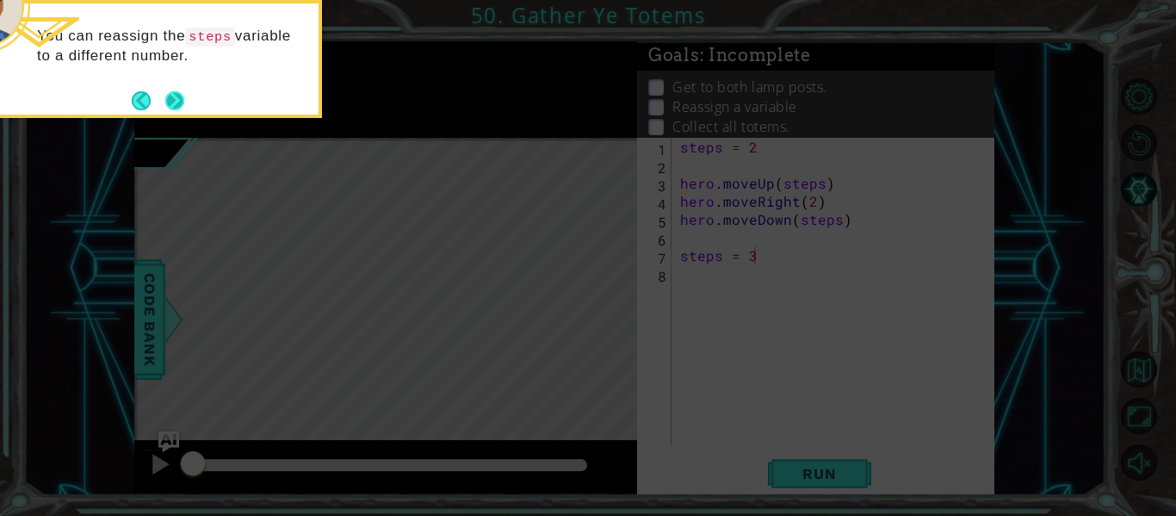
click at [175, 108] on button "Next" at bounding box center [174, 100] width 19 height 19
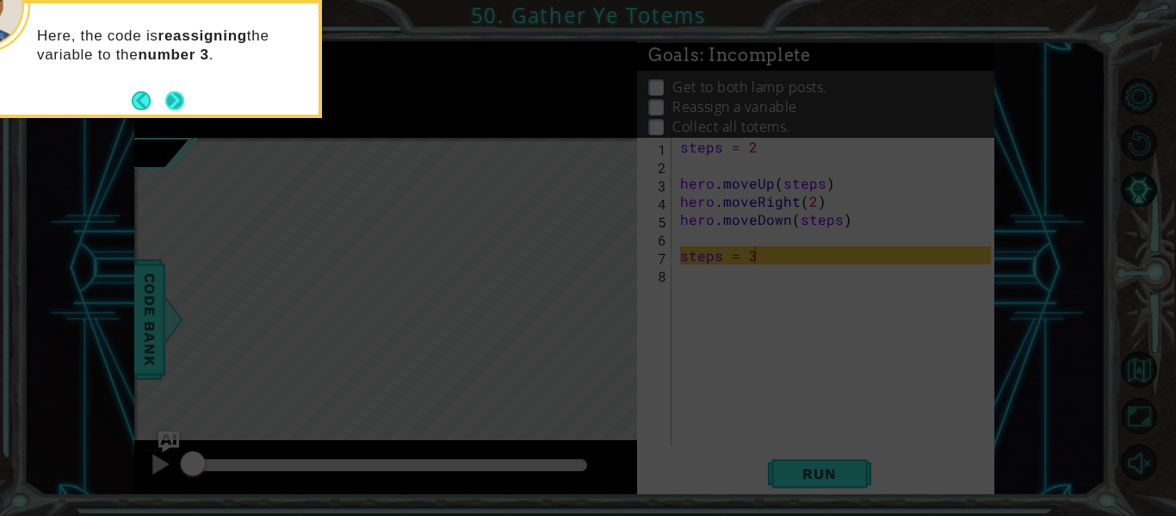
click at [170, 102] on button "Next" at bounding box center [174, 100] width 19 height 19
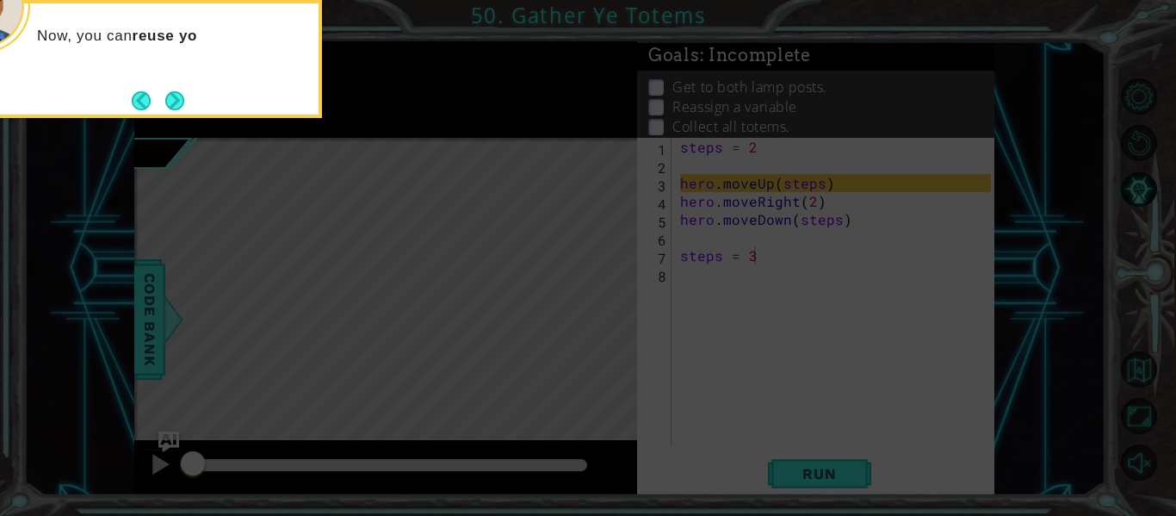
click at [170, 102] on button "Next" at bounding box center [174, 100] width 19 height 19
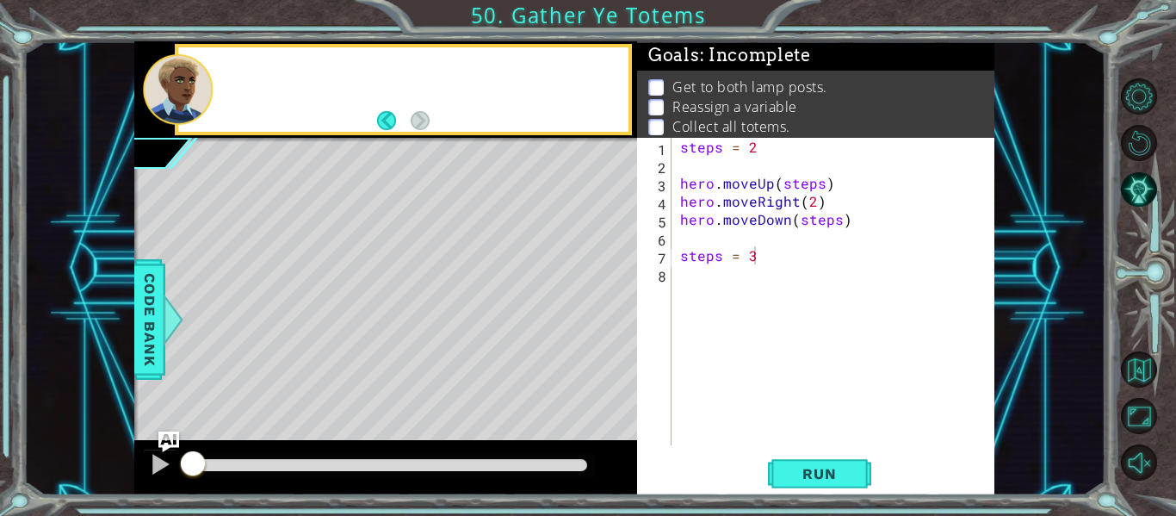
click at [170, 102] on div at bounding box center [178, 89] width 70 height 71
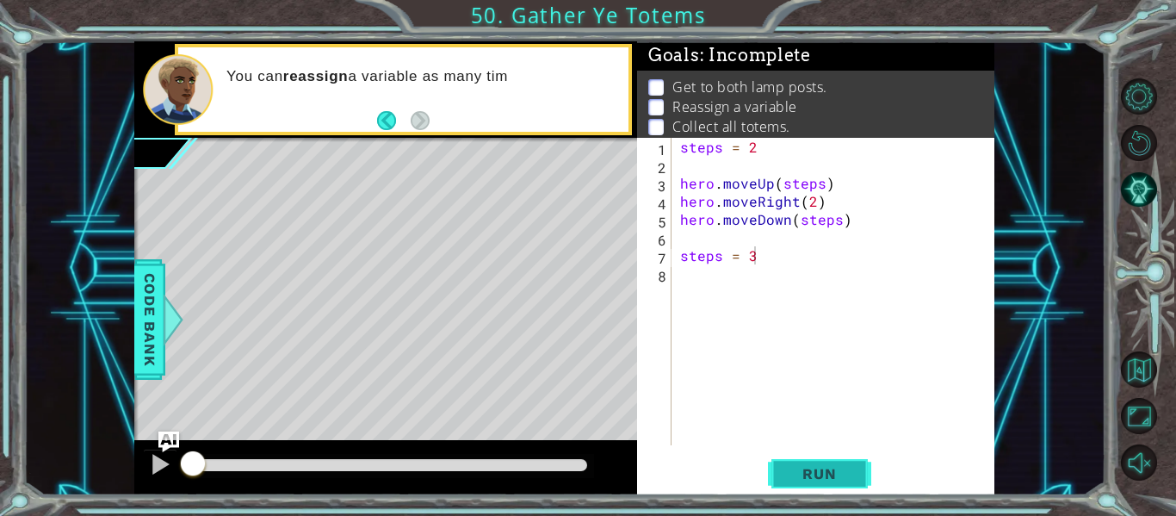
click at [852, 488] on button "Run" at bounding box center [819, 473] width 103 height 35
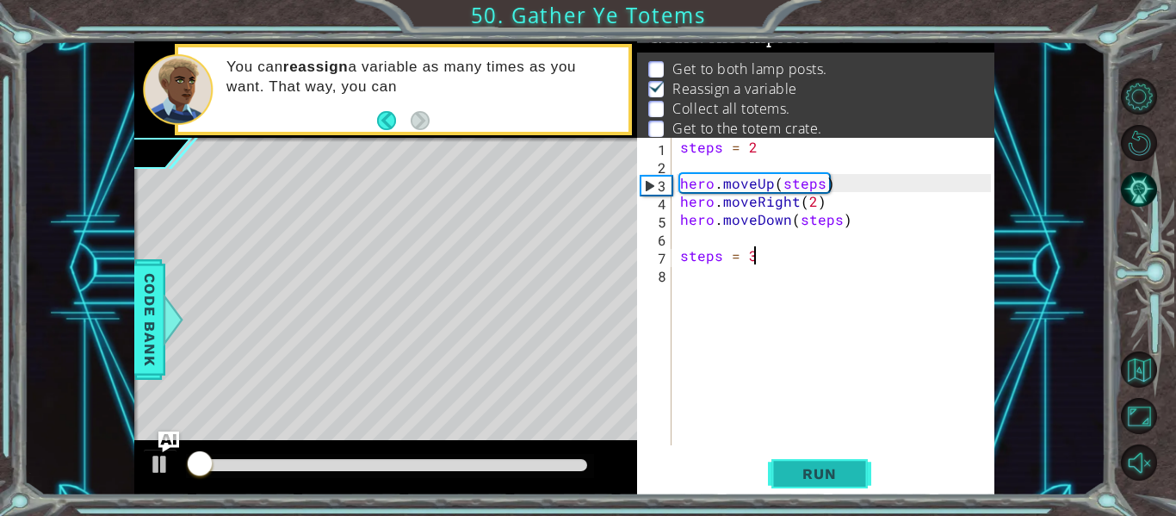
scroll to position [25, 0]
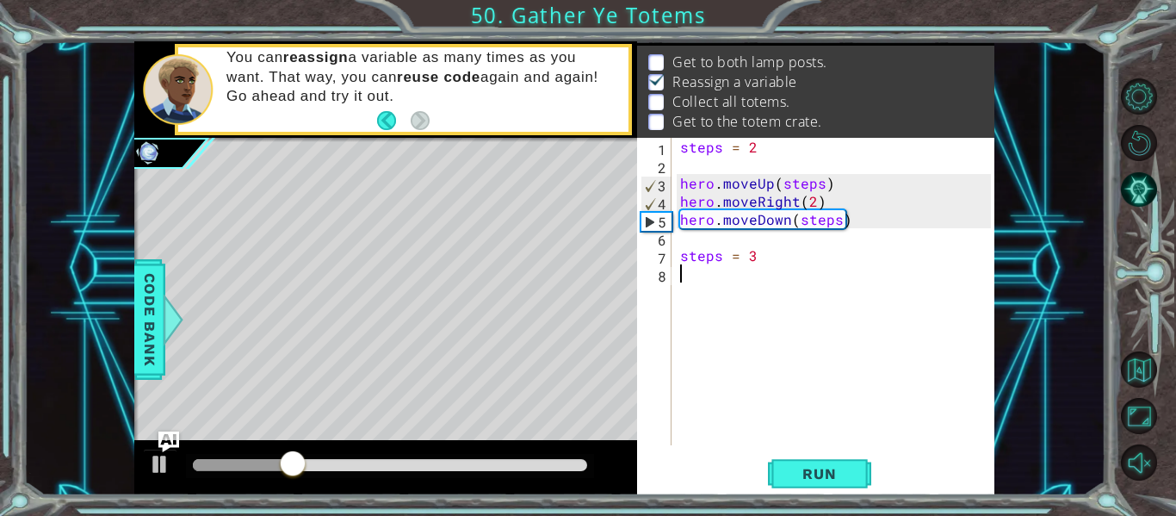
click at [740, 307] on div "steps = 2 hero . moveUp ( steps ) hero . moveRight ( 2 ) hero . moveDown ( step…" at bounding box center [838, 310] width 323 height 344
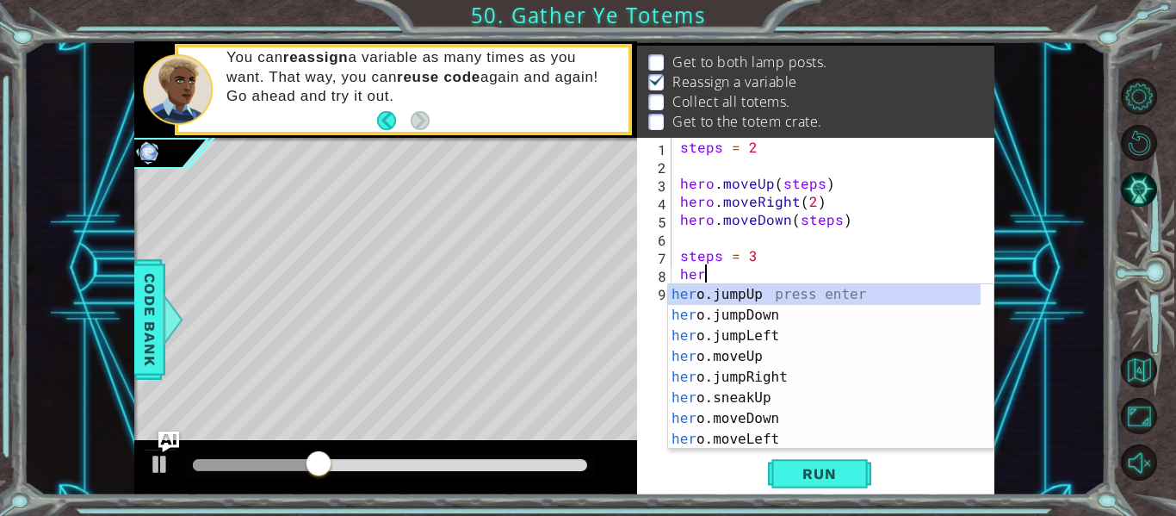
scroll to position [0, 1]
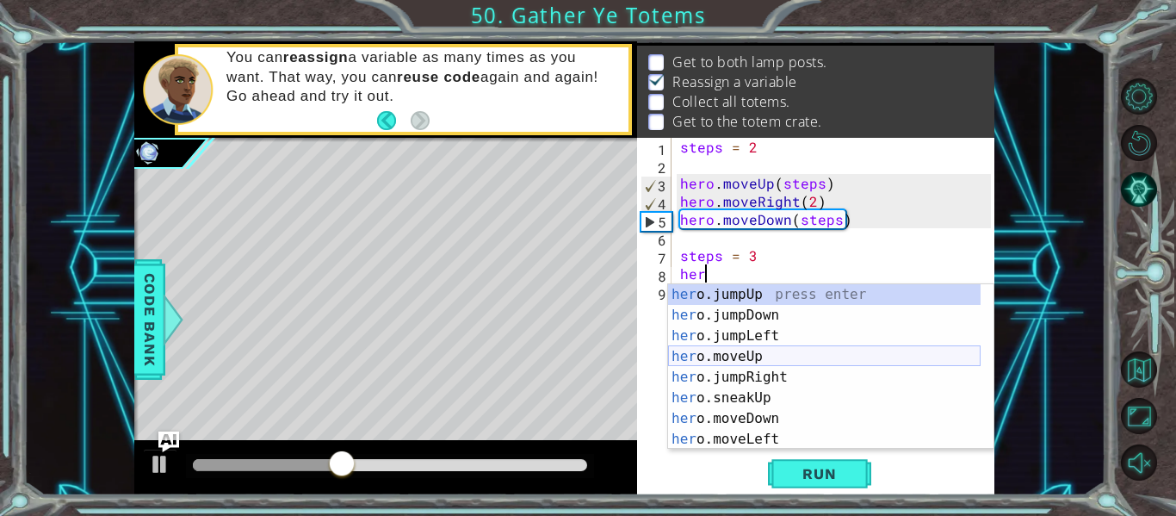
click at [746, 357] on div "her o.jumpUp press enter her o.jumpDown press enter her o.jumpLeft press enter …" at bounding box center [824, 387] width 313 height 207
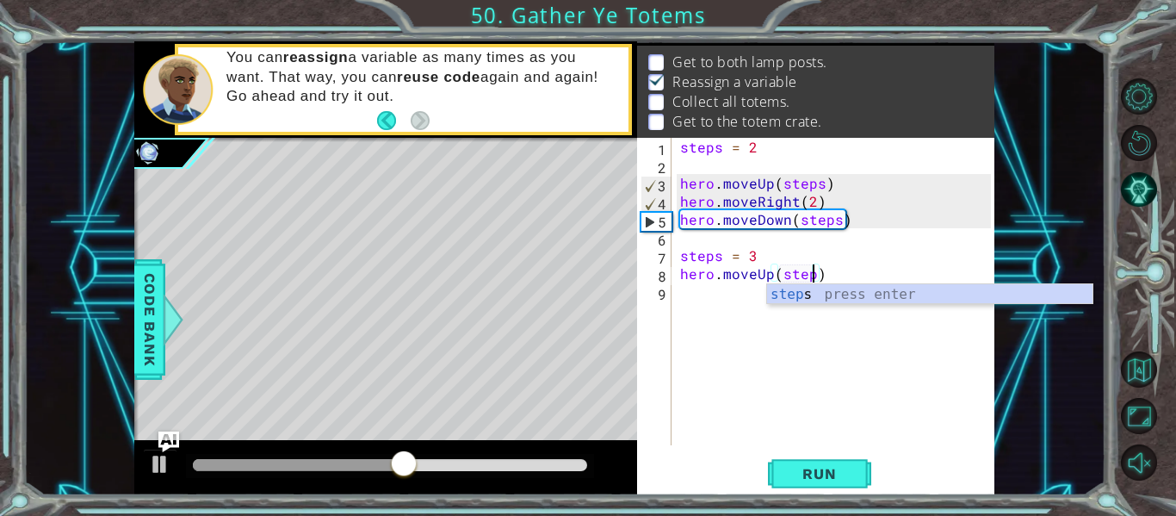
scroll to position [0, 9]
click at [808, 470] on span "Run" at bounding box center [819, 473] width 68 height 17
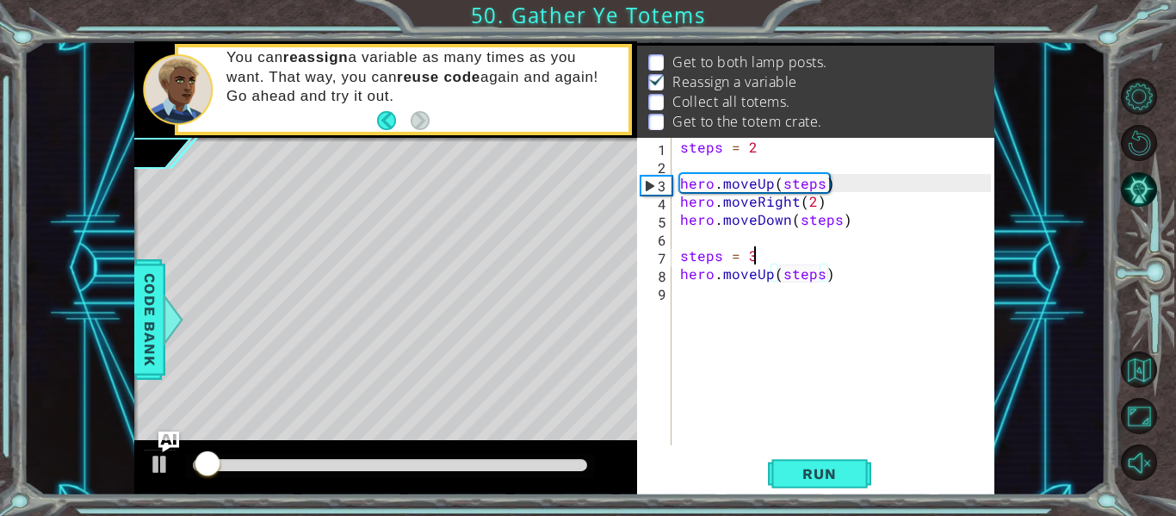
click at [780, 258] on div "steps = 2 hero . moveUp ( steps ) hero . moveRight ( 2 ) hero . moveDown ( step…" at bounding box center [838, 310] width 323 height 344
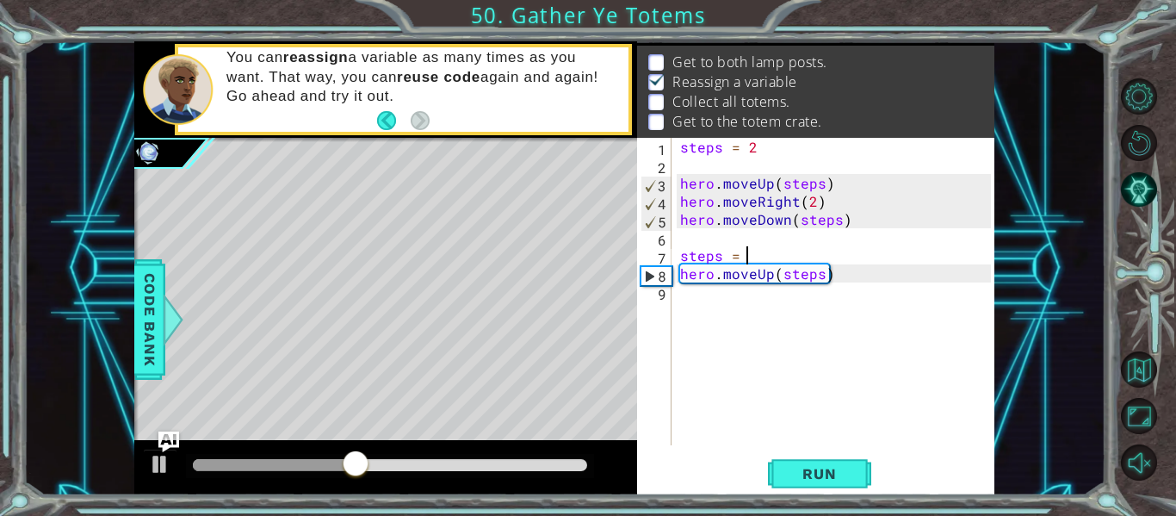
type textarea "steps = 3"
click at [713, 291] on div "steps = 2 hero . moveUp ( steps ) hero . moveRight ( 2 ) hero . moveDown ( step…" at bounding box center [838, 310] width 323 height 344
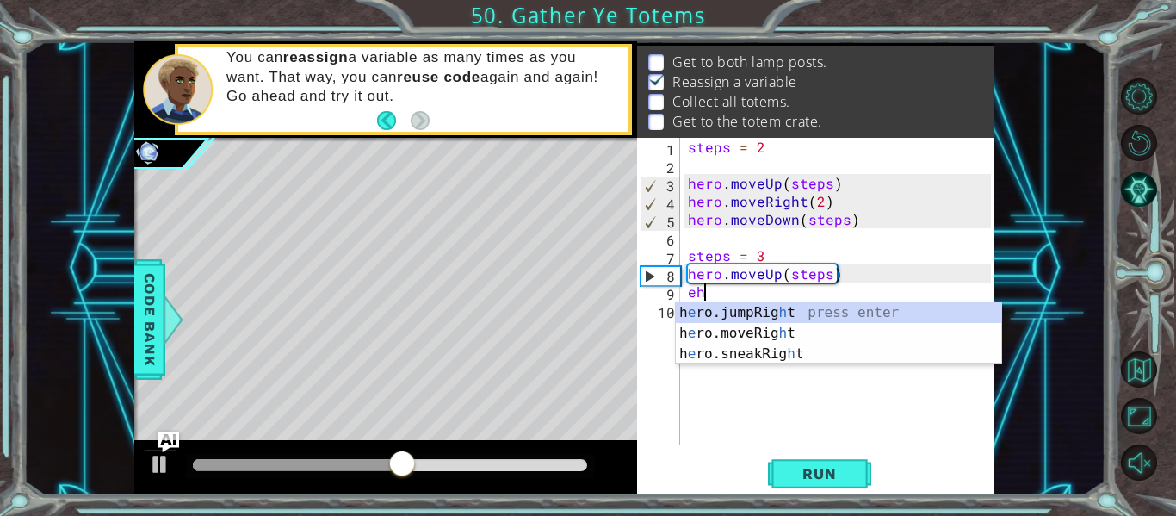
type textarea "e"
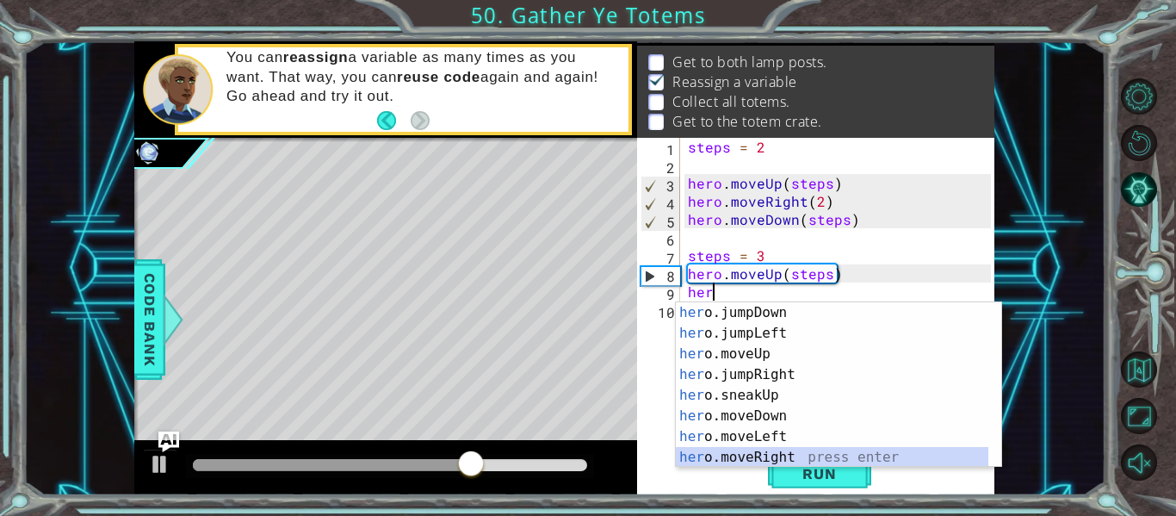
scroll to position [21, 0]
click at [794, 456] on div "her o.jumpDown press enter her o.jumpLeft press enter her o.moveUp press enter …" at bounding box center [832, 405] width 313 height 207
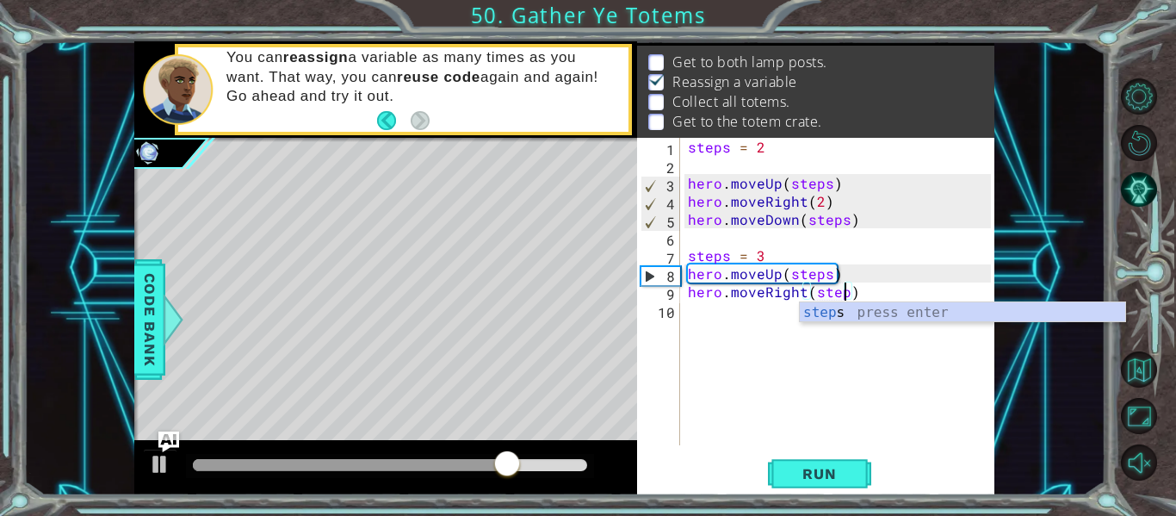
type textarea "hero.moveRight(steps)"
click at [729, 317] on div "steps = 2 hero . moveUp ( steps ) hero . moveRight ( 2 ) hero . moveDown ( step…" at bounding box center [841, 310] width 315 height 344
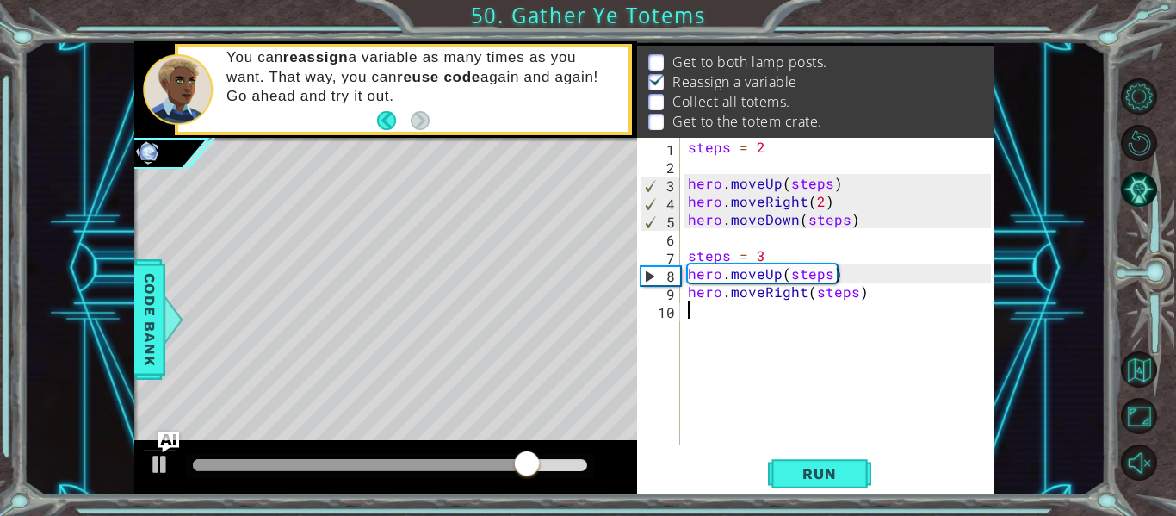
scroll to position [0, 0]
click at [815, 487] on button "Run" at bounding box center [819, 473] width 103 height 35
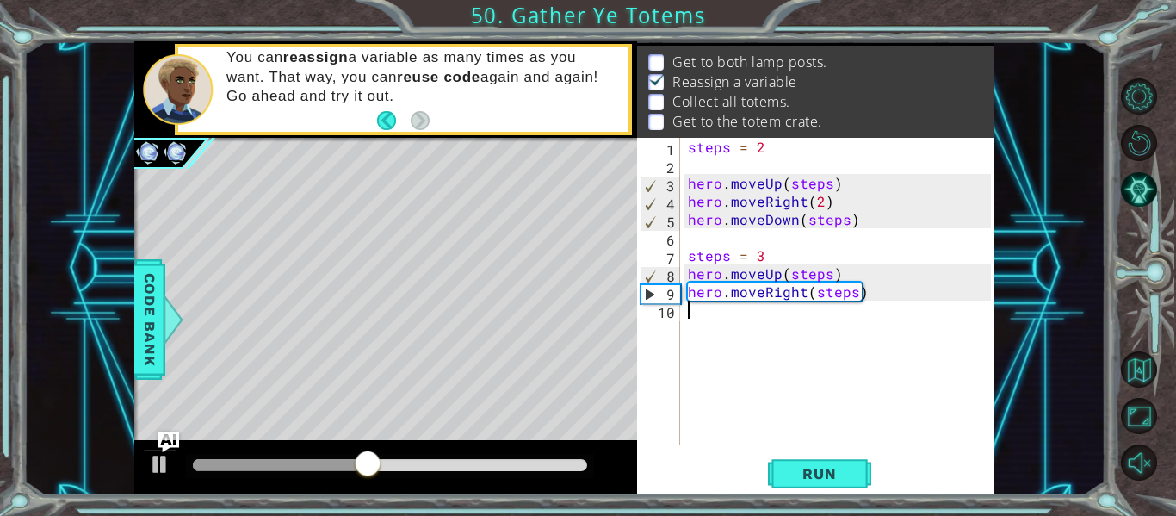
click at [706, 335] on div "steps = 2 hero . moveUp ( steps ) hero . moveRight ( 2 ) hero . moveDown ( step…" at bounding box center [841, 310] width 315 height 344
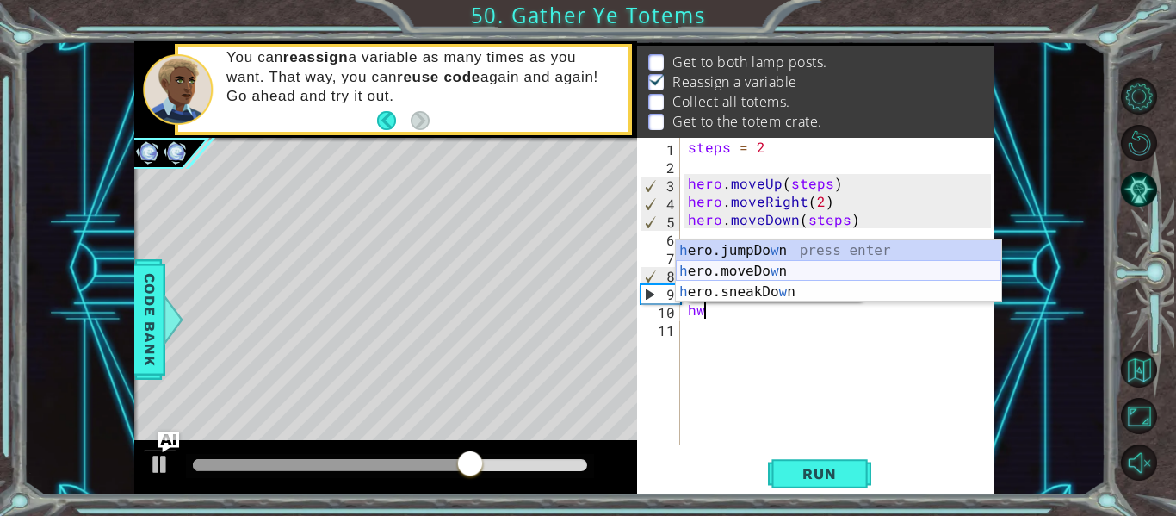
click at [837, 266] on div "h ero.jumpDo w n press enter h ero.moveDo w n press enter h ero.sneakDo w n pre…" at bounding box center [838, 291] width 325 height 103
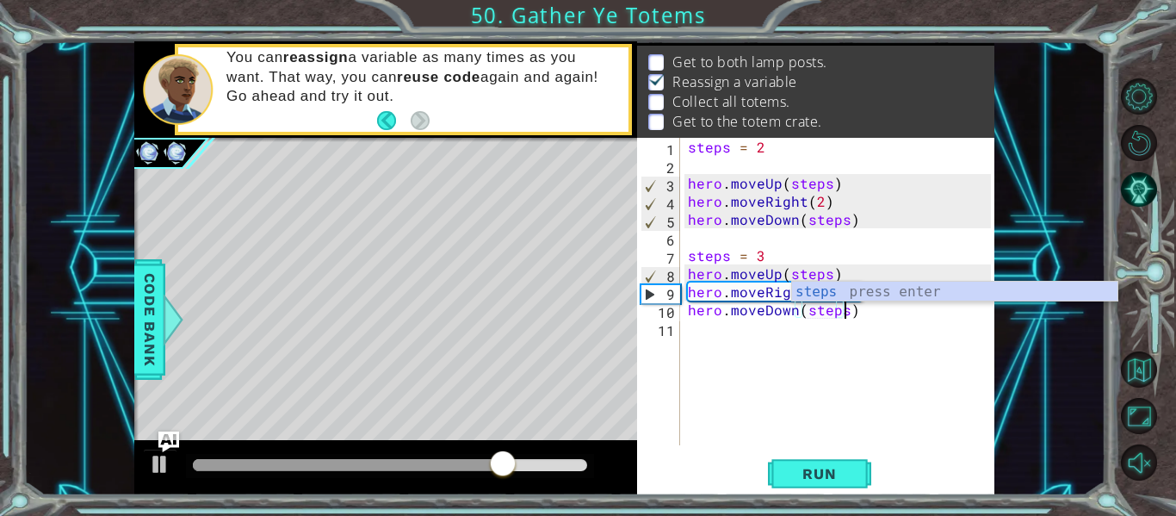
scroll to position [0, 9]
type textarea "hero.moveDown(steps)"
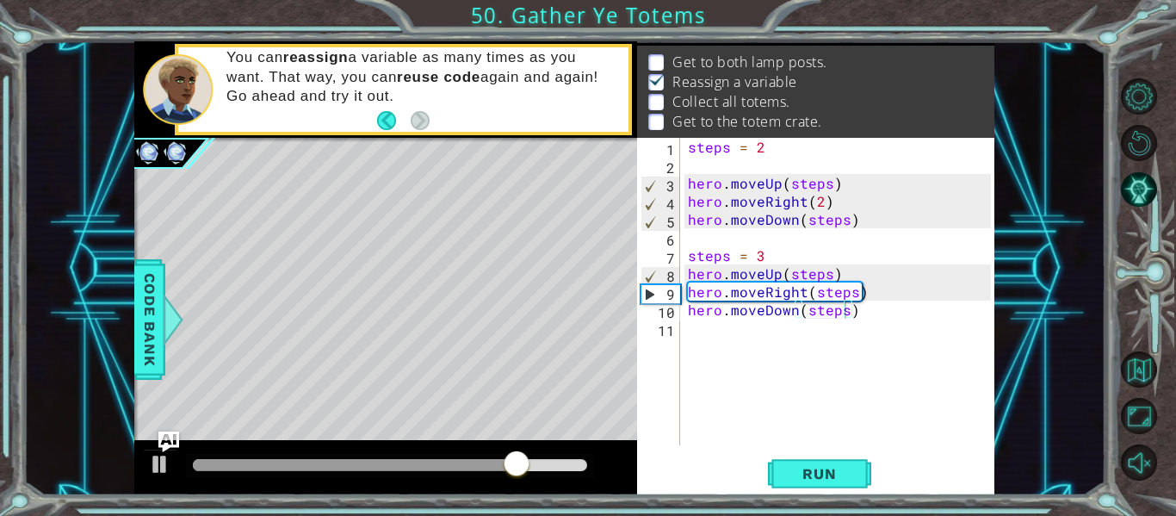
click at [837, 446] on div "hero.moveDown(steps) 1 2 3 4 5 6 7 8 9 10 11 steps = 2 hero . moveUp ( steps ) …" at bounding box center [815, 316] width 357 height 357
click at [849, 478] on span "Run" at bounding box center [819, 473] width 68 height 17
